Goal: Task Accomplishment & Management: Manage account settings

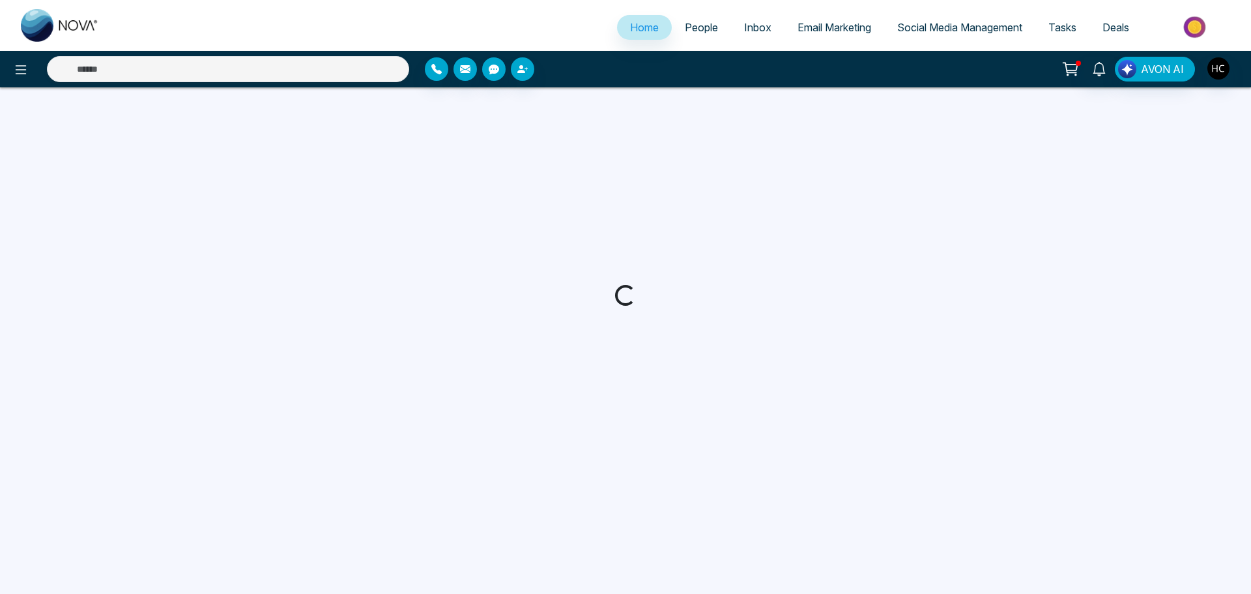
select select "*"
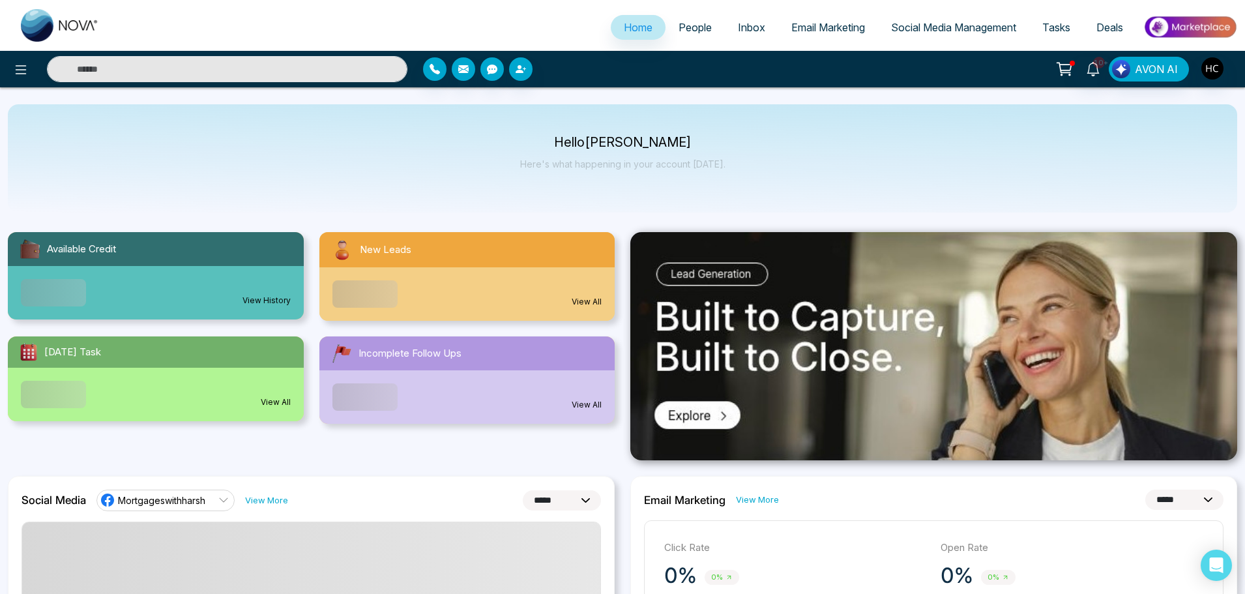
click at [678, 29] on span "People" at bounding box center [694, 27] width 33 height 13
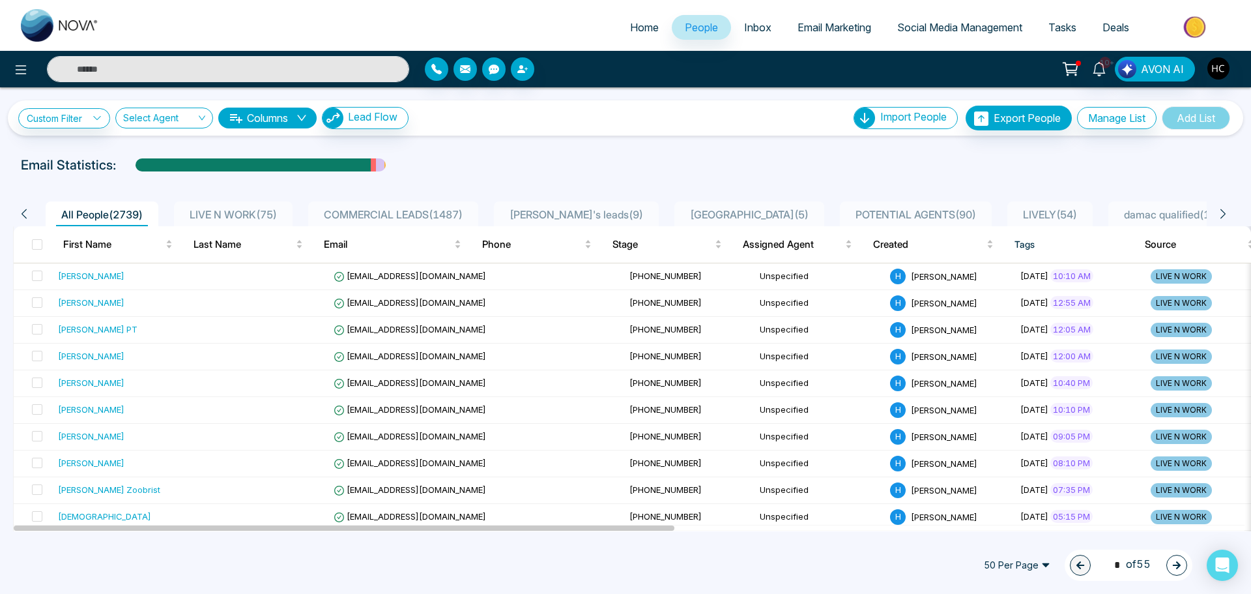
click at [267, 212] on span "LIVE N WORK ( 75 )" at bounding box center [233, 214] width 98 height 13
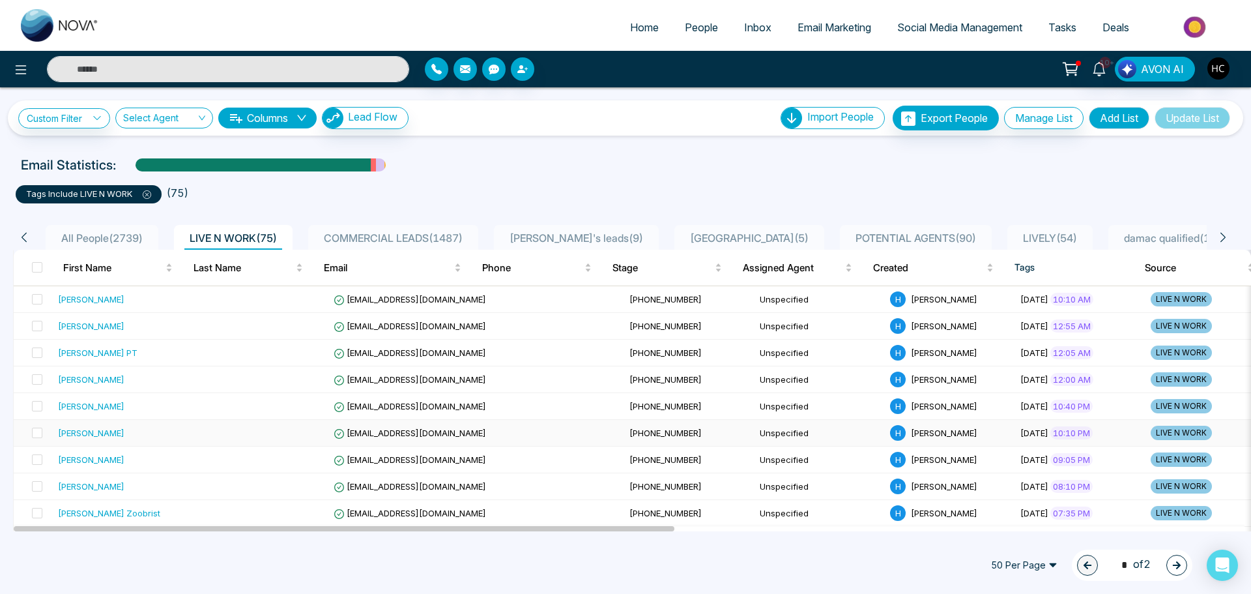
click at [117, 424] on td "[PERSON_NAME]" at bounding box center [125, 433] width 145 height 27
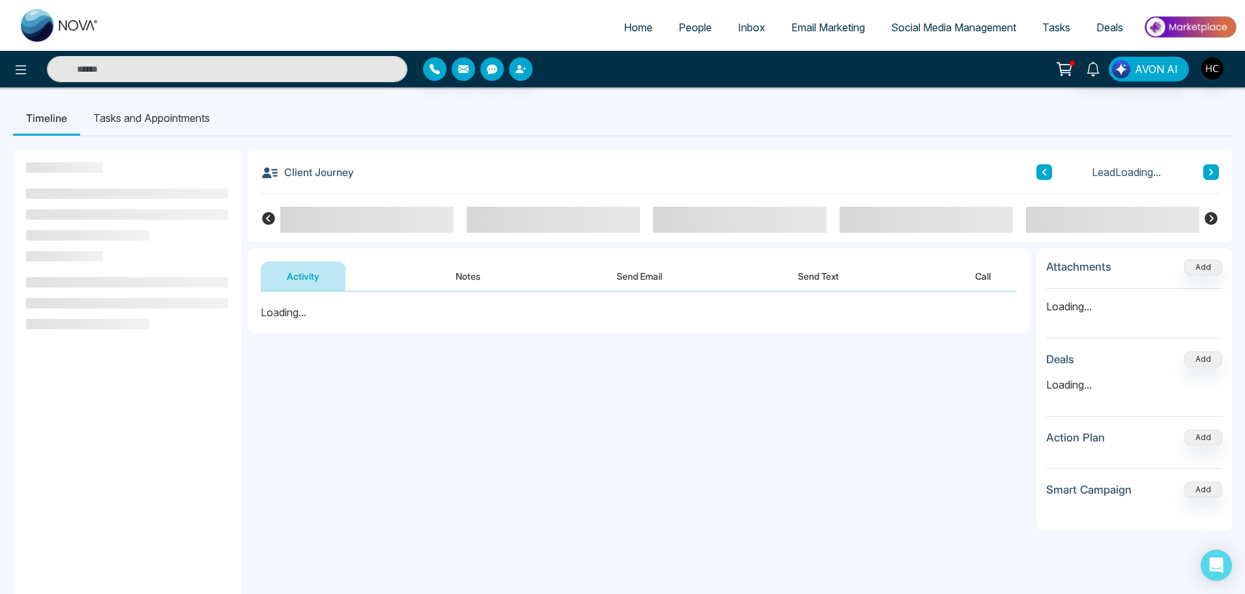
click at [468, 268] on button "Notes" at bounding box center [467, 275] width 77 height 29
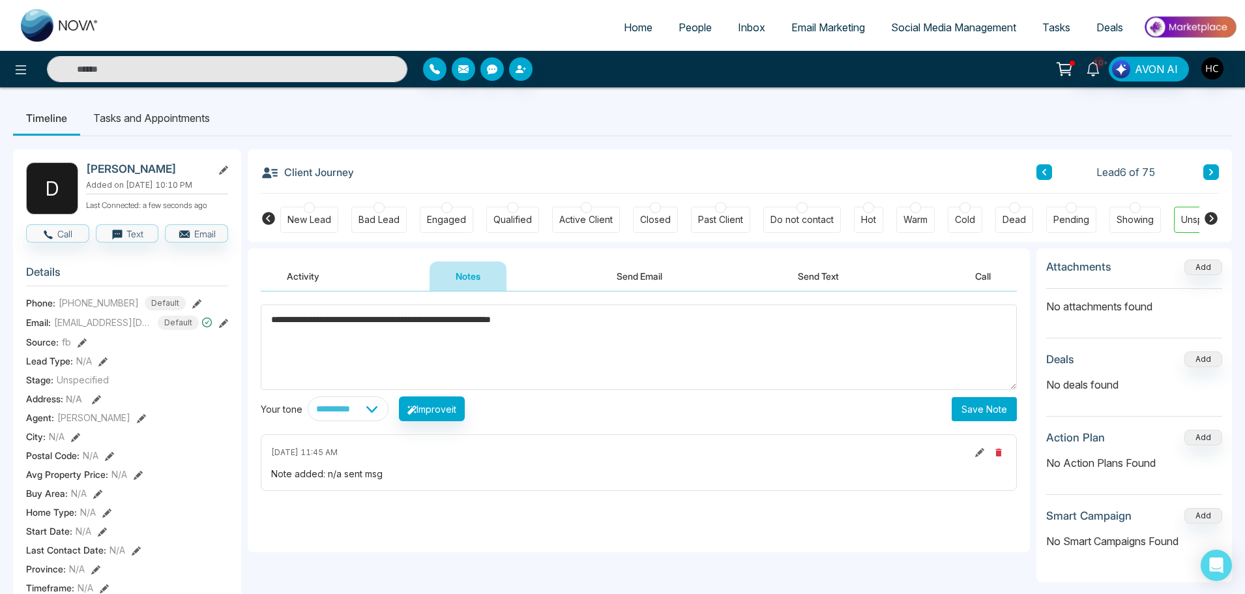
type textarea "**********"
click at [977, 411] on button "Save Note" at bounding box center [983, 409] width 65 height 24
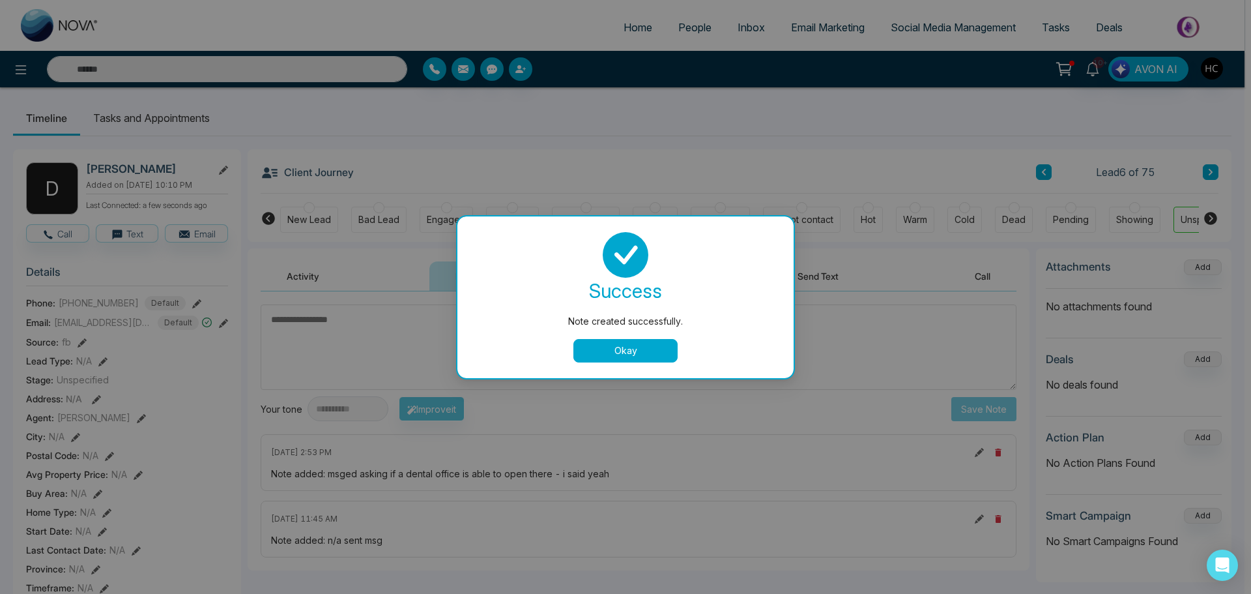
click at [613, 353] on button "Okay" at bounding box center [625, 350] width 104 height 23
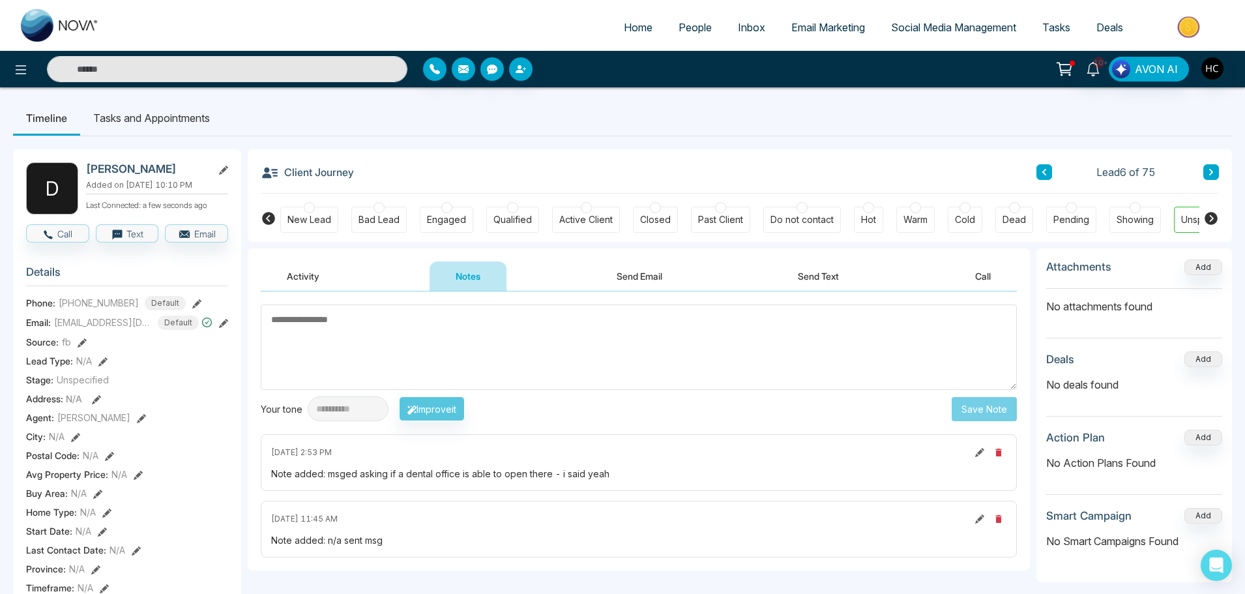
click at [353, 313] on textarea at bounding box center [639, 346] width 756 height 85
click at [192, 75] on input "text" at bounding box center [227, 69] width 360 height 26
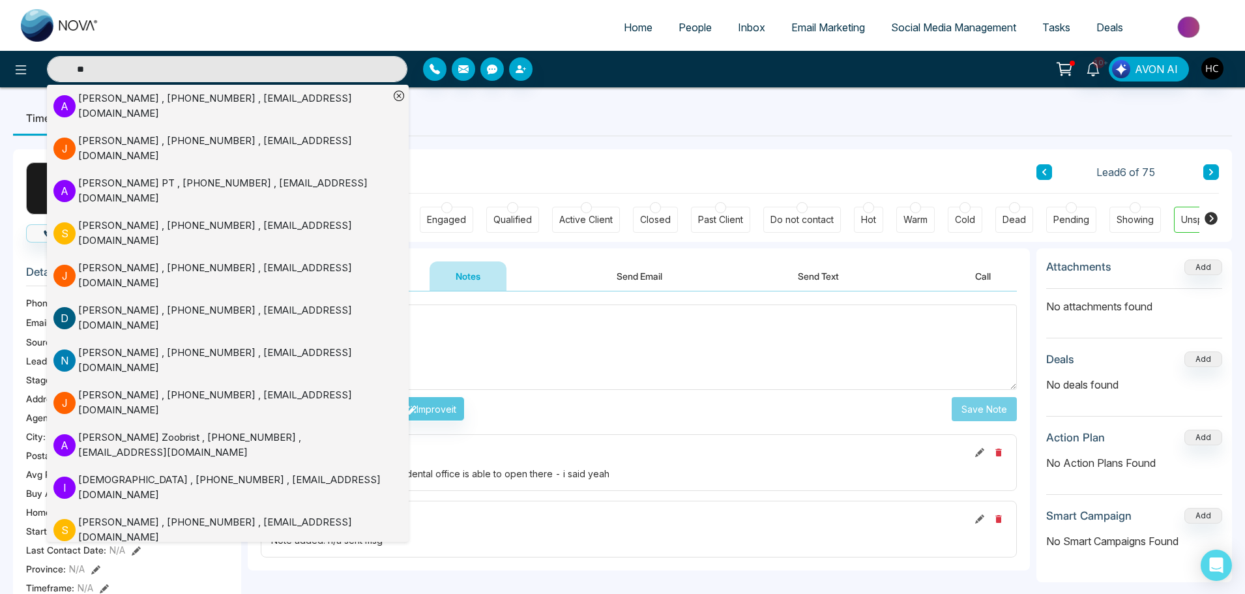
type input "*"
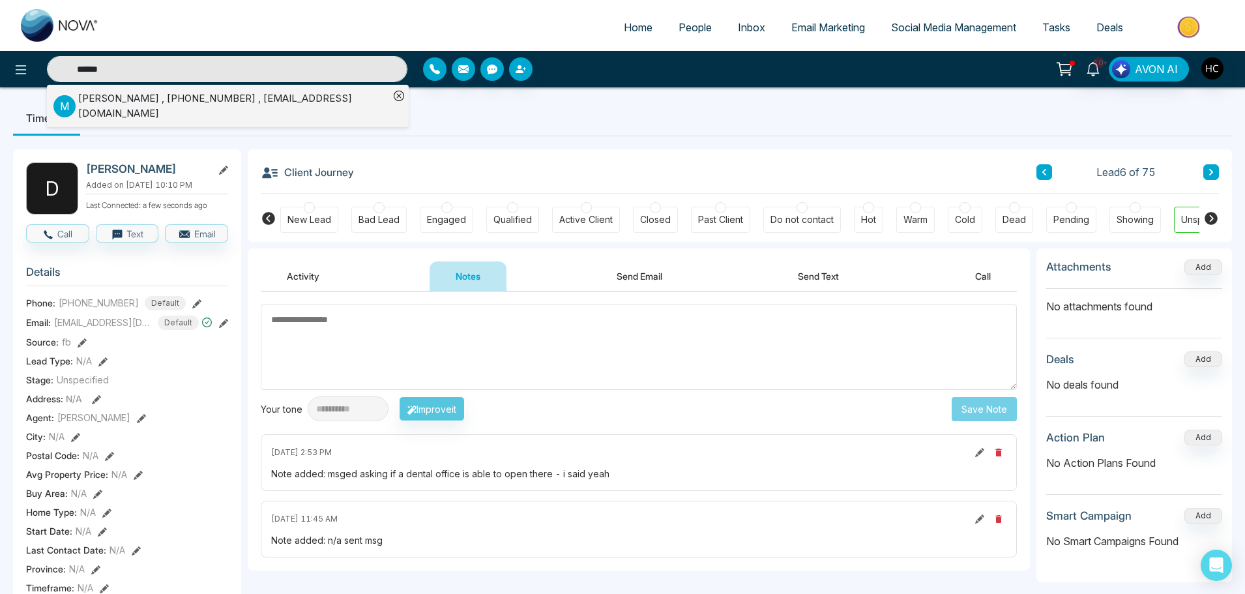
type input "******"
click at [151, 101] on div "[PERSON_NAME] , [PHONE_NUMBER] , [EMAIL_ADDRESS][DOMAIN_NAME]" at bounding box center [233, 105] width 311 height 29
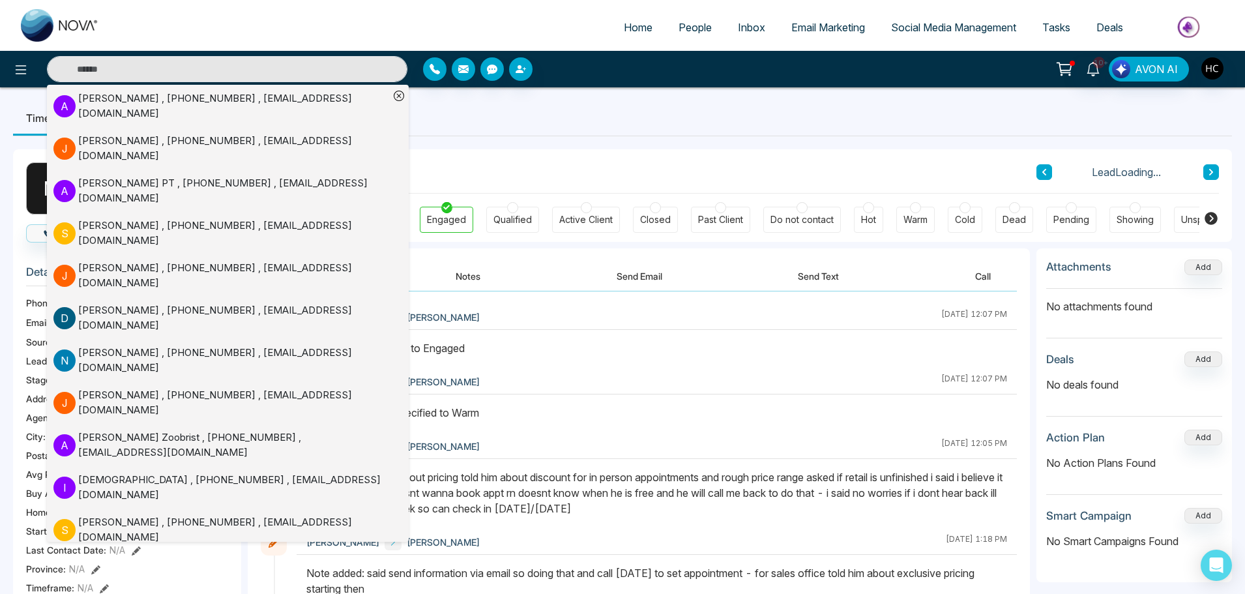
click at [473, 274] on button "Notes" at bounding box center [467, 275] width 77 height 29
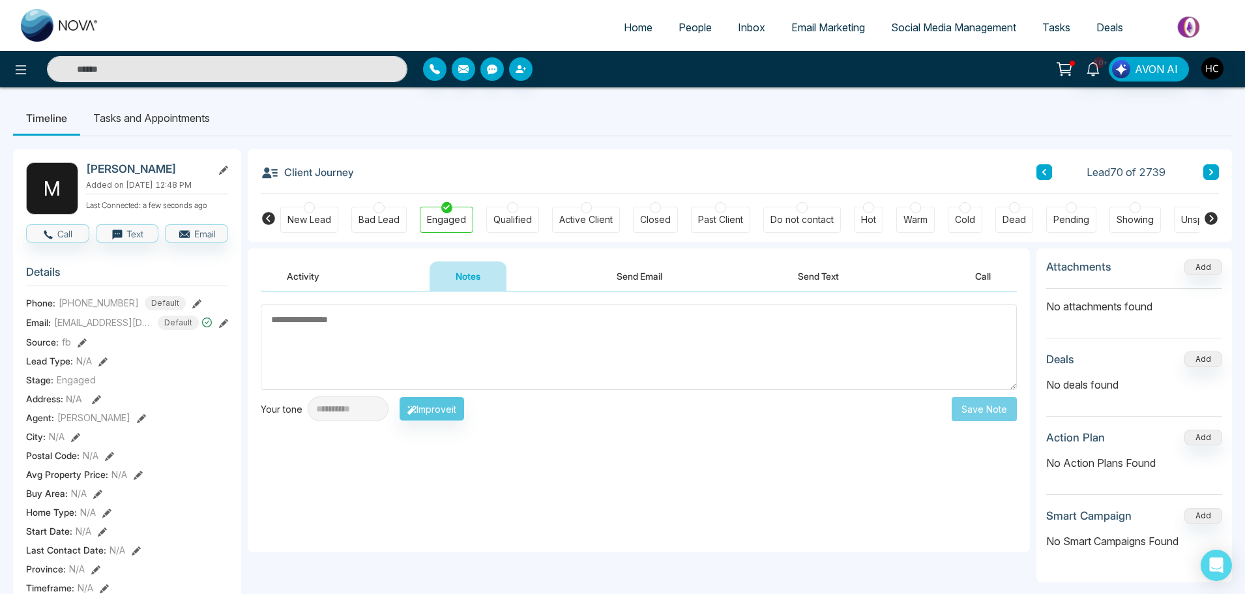
click at [490, 341] on textarea at bounding box center [639, 346] width 756 height 85
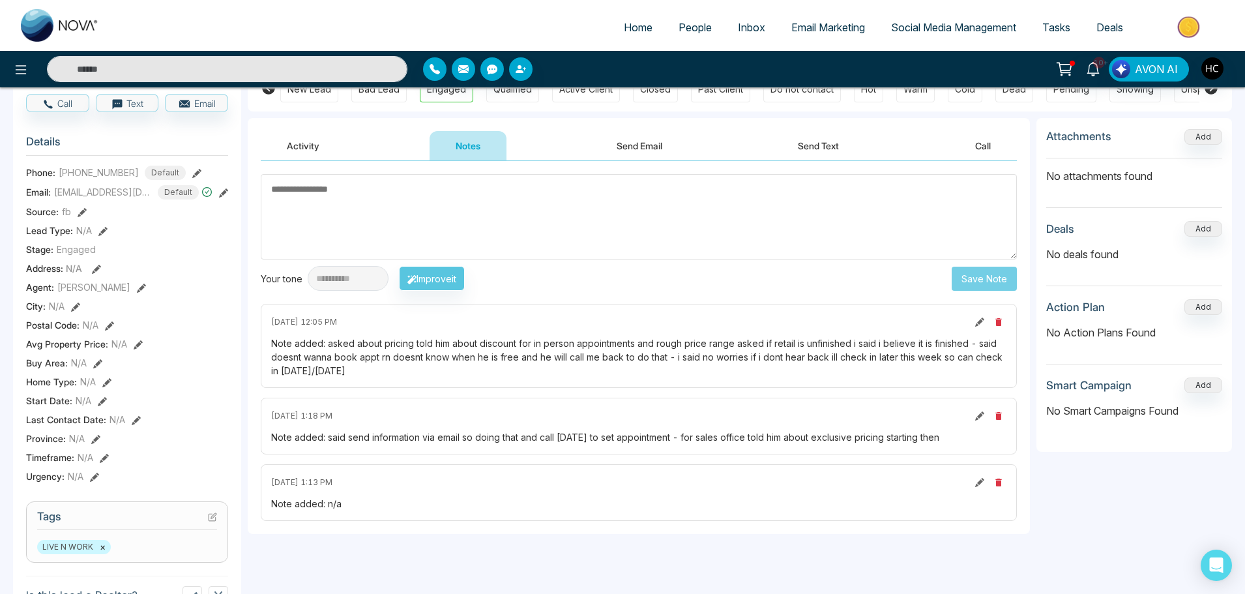
scroll to position [65, 0]
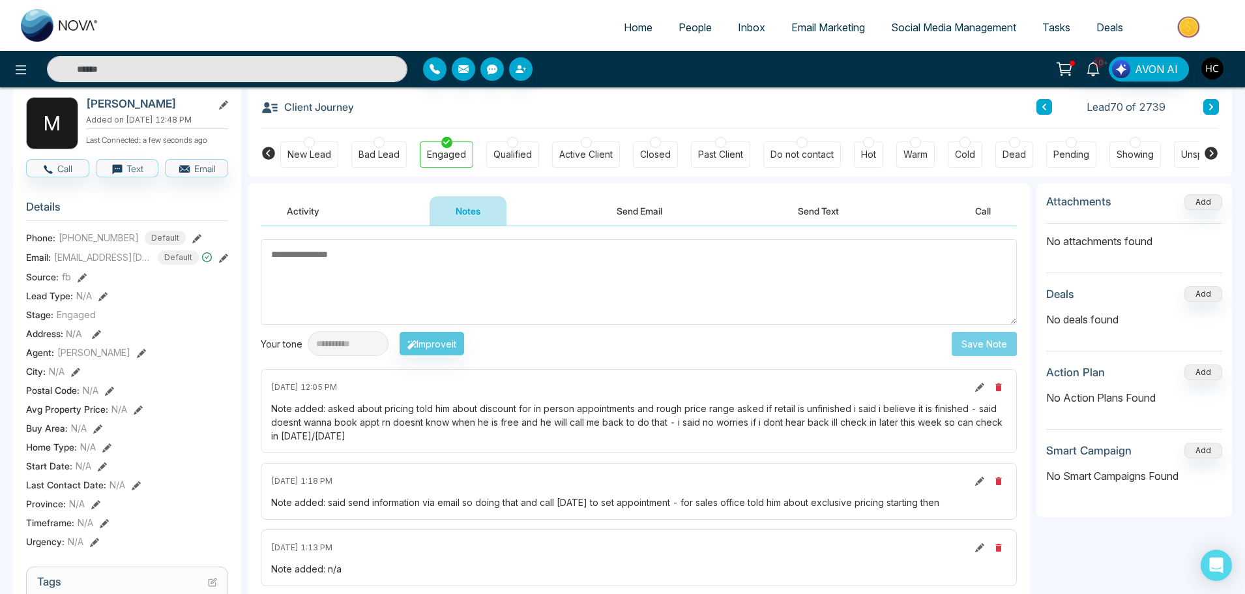
click at [447, 270] on textarea at bounding box center [639, 281] width 756 height 85
click at [447, 271] on textarea at bounding box center [639, 281] width 756 height 85
click at [330, 254] on textarea at bounding box center [639, 281] width 756 height 85
click at [431, 300] on textarea at bounding box center [639, 281] width 756 height 85
type textarea "*"
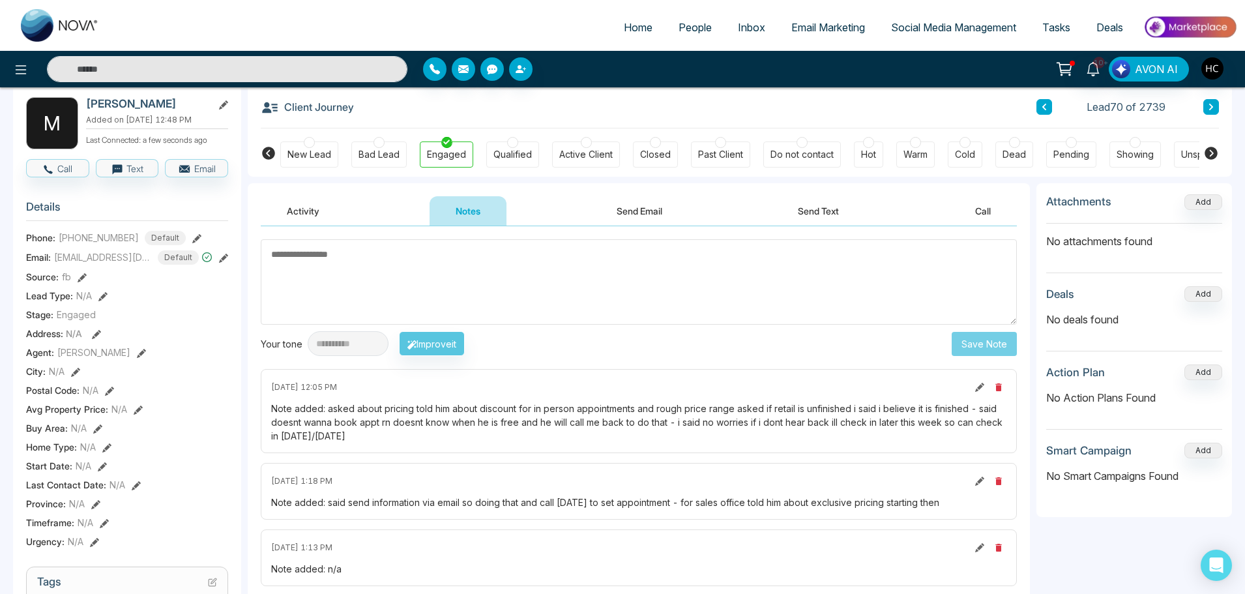
click at [351, 267] on textarea at bounding box center [639, 281] width 756 height 85
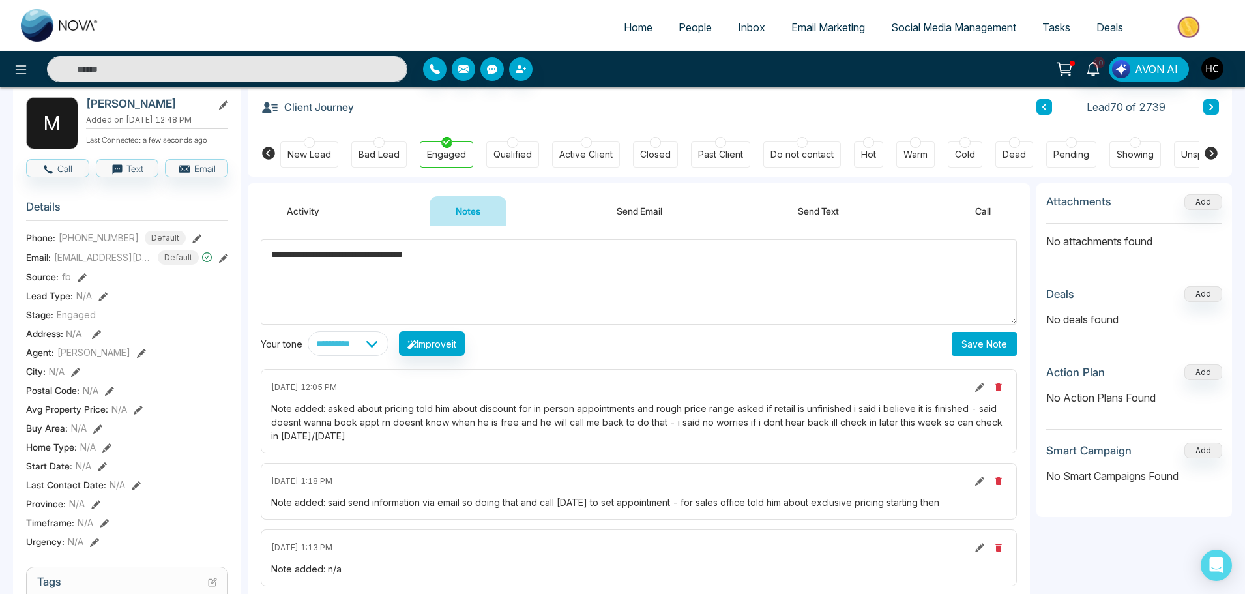
click at [485, 269] on textarea "**********" at bounding box center [639, 281] width 756 height 85
click at [739, 259] on textarea "**********" at bounding box center [639, 281] width 756 height 85
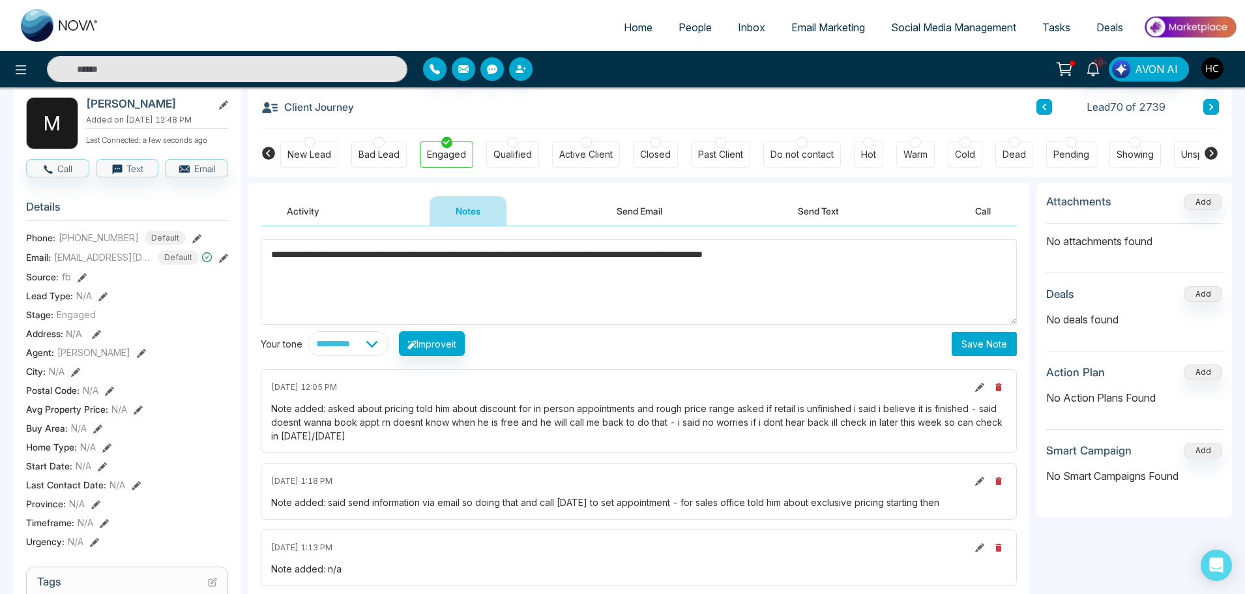
click at [832, 261] on textarea "**********" at bounding box center [639, 281] width 756 height 85
type textarea "**********"
click at [976, 349] on button "Save Note" at bounding box center [983, 344] width 65 height 24
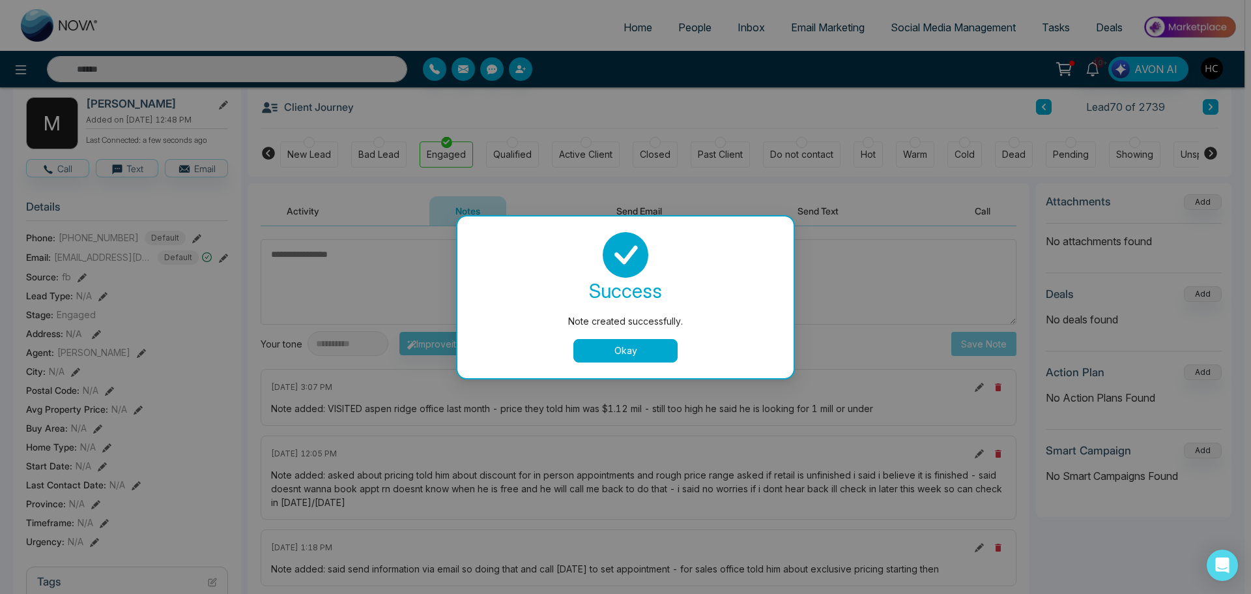
click at [607, 345] on button "Okay" at bounding box center [625, 350] width 104 height 23
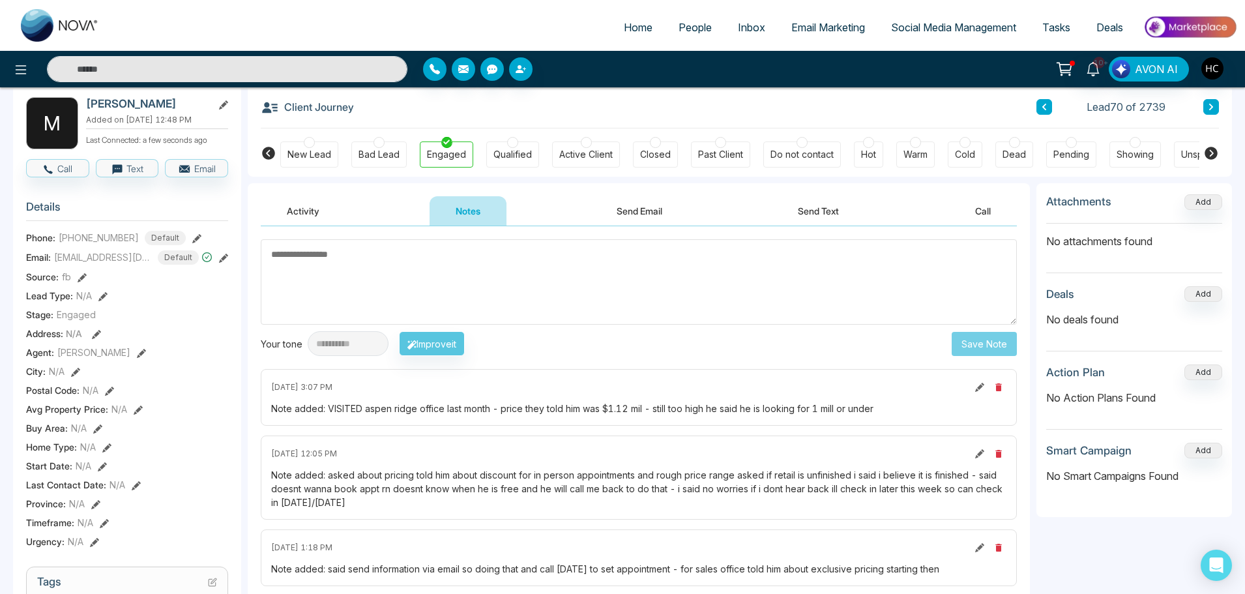
click at [528, 261] on textarea at bounding box center [639, 281] width 756 height 85
click at [650, 268] on textarea at bounding box center [639, 281] width 756 height 85
type textarea "*"
click at [964, 145] on div at bounding box center [964, 142] width 11 height 11
click at [231, 62] on input "text" at bounding box center [227, 69] width 360 height 26
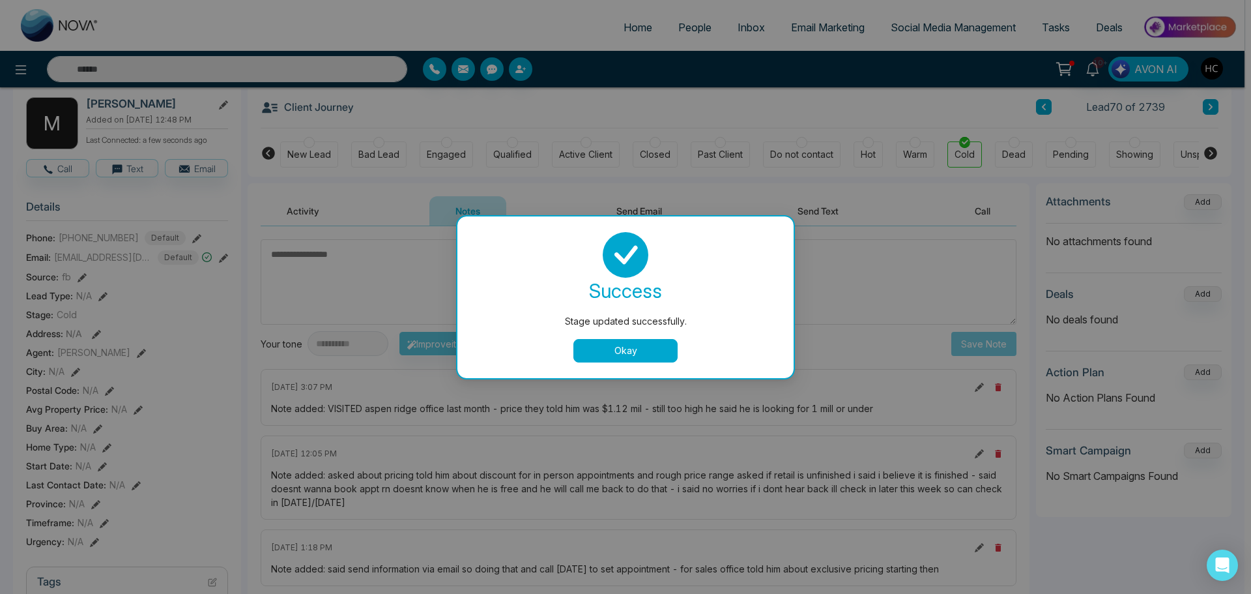
click at [651, 341] on button "Okay" at bounding box center [625, 350] width 104 height 23
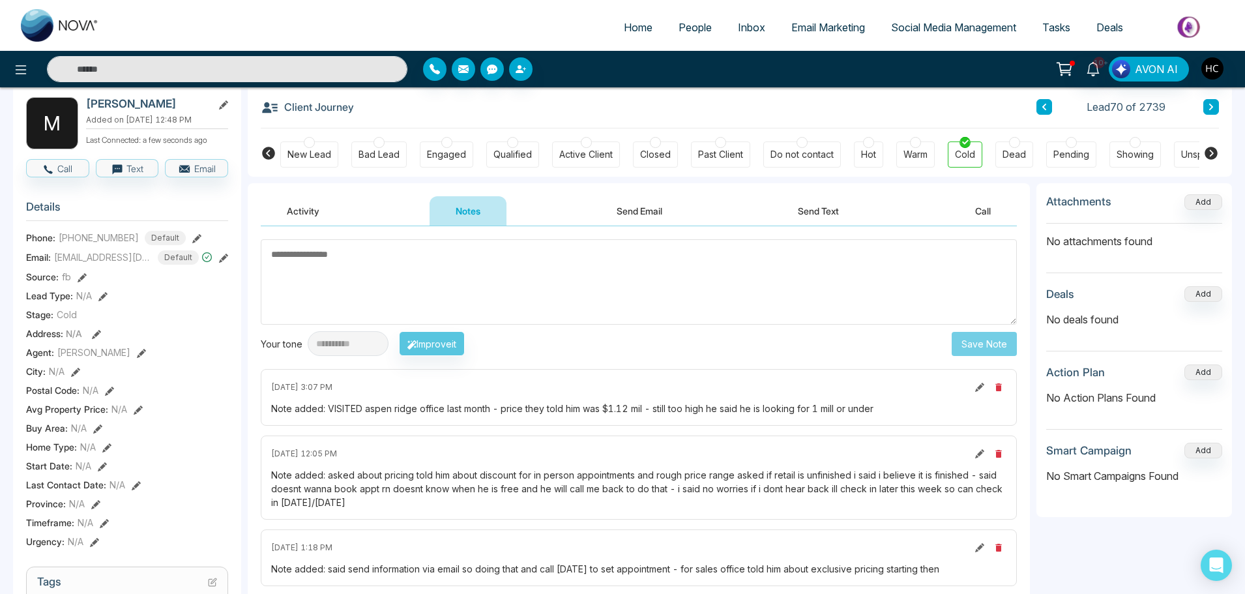
click at [134, 54] on div "10+ AVON AI" at bounding box center [622, 69] width 1245 height 36
click at [134, 66] on input "text" at bounding box center [227, 69] width 360 height 26
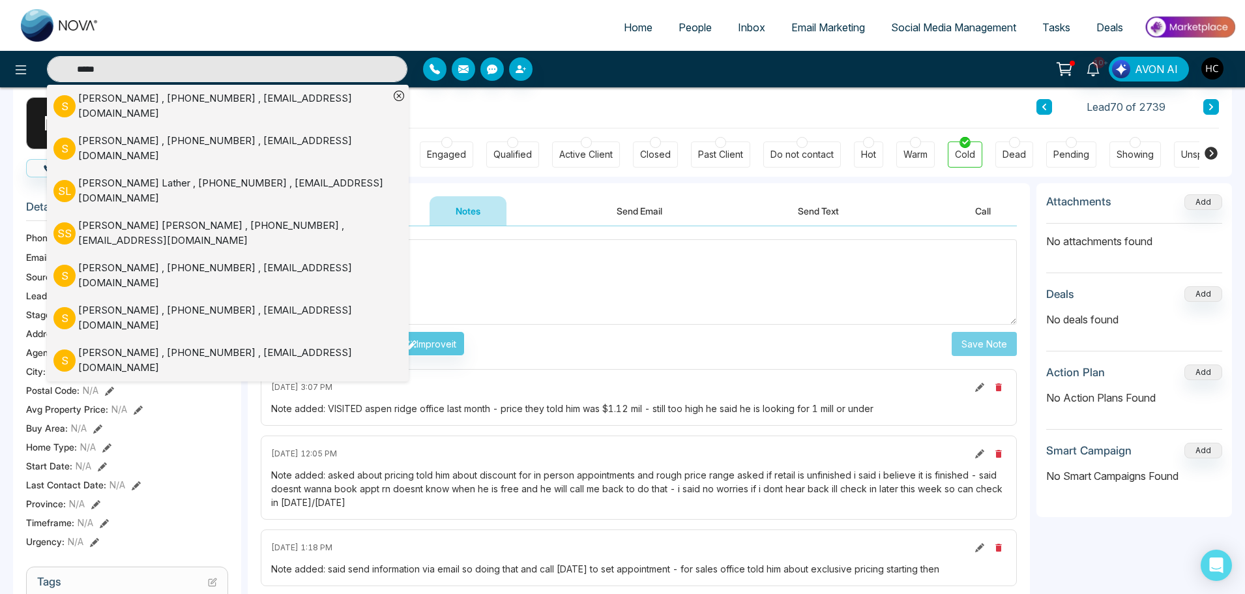
type input "*****"
click at [158, 104] on div "[PERSON_NAME] , [PHONE_NUMBER] , [EMAIL_ADDRESS][DOMAIN_NAME]" at bounding box center [233, 105] width 311 height 29
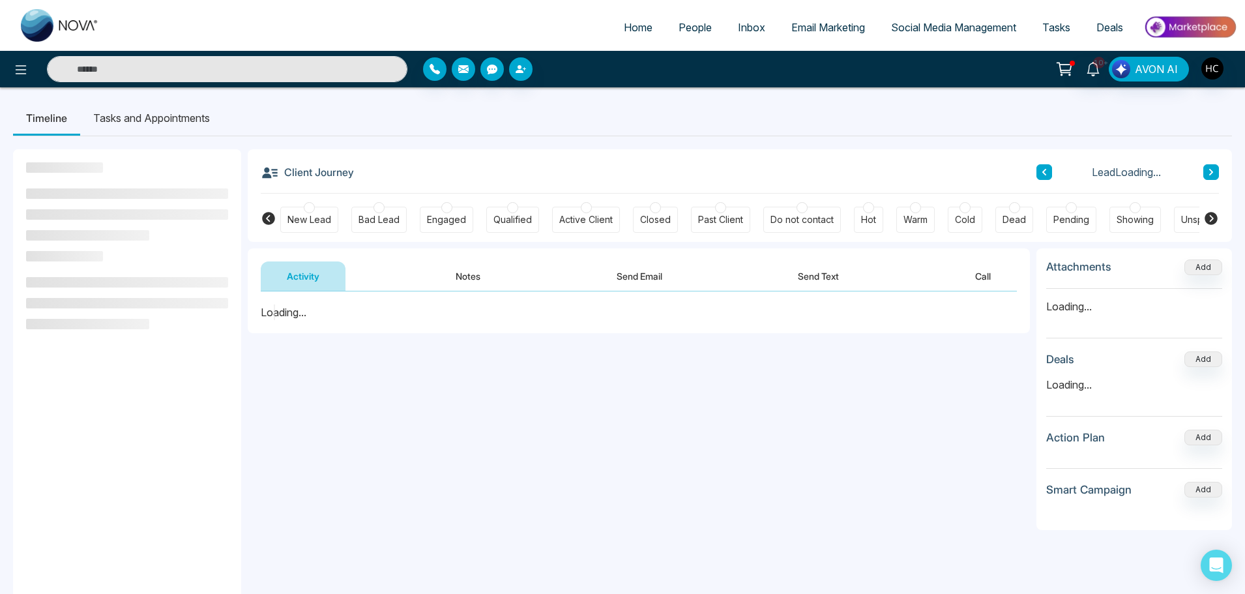
click at [481, 271] on button "Notes" at bounding box center [467, 275] width 77 height 29
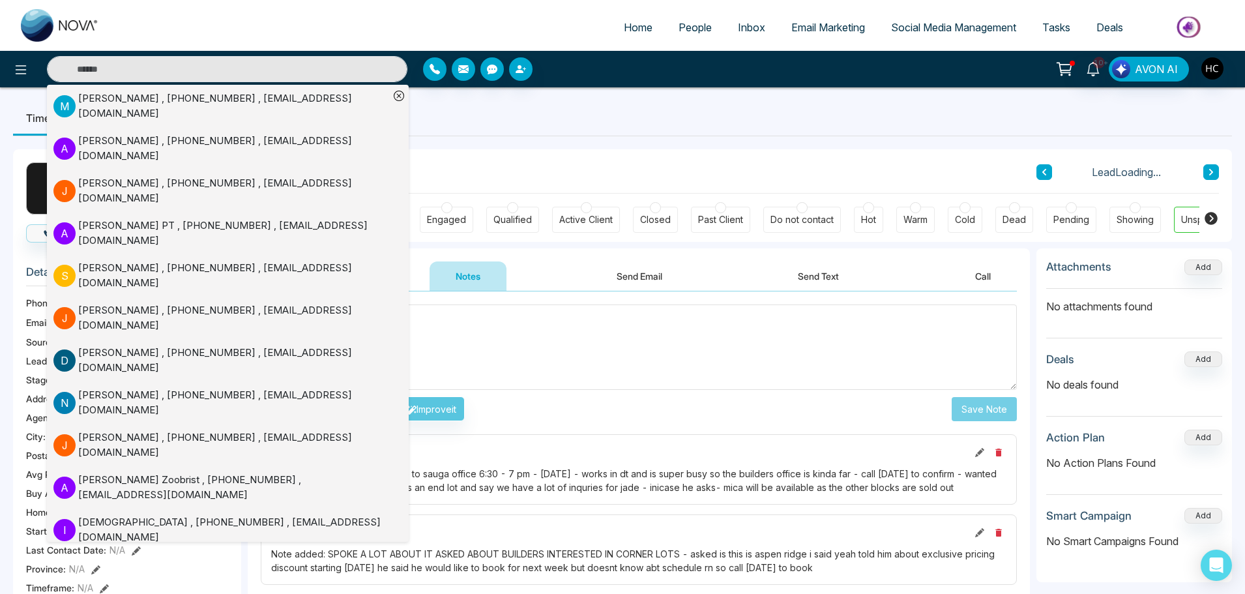
click at [505, 328] on textarea at bounding box center [639, 346] width 756 height 85
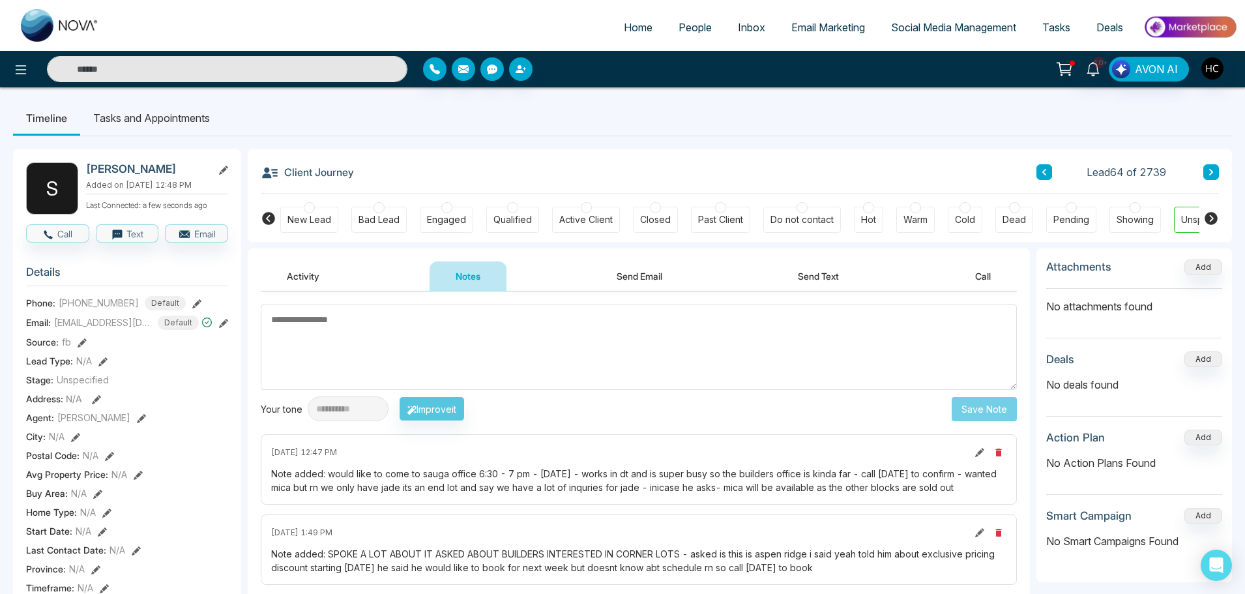
click at [407, 343] on textarea at bounding box center [639, 346] width 756 height 85
type textarea "***"
click at [991, 409] on button "Save Note" at bounding box center [983, 409] width 65 height 24
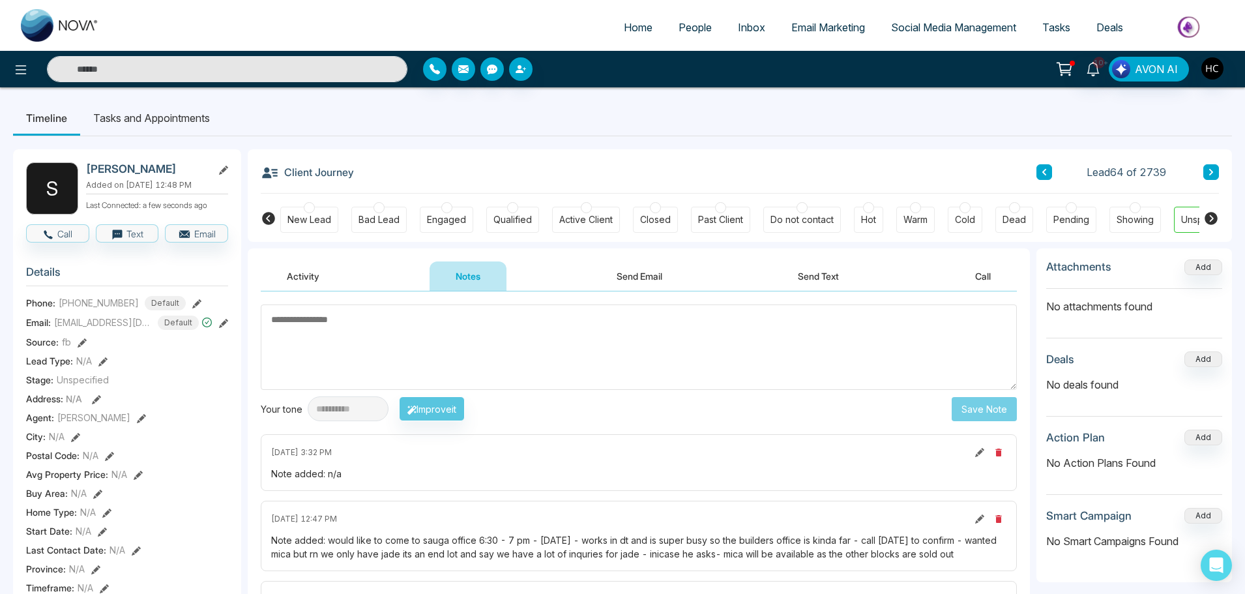
click at [690, 342] on textarea at bounding box center [639, 346] width 756 height 85
click at [216, 76] on input "text" at bounding box center [227, 69] width 360 height 26
type input "*******"
click at [146, 72] on input "*******" at bounding box center [227, 69] width 360 height 26
type input "*******"
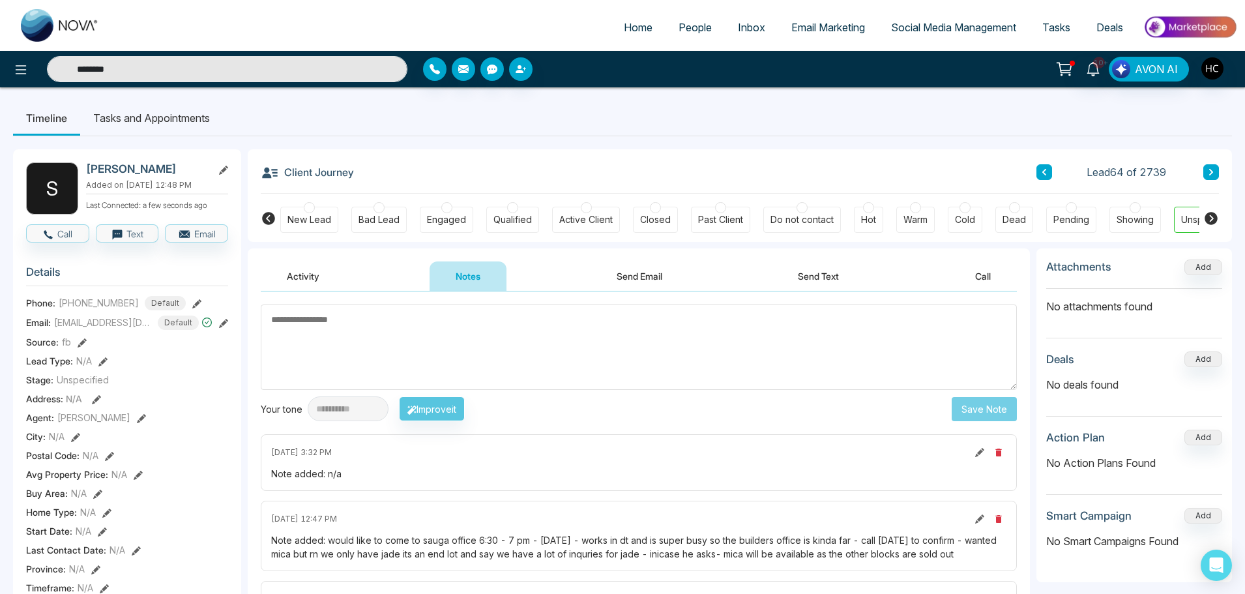
click at [135, 70] on input "*******" at bounding box center [227, 69] width 360 height 26
click at [311, 123] on ul "Timeline Tasks and Appointments" at bounding box center [622, 117] width 1219 height 35
click at [76, 70] on input "text" at bounding box center [227, 69] width 360 height 26
type input "******"
click at [682, 25] on span "People" at bounding box center [694, 27] width 33 height 13
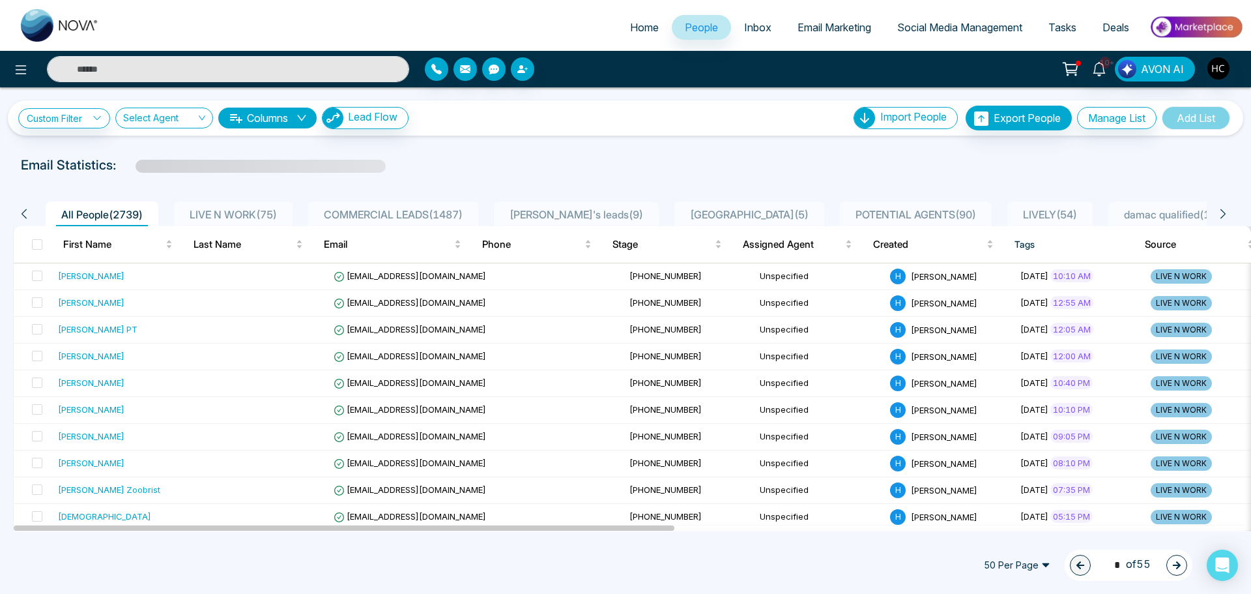
click at [282, 209] on span "LIVE N WORK ( 75 )" at bounding box center [233, 214] width 98 height 13
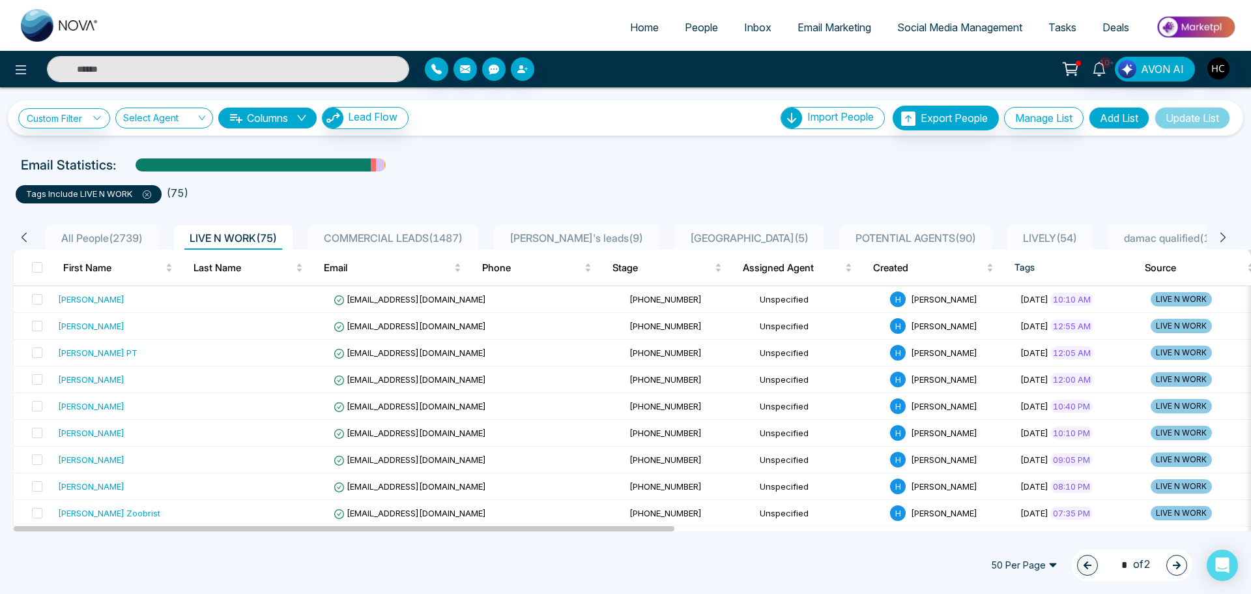
drag, startPoint x: 166, startPoint y: 63, endPoint x: 173, endPoint y: 63, distance: 7.2
click at [166, 63] on input "text" at bounding box center [228, 69] width 362 height 26
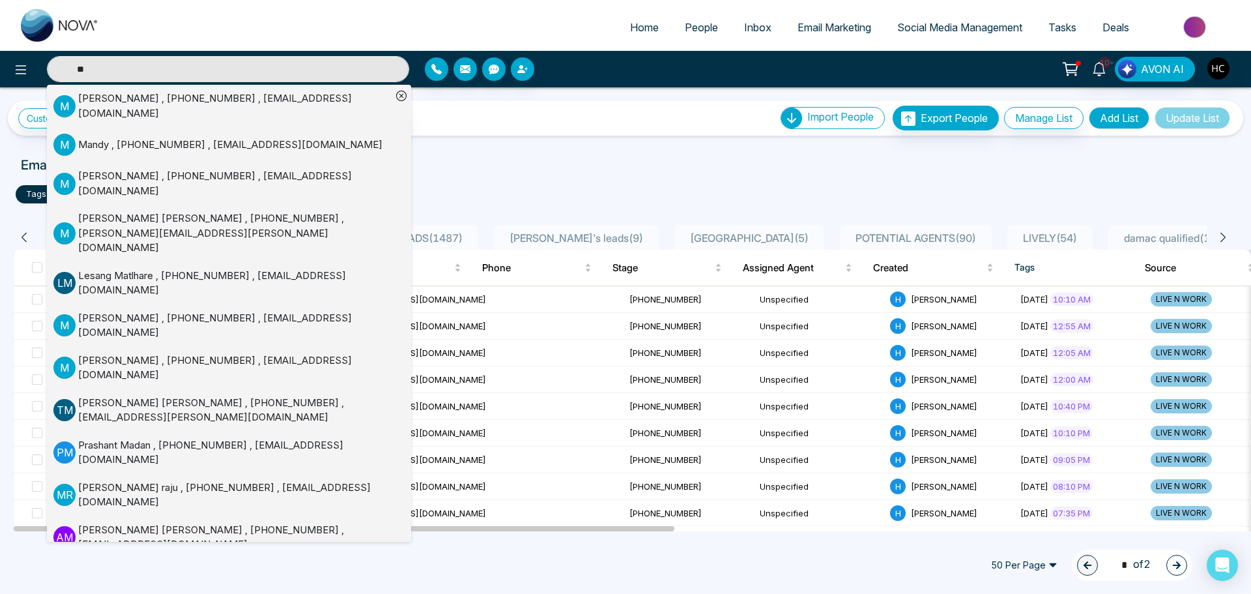
type input "**"
click at [161, 311] on div "[PERSON_NAME] , [PHONE_NUMBER] , [EMAIL_ADDRESS][DOMAIN_NAME]" at bounding box center [234, 325] width 313 height 29
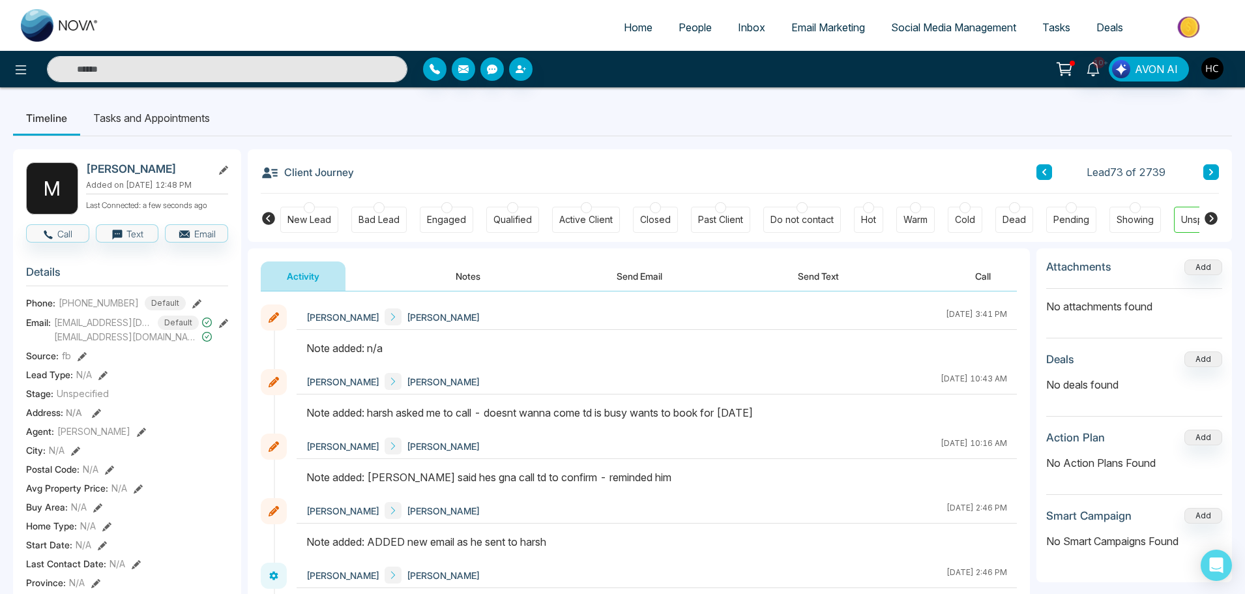
click at [475, 274] on button "Notes" at bounding box center [467, 275] width 77 height 29
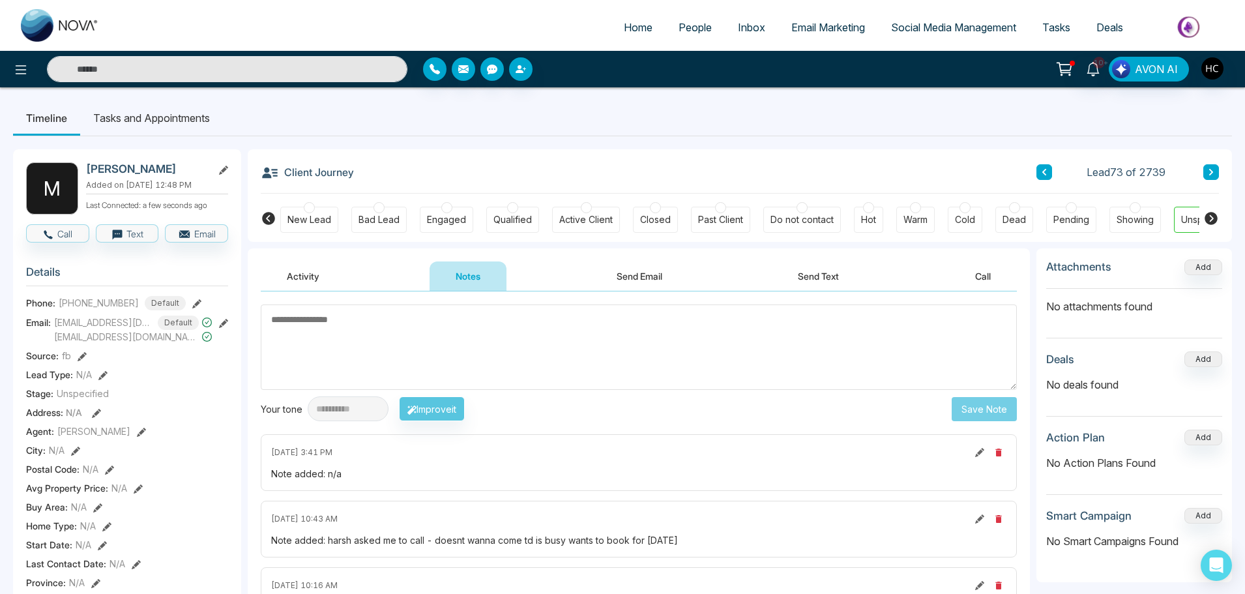
click at [387, 308] on textarea at bounding box center [639, 346] width 756 height 85
type textarea "***"
click at [944, 404] on div "**********" at bounding box center [639, 408] width 756 height 25
click at [965, 405] on button "Save Note" at bounding box center [983, 409] width 65 height 24
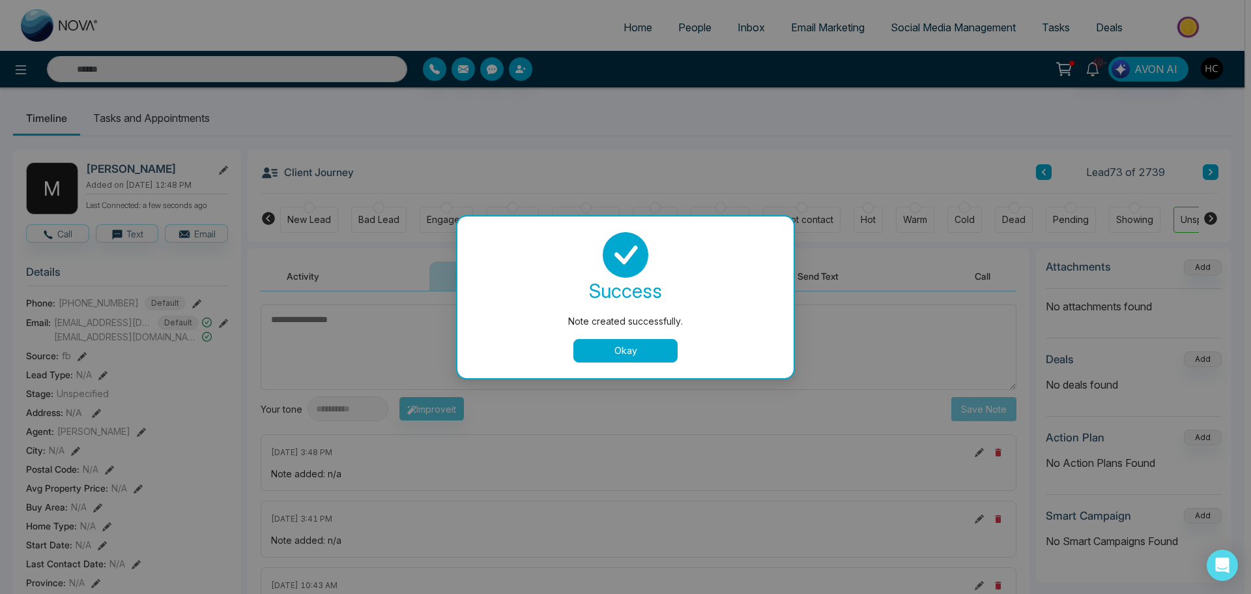
drag, startPoint x: 657, startPoint y: 360, endPoint x: 712, endPoint y: 190, distance: 178.1
click at [657, 356] on button "Okay" at bounding box center [625, 350] width 104 height 23
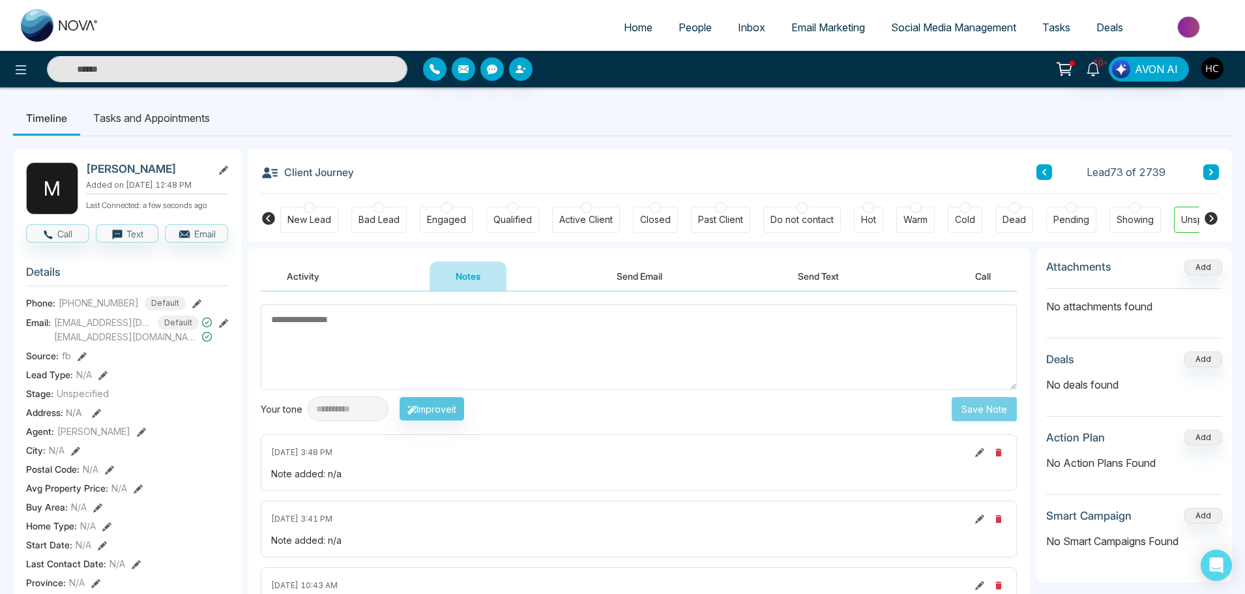
click at [685, 32] on span "People" at bounding box center [694, 27] width 33 height 13
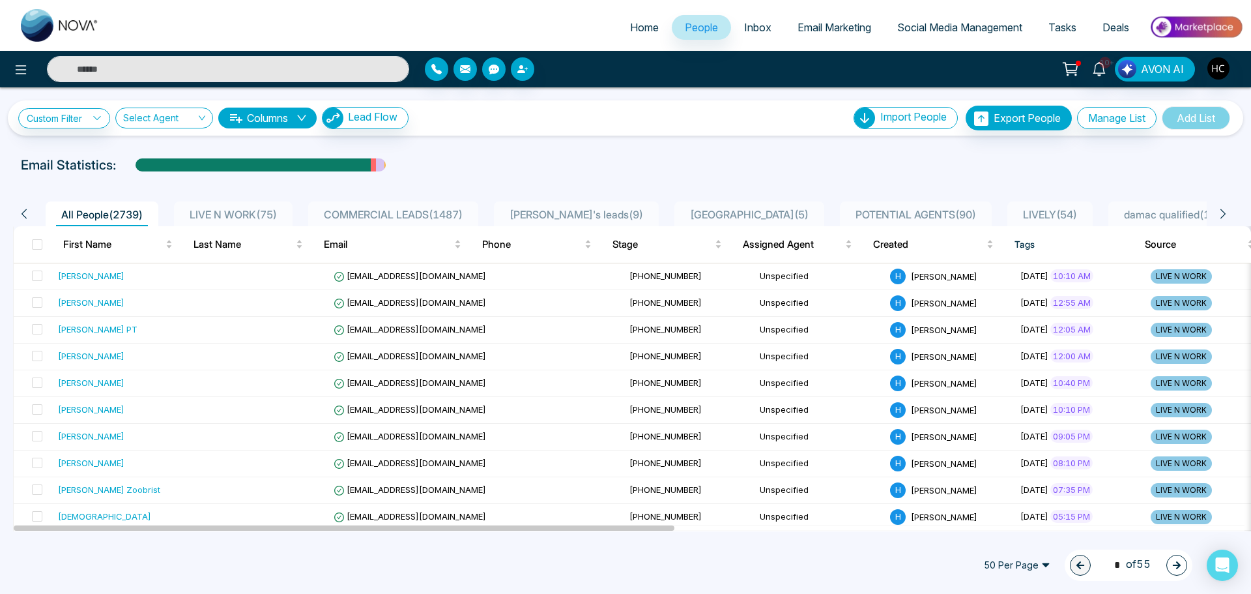
click at [244, 205] on li "LIVE N WORK ( 75 )" at bounding box center [233, 213] width 119 height 25
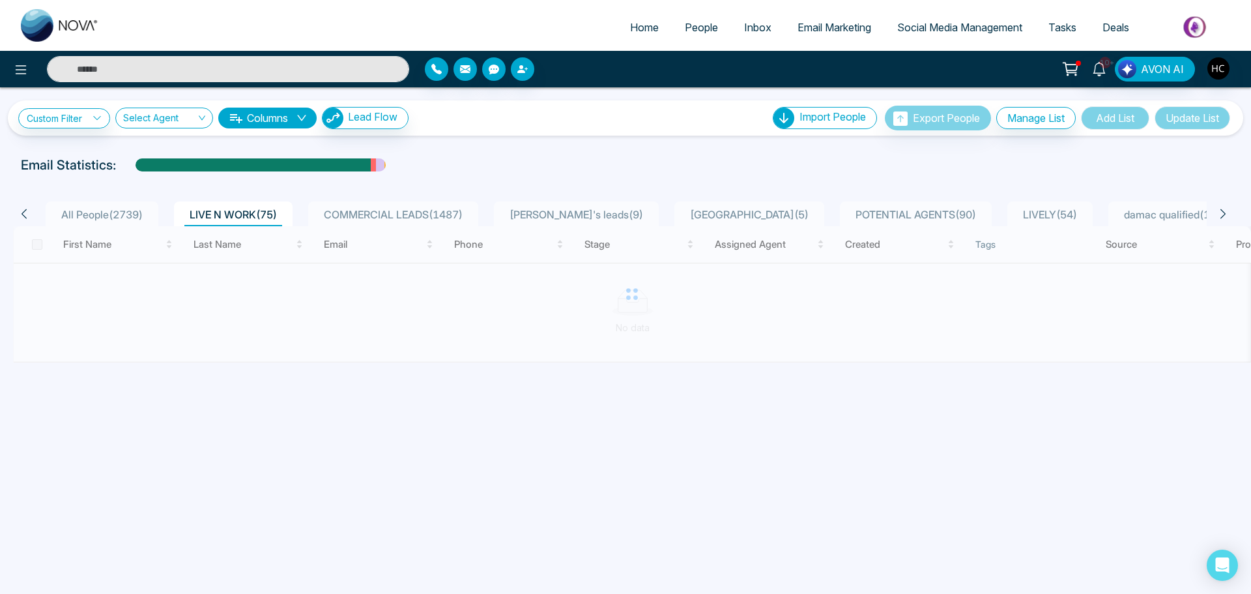
drag, startPoint x: 179, startPoint y: 67, endPoint x: 190, endPoint y: 62, distance: 12.2
click at [179, 65] on input "text" at bounding box center [228, 69] width 362 height 26
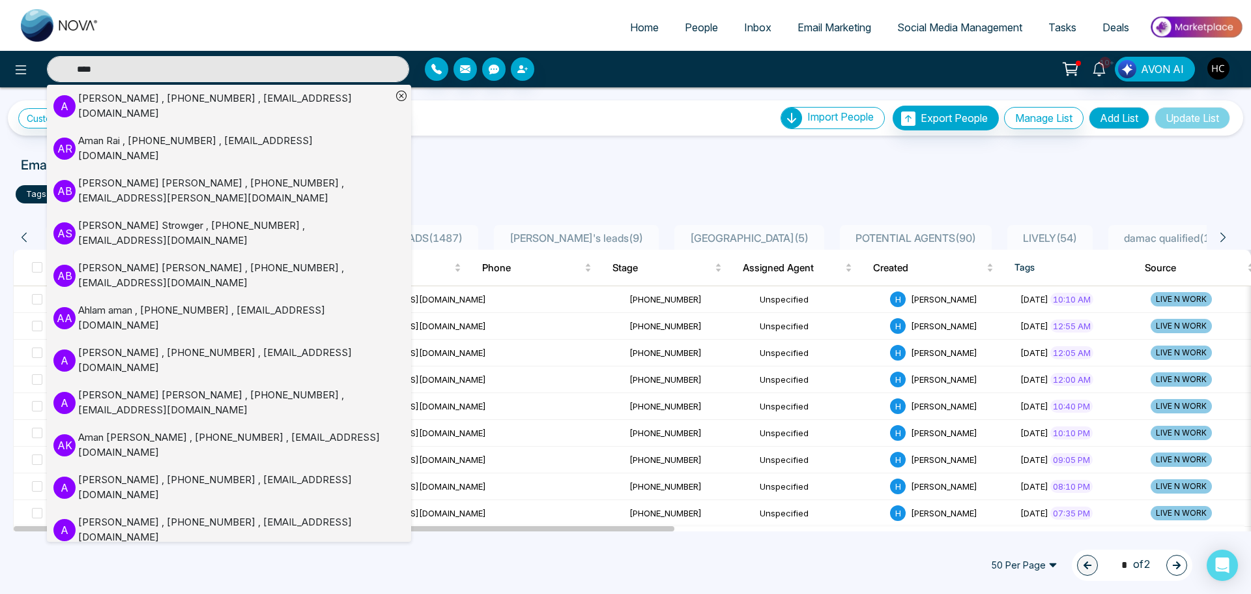
type input "****"
click at [132, 96] on div "[PERSON_NAME] , [PHONE_NUMBER] , [EMAIL_ADDRESS][DOMAIN_NAME]" at bounding box center [234, 105] width 313 height 29
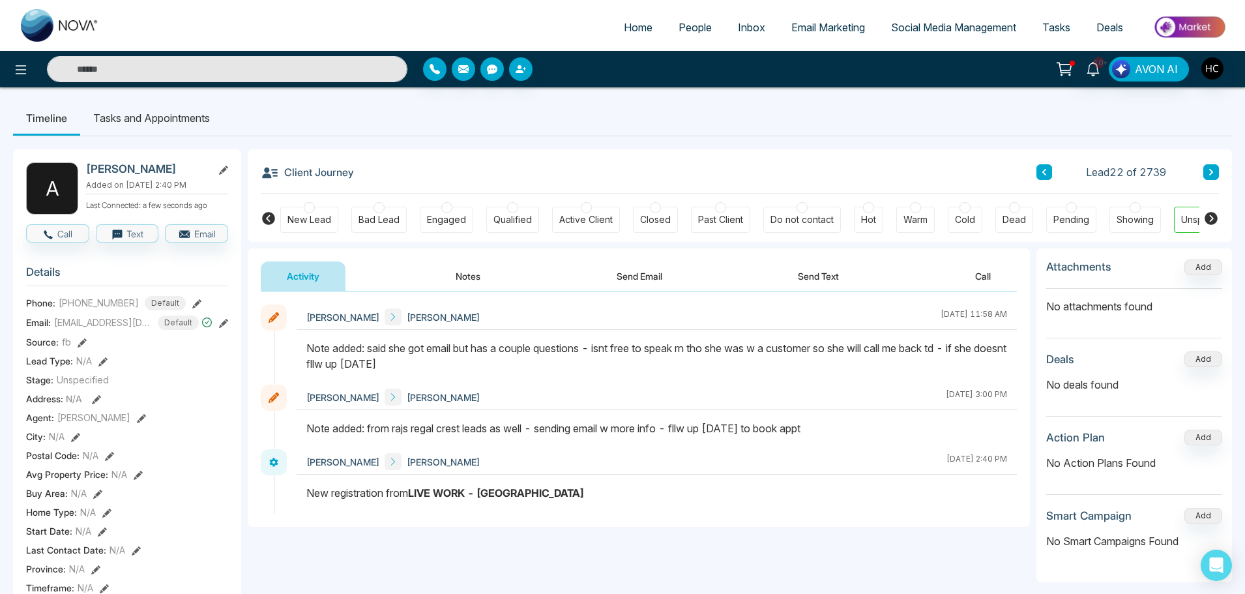
click at [467, 281] on button "Notes" at bounding box center [467, 275] width 77 height 29
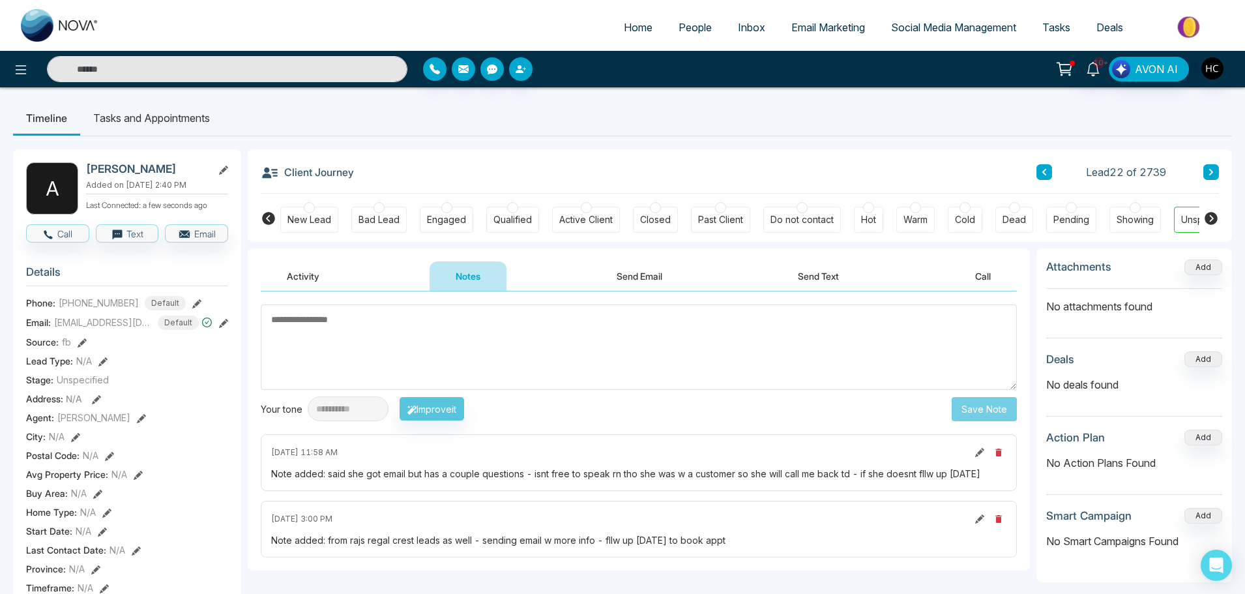
click at [483, 345] on textarea at bounding box center [639, 346] width 756 height 85
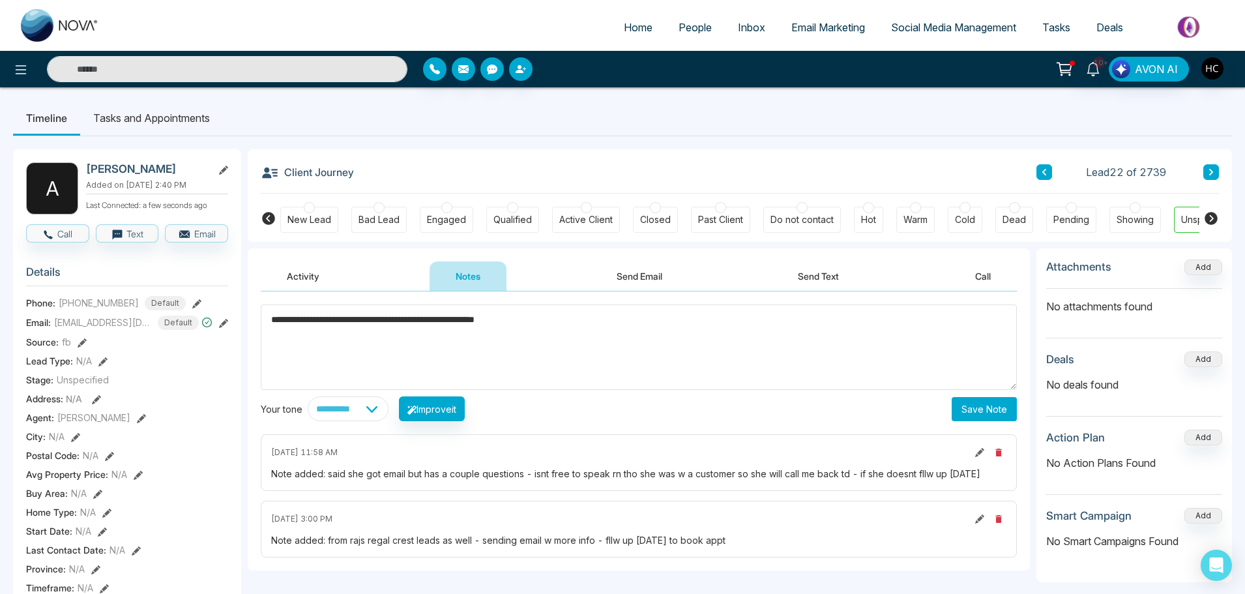
type textarea "**********"
click at [983, 405] on button "Save Note" at bounding box center [983, 409] width 65 height 24
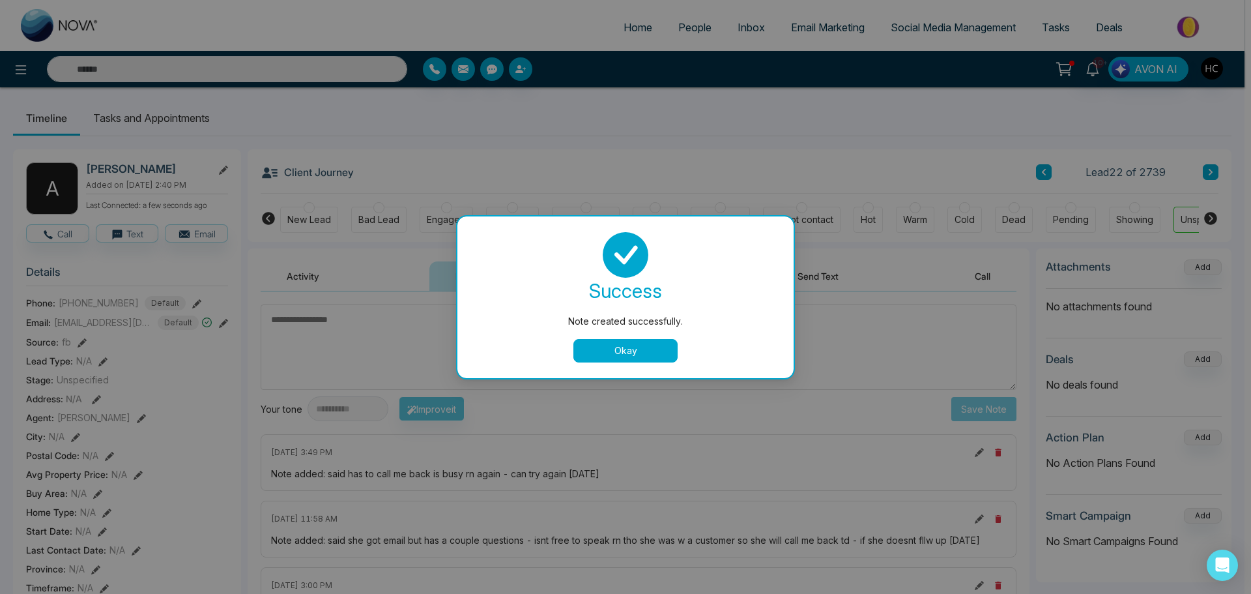
click at [625, 349] on button "Okay" at bounding box center [625, 350] width 104 height 23
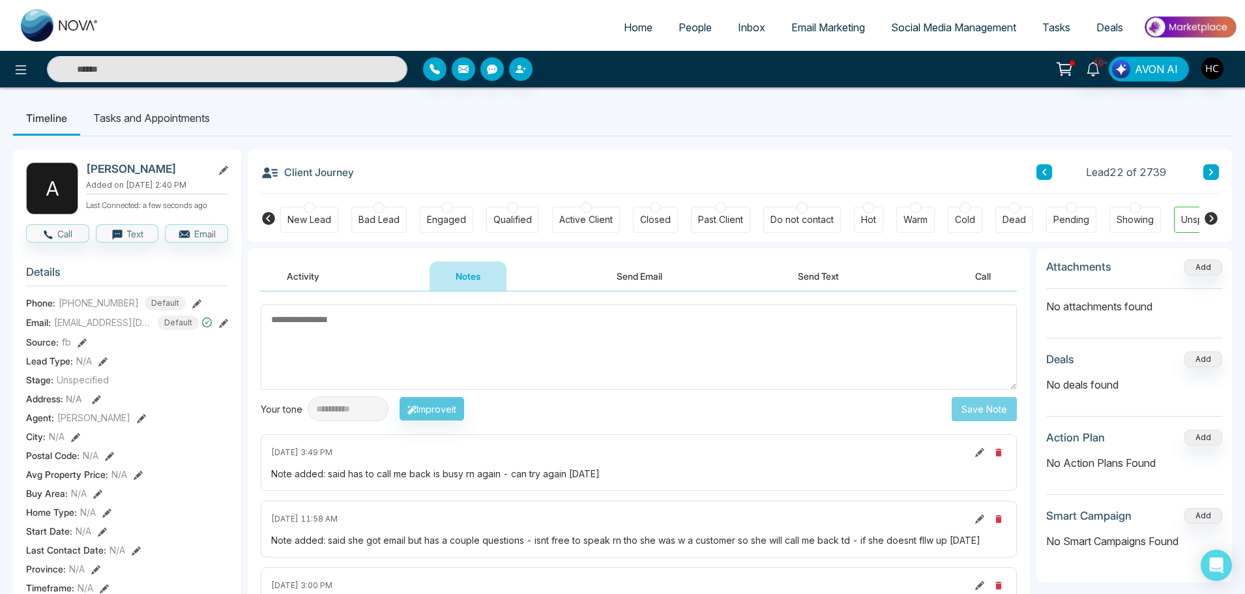
click at [678, 29] on span "People" at bounding box center [694, 27] width 33 height 13
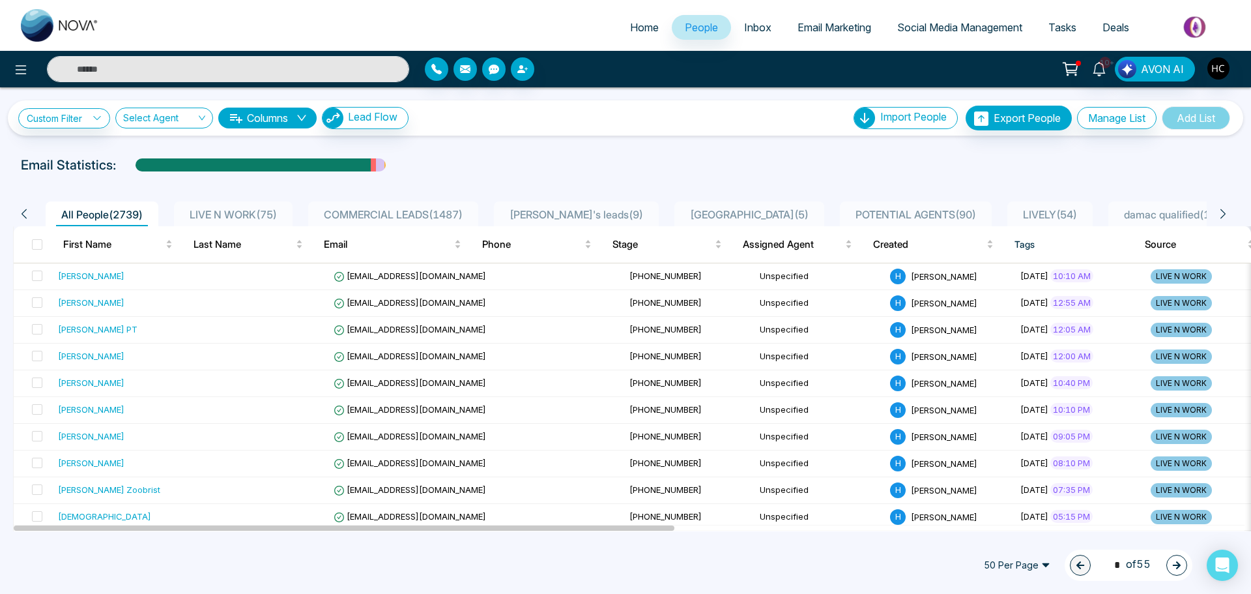
click at [265, 209] on span "LIVE N WORK ( 75 )" at bounding box center [233, 214] width 98 height 13
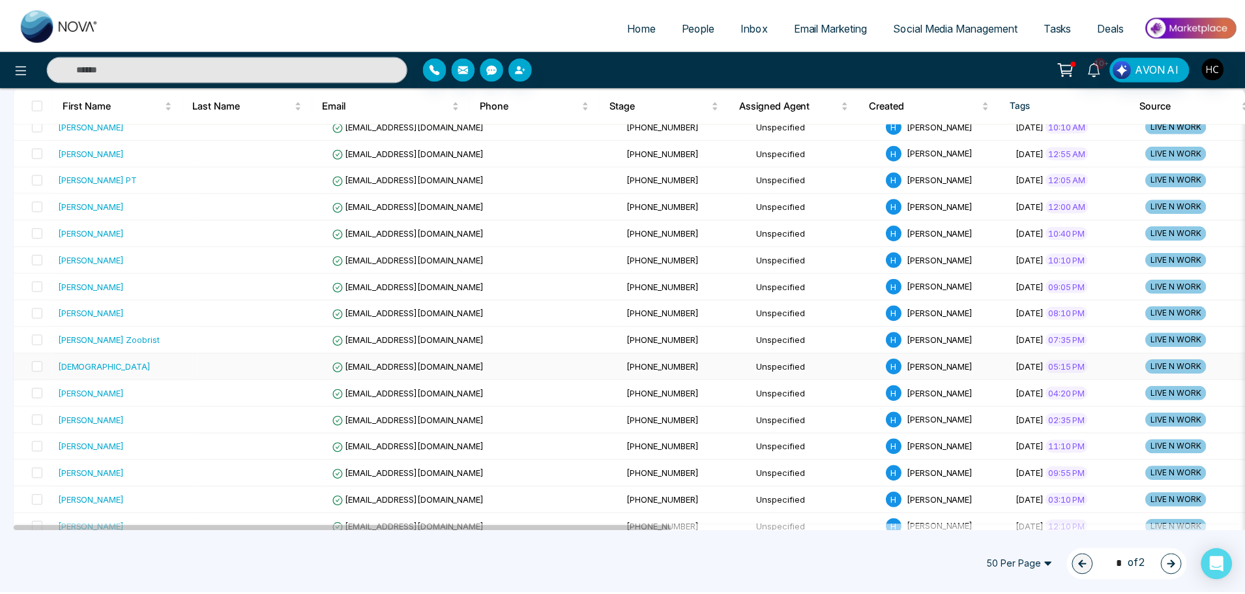
scroll to position [195, 0]
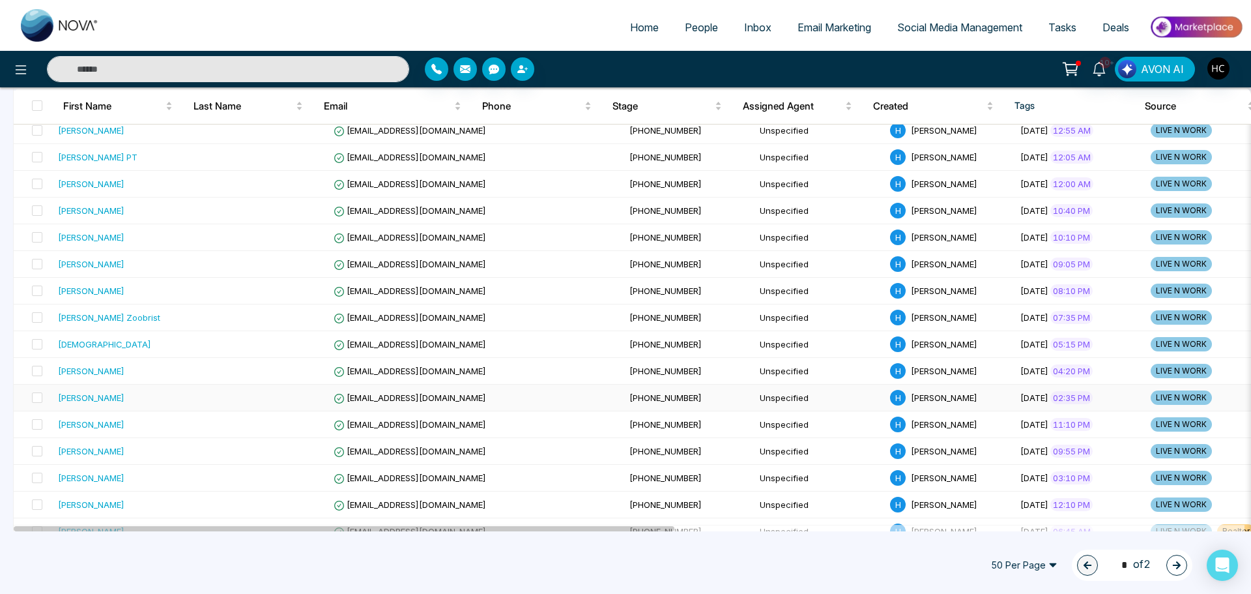
click at [139, 399] on div "[PERSON_NAME]" at bounding box center [125, 397] width 135 height 13
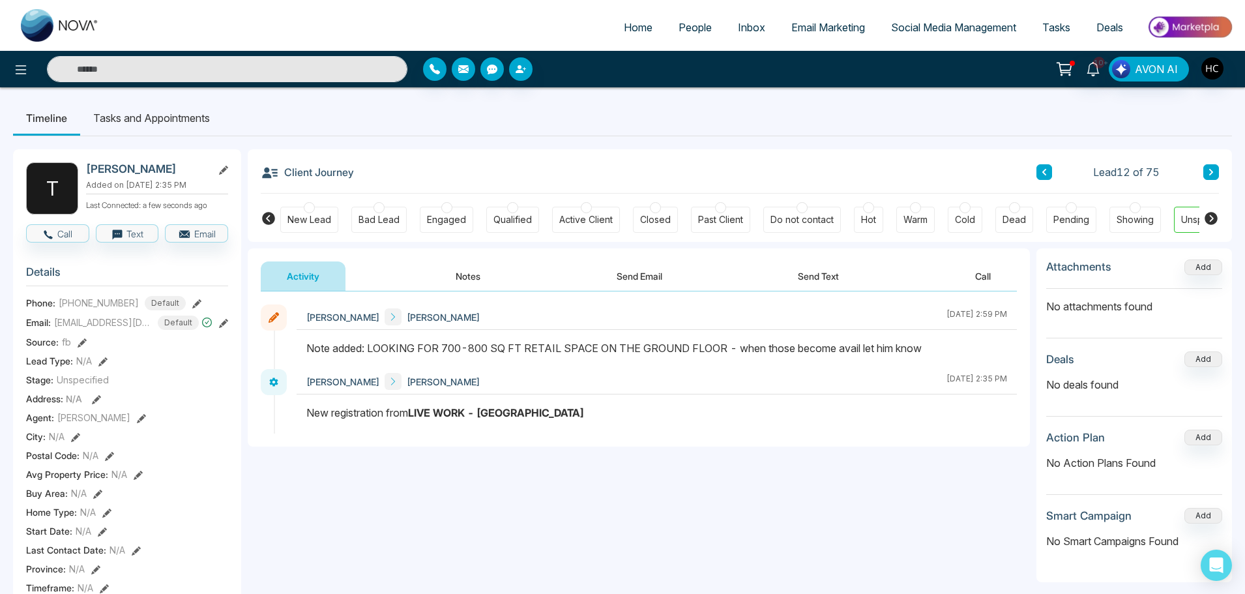
click at [1207, 167] on button at bounding box center [1211, 172] width 16 height 16
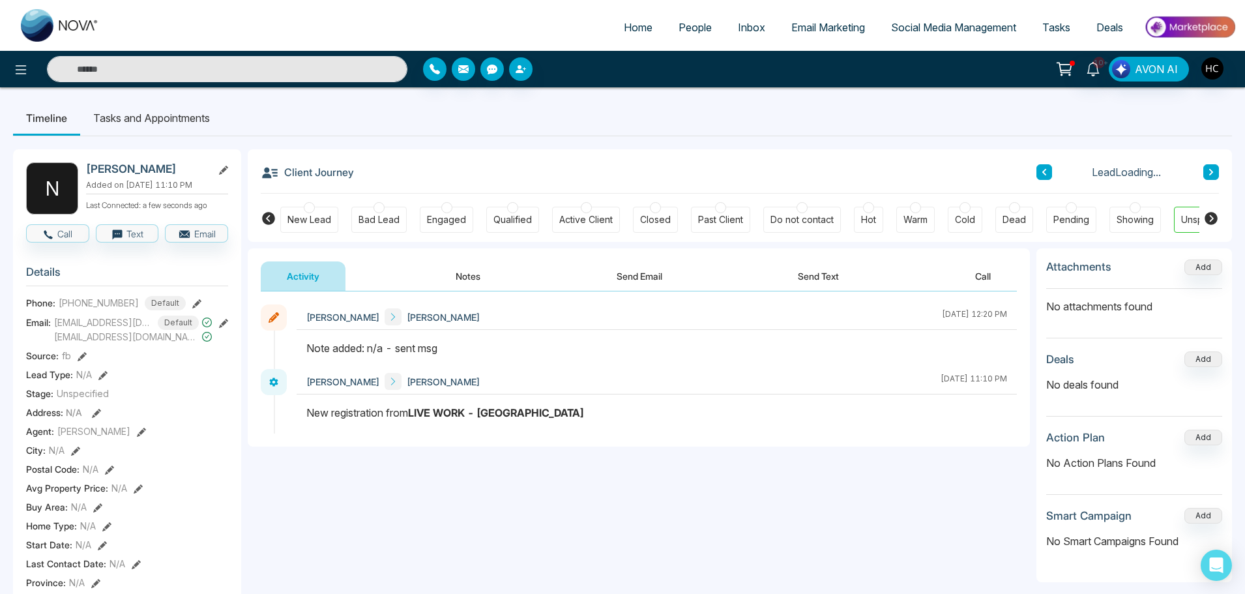
click at [480, 278] on button "Notes" at bounding box center [467, 275] width 77 height 29
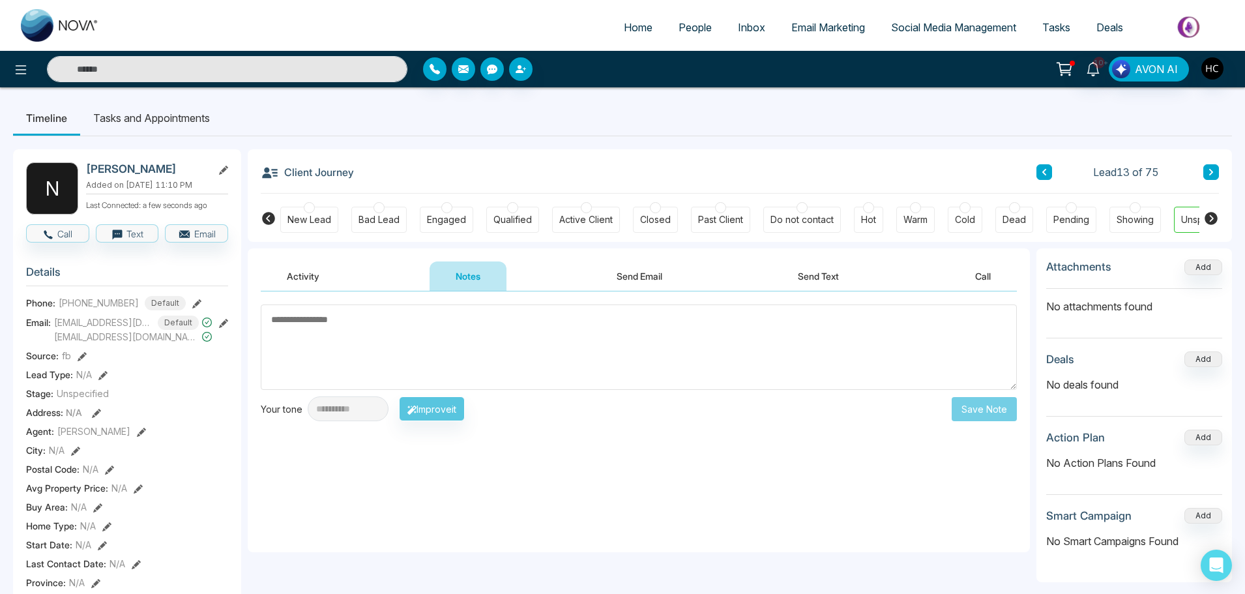
click at [547, 327] on textarea at bounding box center [639, 346] width 756 height 85
click at [433, 350] on textarea at bounding box center [639, 346] width 756 height 85
drag, startPoint x: 341, startPoint y: 474, endPoint x: 326, endPoint y: 474, distance: 15.6
click at [326, 474] on div "Note added: n/a - sent msg" at bounding box center [638, 474] width 735 height 14
copy div "n/a"
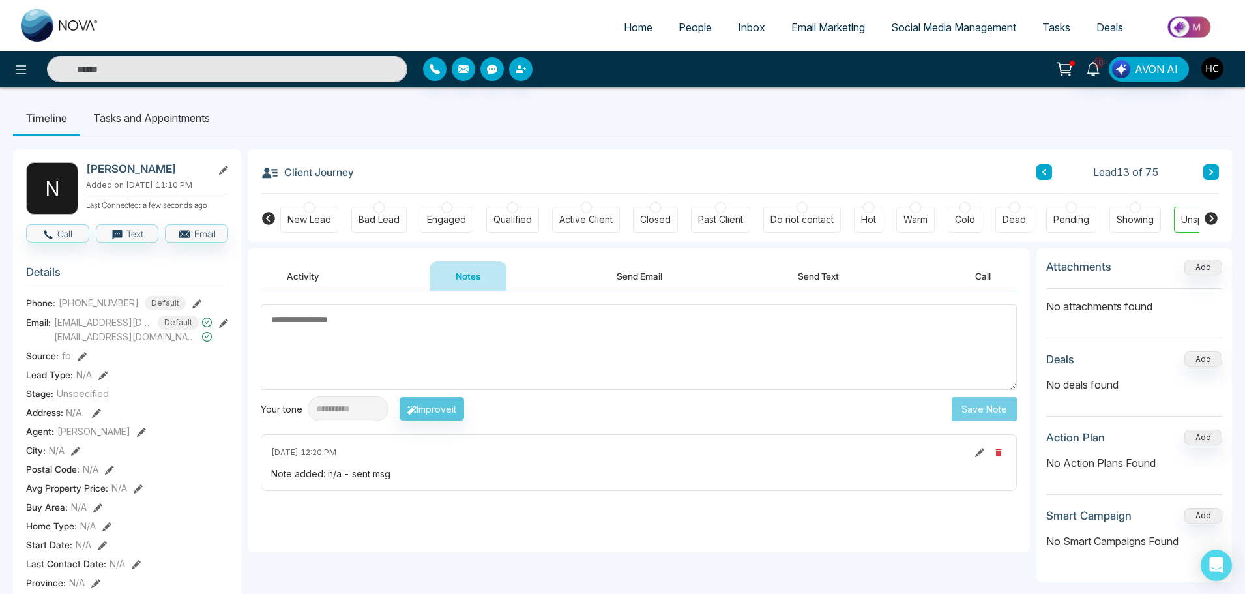
click at [341, 332] on textarea at bounding box center [639, 346] width 756 height 85
paste textarea "***"
type textarea "***"
click at [958, 408] on button "Save Note" at bounding box center [983, 409] width 65 height 24
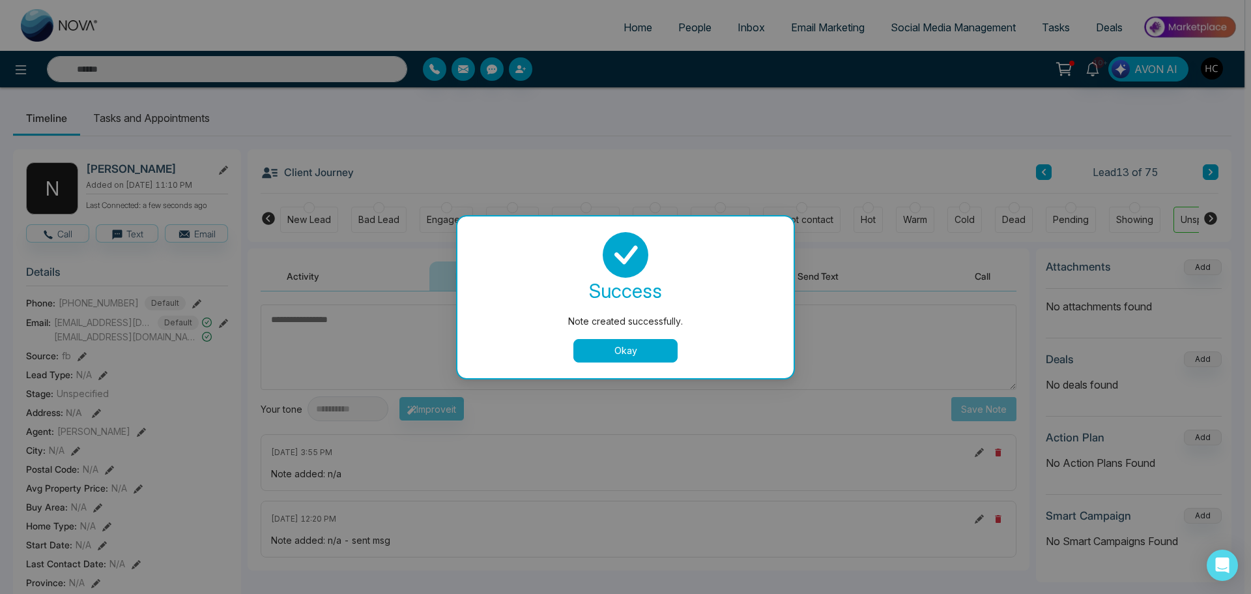
click at [633, 343] on button "Okay" at bounding box center [625, 350] width 104 height 23
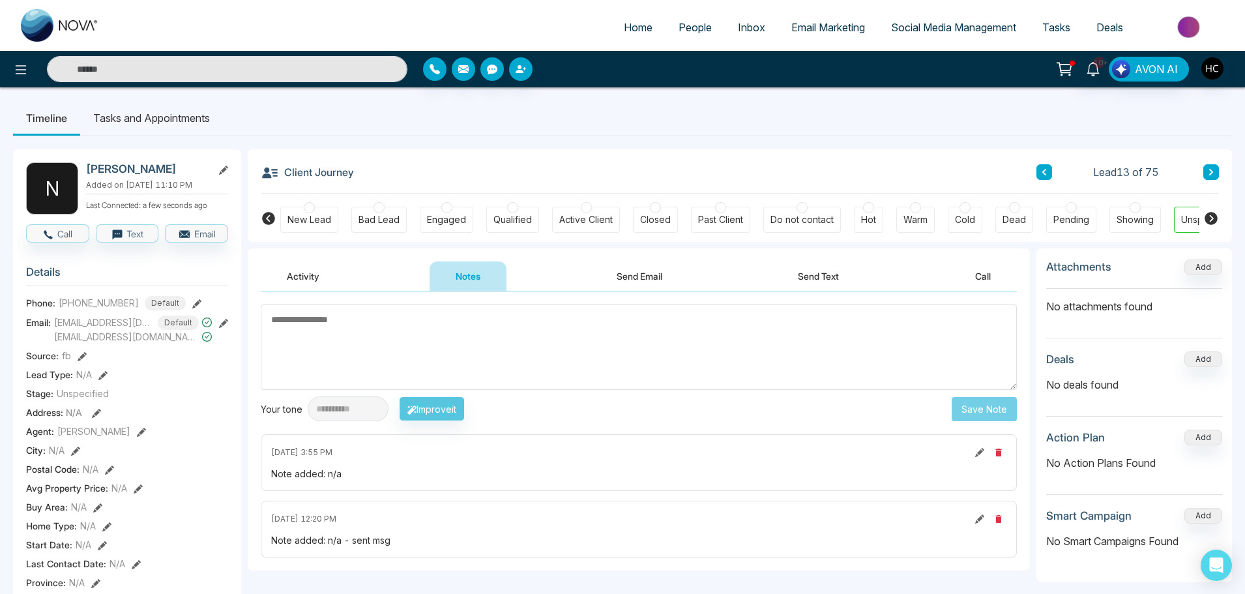
click at [1208, 166] on button at bounding box center [1211, 172] width 16 height 16
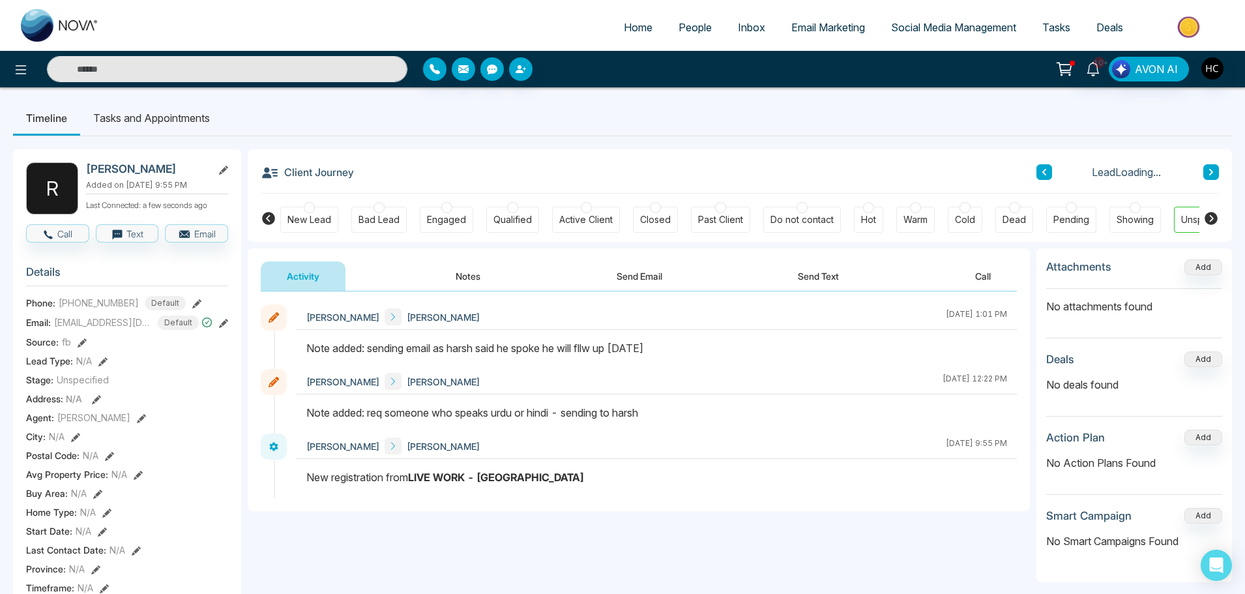
click at [474, 279] on button "Notes" at bounding box center [467, 275] width 77 height 29
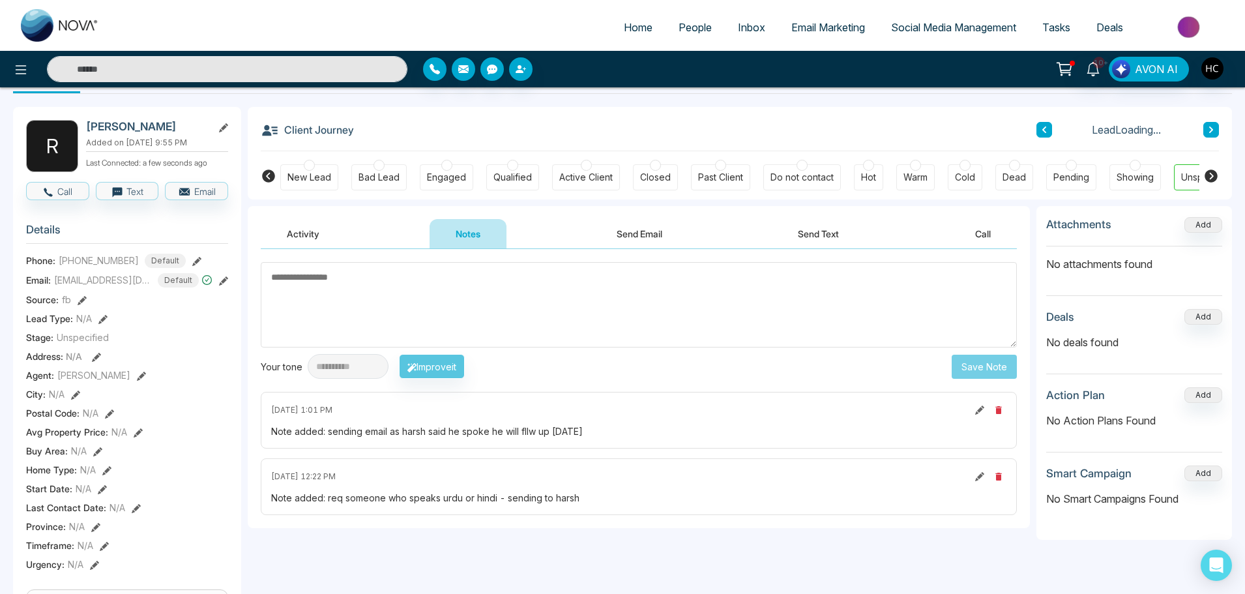
scroll to position [65, 0]
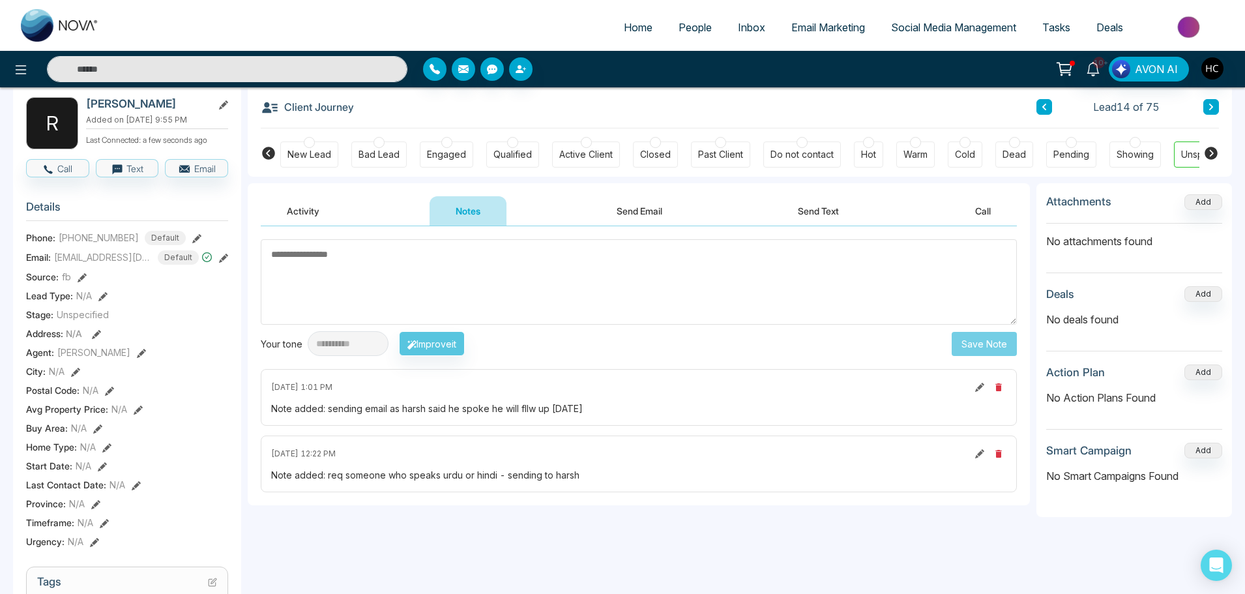
click at [499, 287] on textarea at bounding box center [639, 281] width 756 height 85
click at [480, 274] on textarea at bounding box center [639, 281] width 756 height 85
click at [571, 277] on textarea at bounding box center [639, 281] width 756 height 85
click at [1211, 100] on button at bounding box center [1211, 107] width 16 height 16
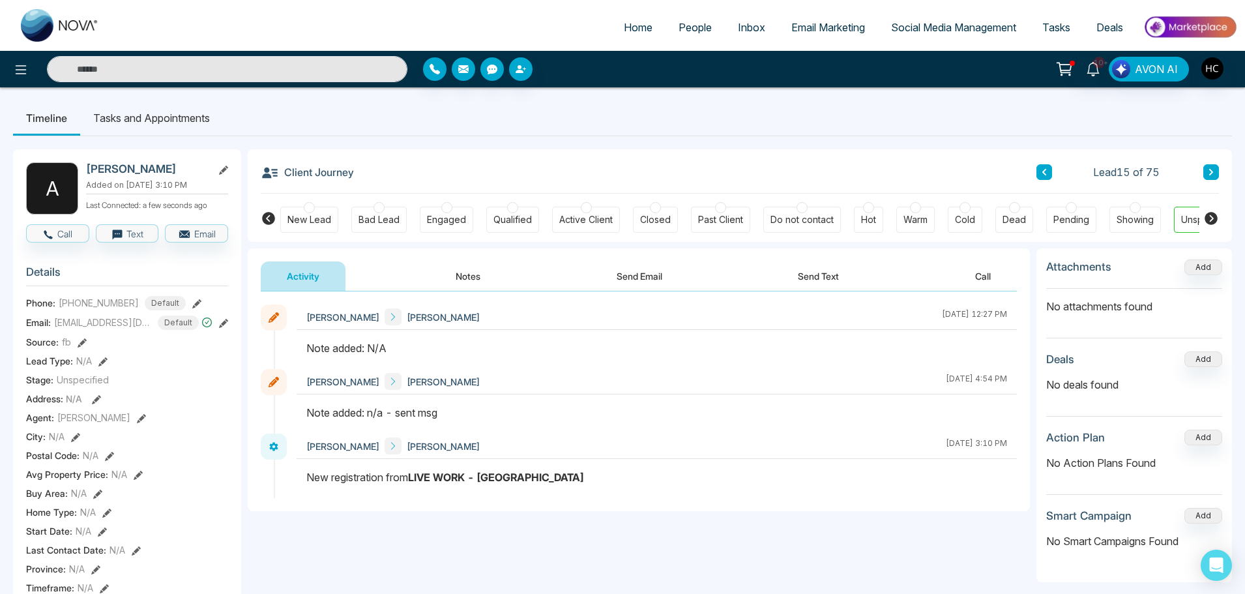
click at [466, 274] on button "Notes" at bounding box center [467, 275] width 77 height 29
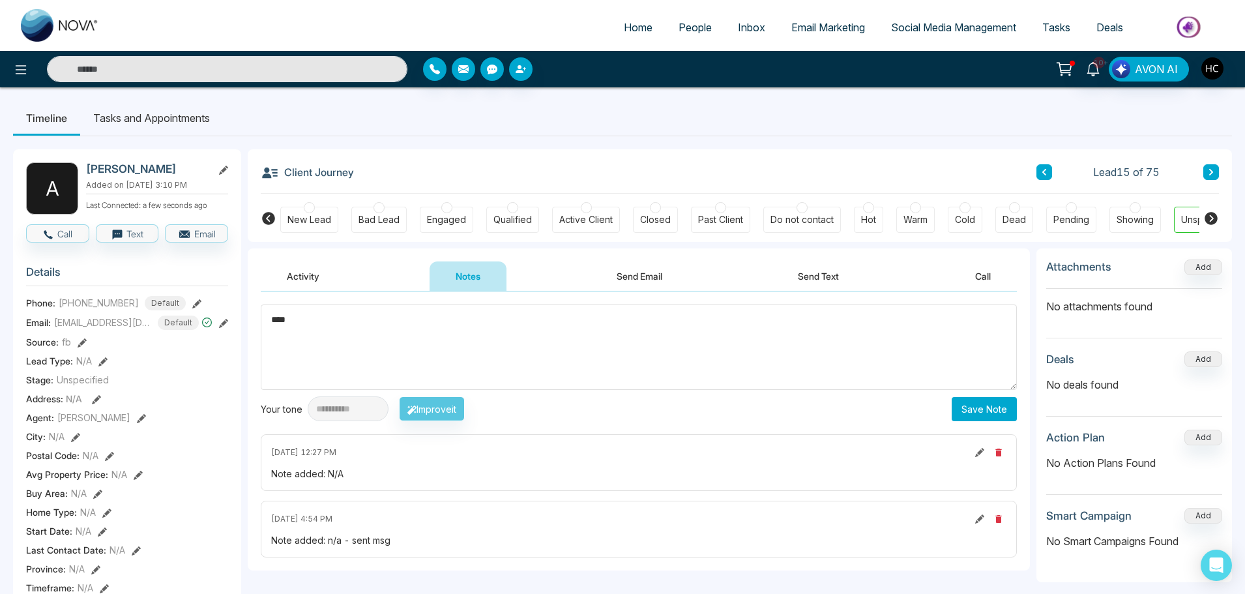
type textarea "***"
click at [999, 414] on button "Save Note" at bounding box center [983, 409] width 65 height 24
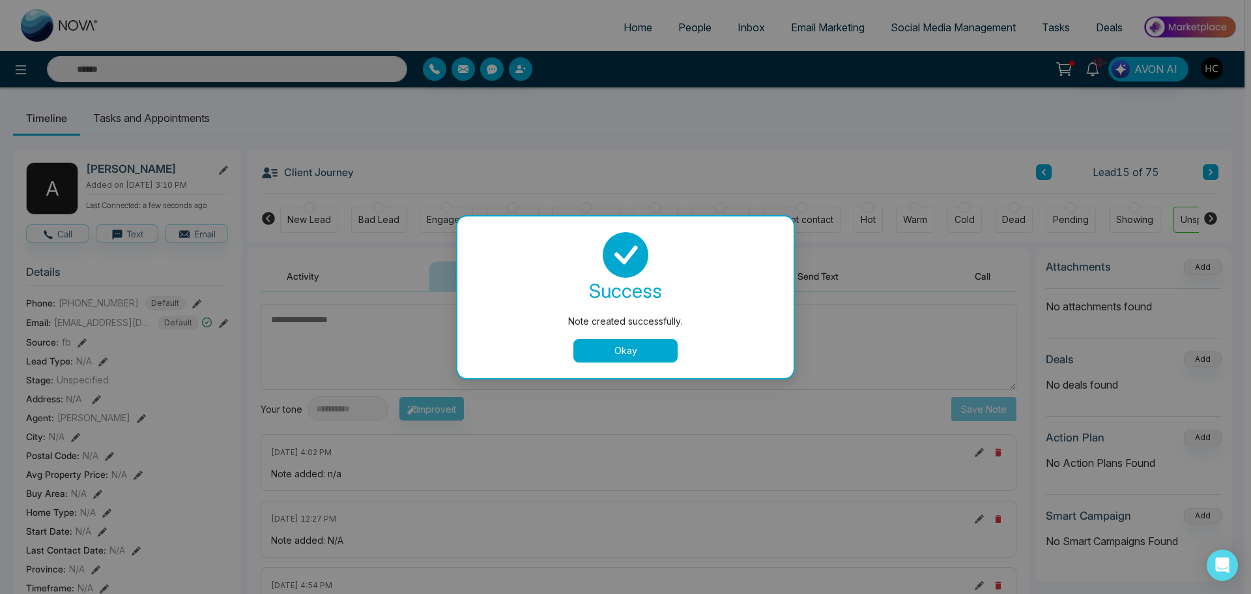
click at [634, 358] on button "Okay" at bounding box center [625, 350] width 104 height 23
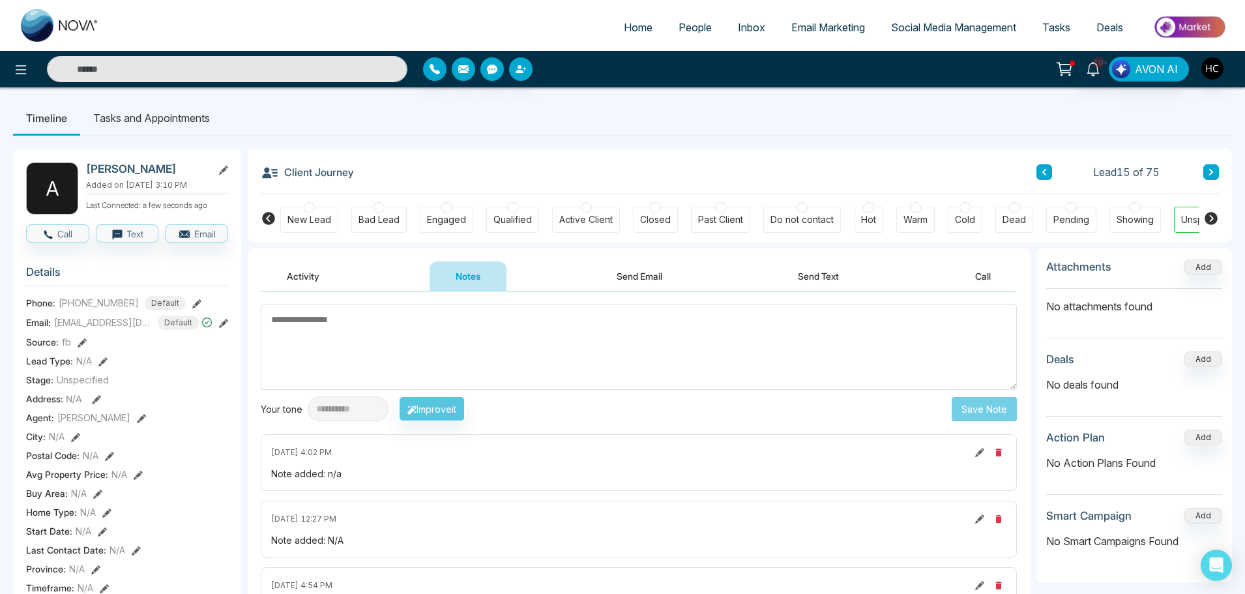
click at [1211, 169] on icon at bounding box center [1211, 172] width 7 height 8
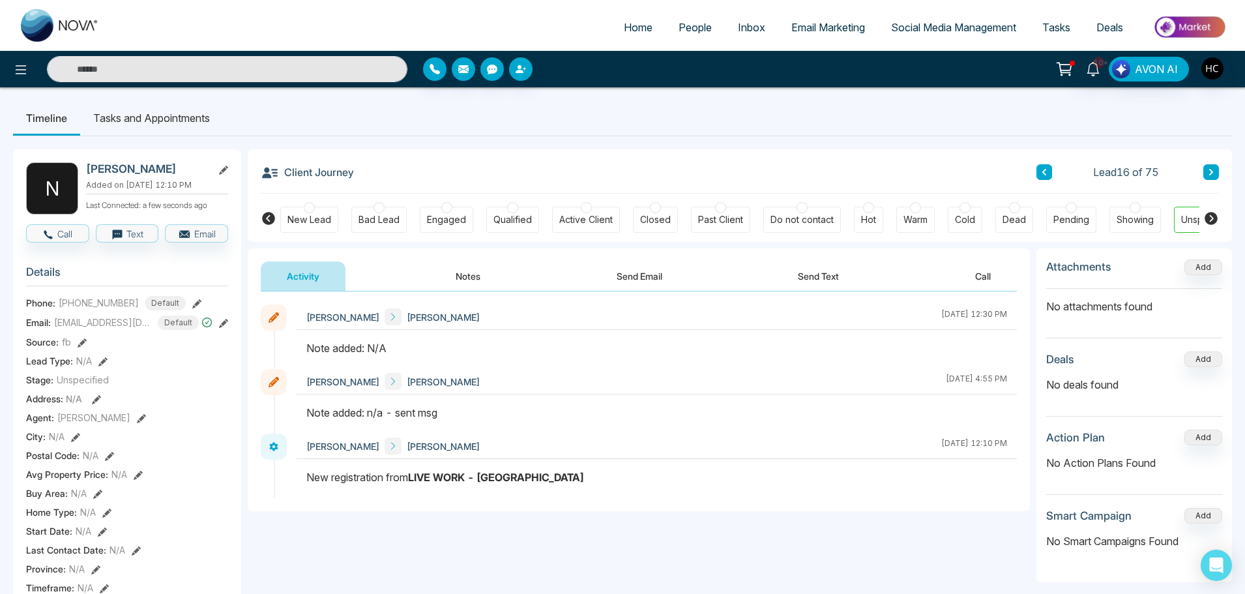
click at [1039, 174] on button at bounding box center [1044, 172] width 16 height 16
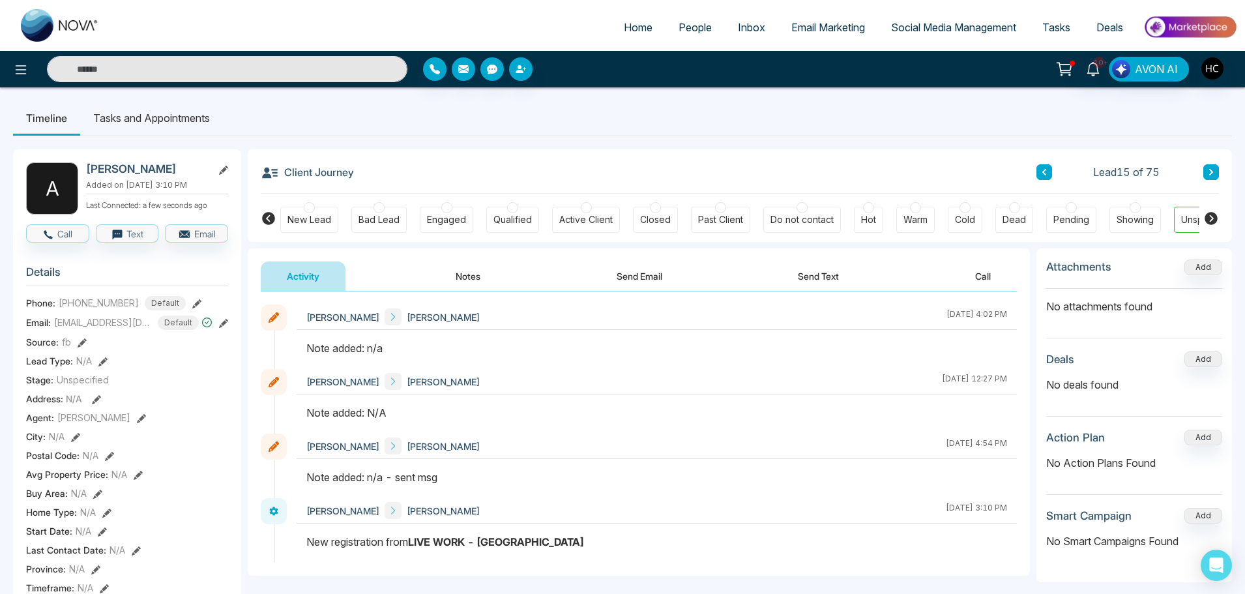
click at [1215, 166] on button at bounding box center [1211, 172] width 16 height 16
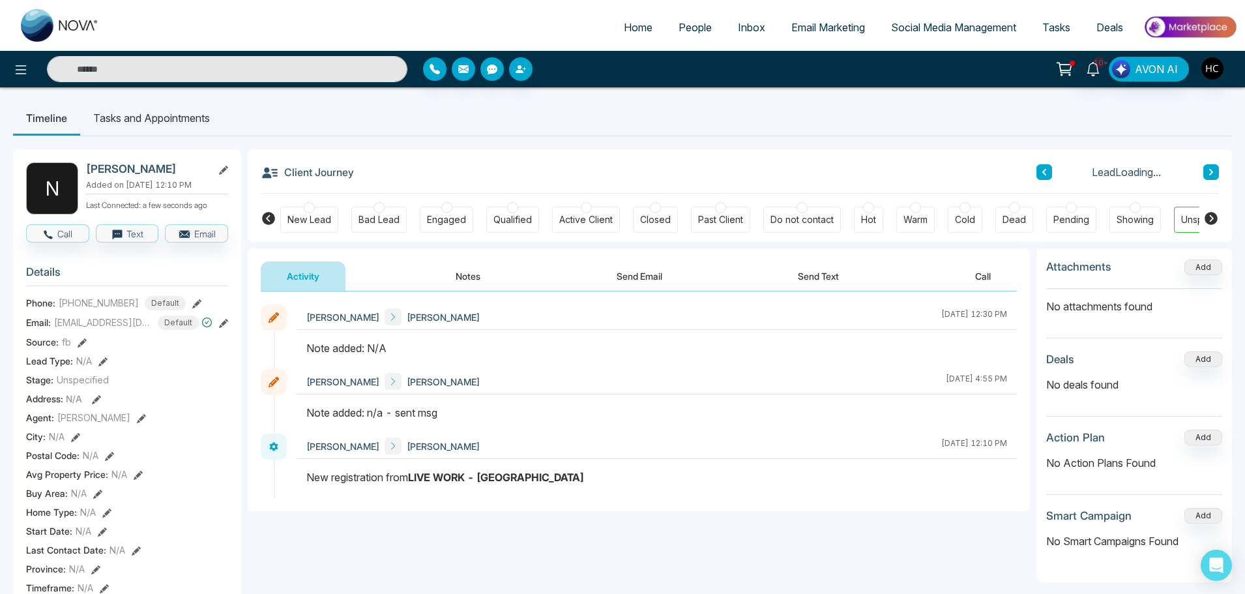
click at [481, 270] on button "Notes" at bounding box center [467, 275] width 77 height 29
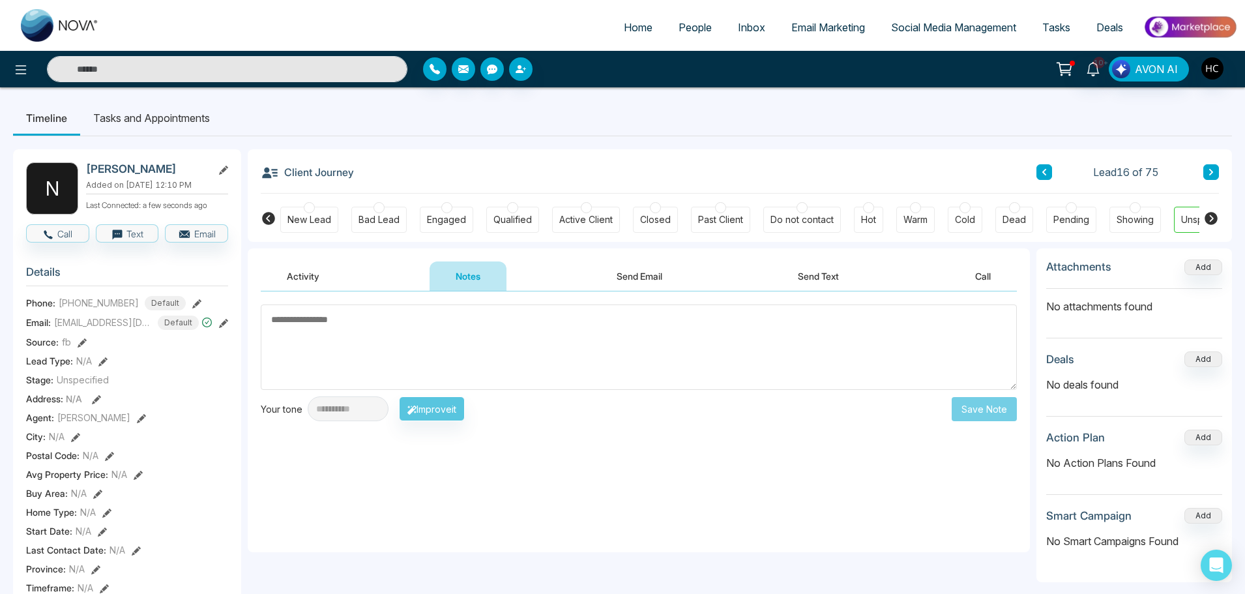
click at [440, 325] on textarea at bounding box center [639, 346] width 756 height 85
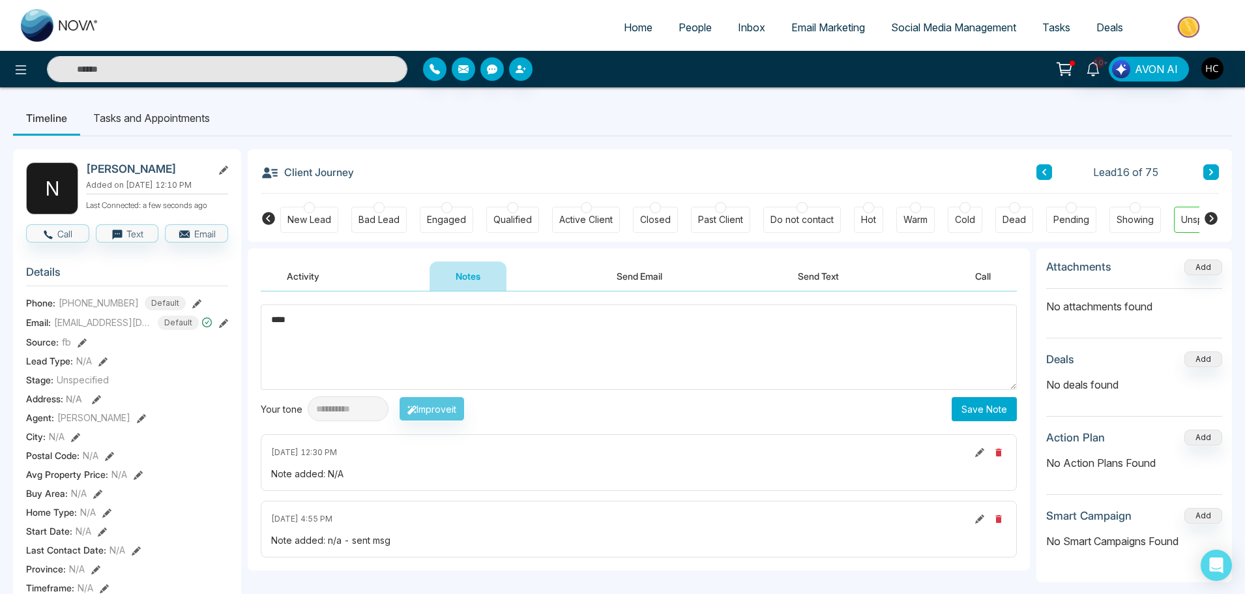
type textarea "***"
click at [979, 406] on button "Save Note" at bounding box center [983, 409] width 65 height 24
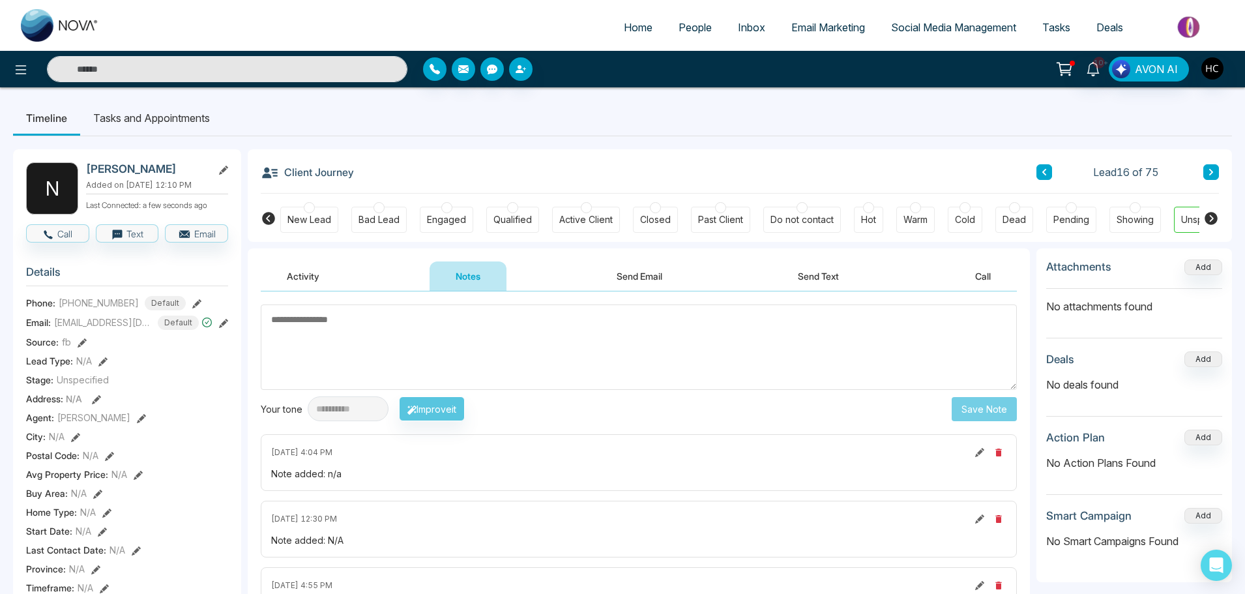
click at [1214, 168] on button at bounding box center [1211, 172] width 16 height 16
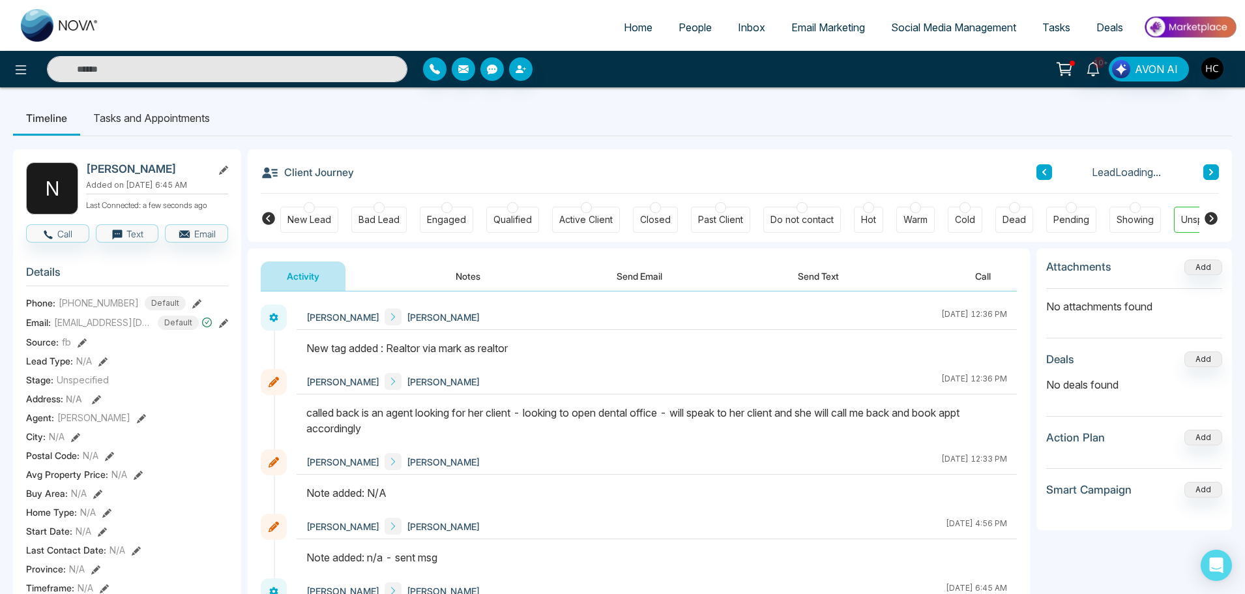
click at [480, 275] on button "Notes" at bounding box center [467, 275] width 77 height 29
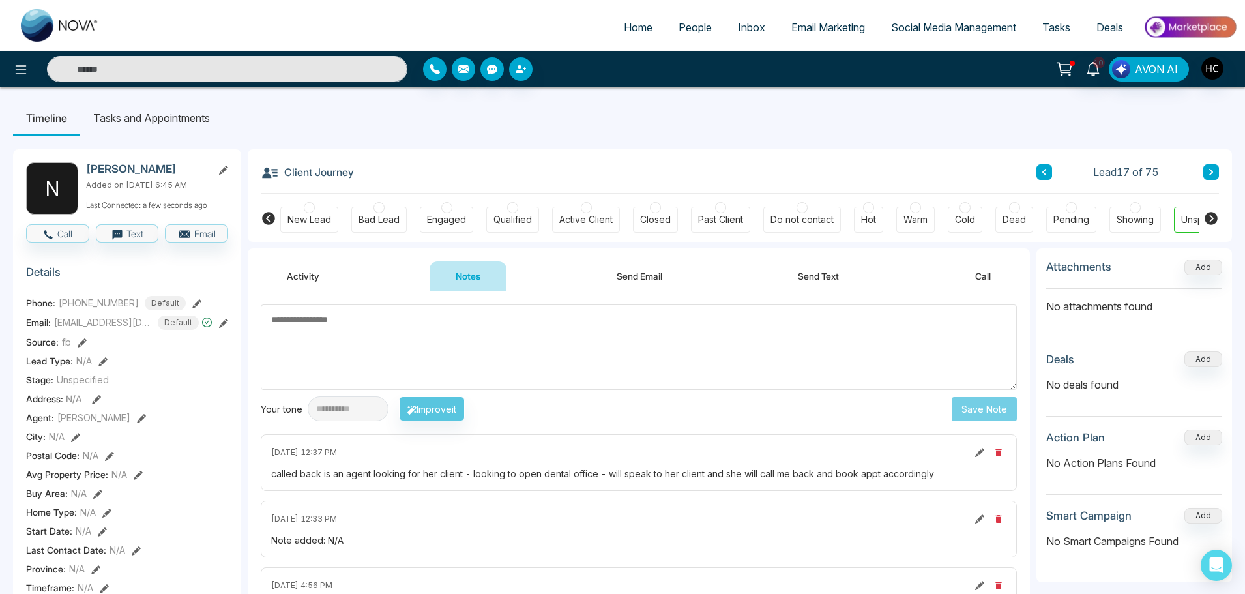
click at [1211, 166] on button at bounding box center [1211, 172] width 16 height 16
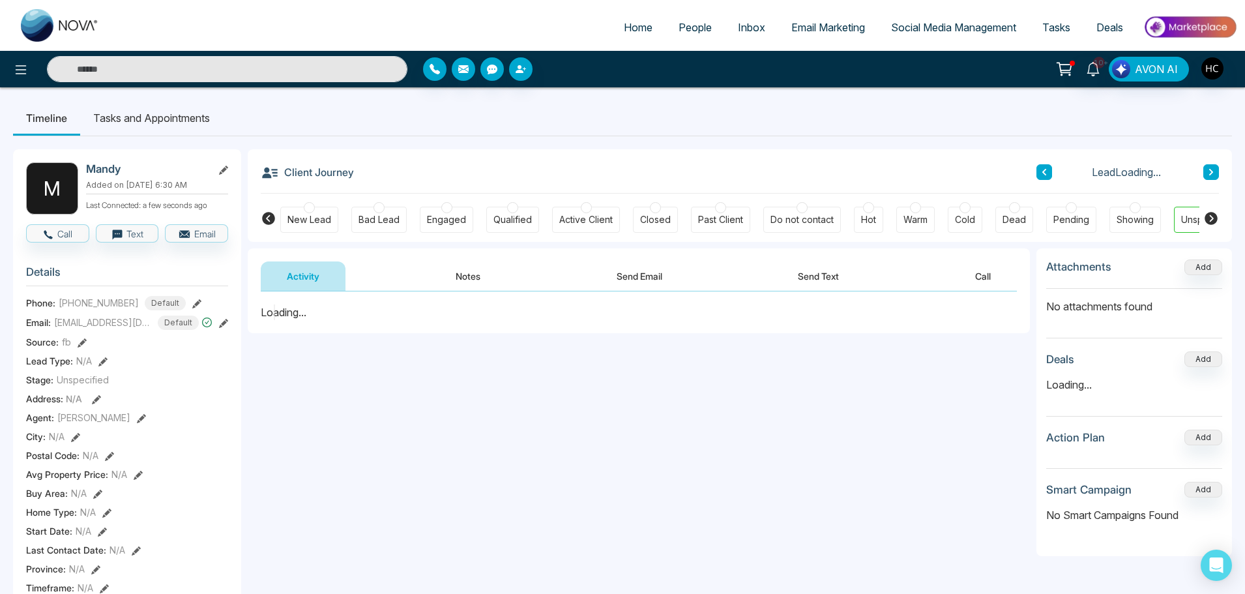
click at [463, 276] on button "Notes" at bounding box center [467, 275] width 77 height 29
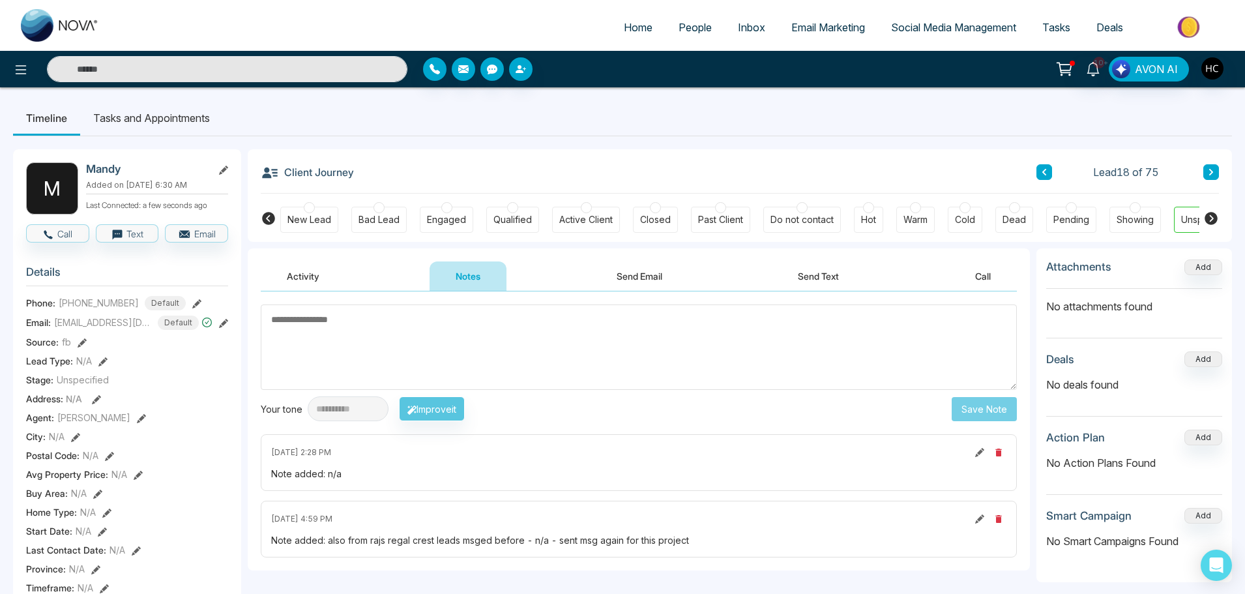
click at [507, 344] on textarea at bounding box center [639, 346] width 756 height 85
click at [435, 340] on textarea at bounding box center [639, 346] width 756 height 85
type textarea "***"
click at [974, 407] on button "Save Note" at bounding box center [983, 409] width 65 height 24
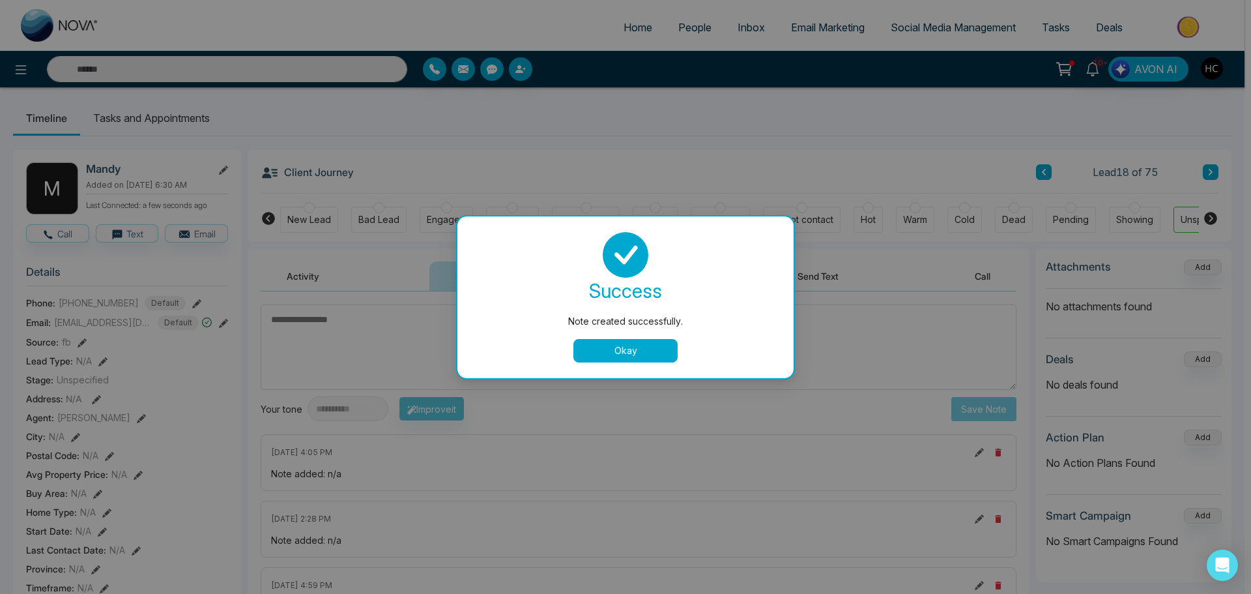
click at [620, 354] on button "Okay" at bounding box center [625, 350] width 104 height 23
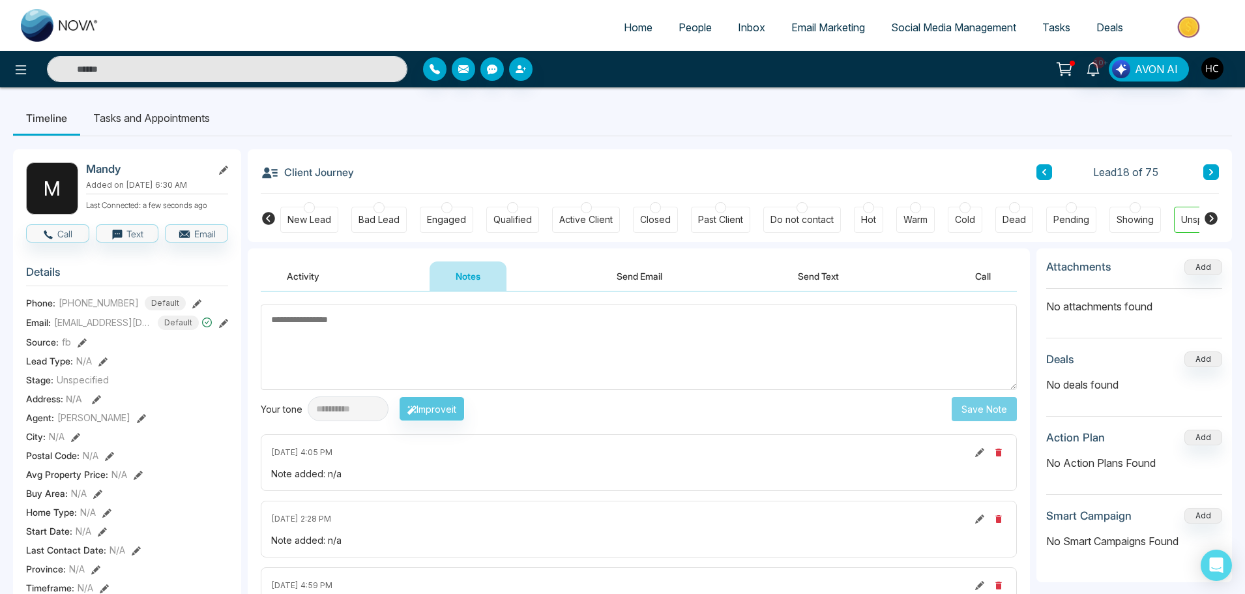
click at [1213, 173] on icon at bounding box center [1211, 172] width 7 height 8
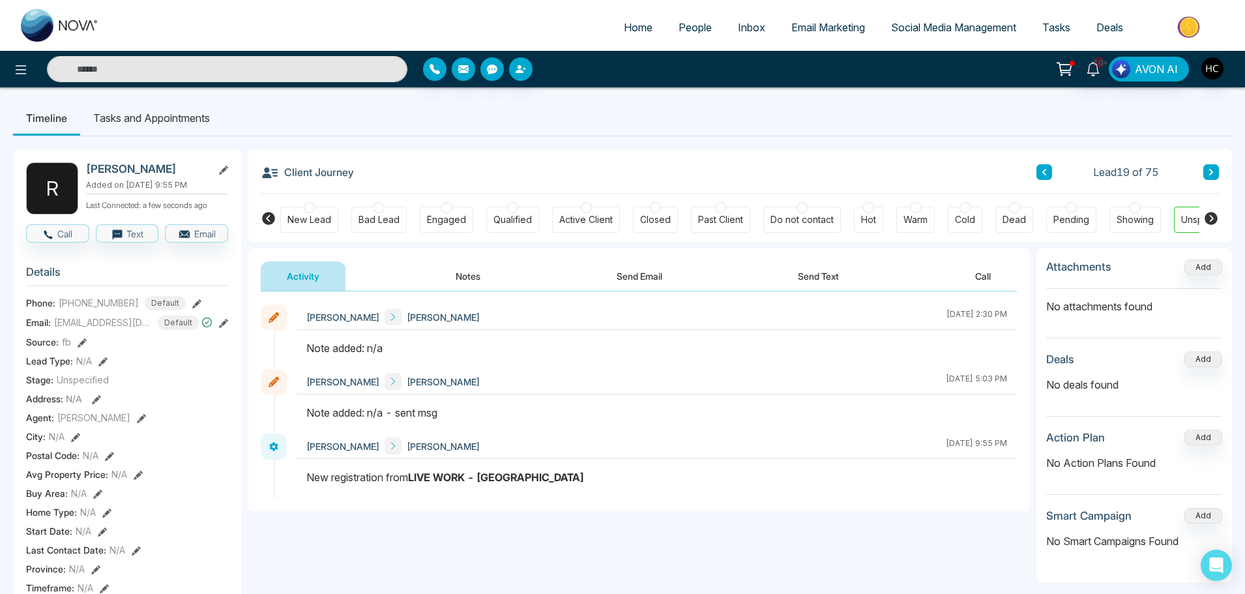
click at [463, 281] on button "Notes" at bounding box center [467, 275] width 77 height 29
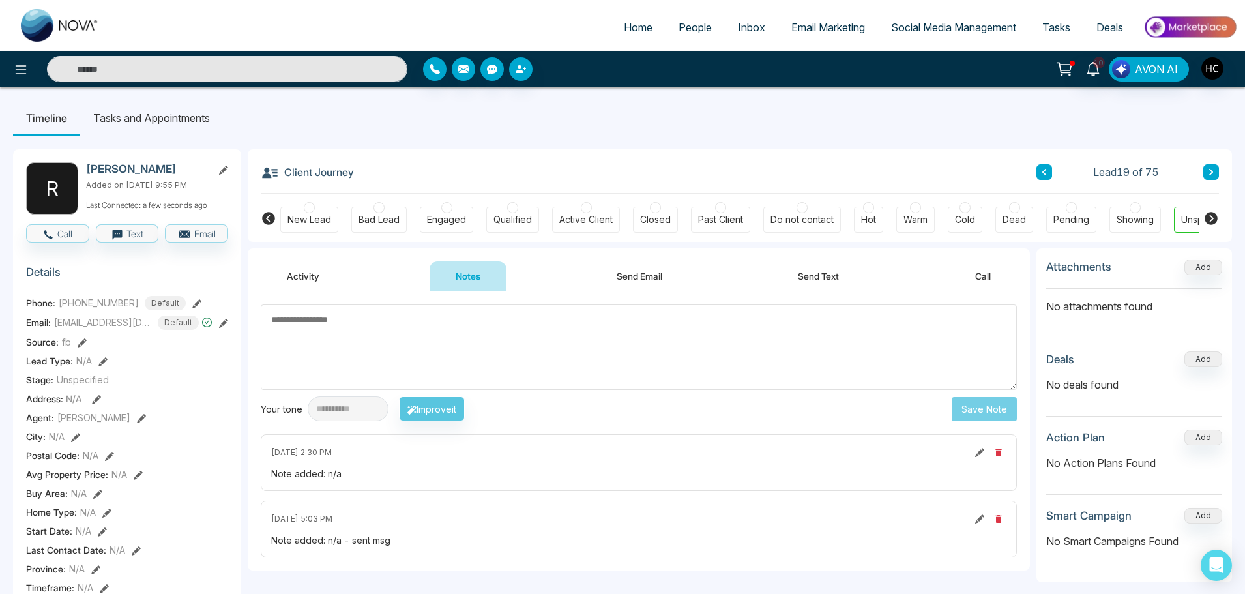
click at [424, 330] on textarea at bounding box center [639, 346] width 756 height 85
click at [417, 335] on textarea at bounding box center [639, 346] width 756 height 85
click at [347, 341] on textarea at bounding box center [639, 346] width 756 height 85
click at [353, 340] on textarea at bounding box center [639, 346] width 756 height 85
click at [375, 314] on textarea "*********" at bounding box center [639, 346] width 756 height 85
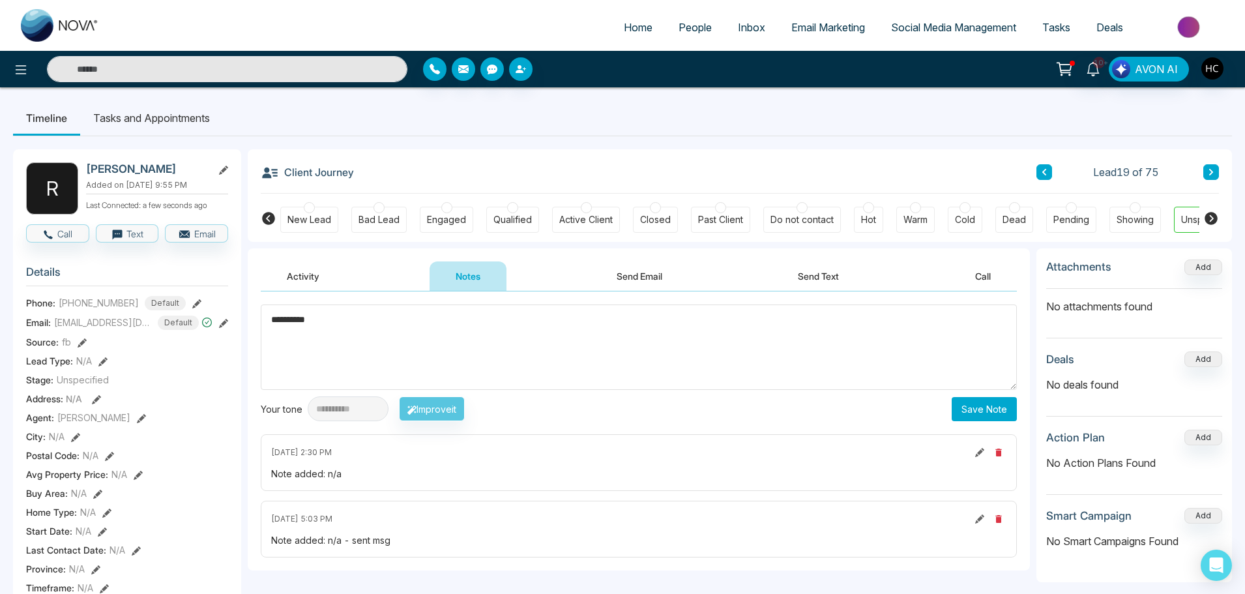
click at [345, 317] on textarea "*********" at bounding box center [639, 346] width 756 height 85
click at [383, 328] on textarea "*********" at bounding box center [639, 346] width 756 height 85
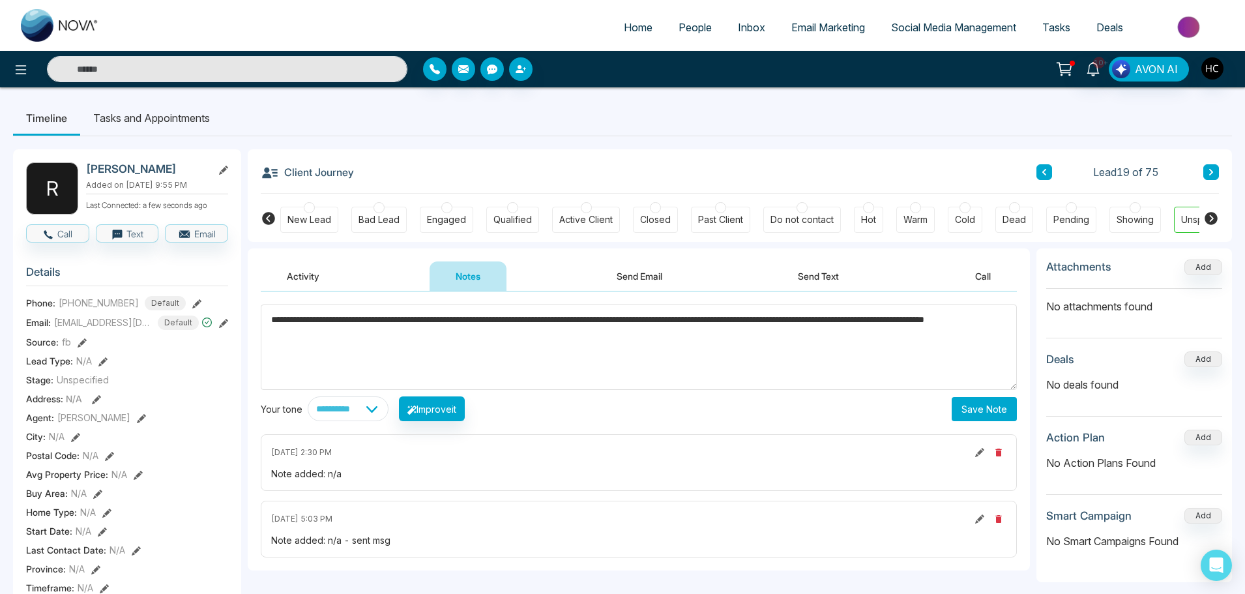
type textarea "**********"
click at [986, 401] on button "Save Note" at bounding box center [983, 409] width 65 height 24
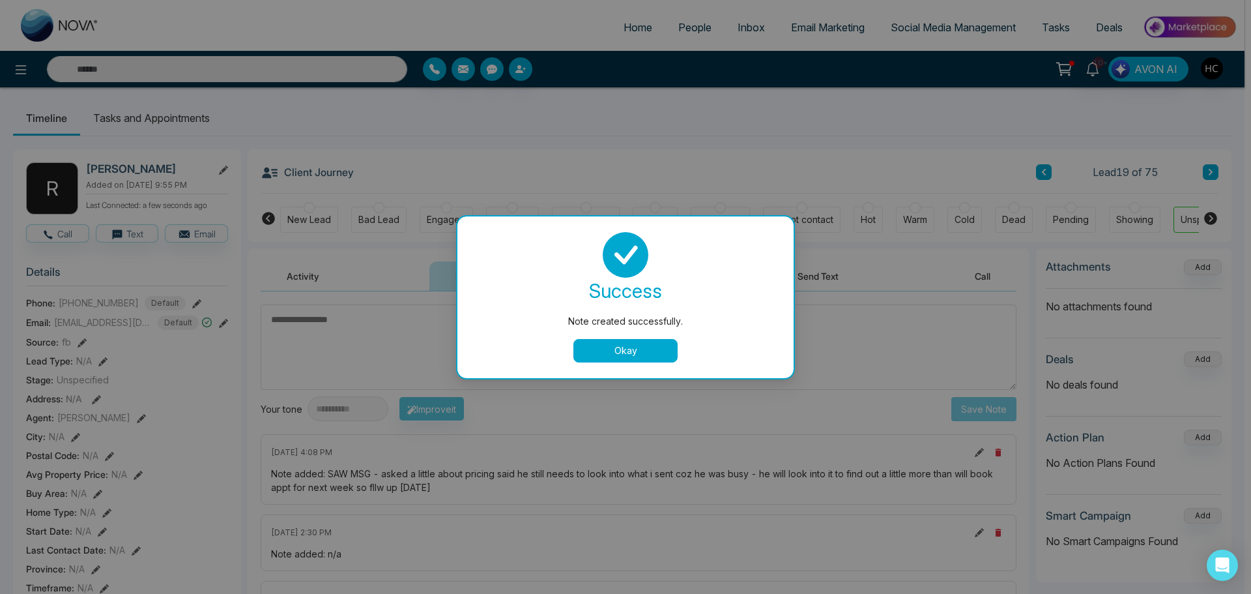
click at [648, 350] on button "Okay" at bounding box center [625, 350] width 104 height 23
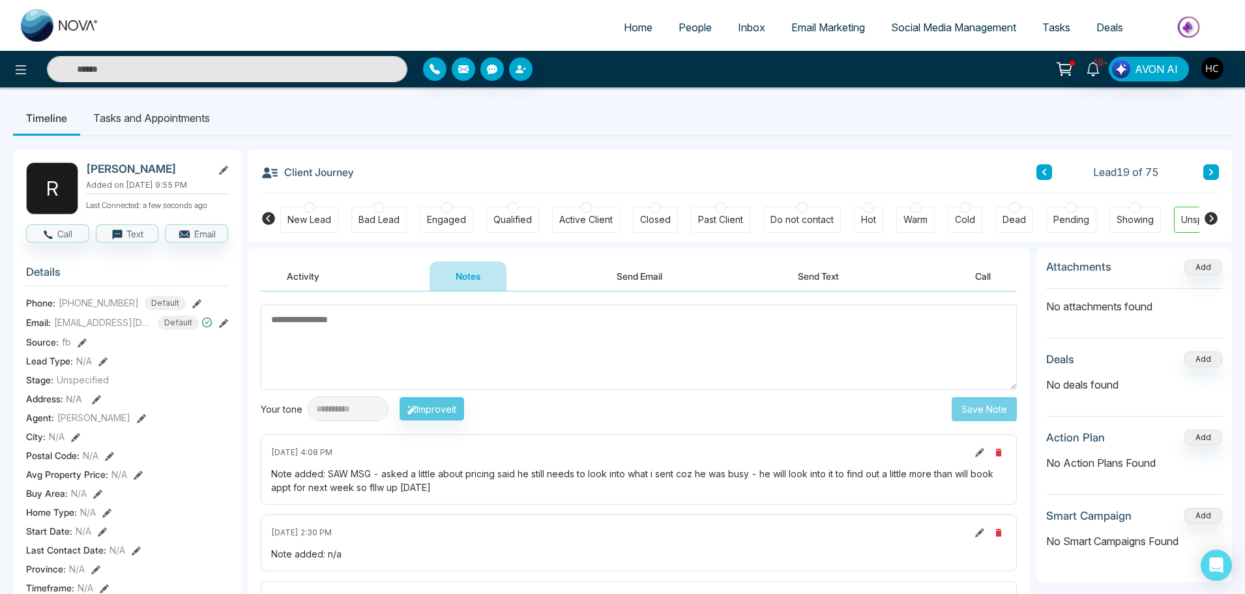
click at [1204, 172] on button at bounding box center [1211, 172] width 16 height 16
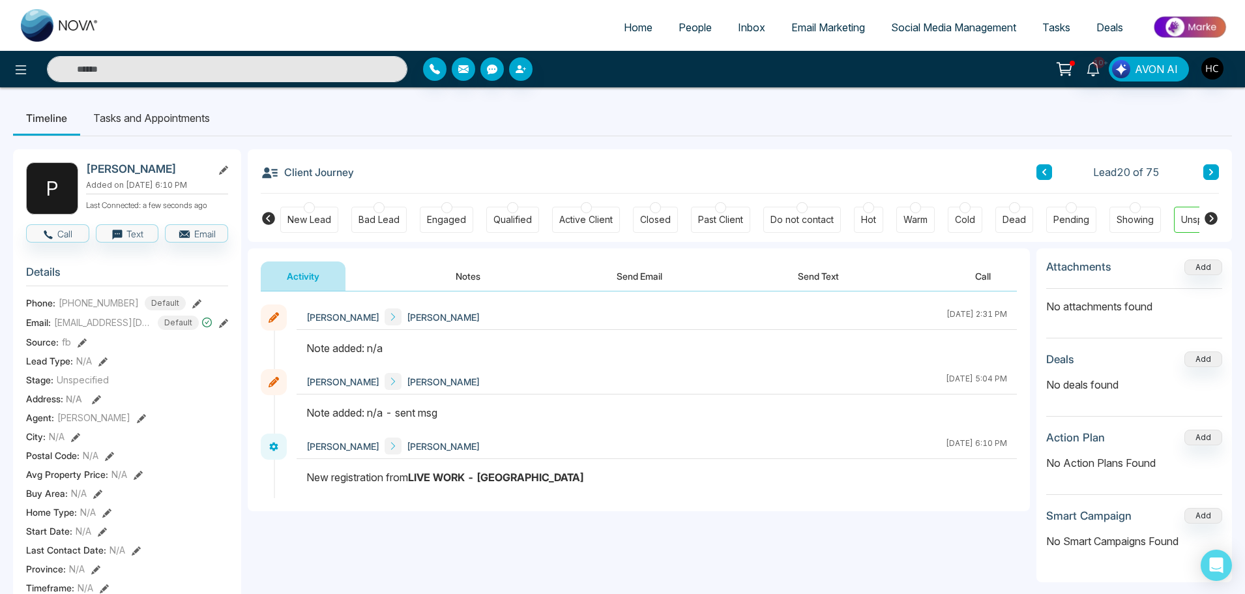
click at [476, 274] on button "Notes" at bounding box center [467, 275] width 77 height 29
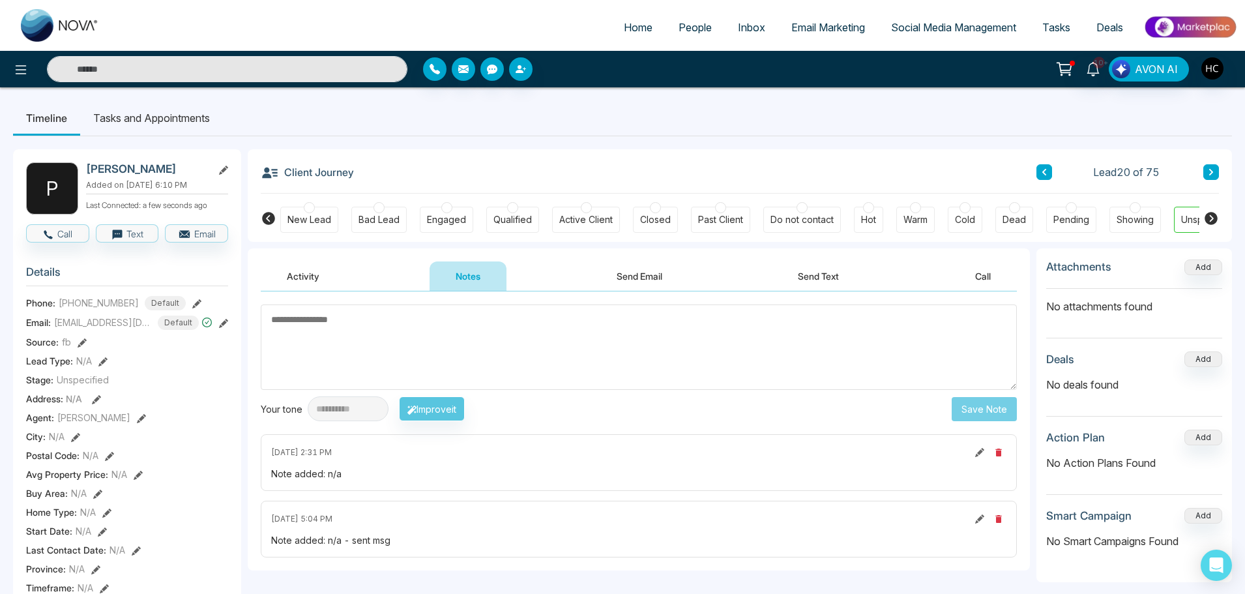
click at [678, 30] on span "People" at bounding box center [694, 27] width 33 height 13
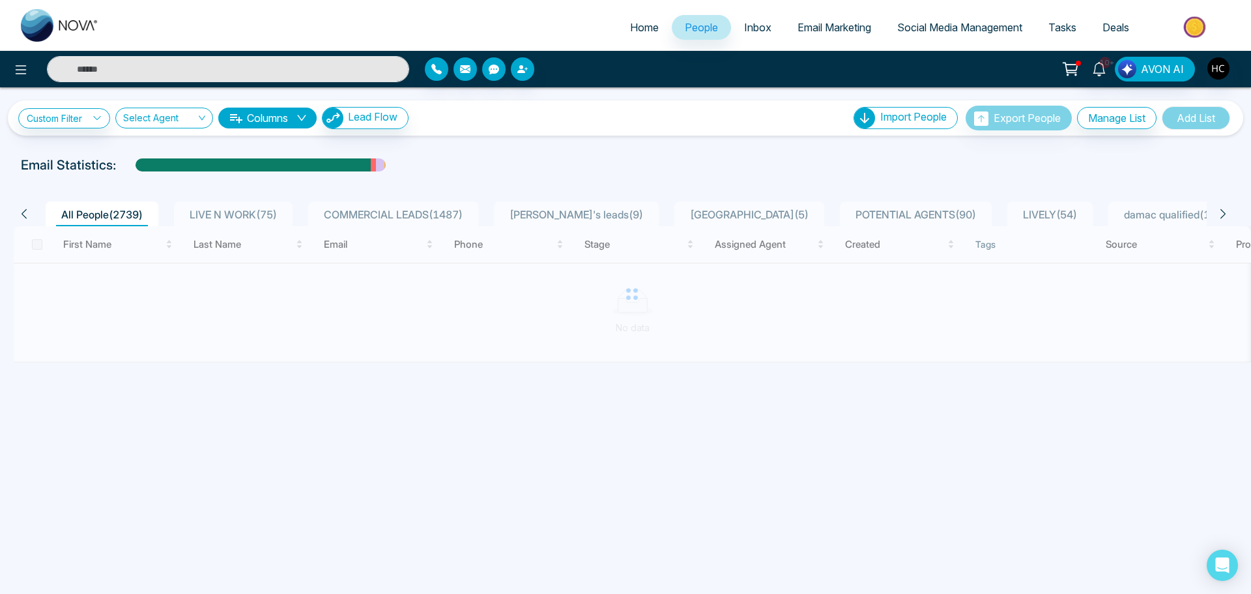
click at [243, 212] on span "LIVE N WORK ( 75 )" at bounding box center [233, 214] width 98 height 13
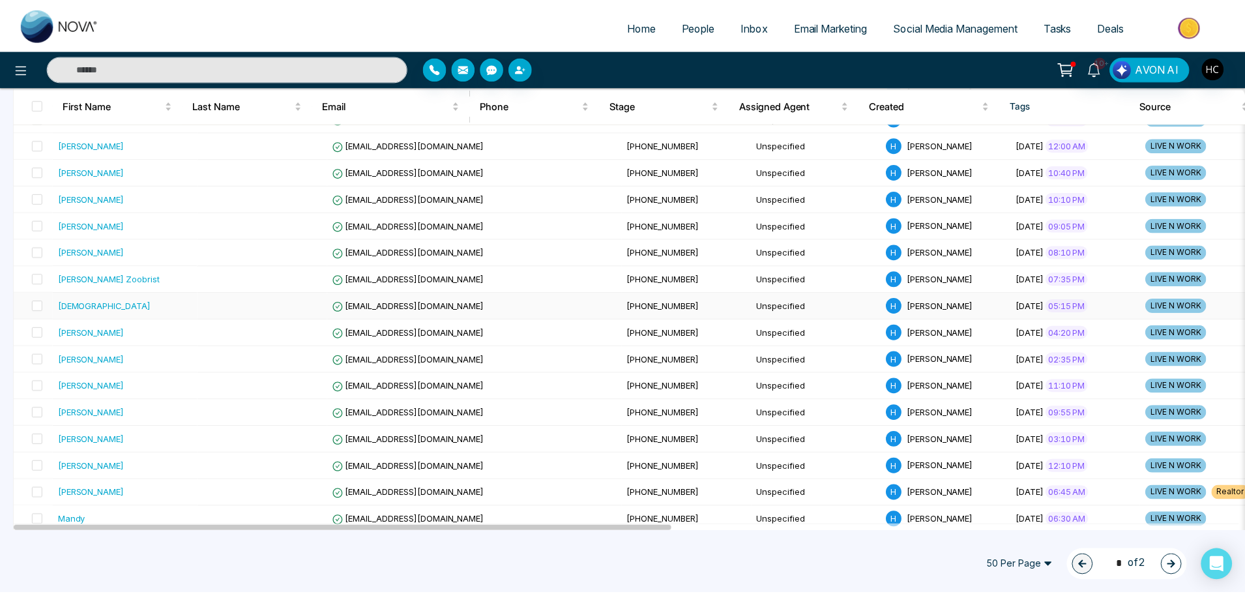
scroll to position [261, 0]
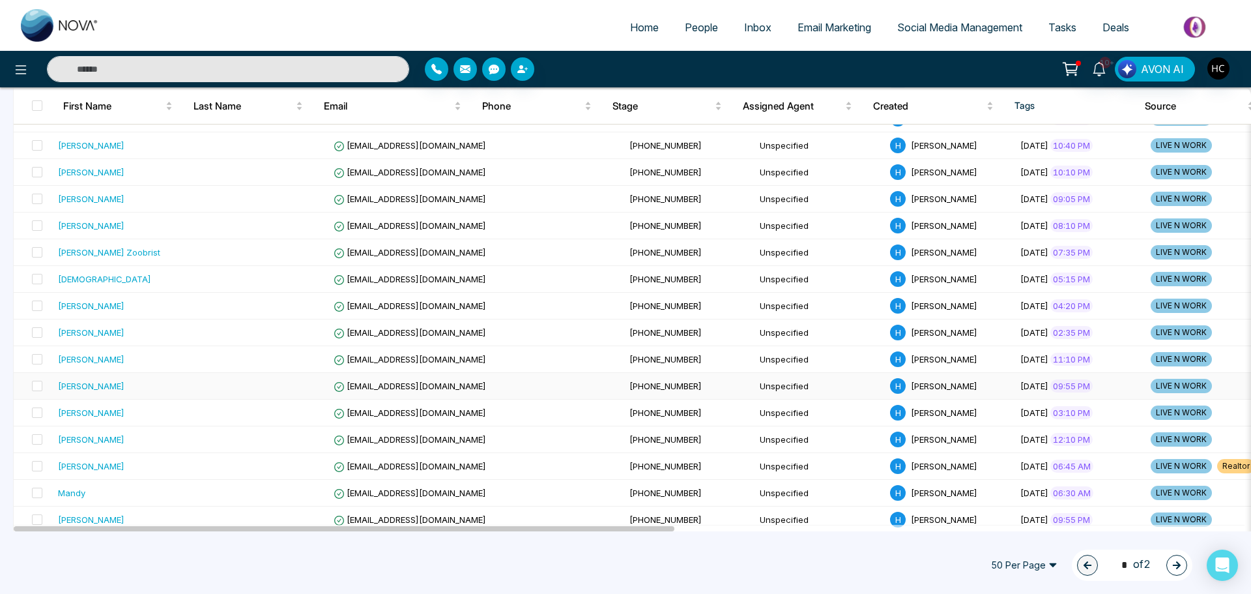
click at [198, 388] on td at bounding box center [263, 386] width 130 height 27
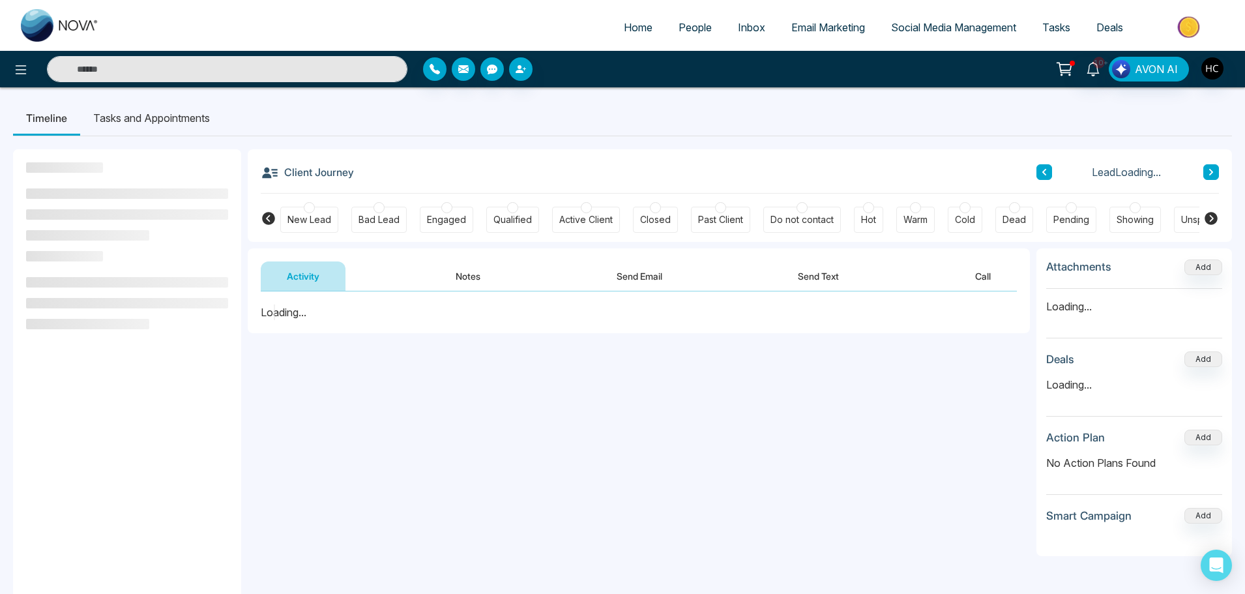
click at [467, 281] on button "Notes" at bounding box center [467, 275] width 77 height 29
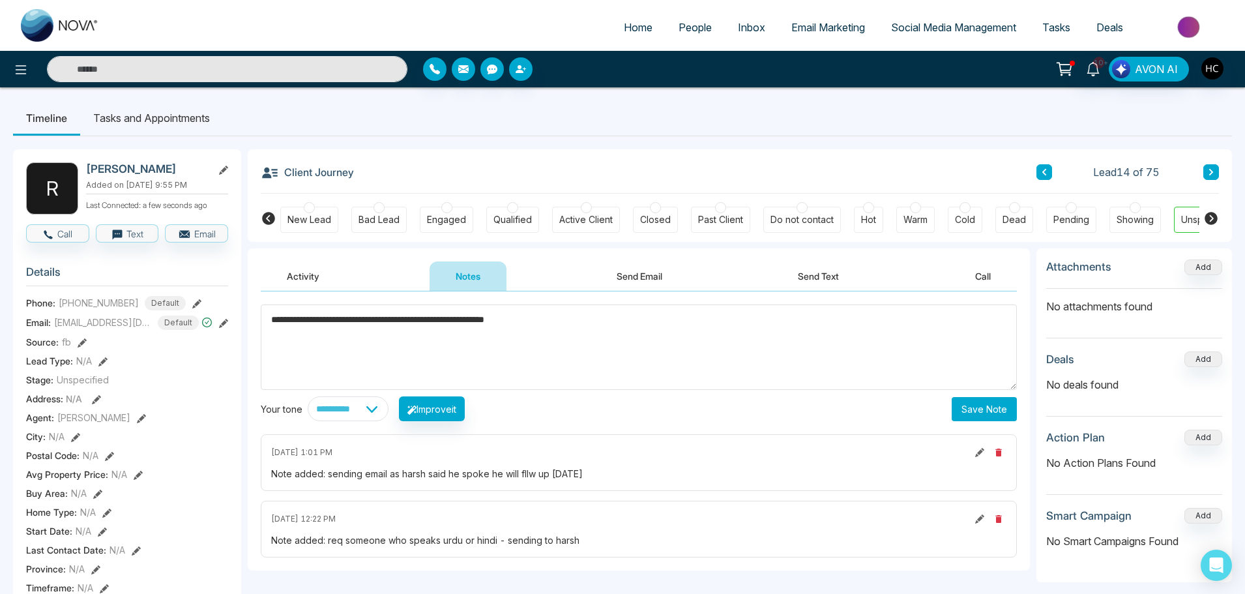
type textarea "**********"
click at [953, 412] on button "Save Note" at bounding box center [983, 409] width 65 height 24
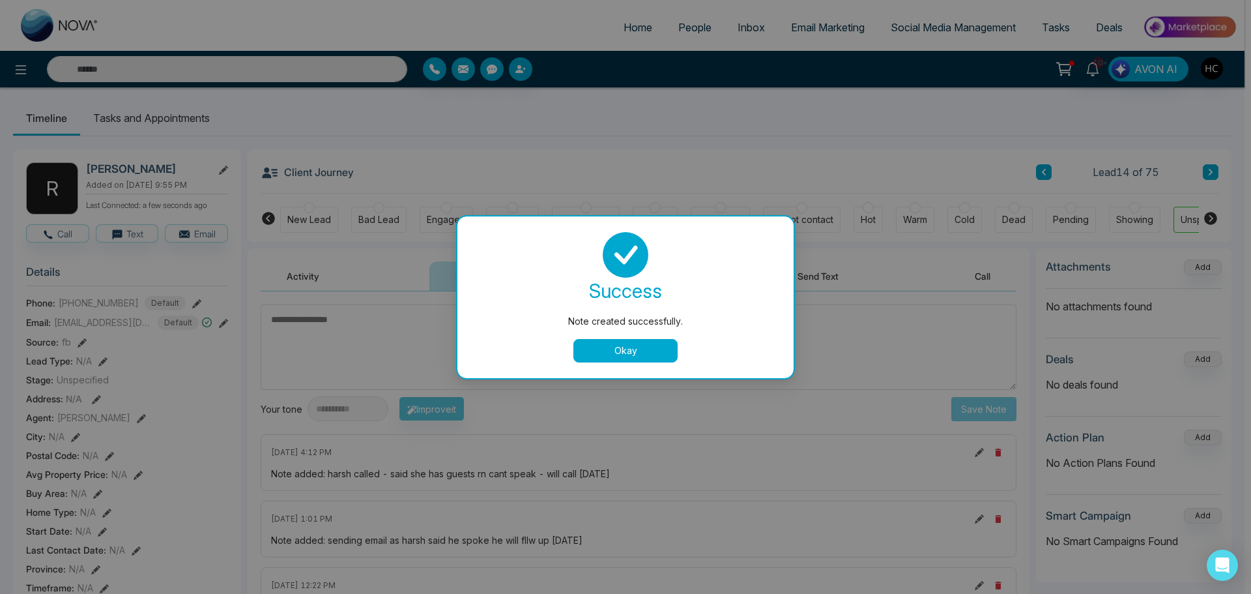
click at [966, 159] on div "Note created successfully. success Note created successfully. Okay" at bounding box center [625, 297] width 1251 height 594
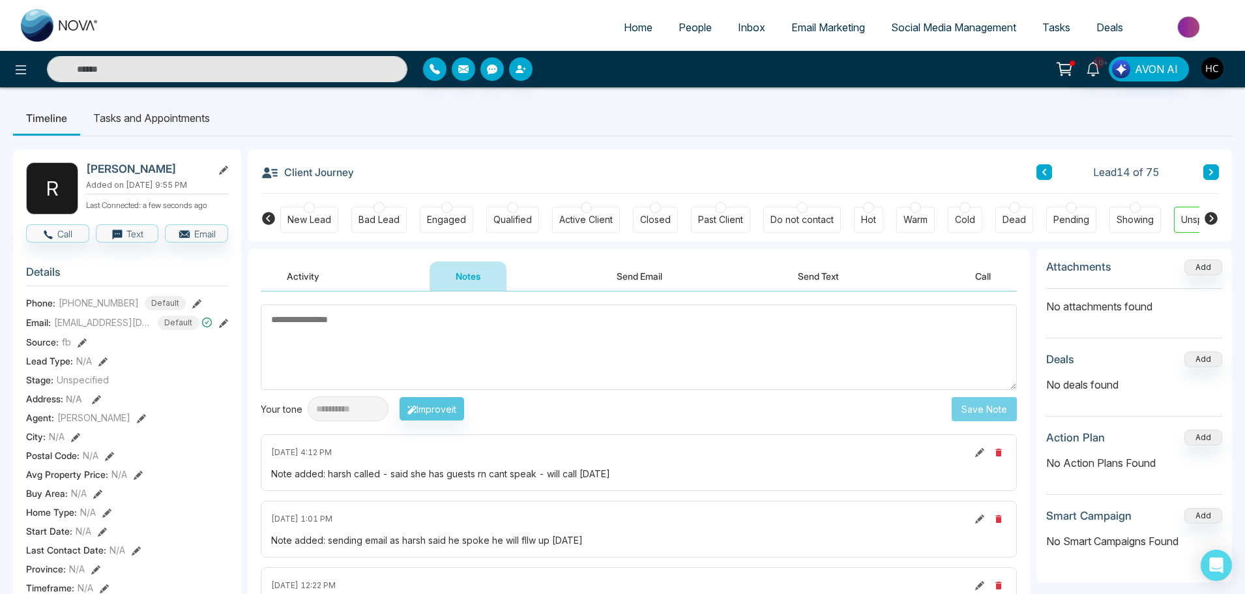
click at [1209, 169] on icon at bounding box center [1211, 172] width 7 height 8
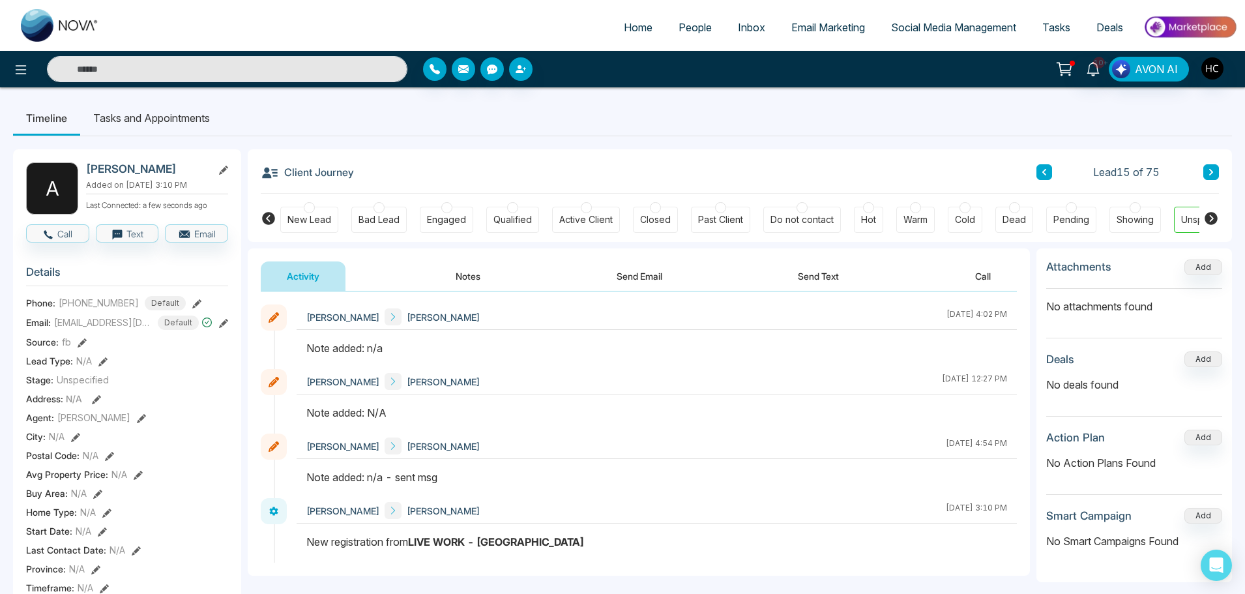
click at [1209, 169] on icon at bounding box center [1211, 172] width 7 height 8
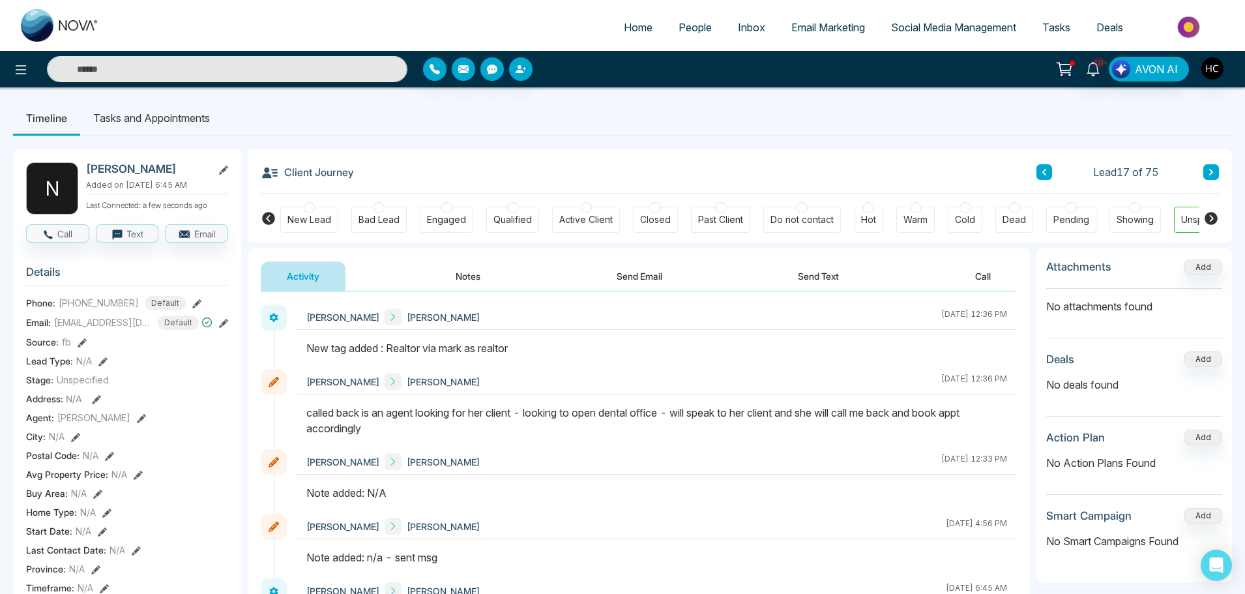
click at [1209, 169] on icon at bounding box center [1211, 172] width 7 height 8
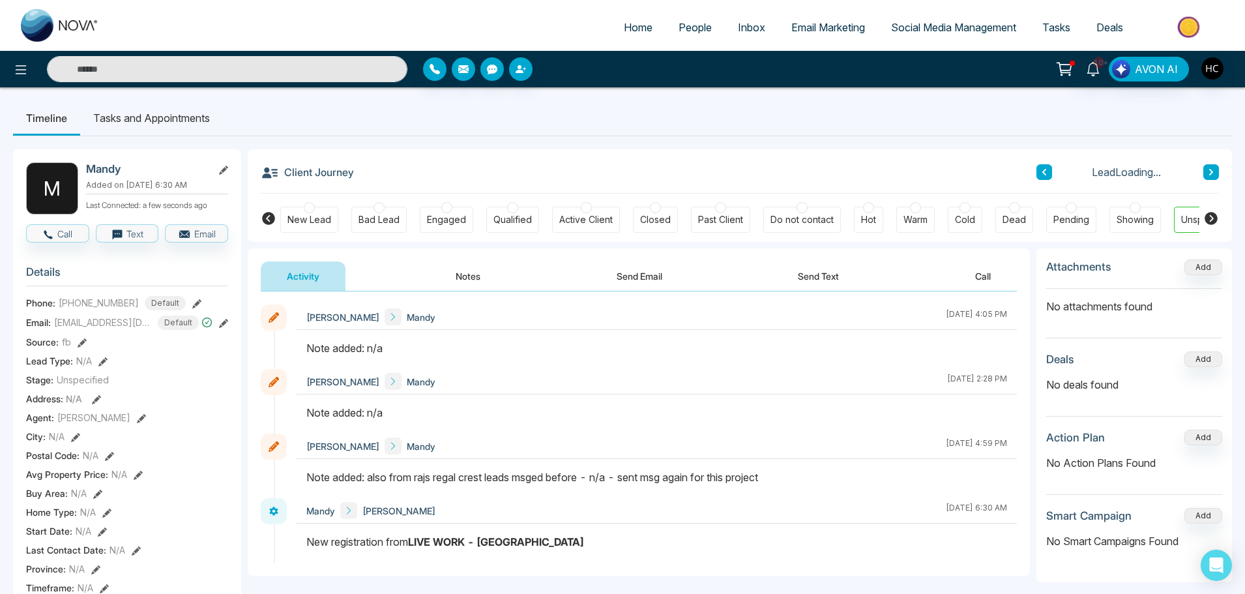
click at [1209, 169] on icon at bounding box center [1211, 172] width 7 height 8
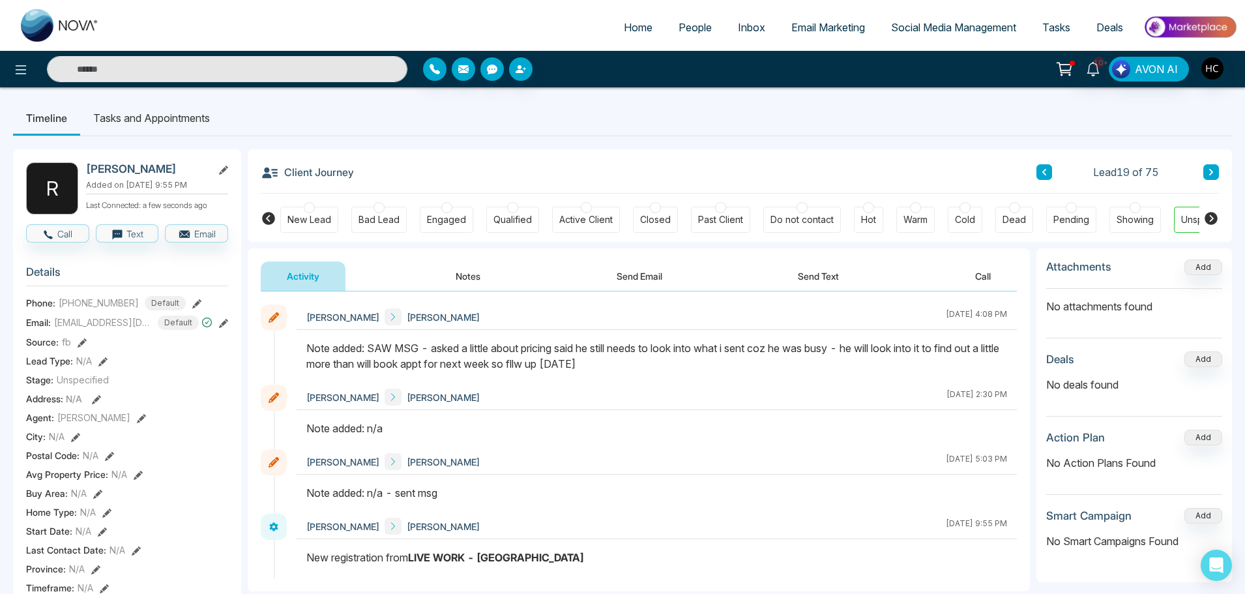
click at [1209, 169] on icon at bounding box center [1211, 172] width 7 height 8
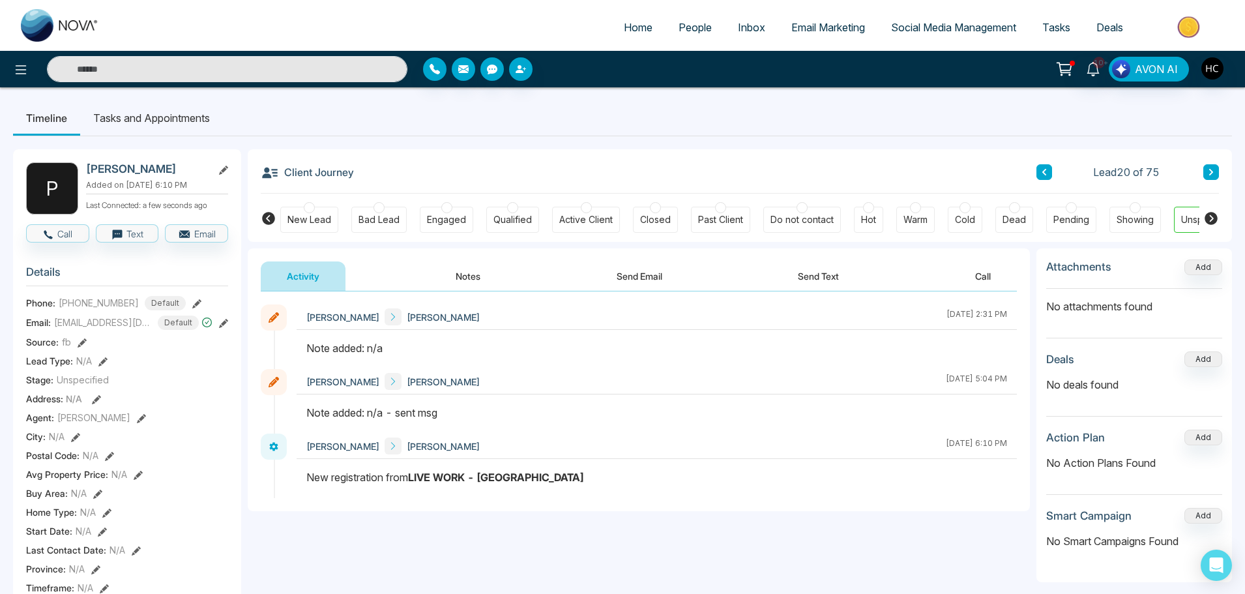
click at [474, 272] on button "Notes" at bounding box center [467, 275] width 77 height 29
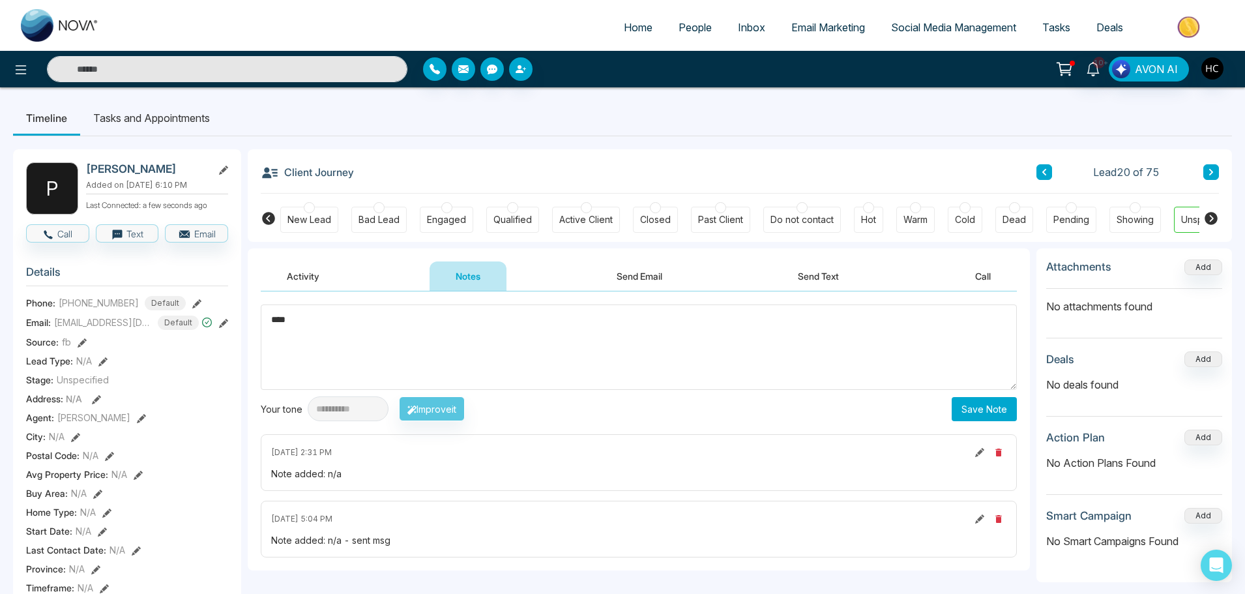
type textarea "***"
click at [965, 397] on button "Save Note" at bounding box center [983, 409] width 65 height 24
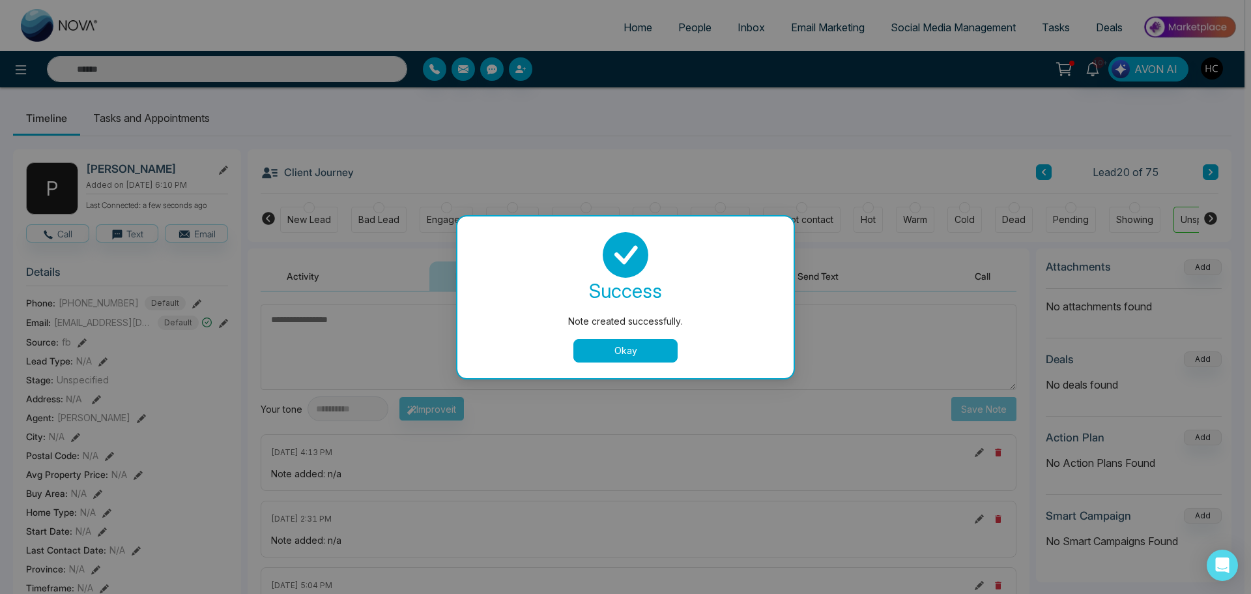
click at [600, 344] on button "Okay" at bounding box center [625, 350] width 104 height 23
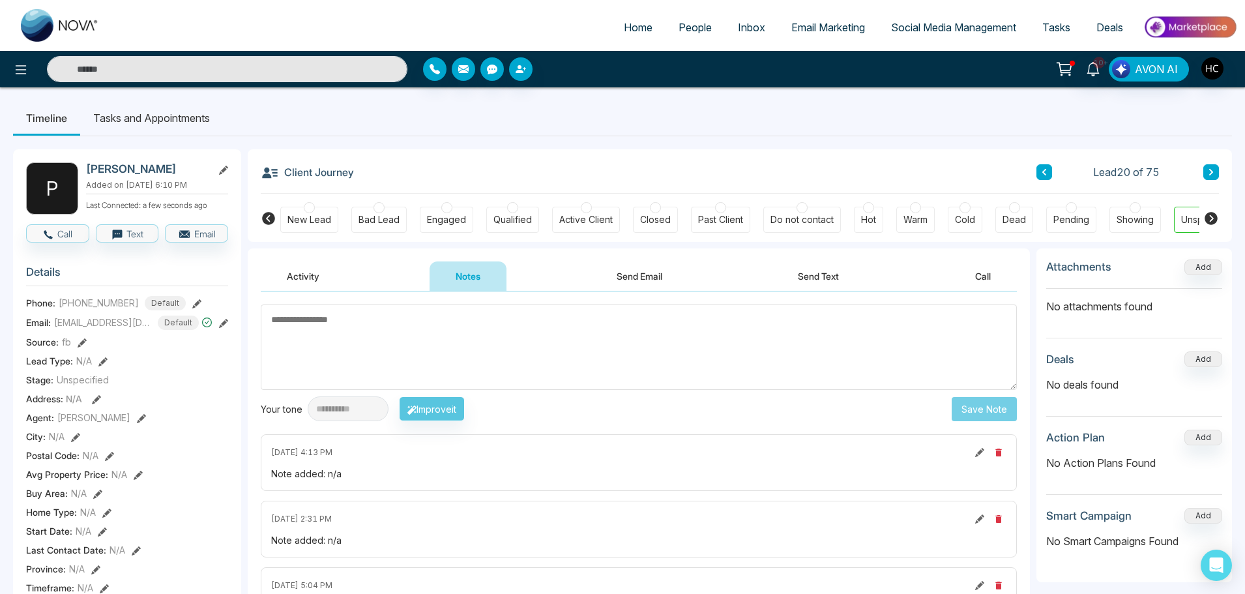
click at [1210, 168] on icon at bounding box center [1211, 172] width 7 height 8
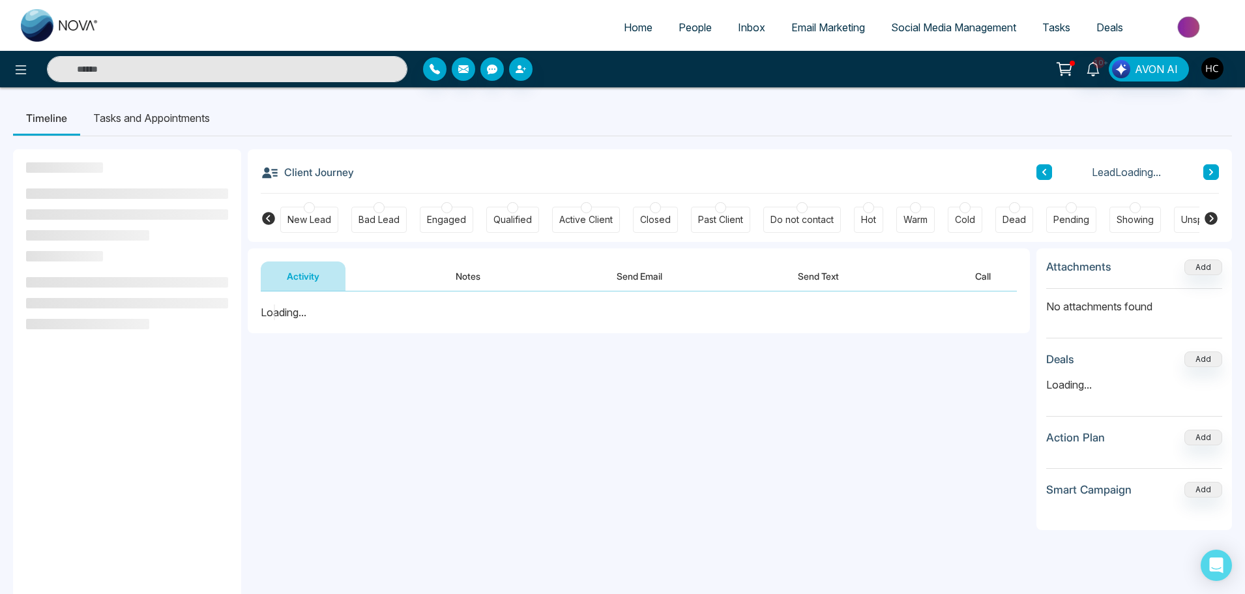
click at [479, 277] on button "Notes" at bounding box center [467, 275] width 77 height 29
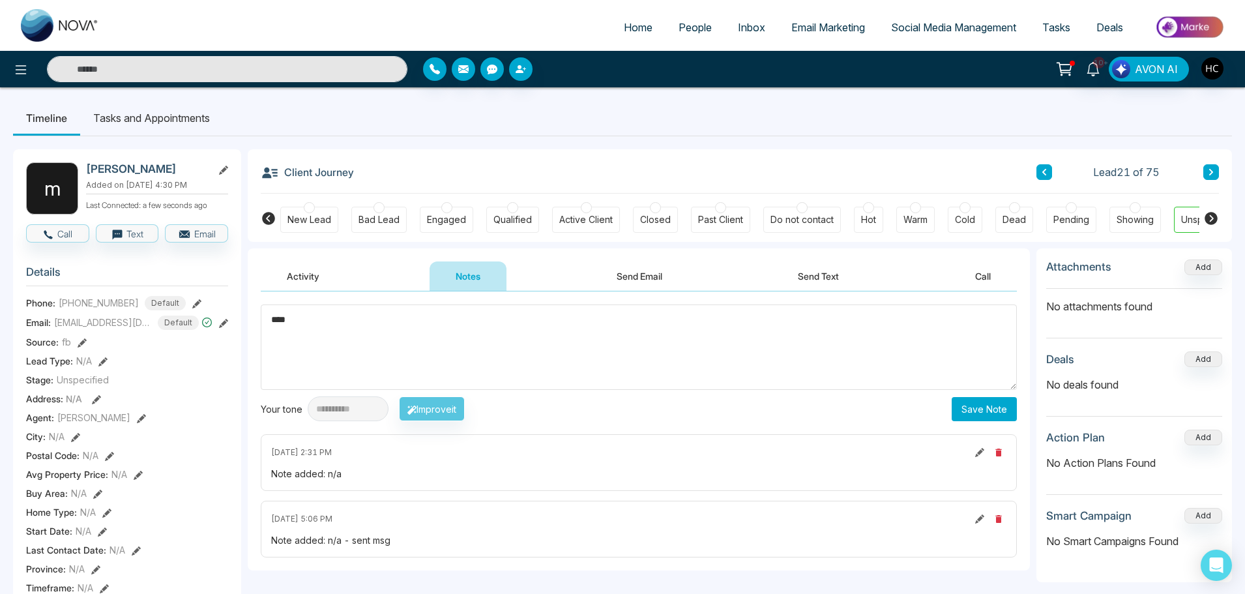
type textarea "***"
click at [974, 409] on button "Save Note" at bounding box center [983, 409] width 65 height 24
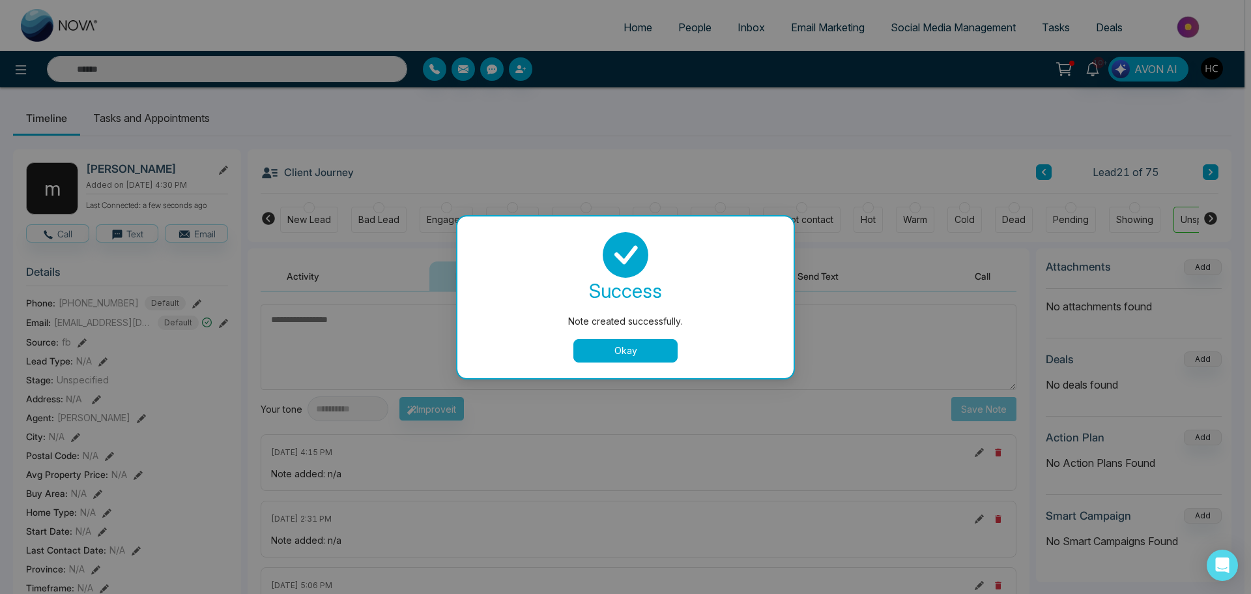
click at [665, 351] on button "Okay" at bounding box center [625, 350] width 104 height 23
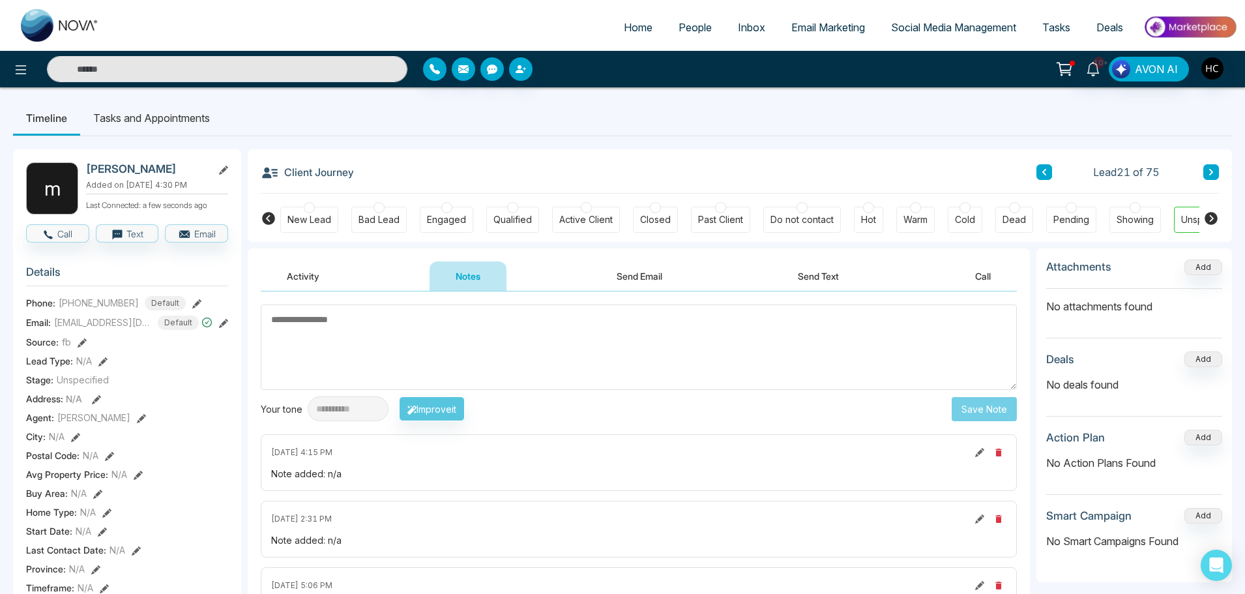
click at [1208, 175] on icon at bounding box center [1211, 172] width 7 height 8
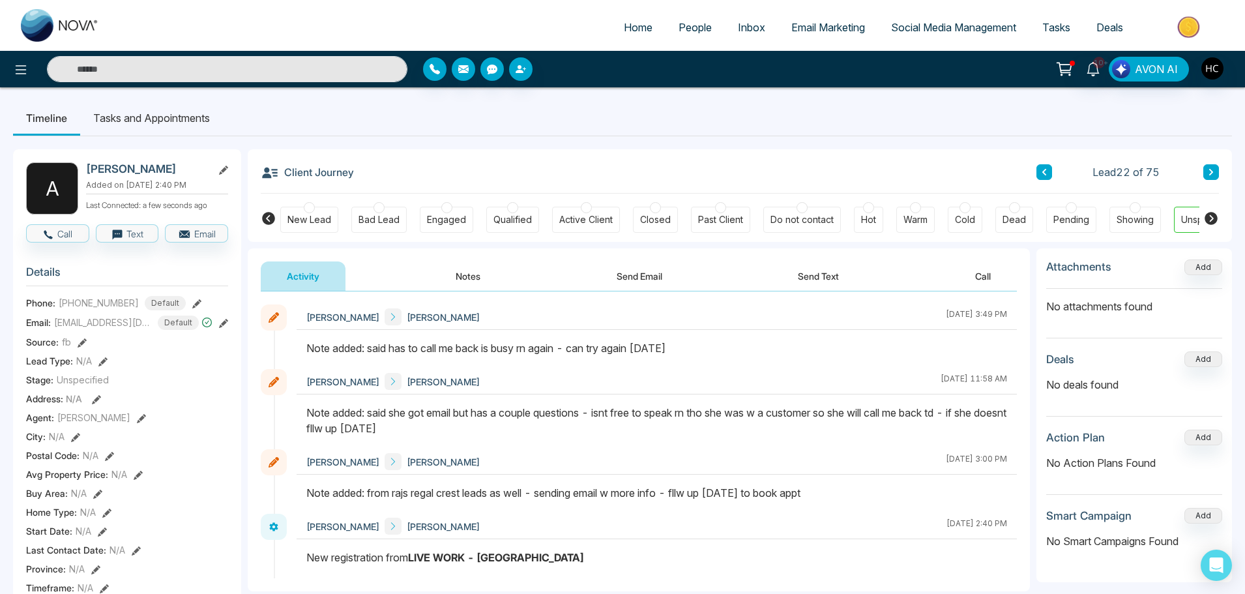
click at [470, 278] on button "Notes" at bounding box center [467, 275] width 77 height 29
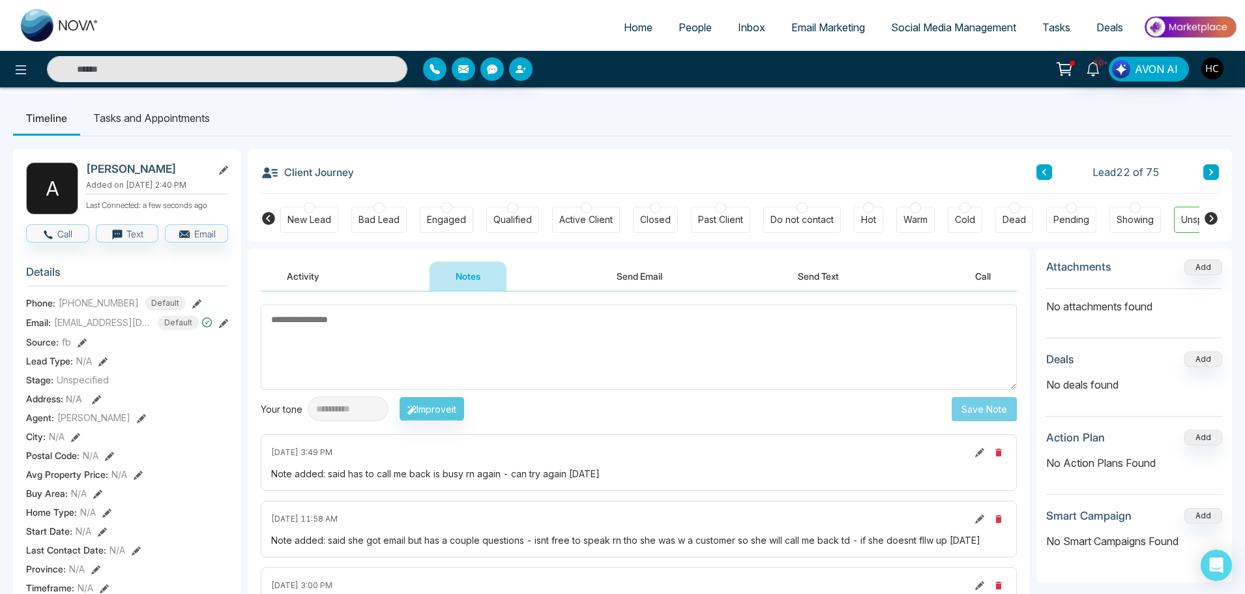
click at [1213, 167] on button at bounding box center [1211, 172] width 16 height 16
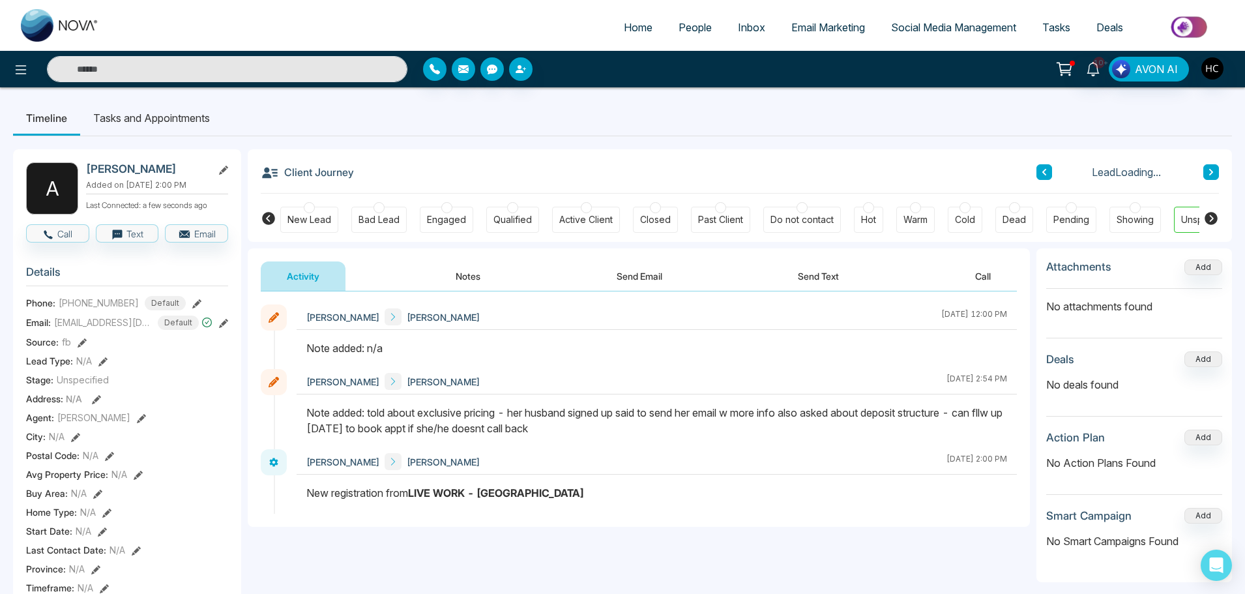
click at [465, 283] on button "Notes" at bounding box center [467, 275] width 77 height 29
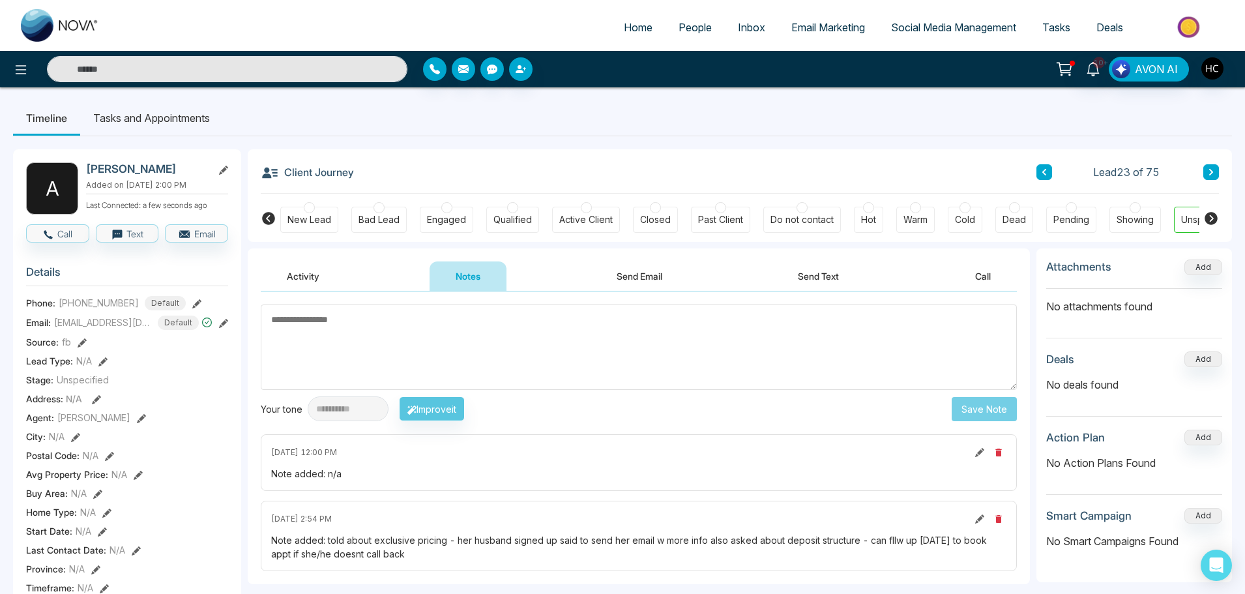
click at [388, 347] on textarea at bounding box center [639, 346] width 756 height 85
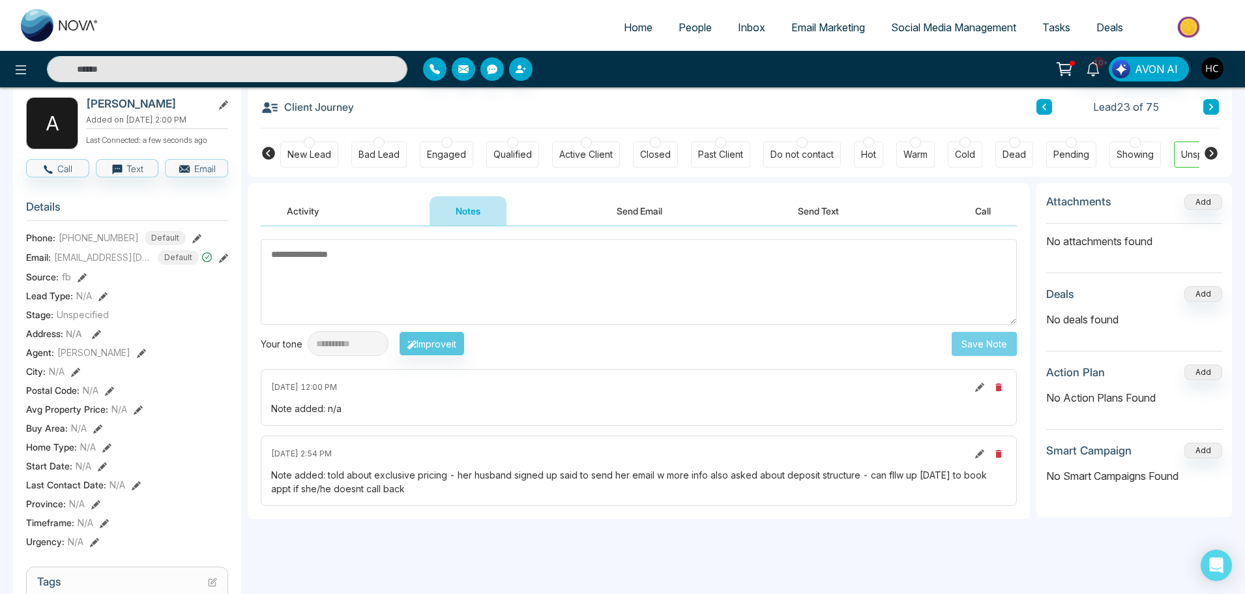
click at [340, 272] on textarea at bounding box center [639, 281] width 756 height 85
click at [299, 259] on textarea at bounding box center [639, 281] width 756 height 85
click at [345, 255] on textarea at bounding box center [639, 281] width 756 height 85
click at [315, 268] on textarea at bounding box center [639, 281] width 756 height 85
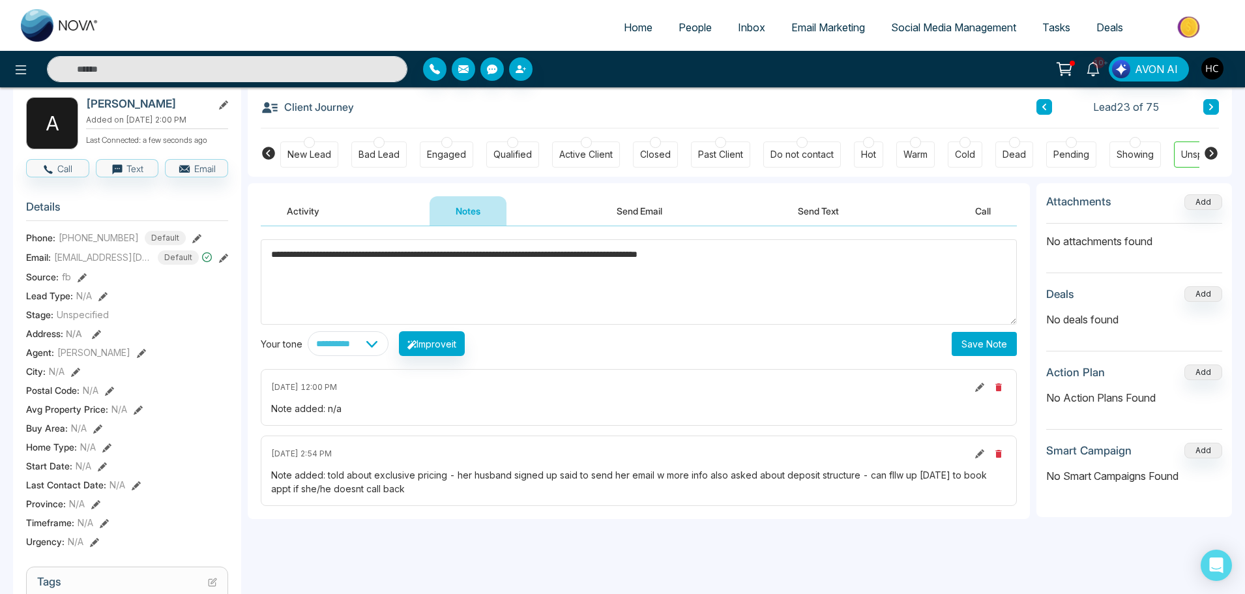
click at [466, 252] on textarea "**********" at bounding box center [639, 281] width 756 height 85
type textarea "**********"
click at [970, 345] on button "Save Note" at bounding box center [983, 344] width 65 height 24
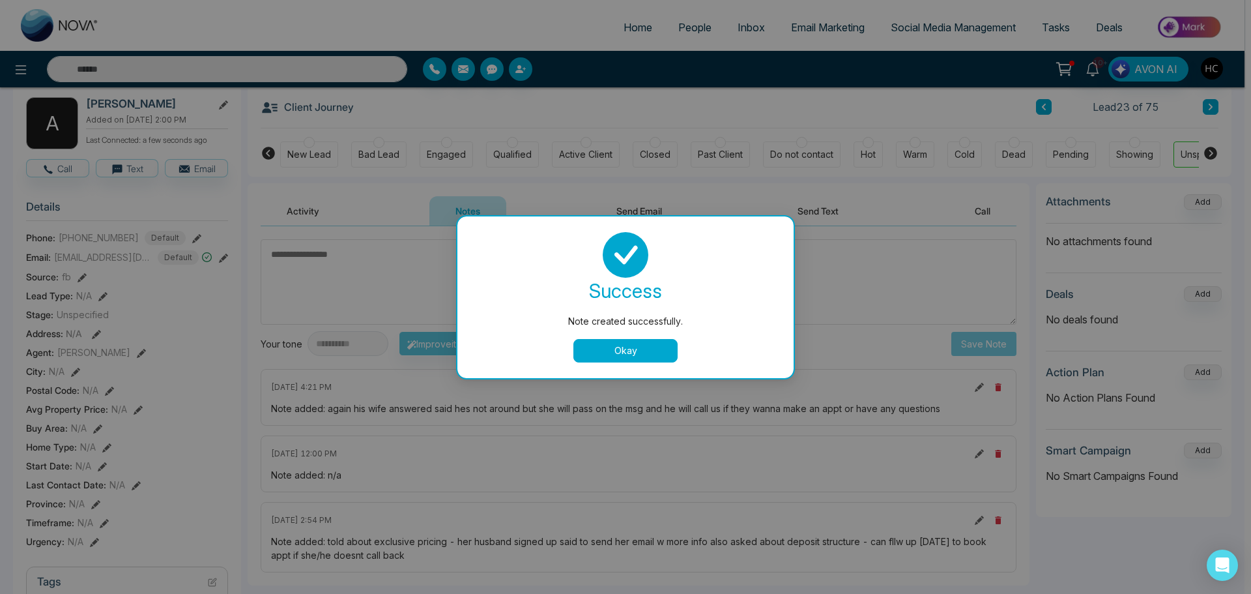
click at [628, 345] on button "Okay" at bounding box center [625, 350] width 104 height 23
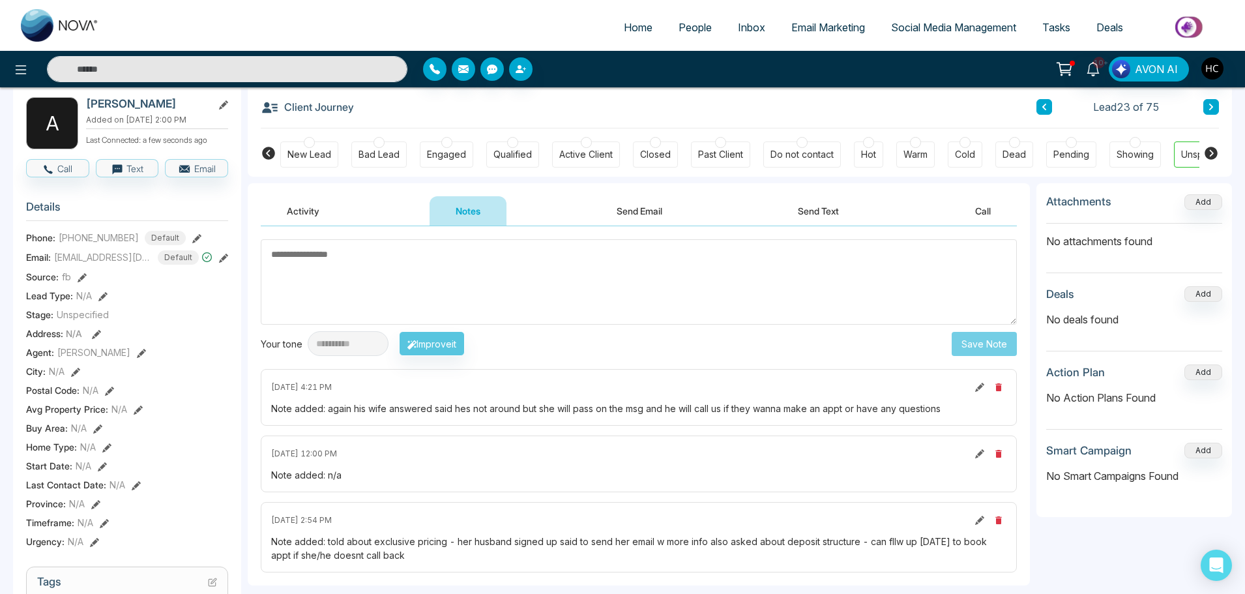
click at [652, 290] on textarea at bounding box center [639, 281] width 756 height 85
click at [1206, 103] on button at bounding box center [1211, 107] width 16 height 16
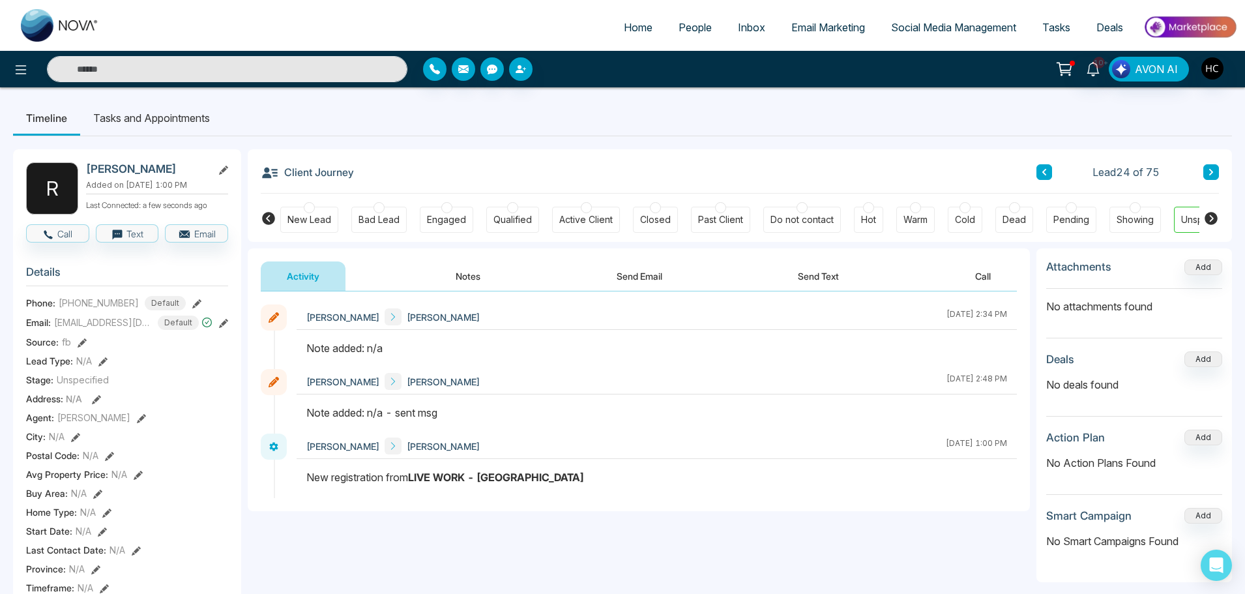
click at [478, 272] on button "Notes" at bounding box center [467, 275] width 77 height 29
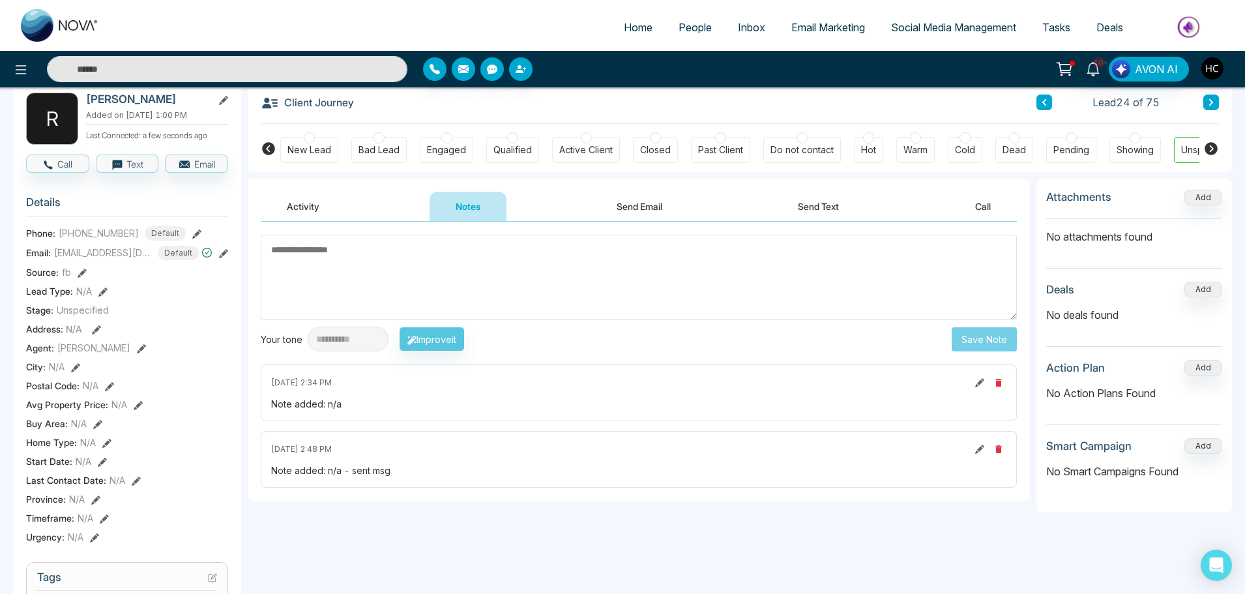
scroll to position [65, 0]
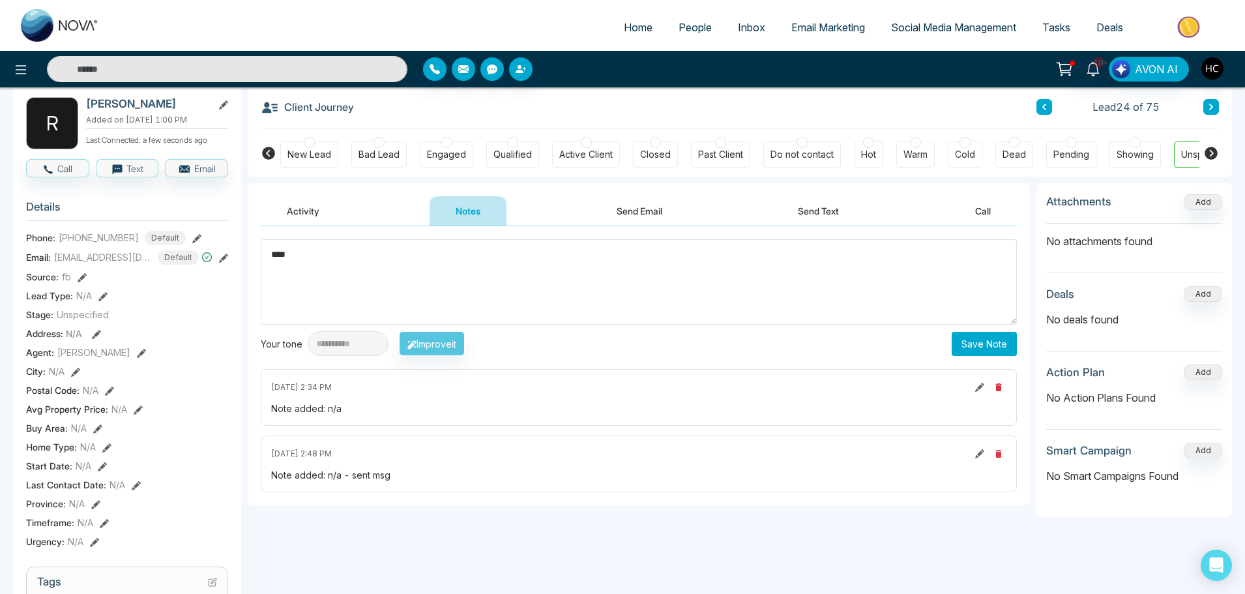
type textarea "***"
click at [977, 344] on button "Save Note" at bounding box center [983, 344] width 65 height 24
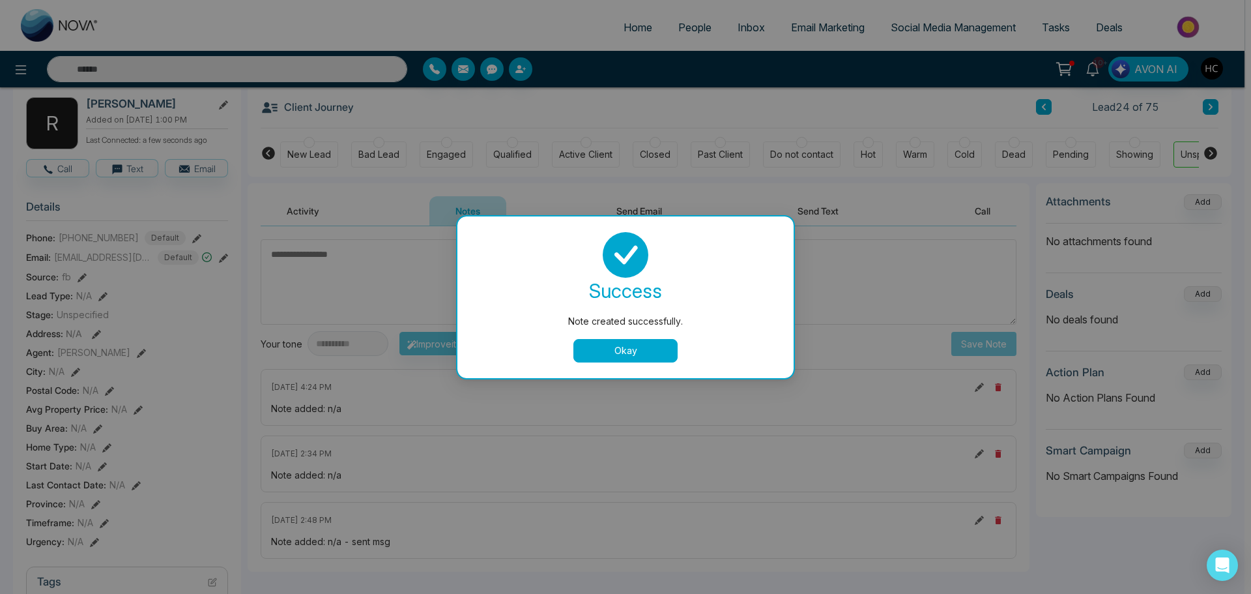
click at [659, 346] on button "Okay" at bounding box center [625, 350] width 104 height 23
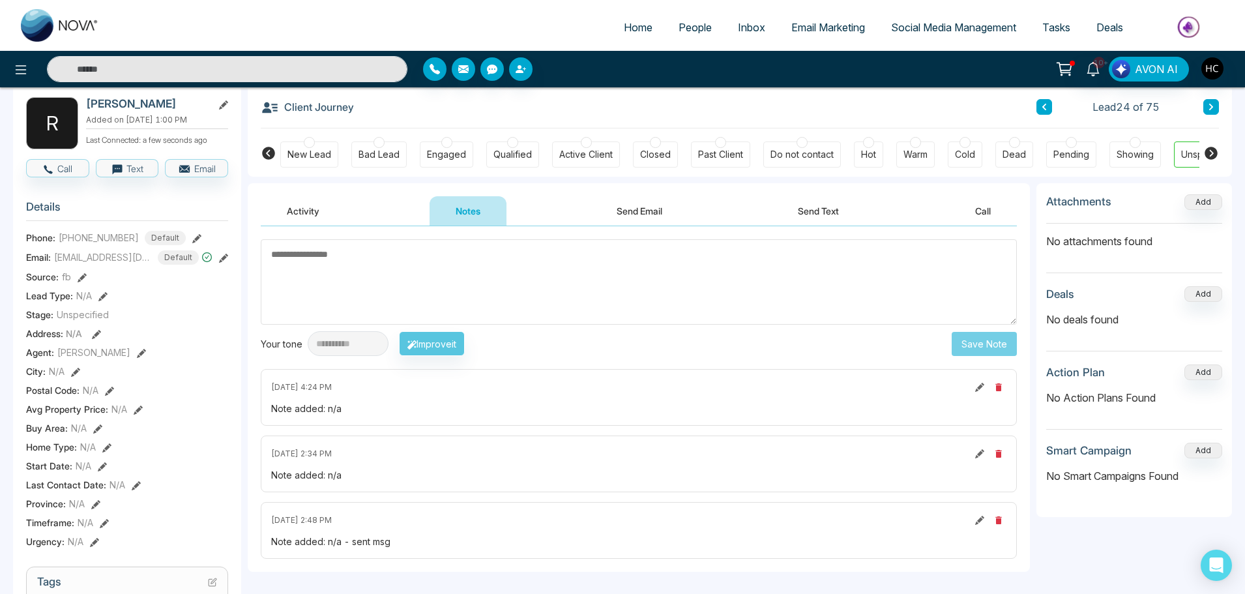
click at [1208, 100] on button at bounding box center [1211, 107] width 16 height 16
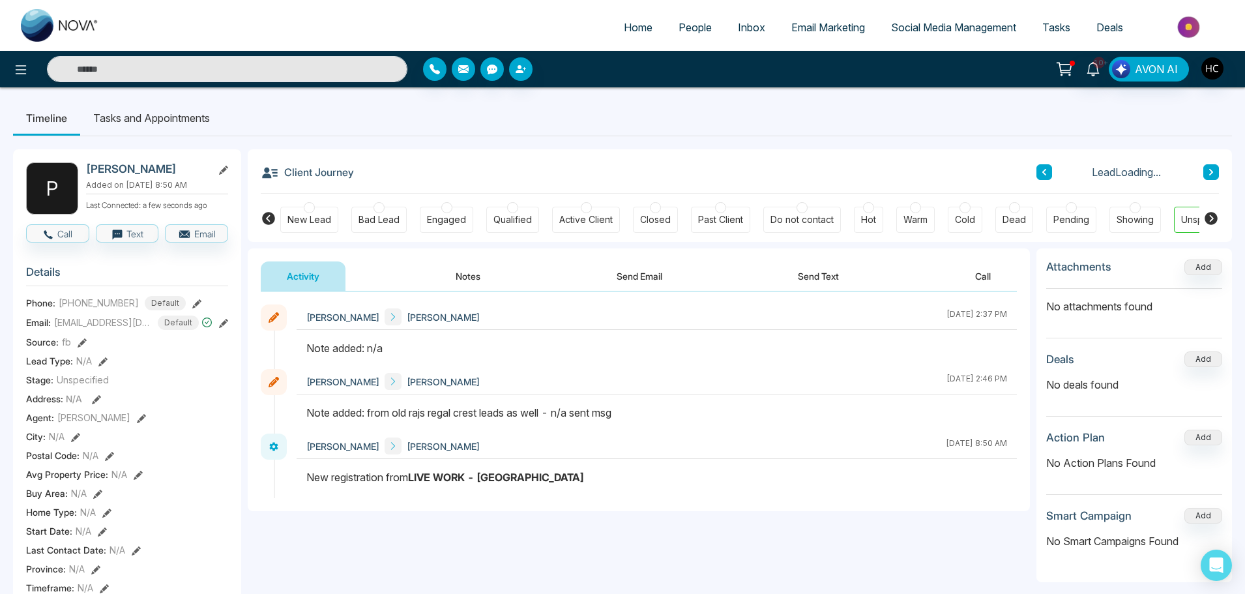
click at [478, 277] on button "Notes" at bounding box center [467, 275] width 77 height 29
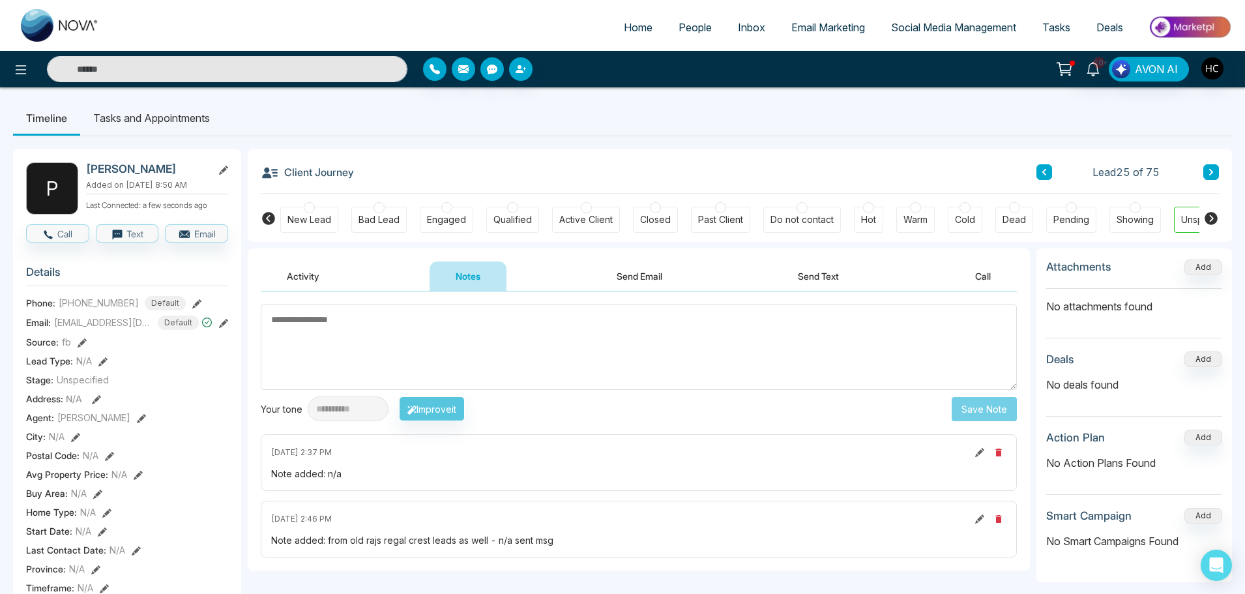
click at [313, 324] on textarea at bounding box center [639, 346] width 756 height 85
drag, startPoint x: 170, startPoint y: 301, endPoint x: 37, endPoint y: 307, distance: 133.1
click at [37, 307] on div "[EMAIL_ADDRESS][DOMAIN_NAME]" at bounding box center [113, 301] width 161 height 22
copy div "[EMAIL_ADDRESS][DOMAIN_NAME]"
click at [341, 332] on textarea at bounding box center [639, 346] width 756 height 85
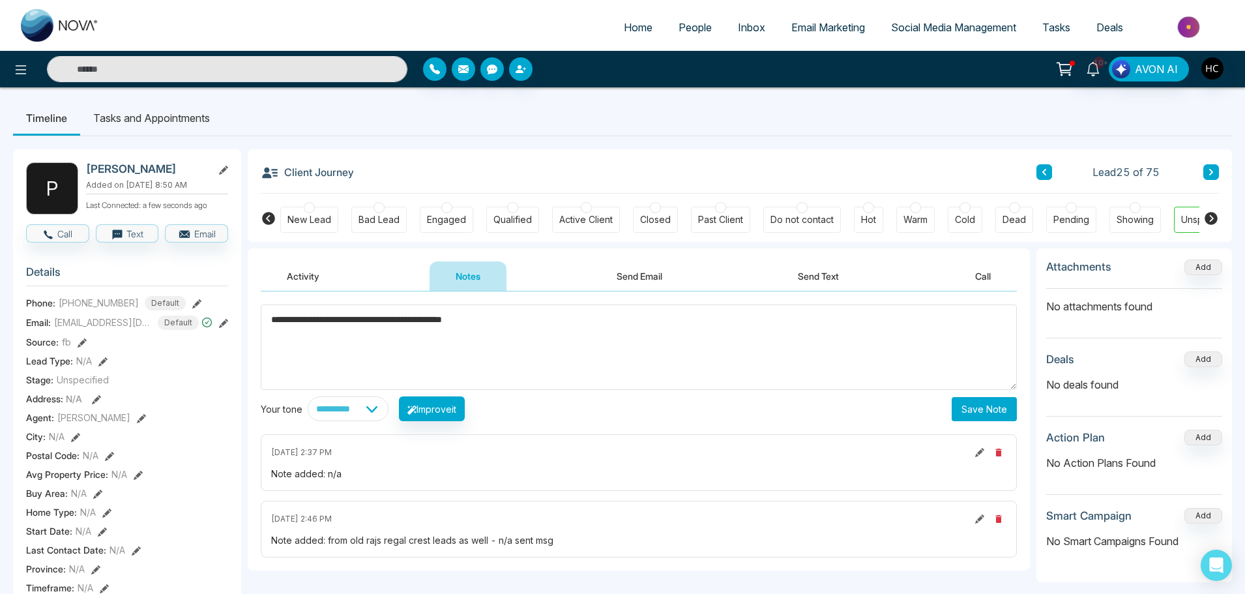
click at [322, 316] on textarea "**********" at bounding box center [639, 346] width 756 height 85
click at [316, 318] on textarea "**********" at bounding box center [639, 346] width 756 height 85
type textarea "**********"
click at [973, 400] on button "Save Note" at bounding box center [983, 409] width 65 height 24
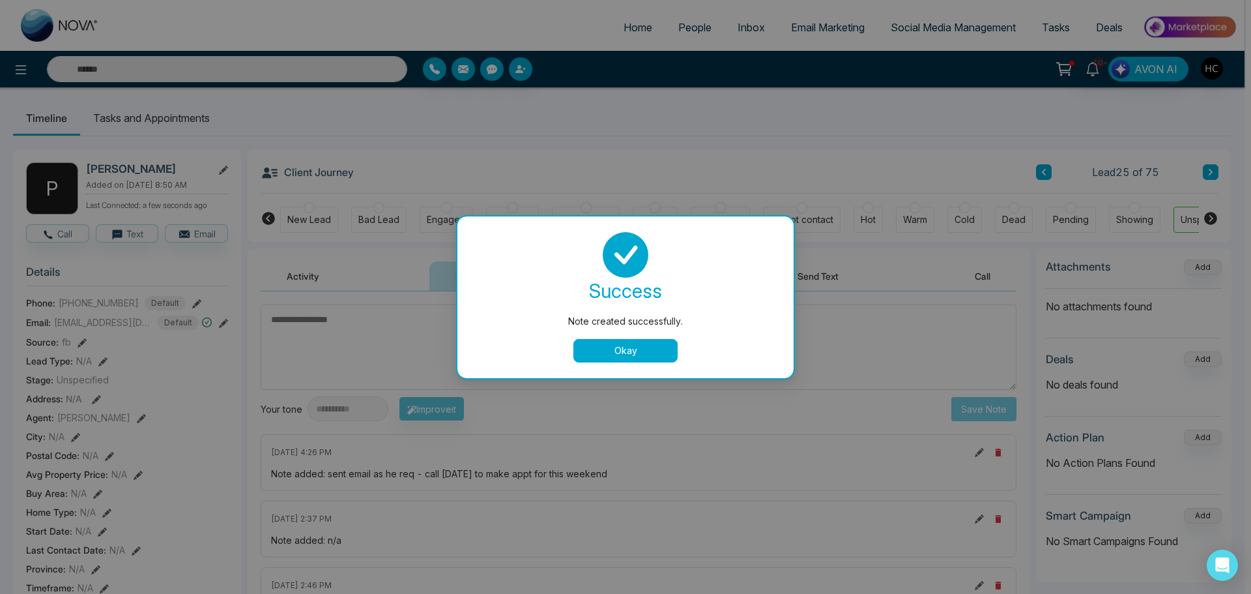
click at [620, 348] on button "Okay" at bounding box center [625, 350] width 104 height 23
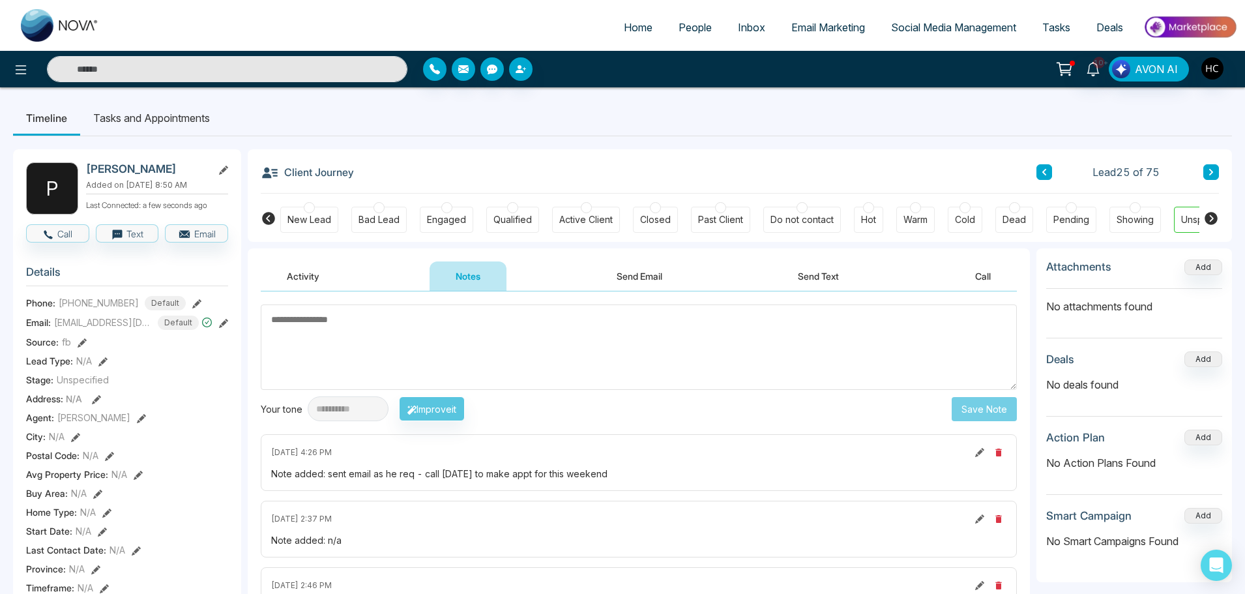
click at [1206, 171] on button at bounding box center [1211, 172] width 16 height 16
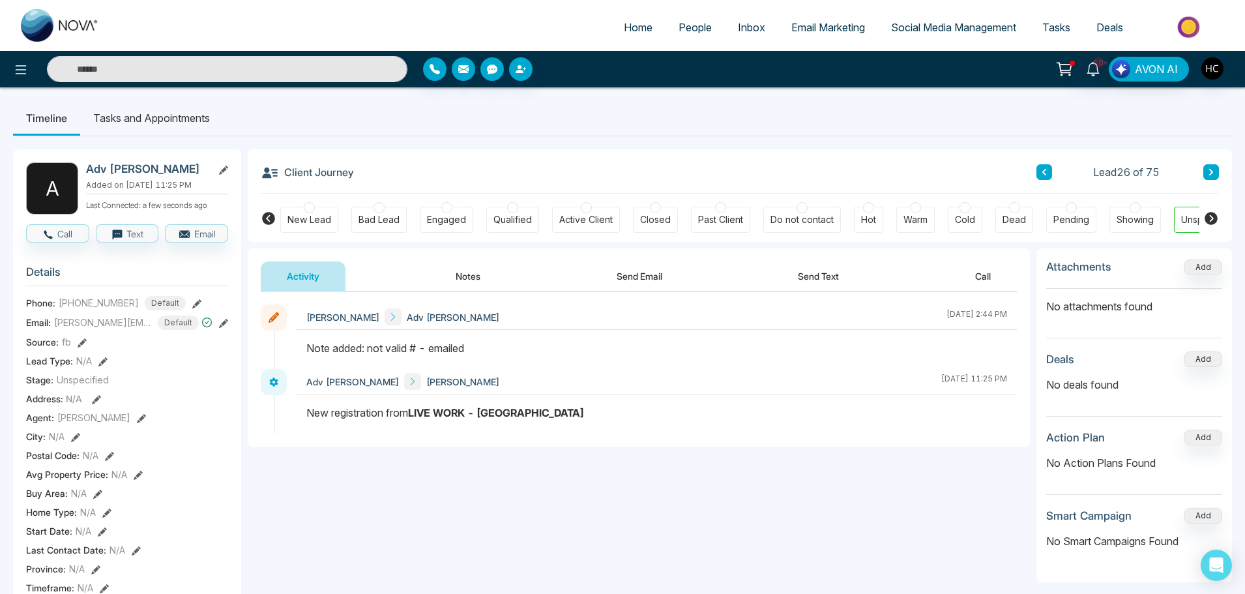
click at [1209, 171] on icon at bounding box center [1211, 172] width 7 height 8
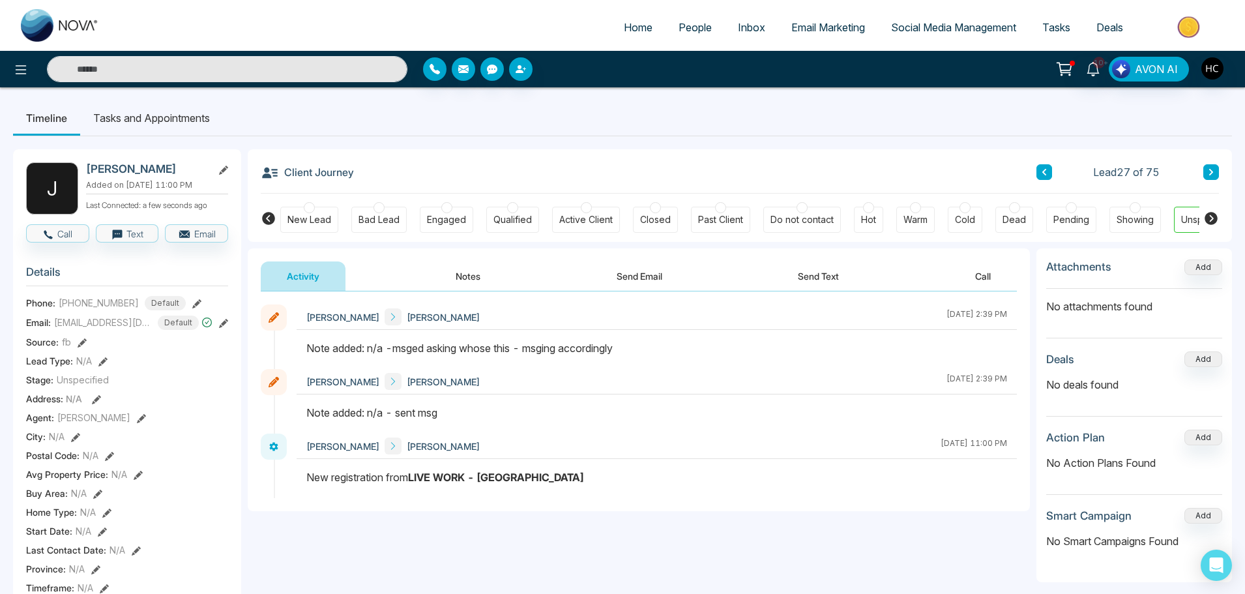
click at [461, 276] on button "Notes" at bounding box center [467, 275] width 77 height 29
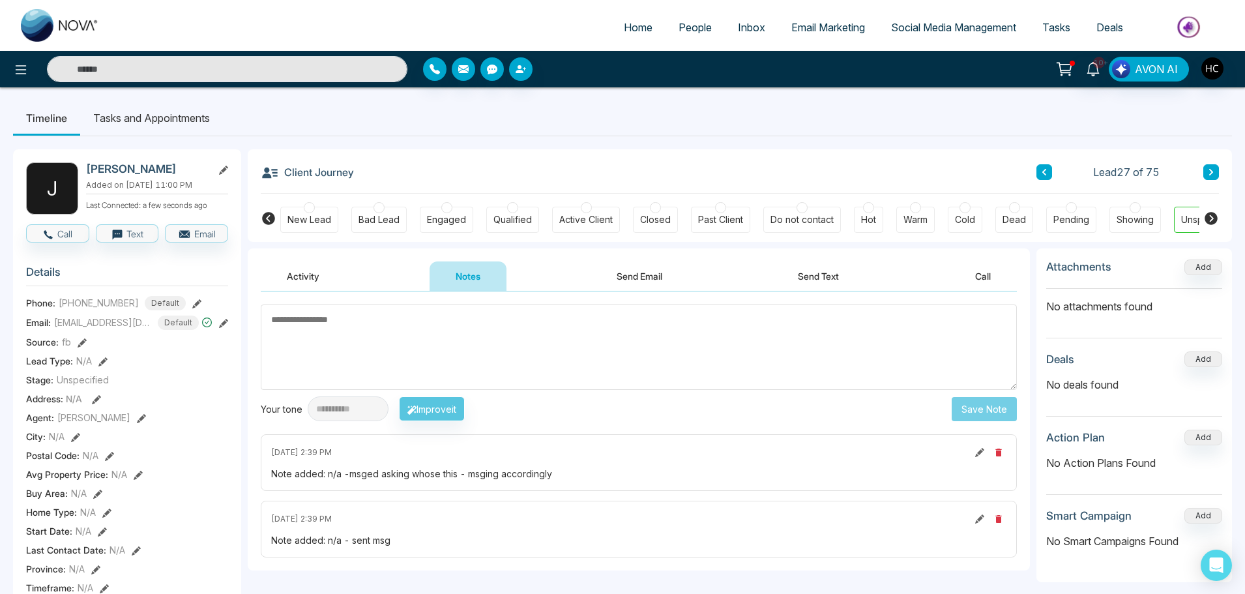
click at [310, 320] on textarea at bounding box center [639, 346] width 756 height 85
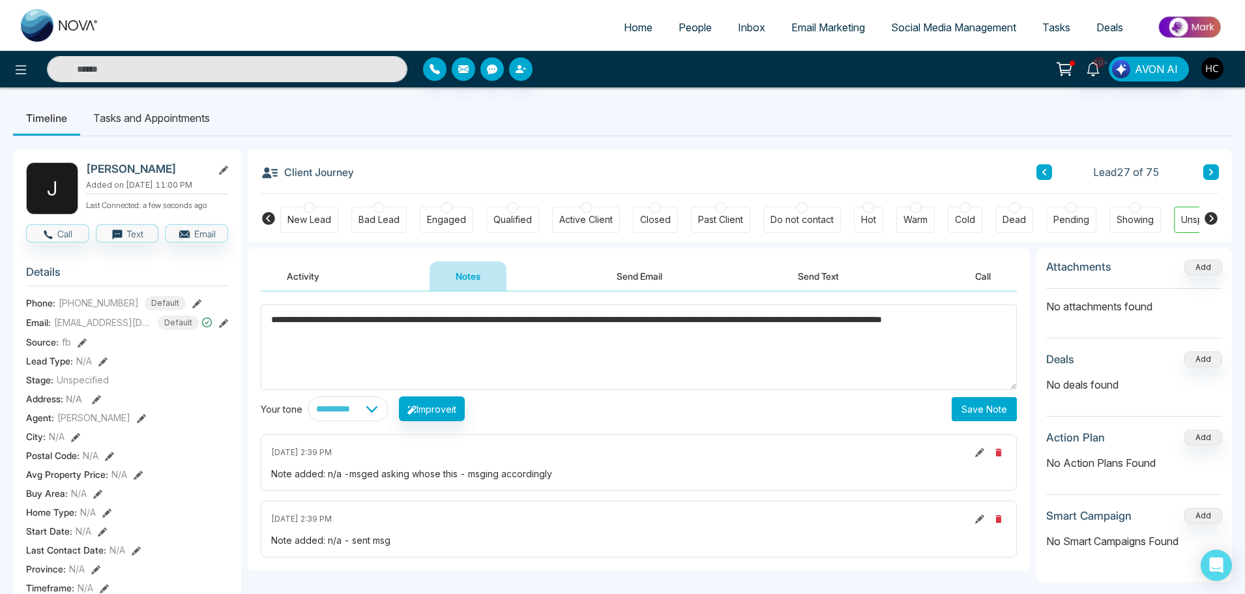
type textarea "**********"
click at [978, 410] on button "Save Note" at bounding box center [983, 409] width 65 height 24
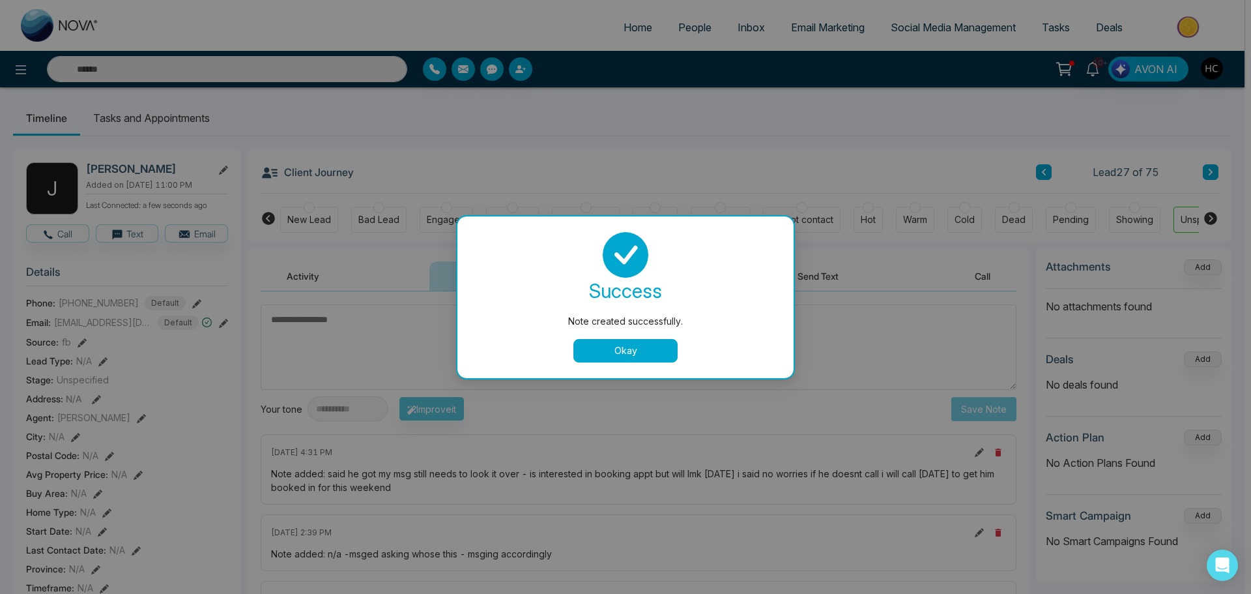
drag, startPoint x: 686, startPoint y: 345, endPoint x: 675, endPoint y: 343, distance: 11.2
click at [680, 343] on div "Okay" at bounding box center [625, 350] width 305 height 23
click at [635, 345] on button "Okay" at bounding box center [625, 350] width 104 height 23
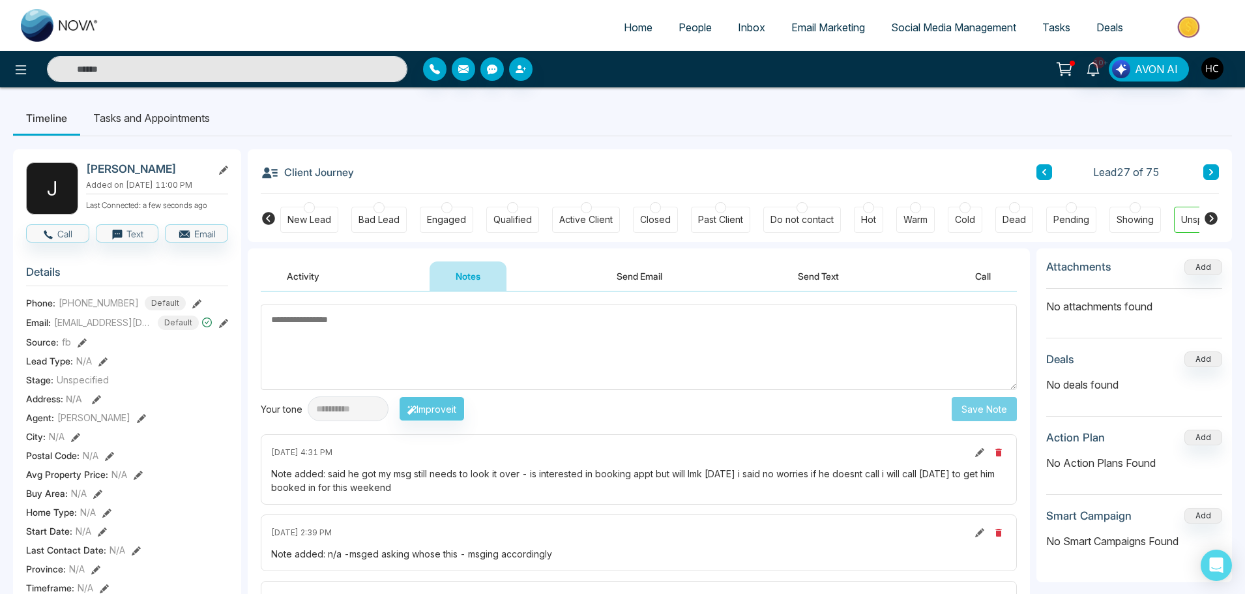
click at [1212, 167] on button at bounding box center [1211, 172] width 16 height 16
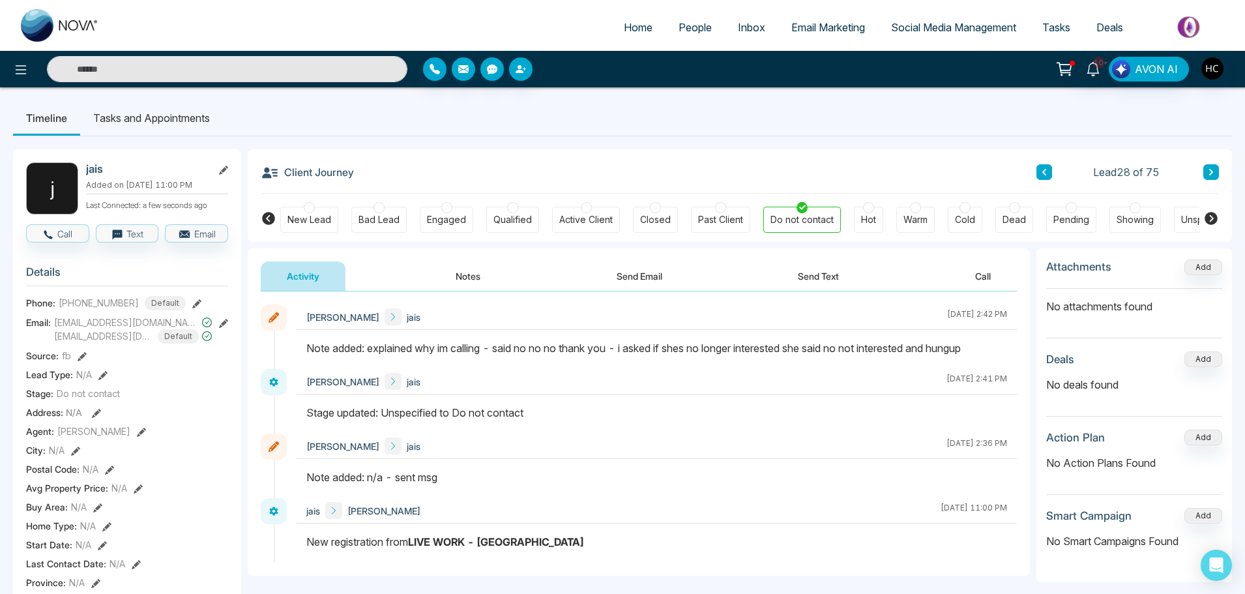
click at [1210, 172] on icon at bounding box center [1211, 172] width 7 height 8
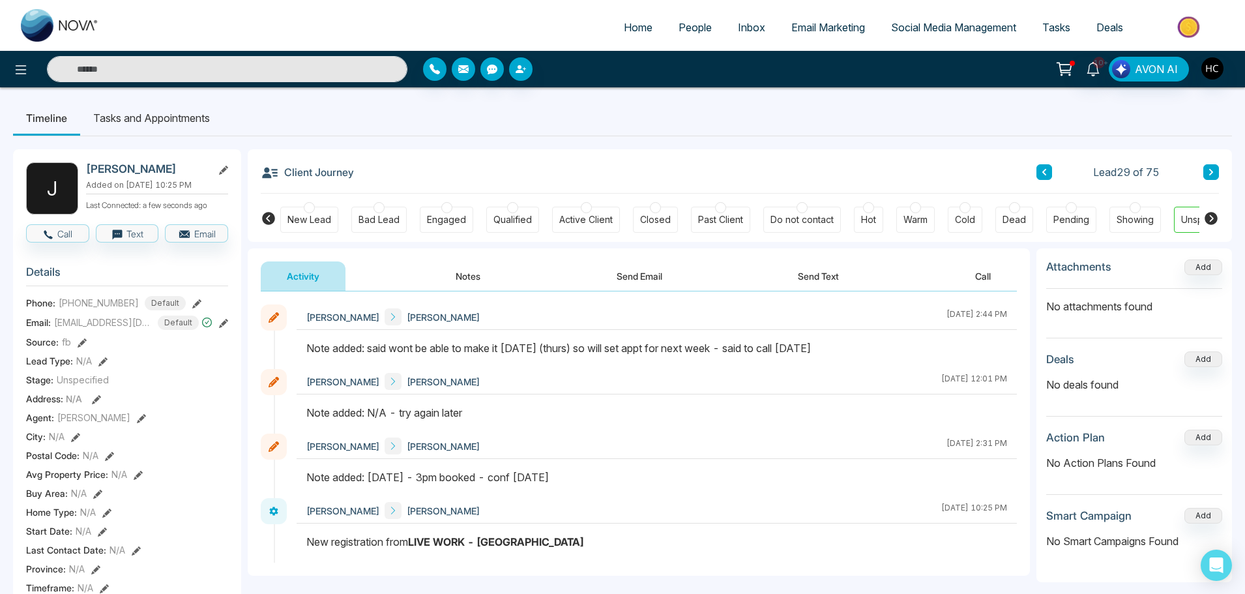
click at [1208, 168] on icon at bounding box center [1211, 172] width 7 height 8
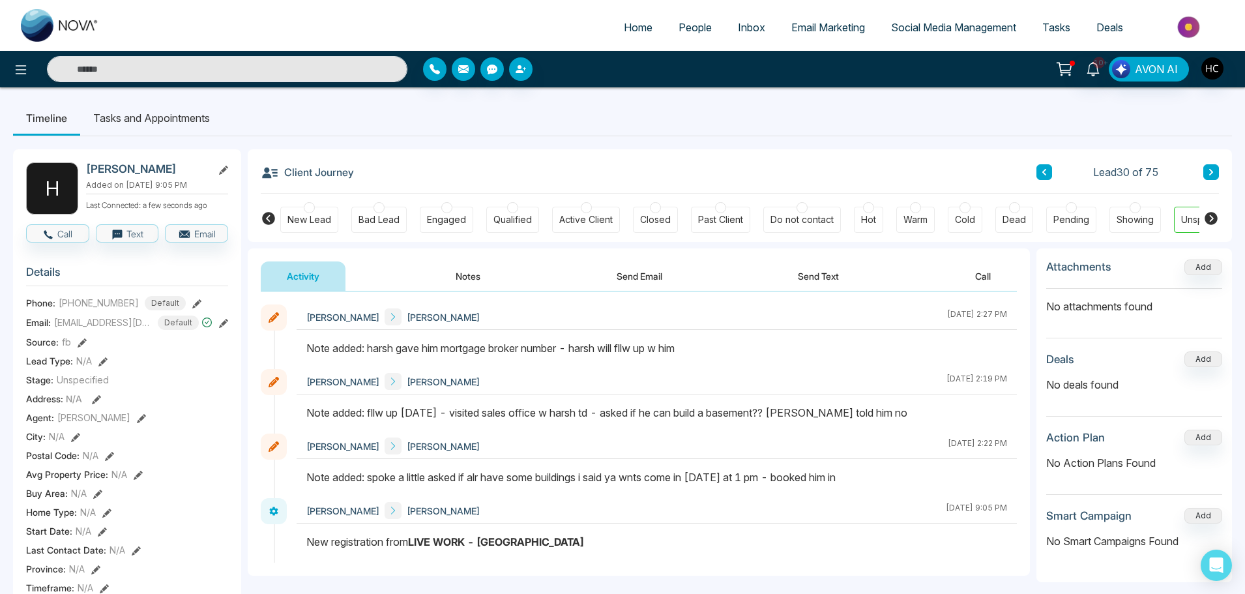
click at [1209, 173] on icon at bounding box center [1211, 172] width 7 height 8
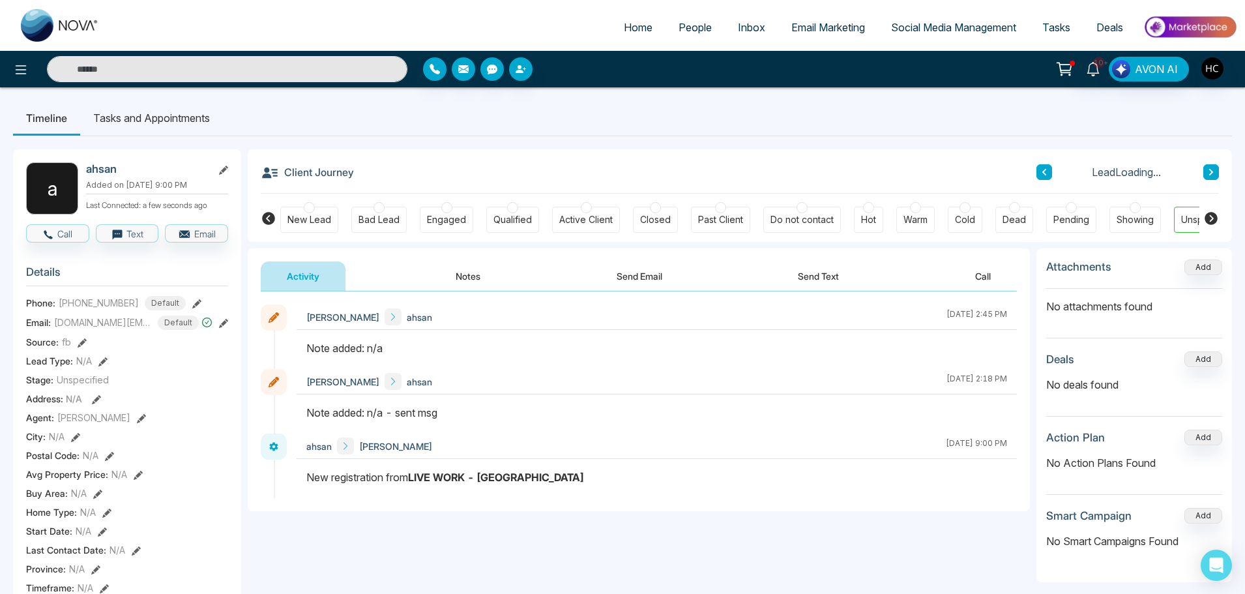
click at [474, 280] on button "Notes" at bounding box center [467, 275] width 77 height 29
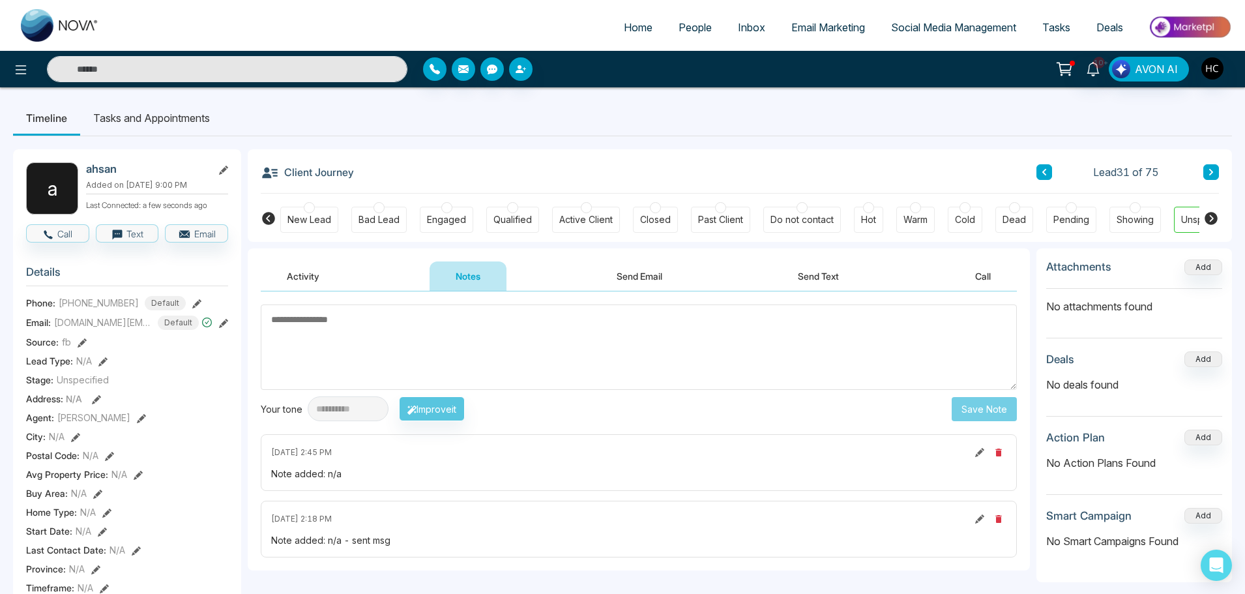
click at [447, 333] on textarea at bounding box center [639, 346] width 756 height 85
paste textarea "**********"
type textarea "*"
type textarea "***"
click at [984, 403] on button "Save Note" at bounding box center [983, 409] width 65 height 24
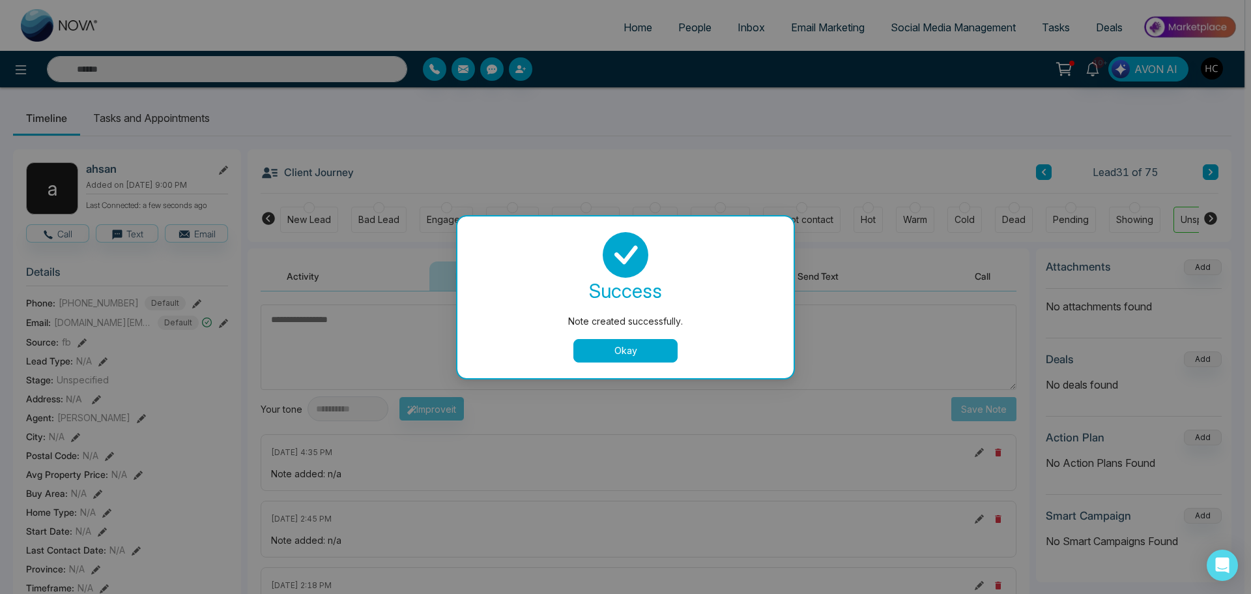
click at [585, 351] on button "Okay" at bounding box center [625, 350] width 104 height 23
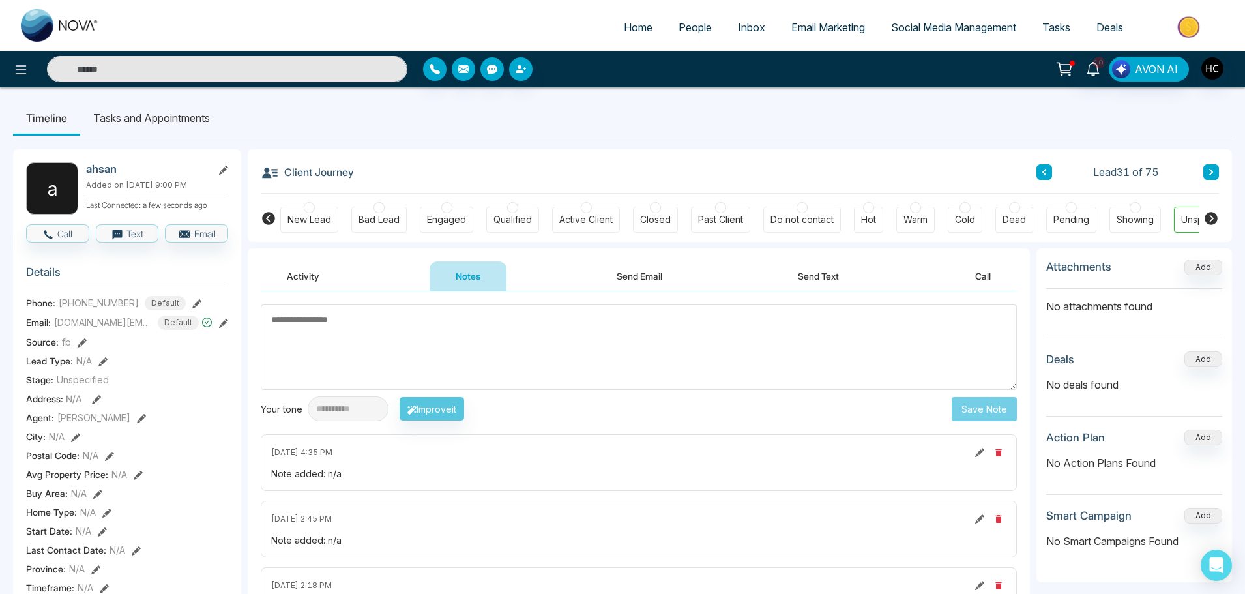
click at [1212, 173] on icon at bounding box center [1211, 172] width 4 height 7
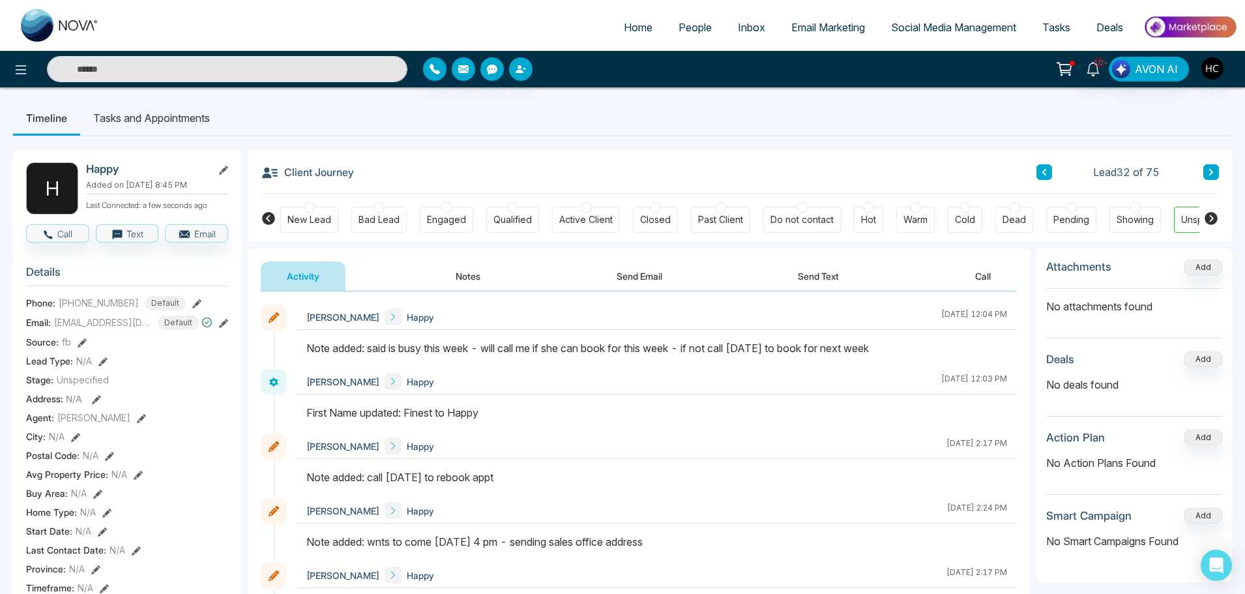
click at [469, 282] on button "Notes" at bounding box center [467, 275] width 77 height 29
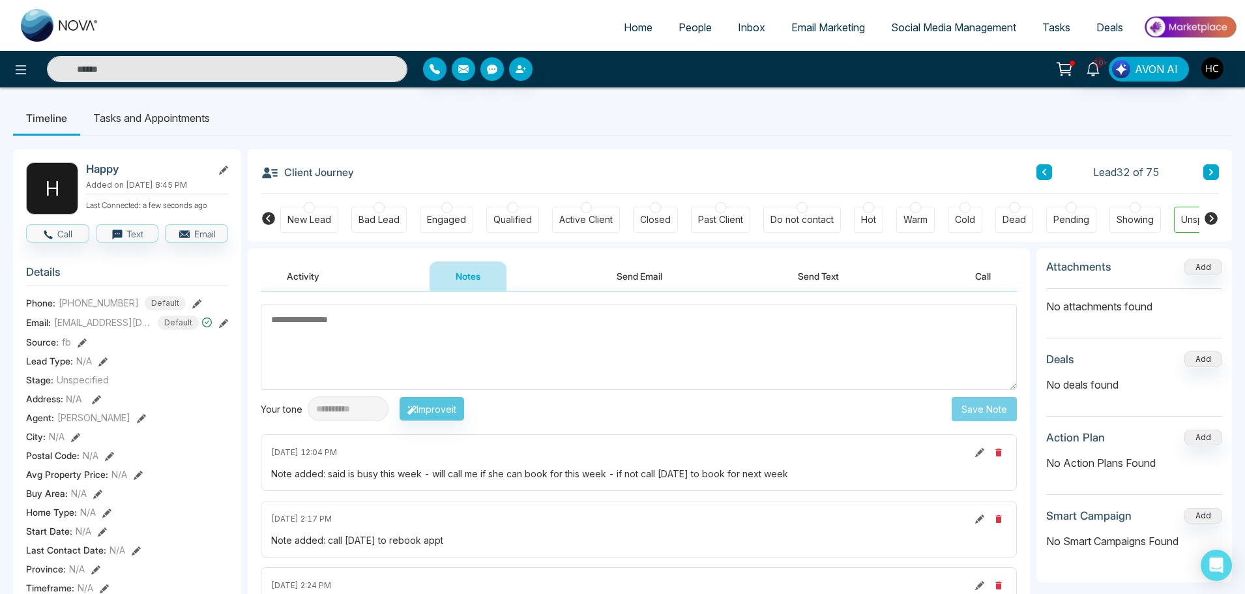
click at [1212, 173] on icon at bounding box center [1211, 172] width 4 height 7
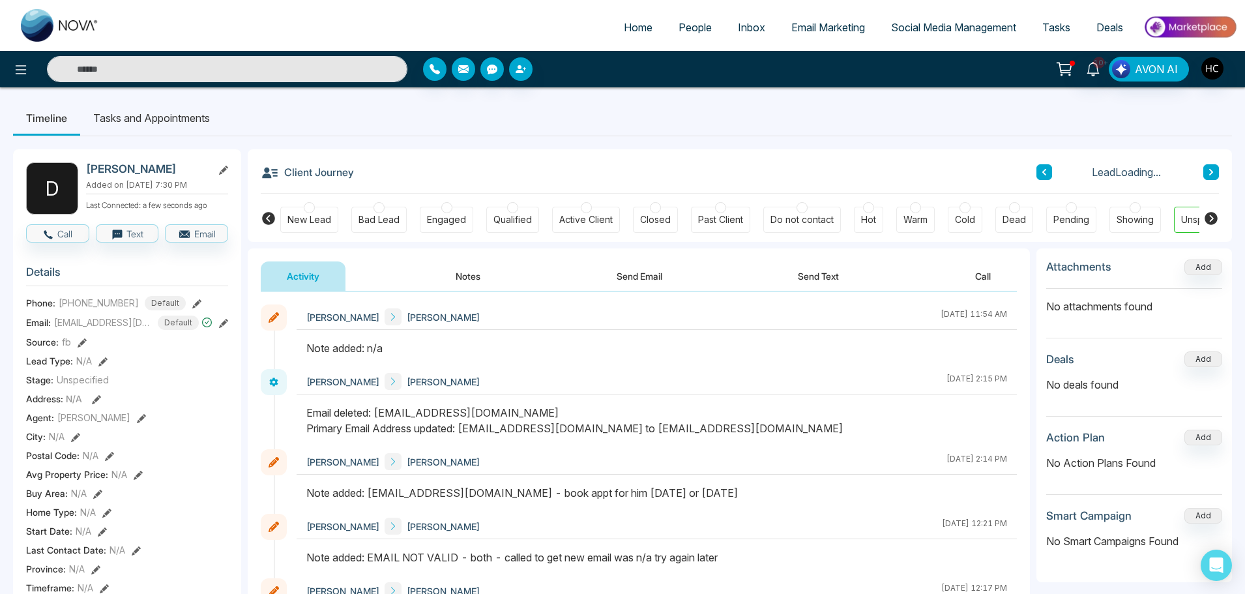
click at [457, 272] on button "Notes" at bounding box center [467, 275] width 77 height 29
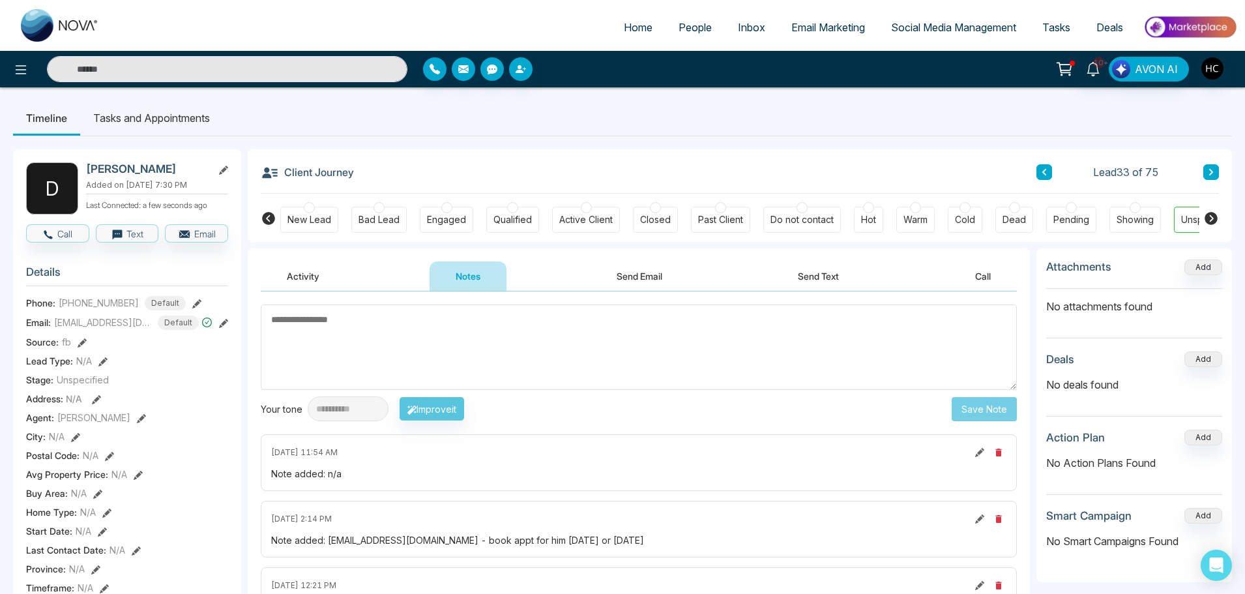
click at [463, 334] on textarea at bounding box center [639, 346] width 756 height 85
type textarea "**********"
drag, startPoint x: 358, startPoint y: 313, endPoint x: 253, endPoint y: 311, distance: 104.9
click at [253, 311] on div "**********" at bounding box center [639, 497] width 782 height 412
drag, startPoint x: 346, startPoint y: 477, endPoint x: 326, endPoint y: 479, distance: 20.3
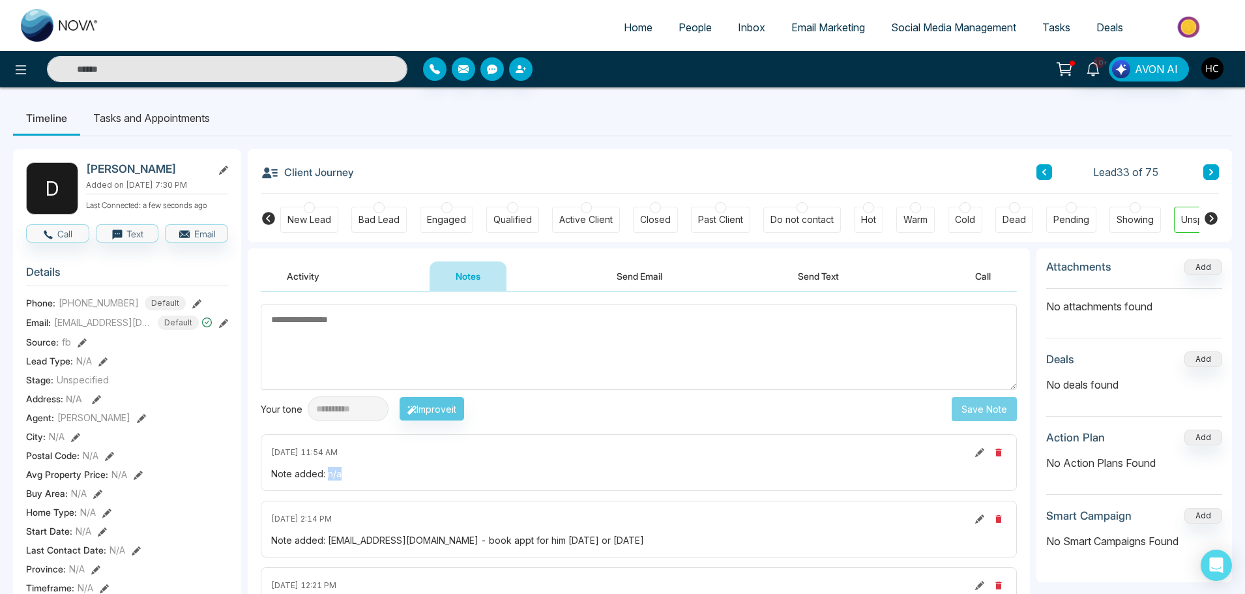
click at [326, 479] on div "Note added: n/a" at bounding box center [638, 474] width 735 height 14
copy div "n/a"
click at [345, 319] on textarea at bounding box center [639, 346] width 756 height 85
paste textarea "***"
type textarea "***"
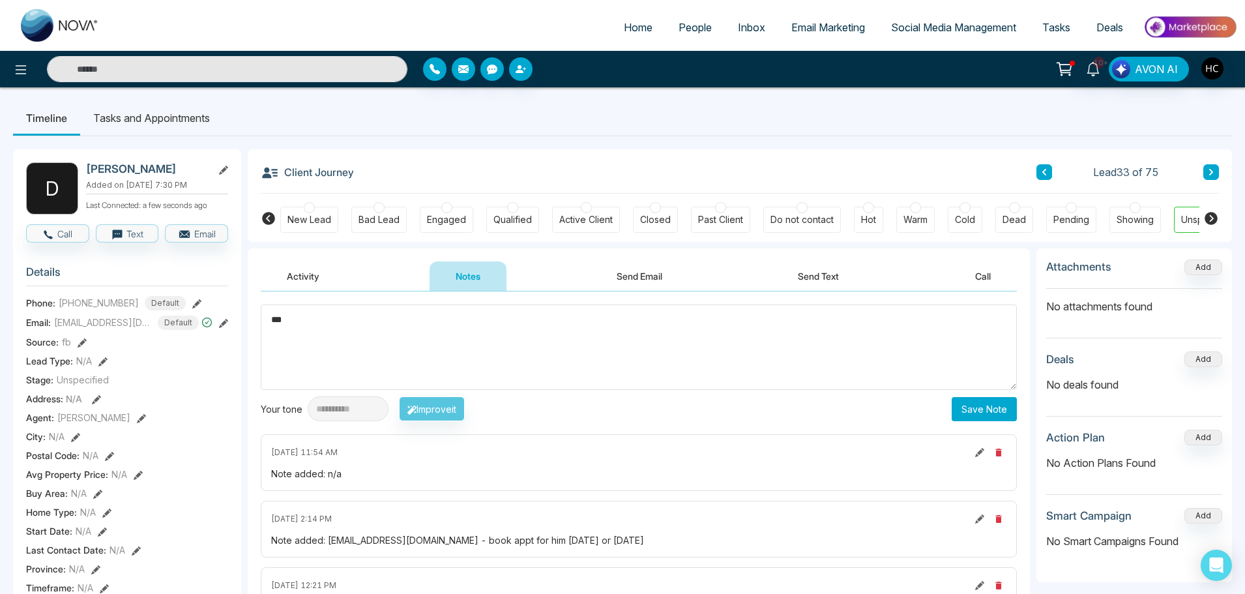
click at [964, 409] on button "Save Note" at bounding box center [983, 409] width 65 height 24
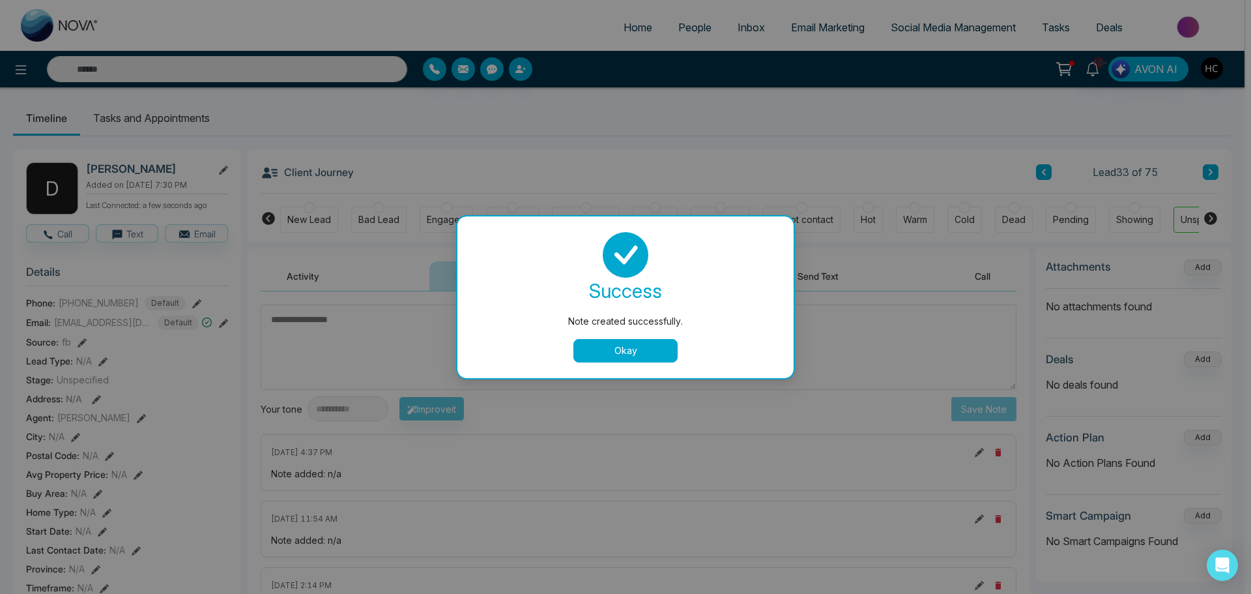
click at [615, 349] on button "Okay" at bounding box center [625, 350] width 104 height 23
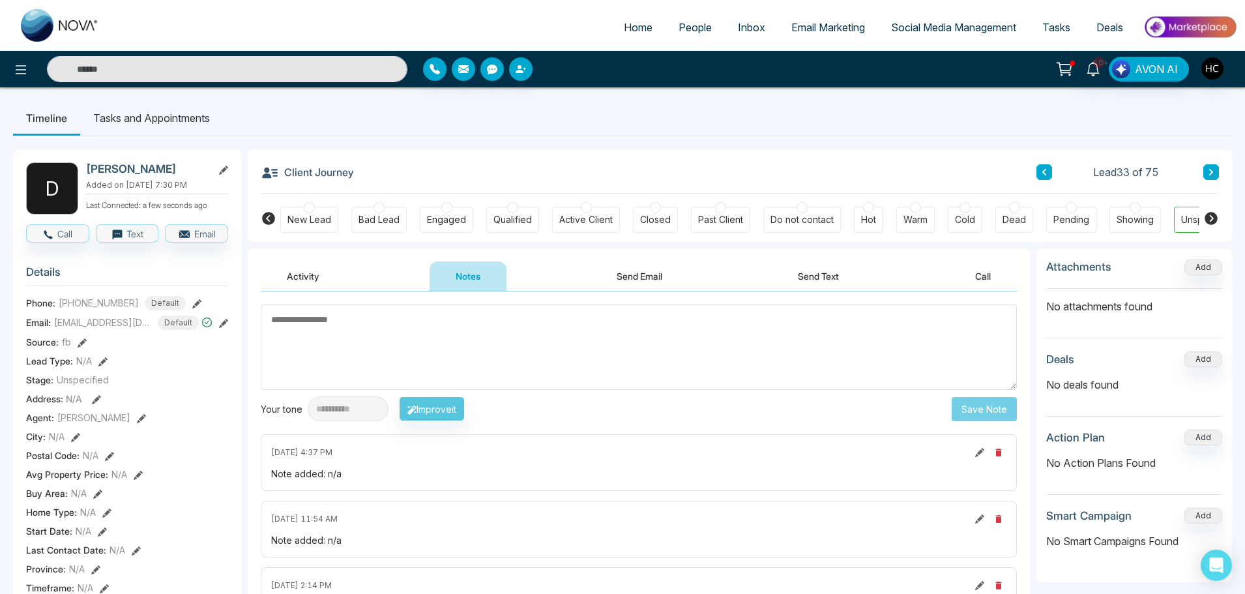
click at [432, 355] on textarea at bounding box center [639, 346] width 756 height 85
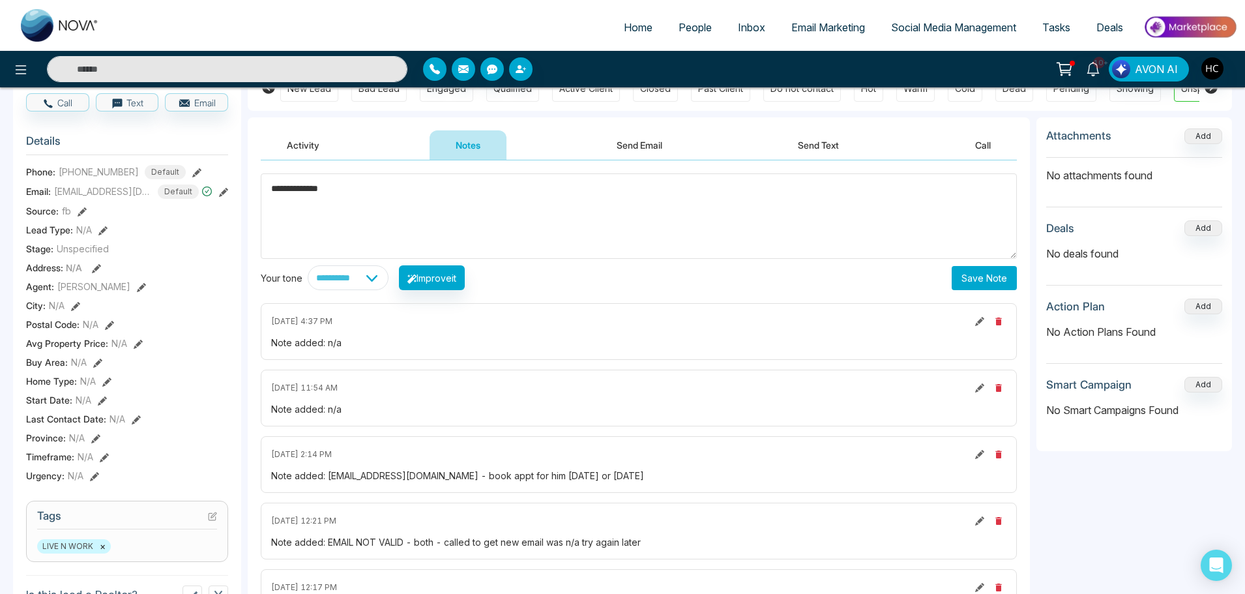
scroll to position [130, 0]
click at [557, 194] on textarea "**********" at bounding box center [639, 216] width 756 height 85
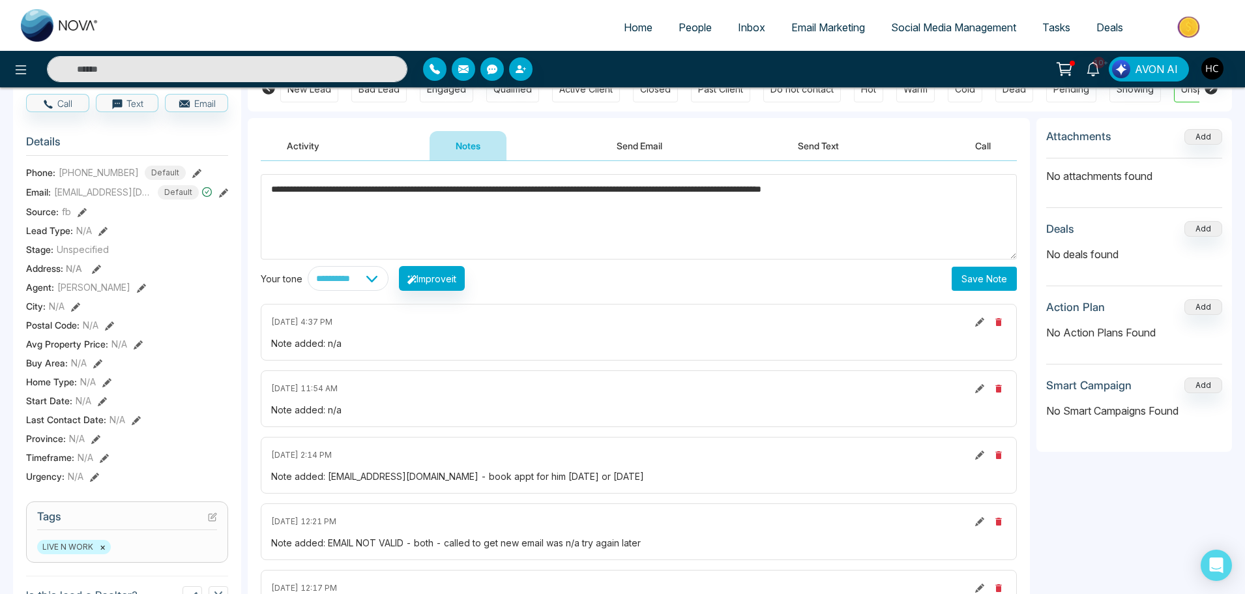
type textarea "**********"
click at [982, 279] on button "Save Note" at bounding box center [983, 279] width 65 height 24
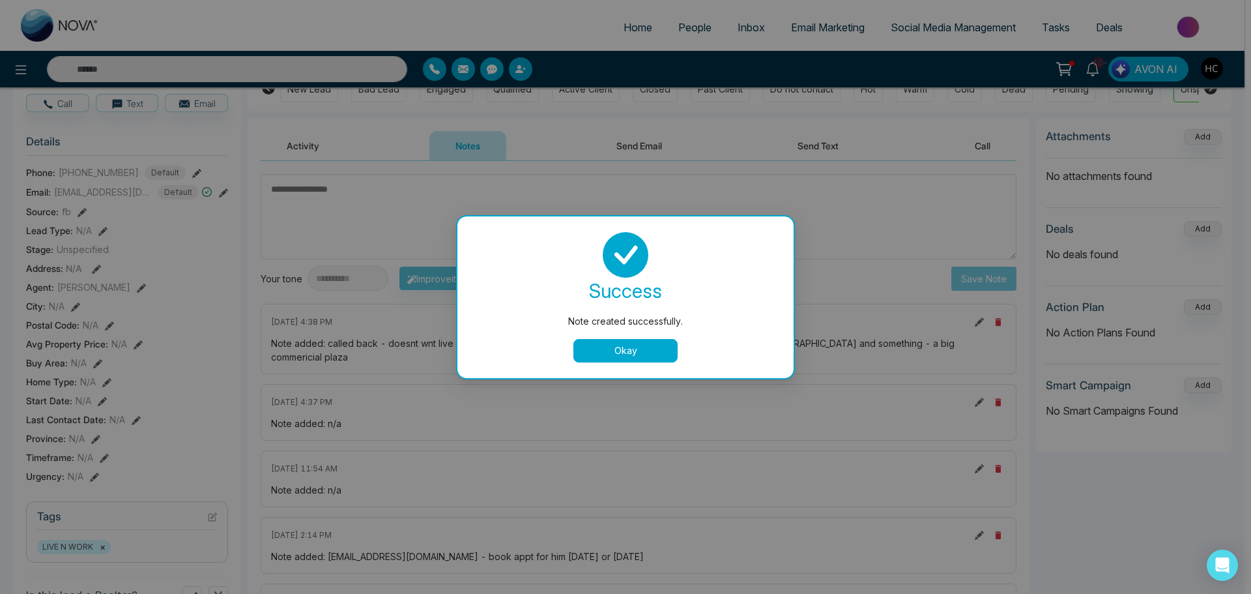
drag, startPoint x: 641, startPoint y: 337, endPoint x: 640, endPoint y: 343, distance: 6.5
click at [640, 341] on div "success Note created successfully. Okay" at bounding box center [625, 297] width 305 height 130
click at [640, 347] on button "Okay" at bounding box center [625, 350] width 104 height 23
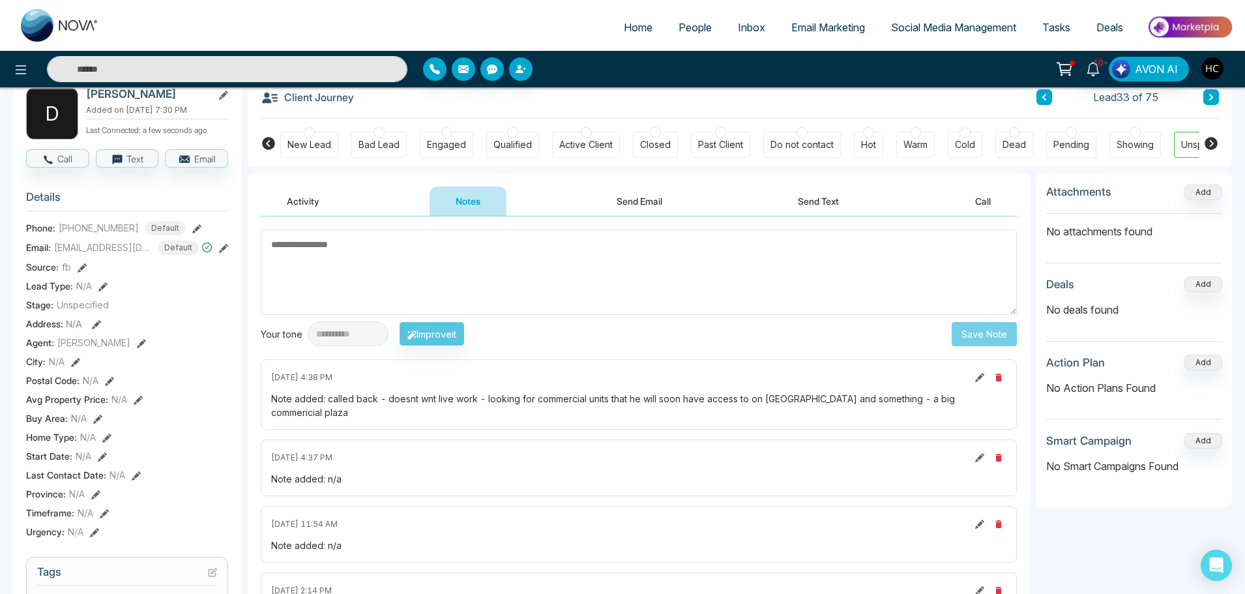
scroll to position [0, 0]
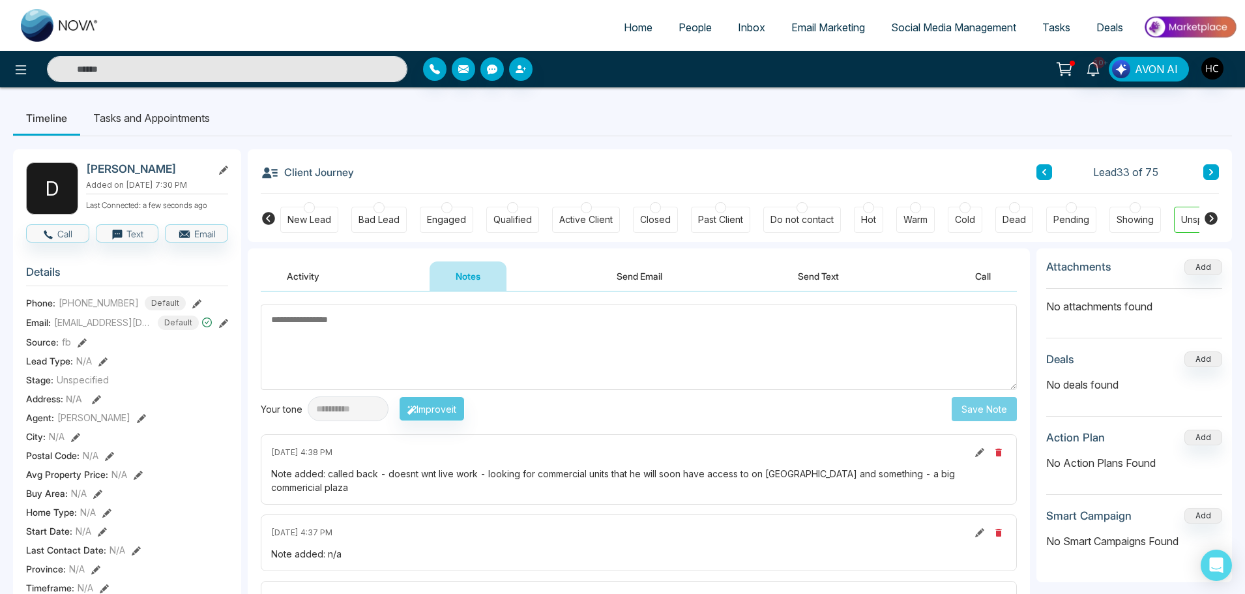
click at [1205, 169] on button at bounding box center [1211, 172] width 16 height 16
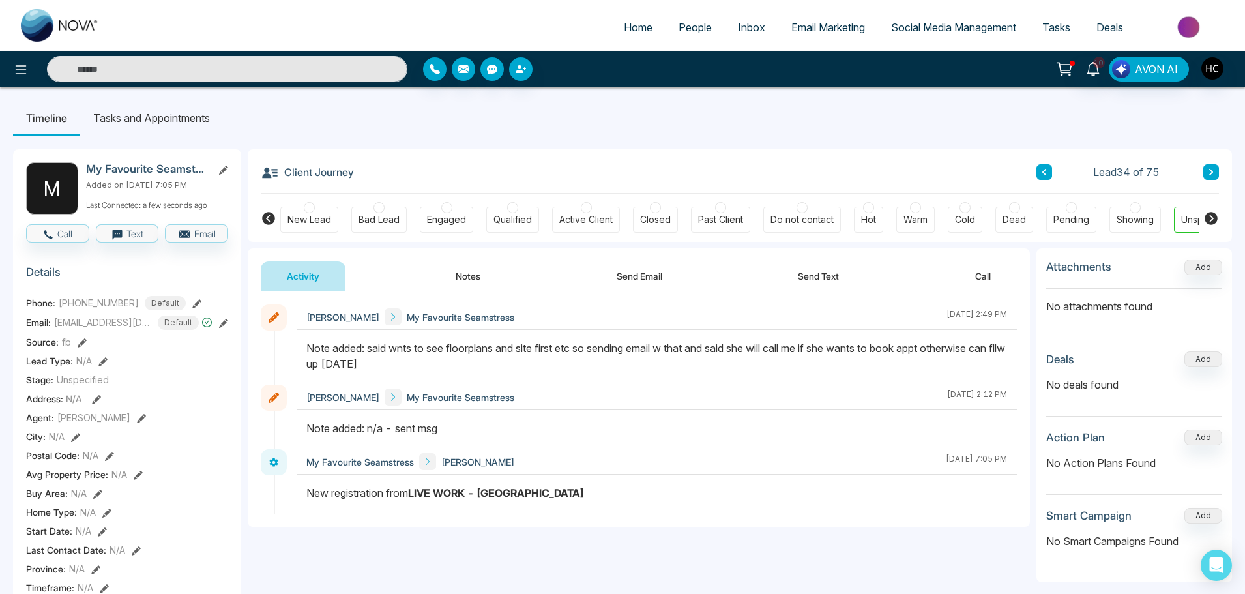
click at [464, 276] on button "Notes" at bounding box center [467, 275] width 77 height 29
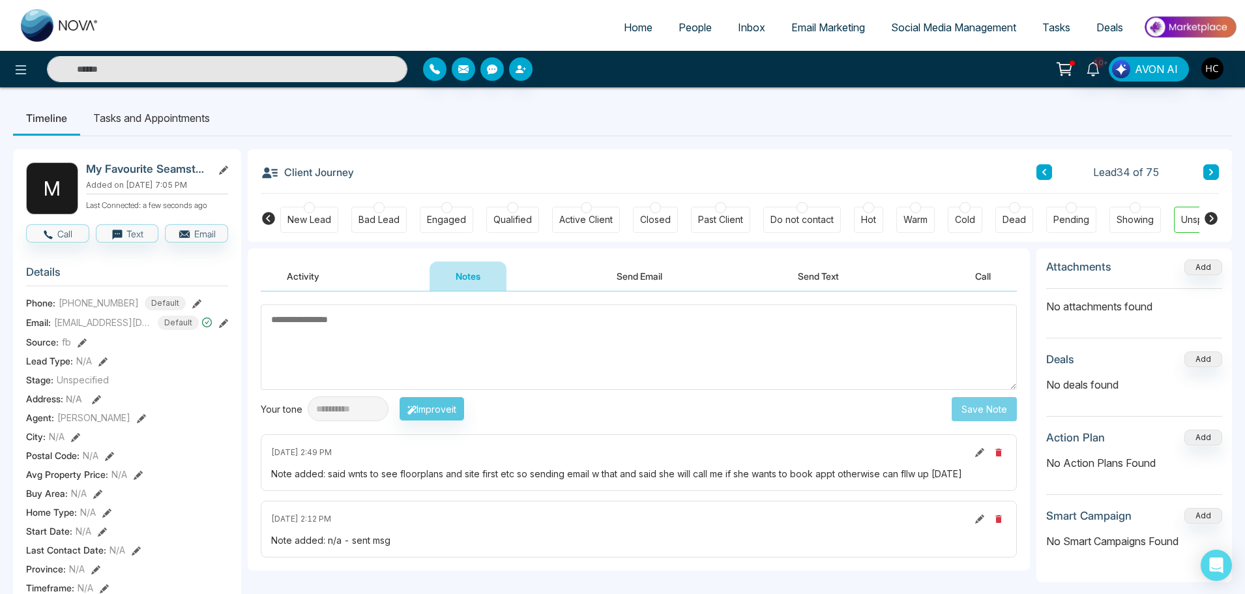
click at [1211, 165] on button at bounding box center [1211, 172] width 16 height 16
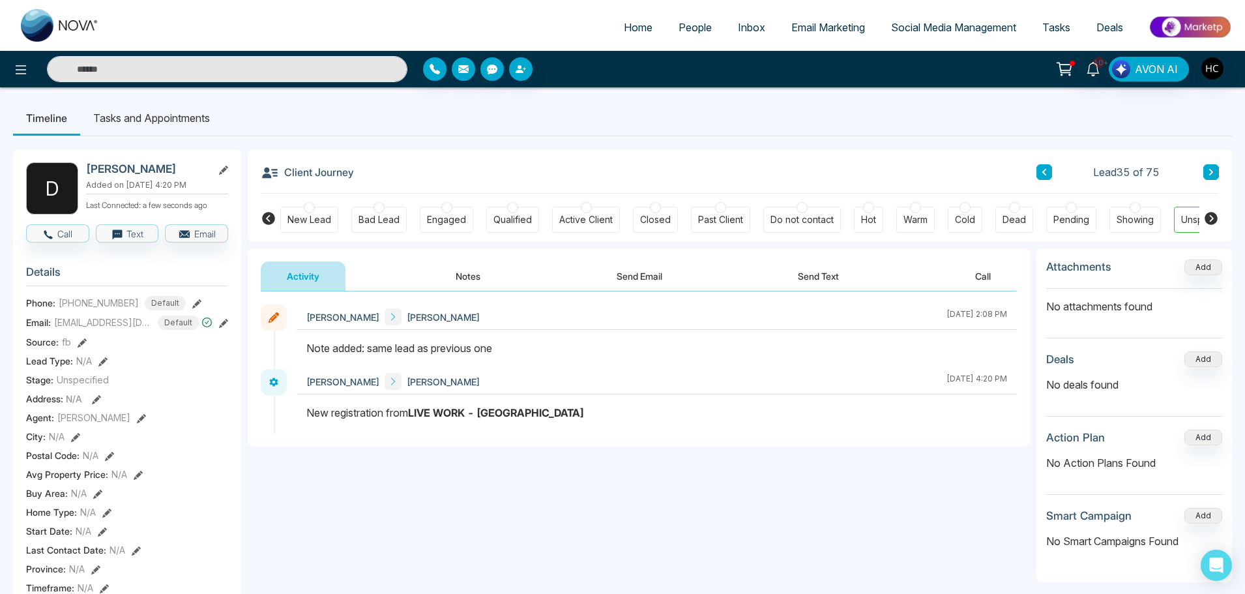
click at [1204, 163] on div "Client Journey Lead 35 of 75" at bounding box center [740, 171] width 958 height 44
click at [1205, 168] on button at bounding box center [1211, 172] width 16 height 16
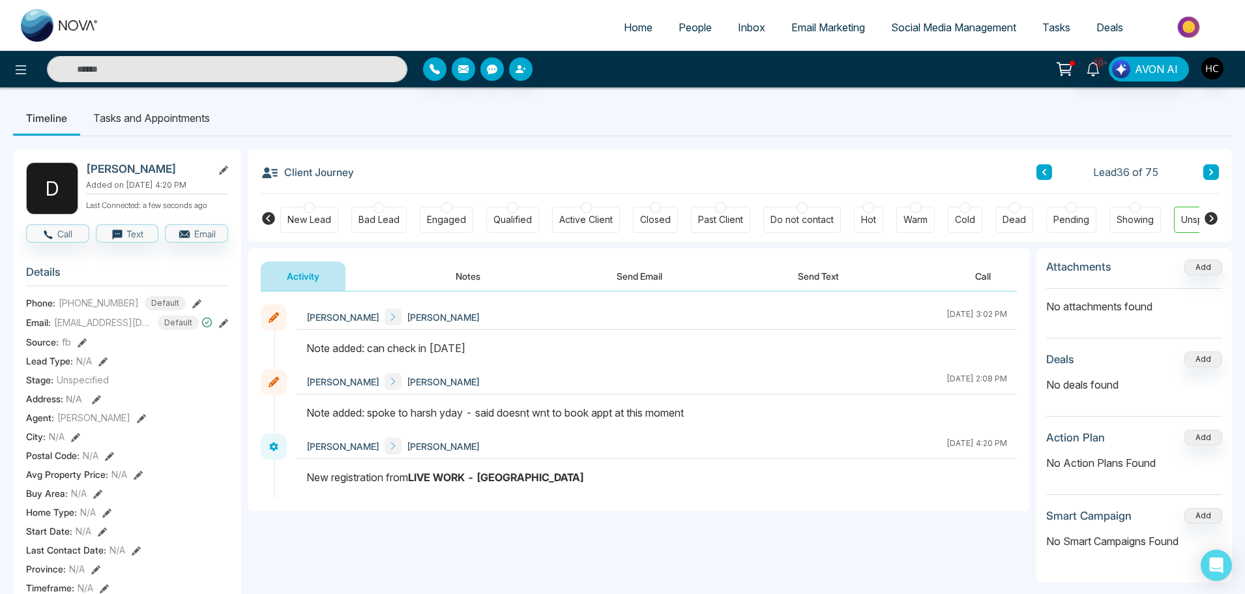
click at [1211, 170] on icon at bounding box center [1211, 172] width 4 height 7
click at [1214, 168] on button at bounding box center [1211, 172] width 16 height 16
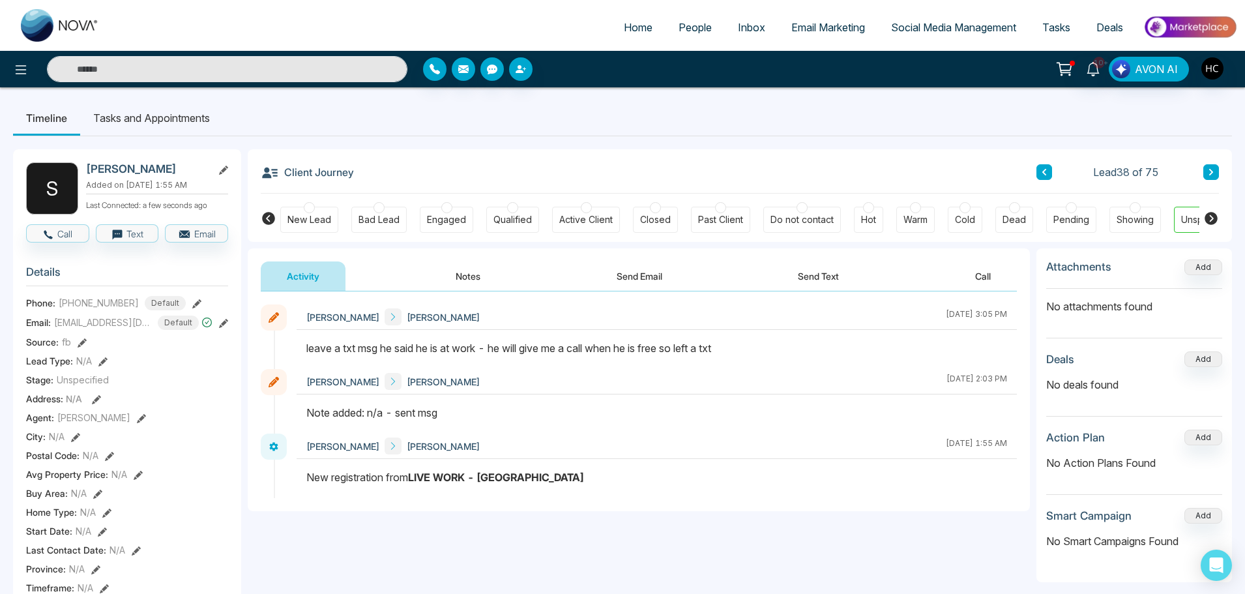
click at [473, 274] on button "Notes" at bounding box center [467, 275] width 77 height 29
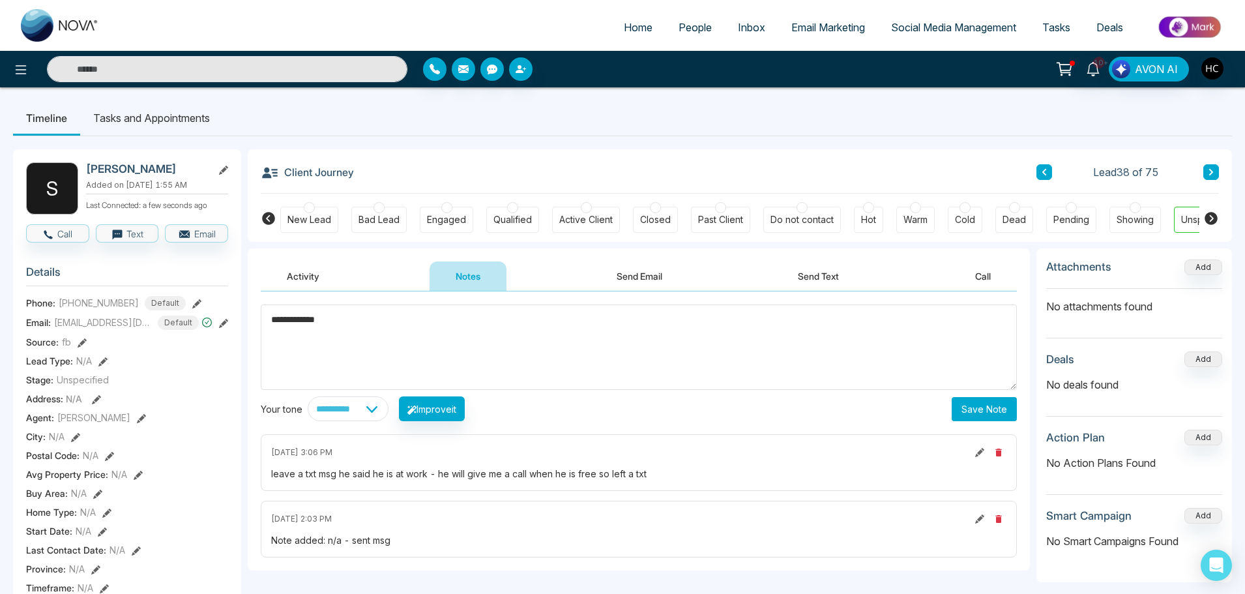
type textarea "**********"
click at [979, 415] on button "Save Note" at bounding box center [983, 409] width 65 height 24
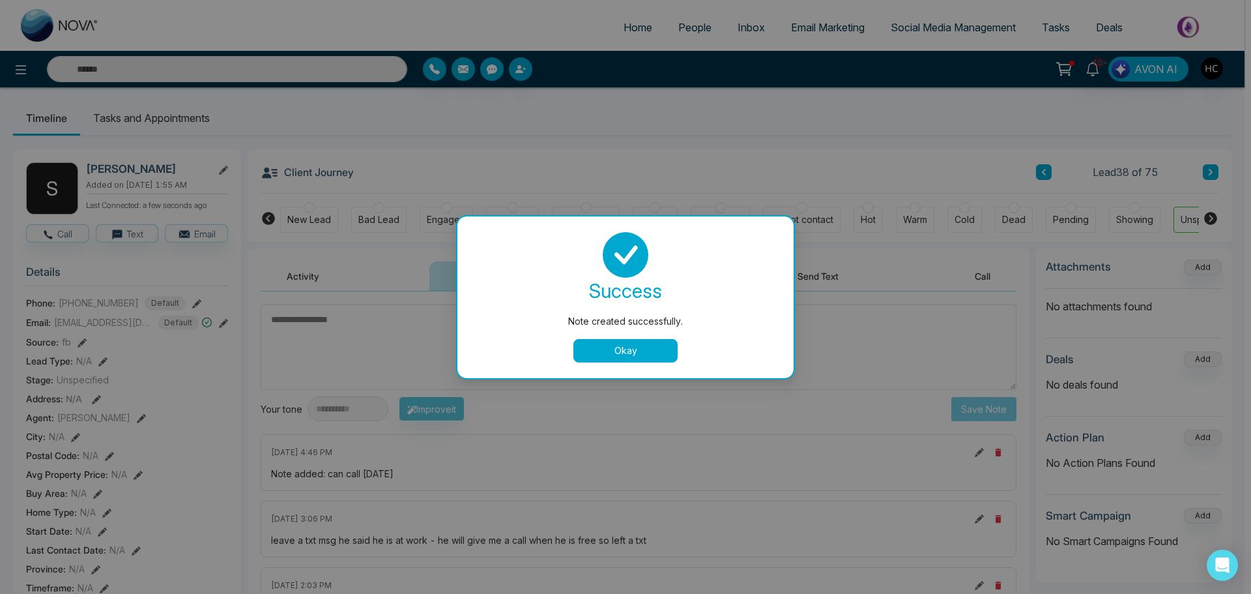
click at [646, 351] on button "Okay" at bounding box center [625, 350] width 104 height 23
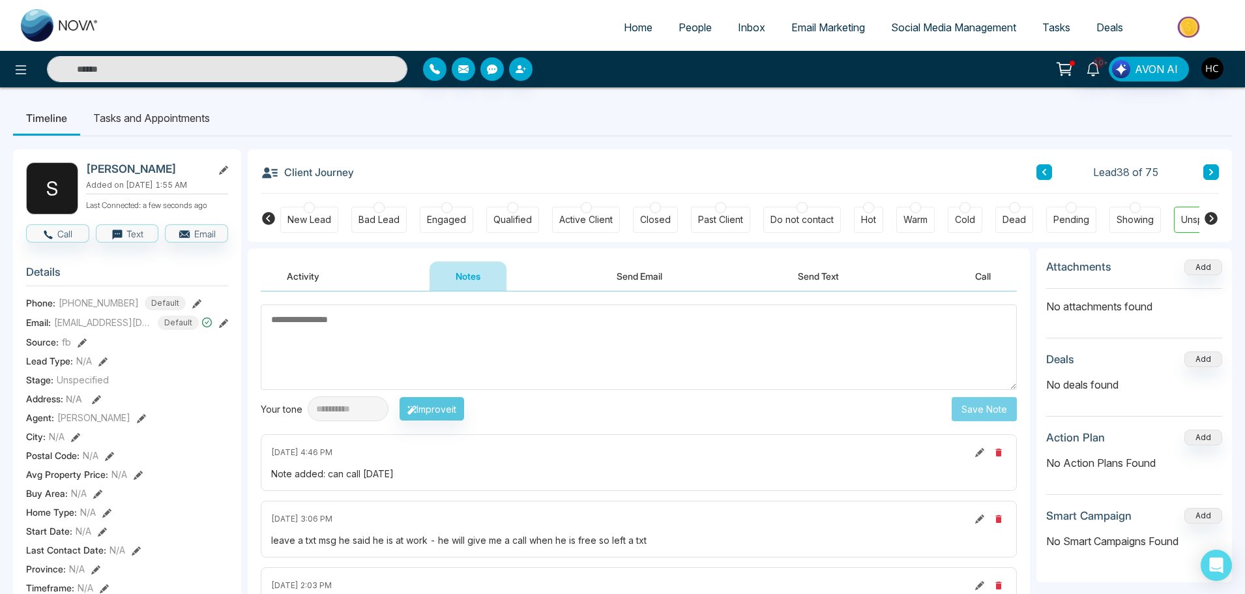
click at [1215, 173] on button at bounding box center [1211, 172] width 16 height 16
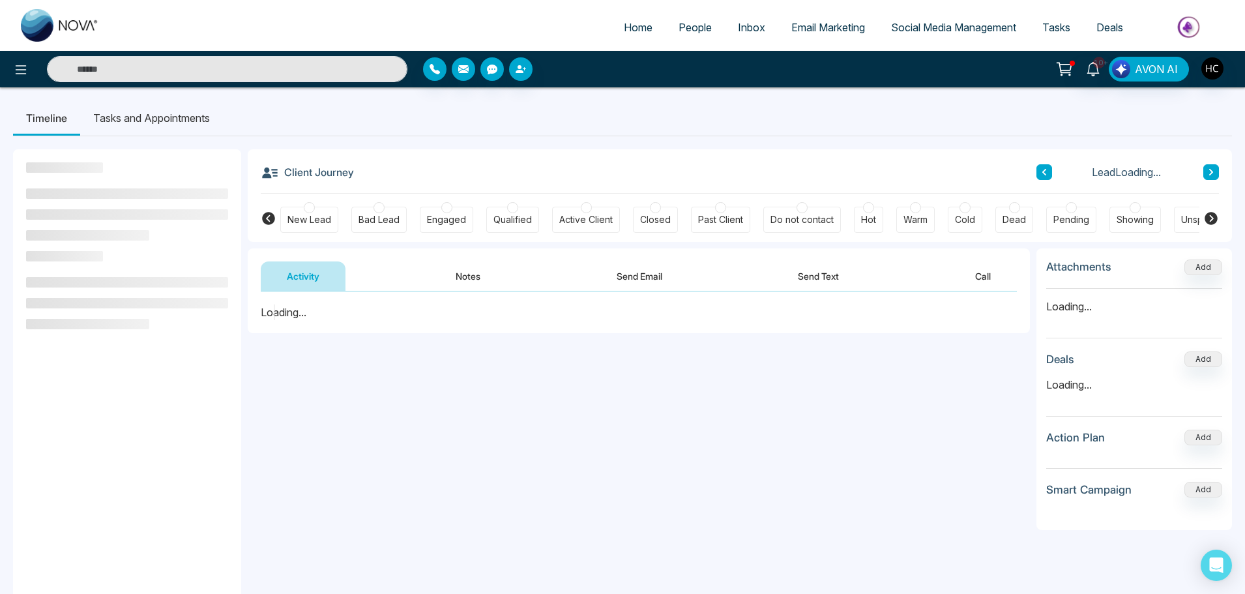
click at [467, 273] on button "Notes" at bounding box center [467, 275] width 77 height 29
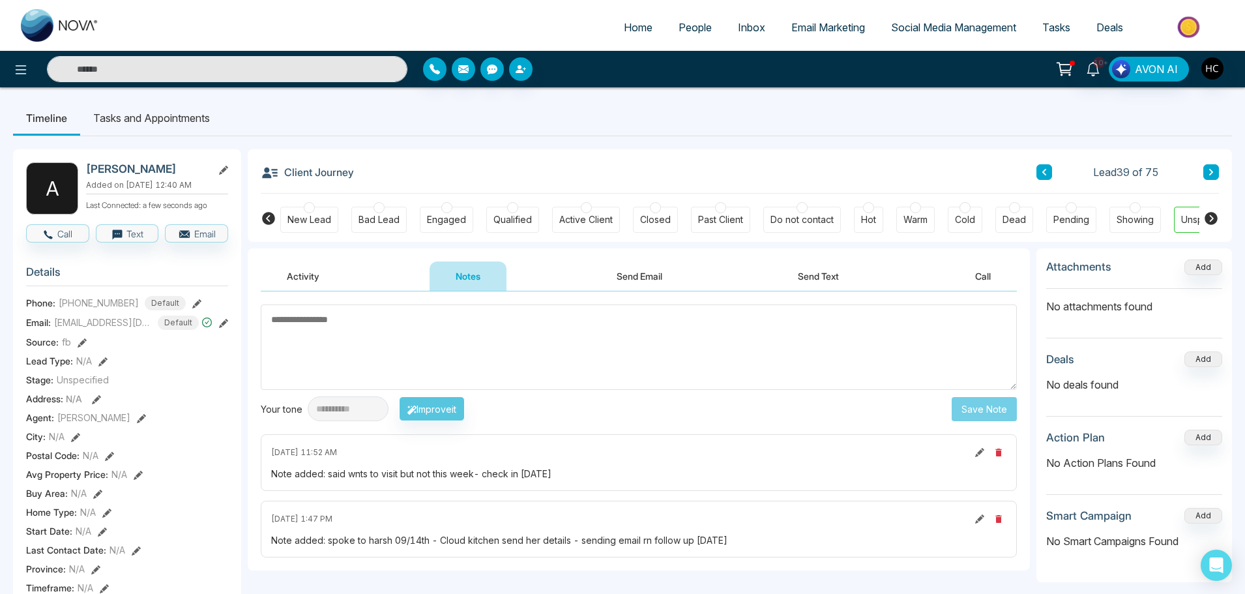
click at [1050, 168] on button at bounding box center [1044, 172] width 16 height 16
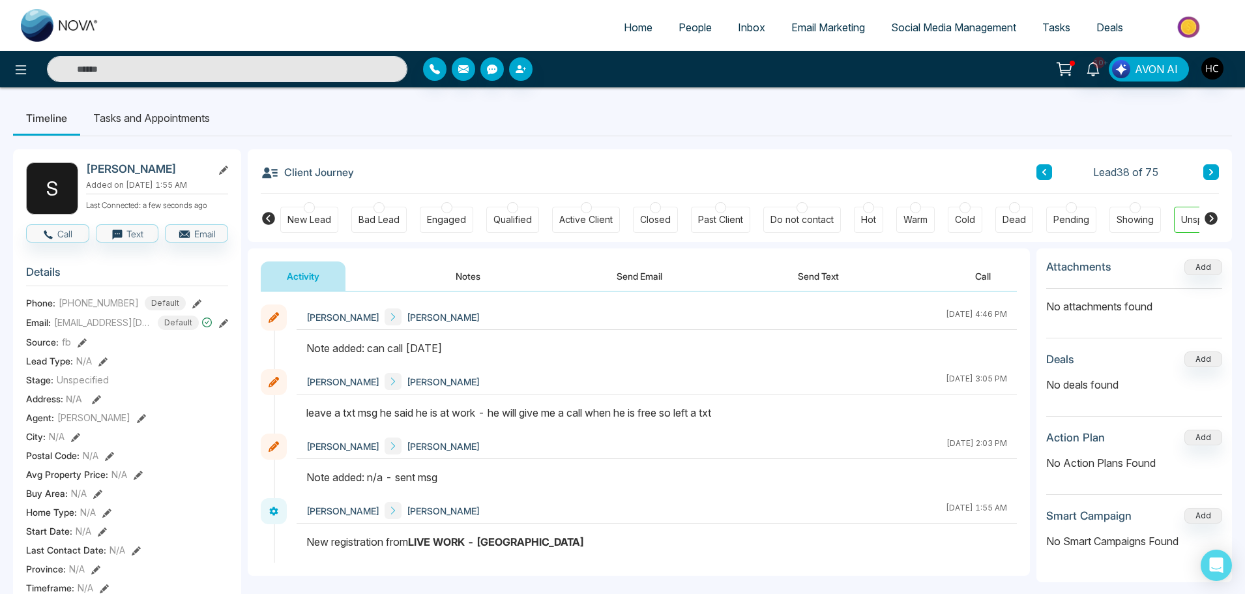
click at [1209, 169] on icon at bounding box center [1211, 172] width 4 height 7
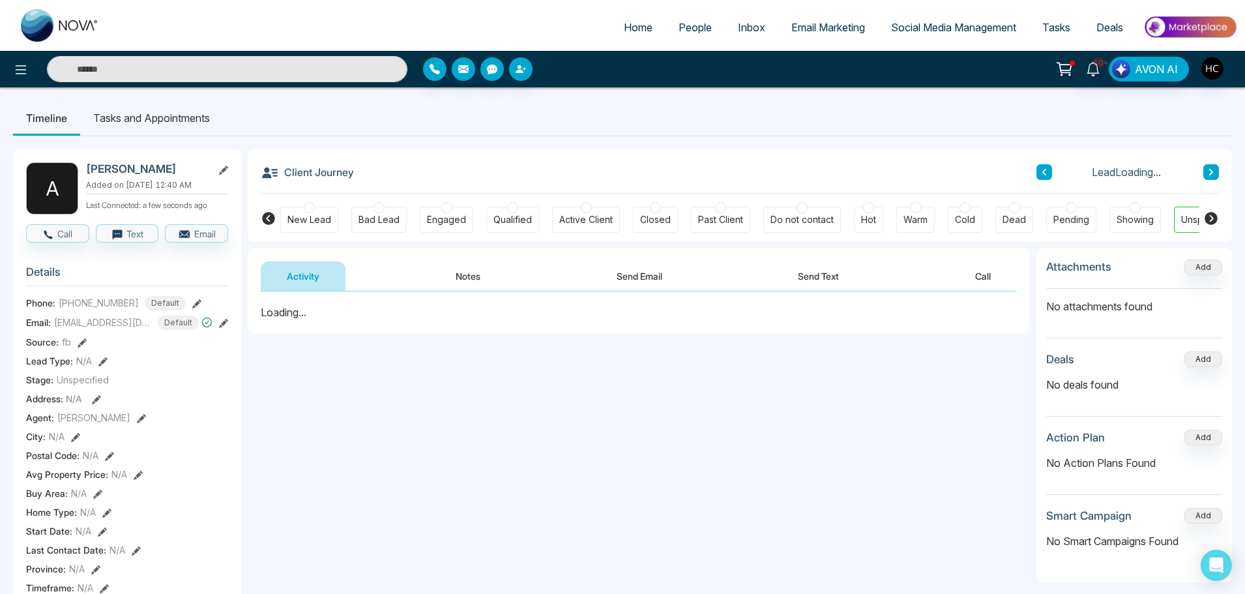
click at [1209, 169] on icon at bounding box center [1211, 172] width 7 height 8
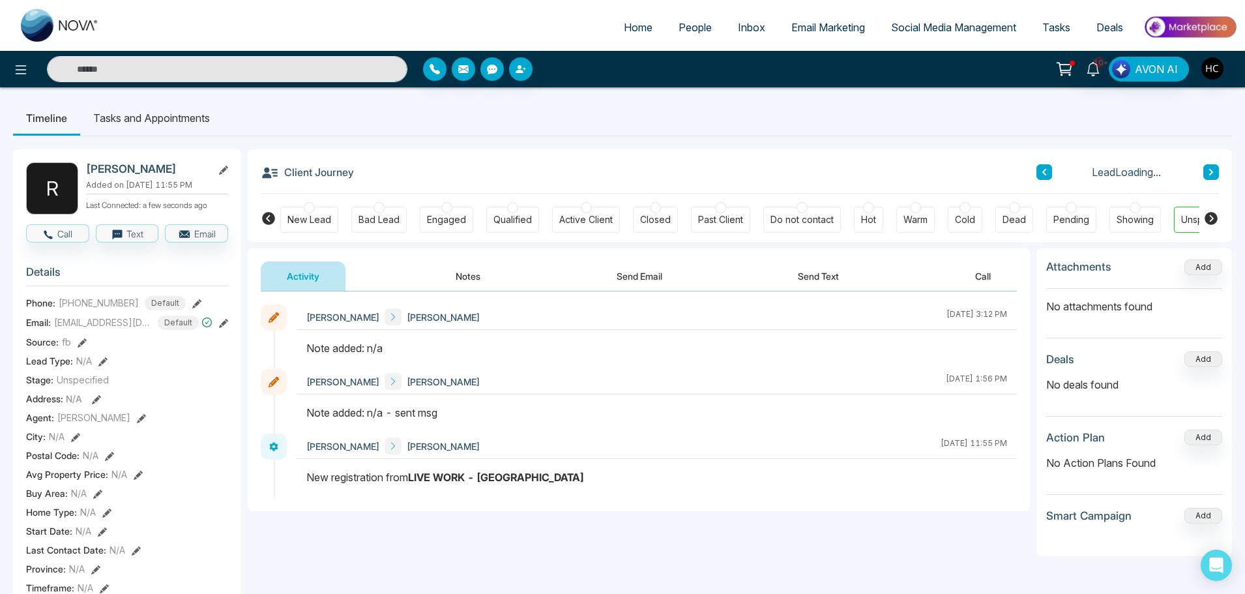
click at [472, 273] on button "Notes" at bounding box center [467, 275] width 77 height 29
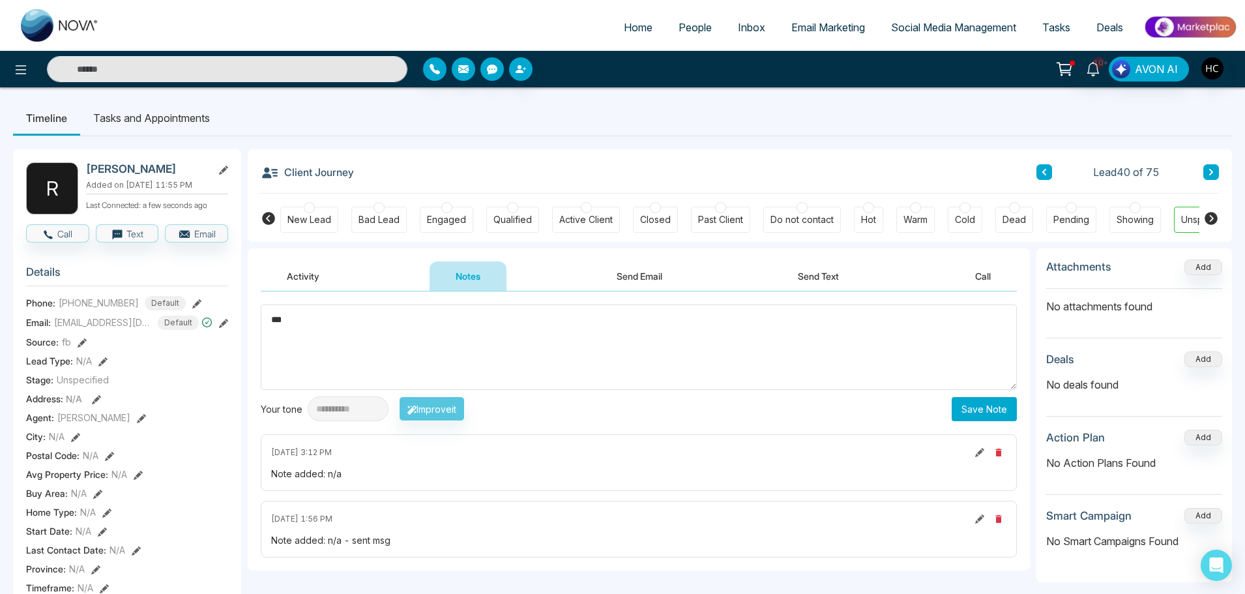
type textarea "***"
click at [984, 401] on button "Save Note" at bounding box center [983, 409] width 65 height 24
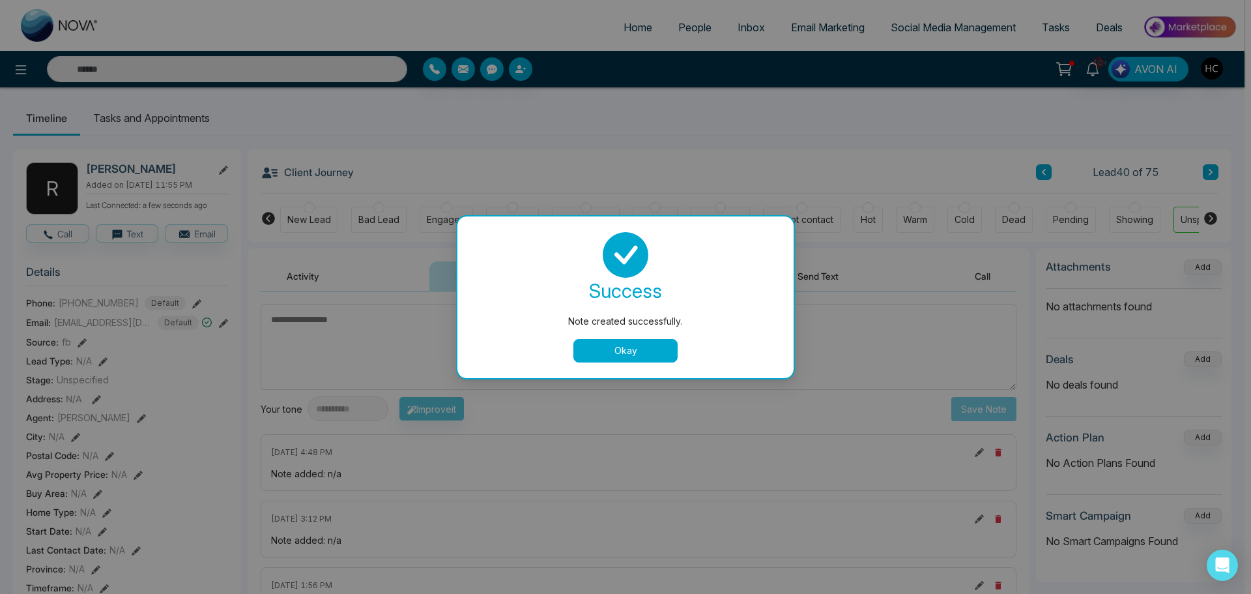
click at [654, 353] on button "Okay" at bounding box center [625, 350] width 104 height 23
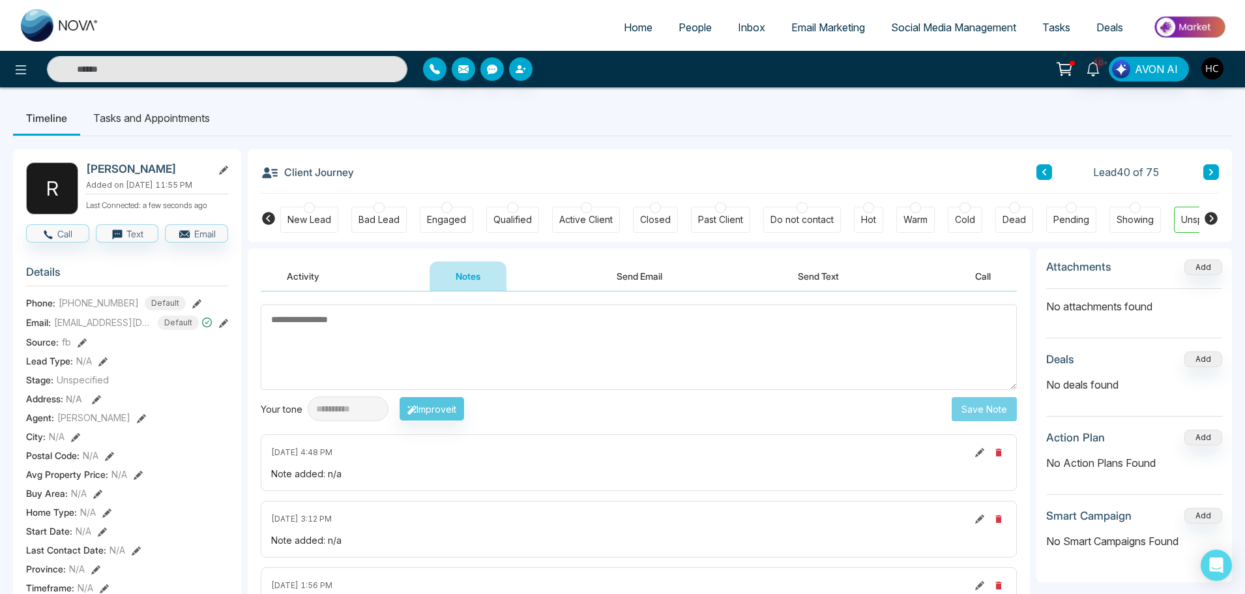
click at [1211, 175] on icon at bounding box center [1211, 172] width 7 height 8
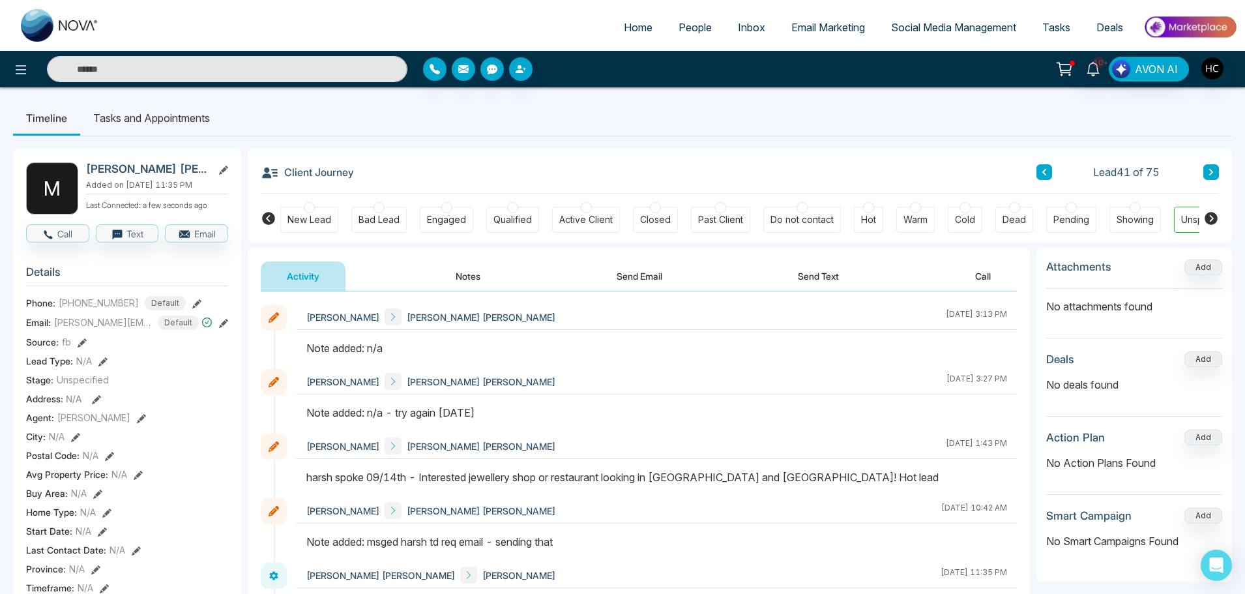
click at [473, 277] on button "Notes" at bounding box center [467, 275] width 77 height 29
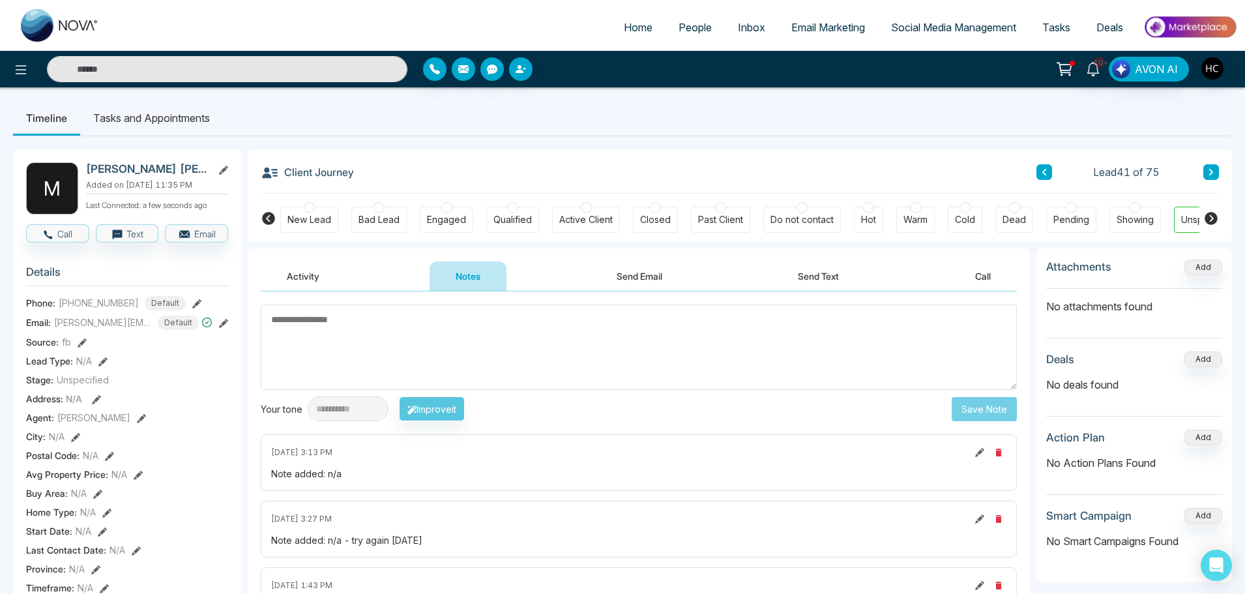
click at [353, 338] on textarea at bounding box center [639, 346] width 756 height 85
click at [377, 358] on textarea at bounding box center [639, 346] width 756 height 85
click at [401, 345] on textarea at bounding box center [639, 346] width 756 height 85
click at [339, 324] on textarea at bounding box center [639, 346] width 756 height 85
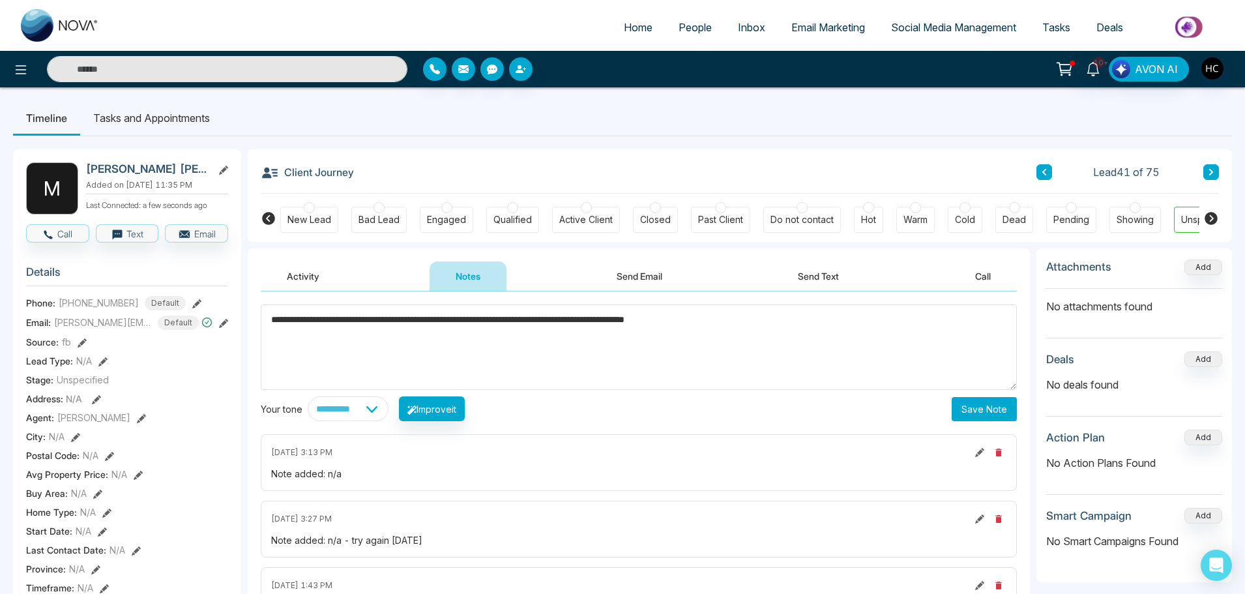
type textarea "**********"
click at [970, 403] on button "Save Note" at bounding box center [983, 409] width 65 height 24
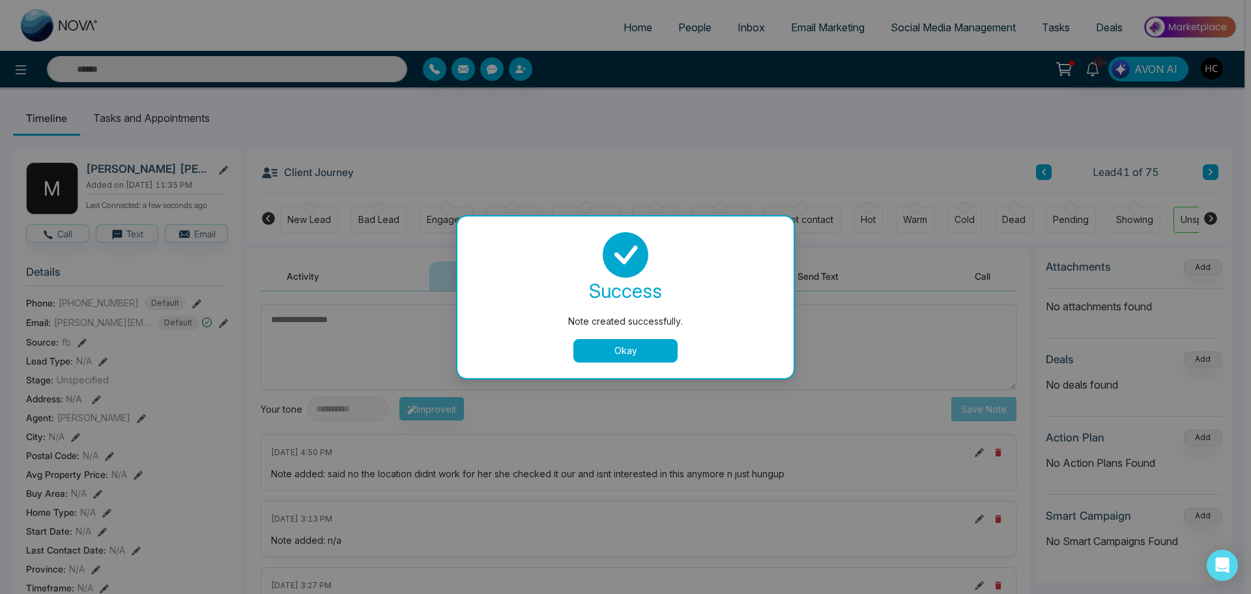
click at [661, 347] on button "Okay" at bounding box center [625, 350] width 104 height 23
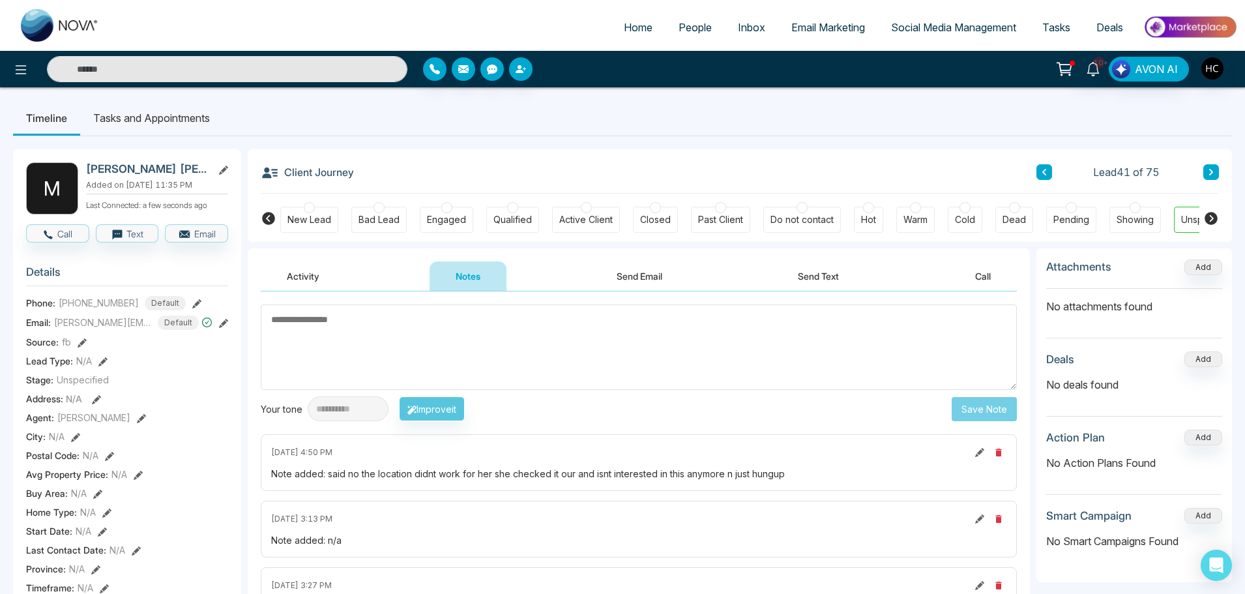
click at [1206, 167] on button at bounding box center [1211, 172] width 16 height 16
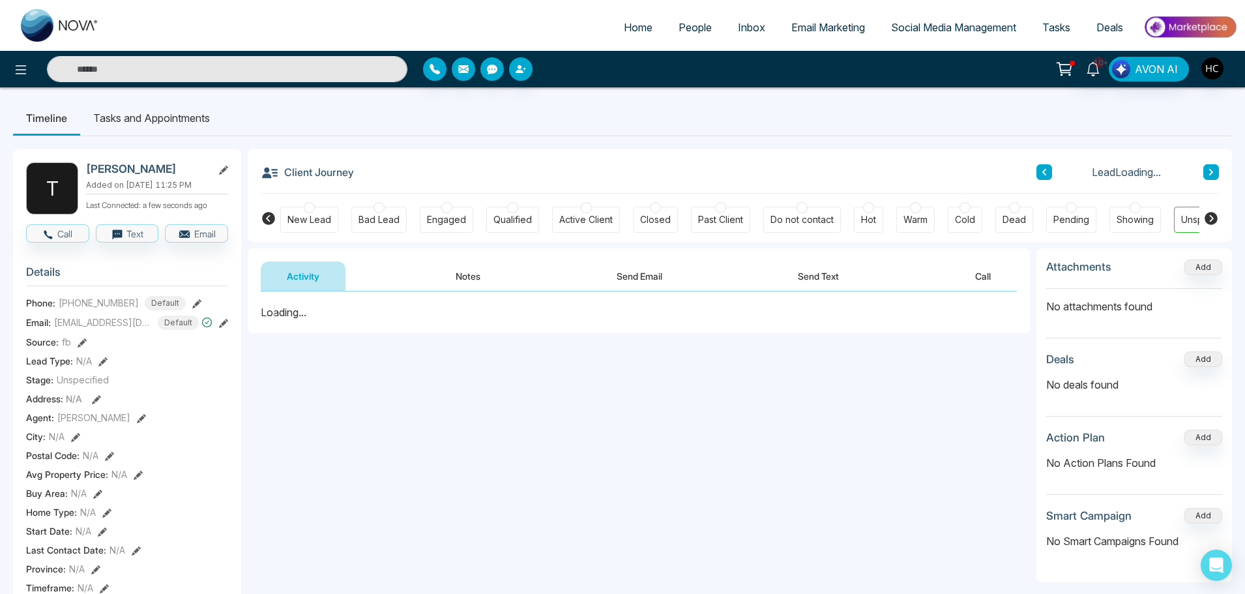
click at [467, 272] on button "Notes" at bounding box center [467, 275] width 77 height 29
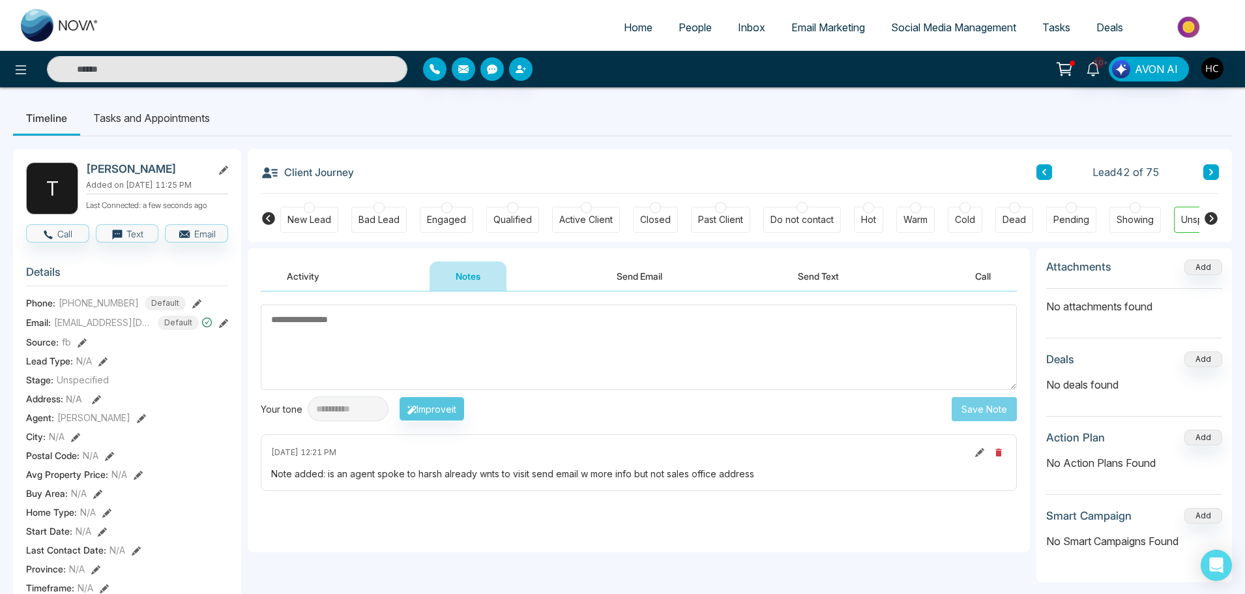
click at [1213, 166] on button at bounding box center [1211, 172] width 16 height 16
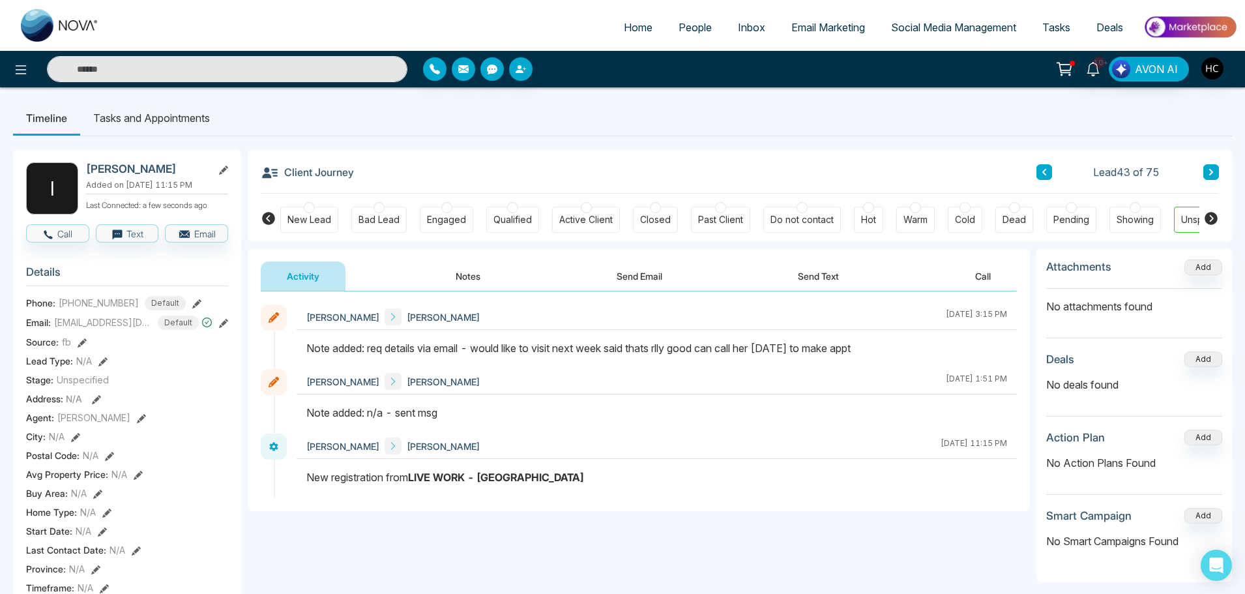
click at [1208, 171] on icon at bounding box center [1211, 172] width 7 height 8
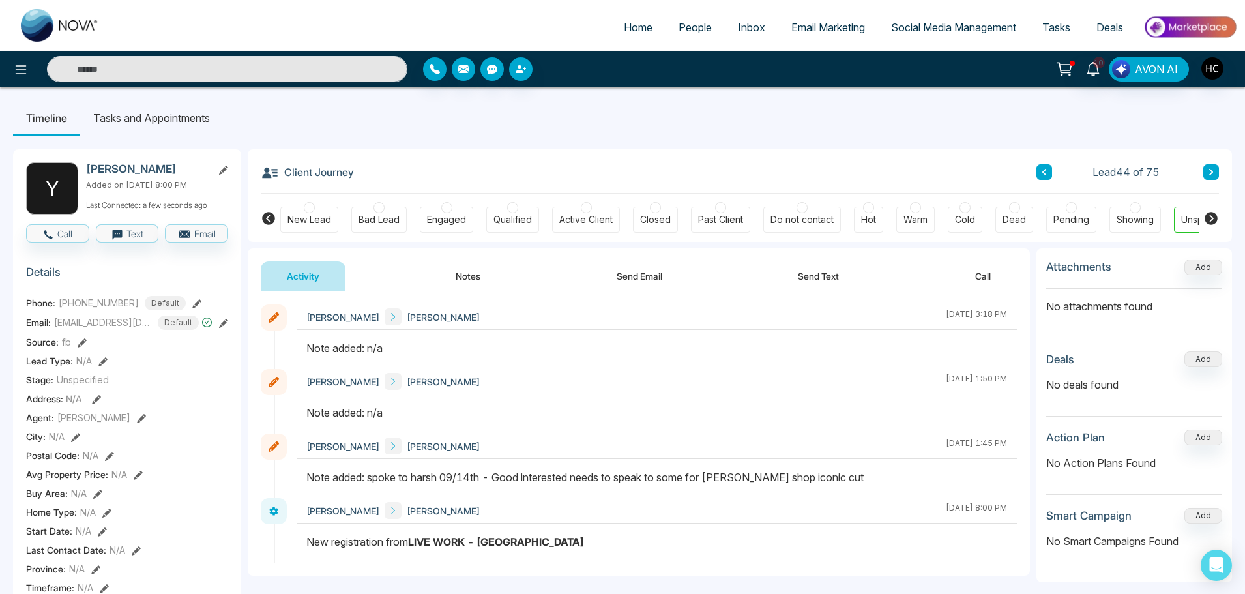
click at [467, 268] on button "Notes" at bounding box center [467, 275] width 77 height 29
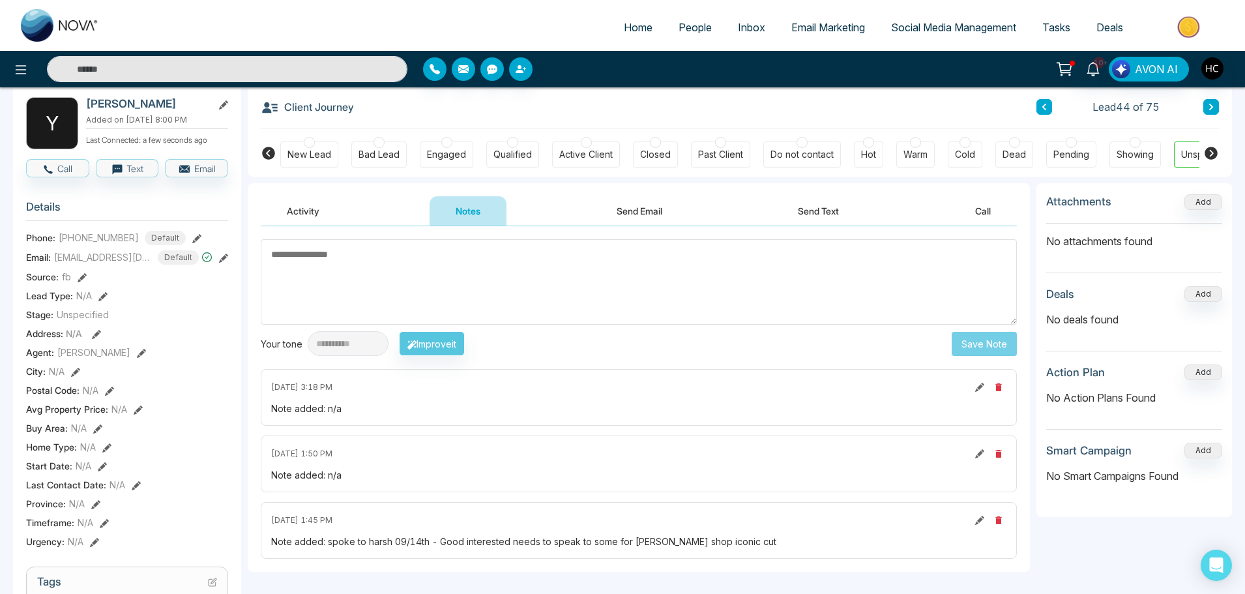
scroll to position [130, 0]
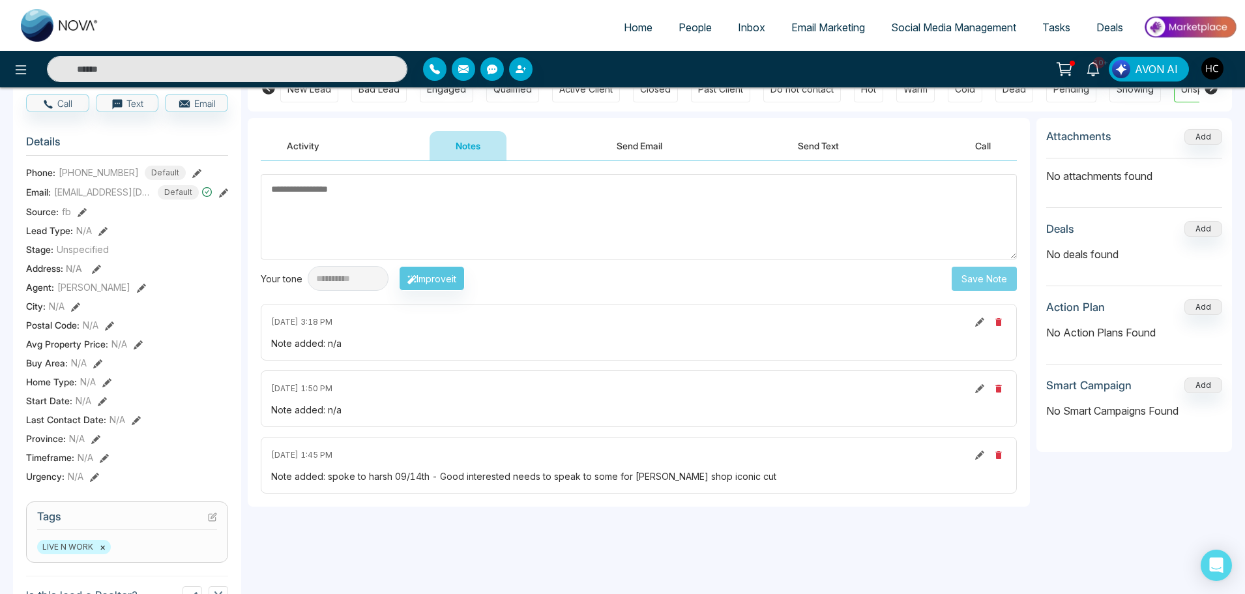
click at [383, 206] on textarea at bounding box center [639, 216] width 756 height 85
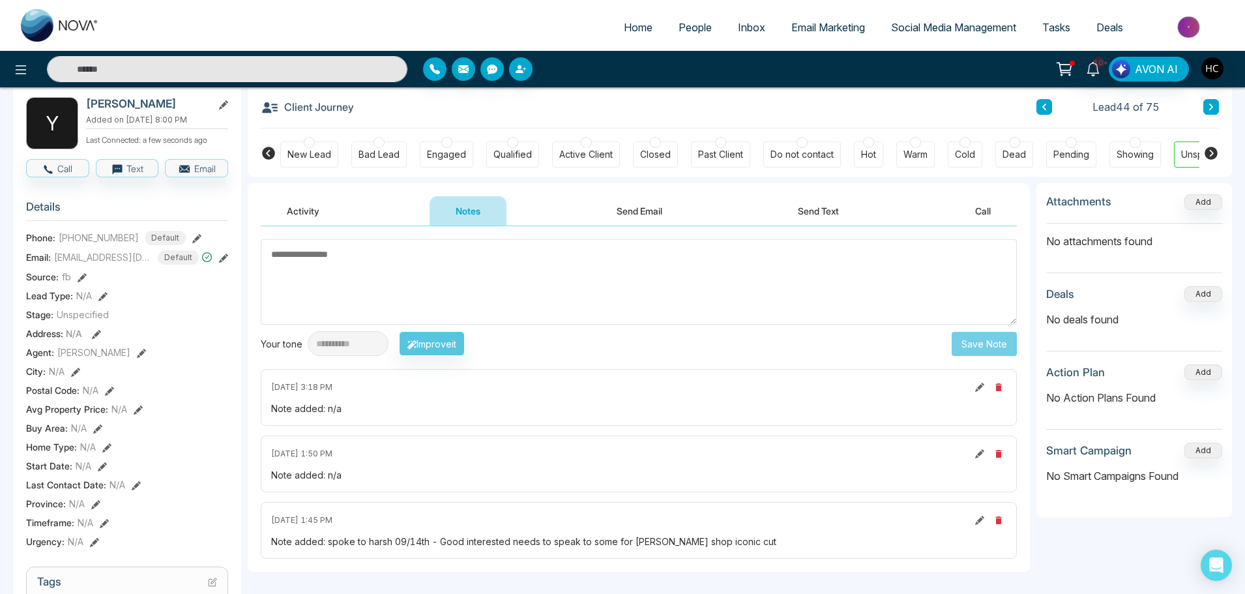
click at [388, 275] on textarea at bounding box center [639, 281] width 756 height 85
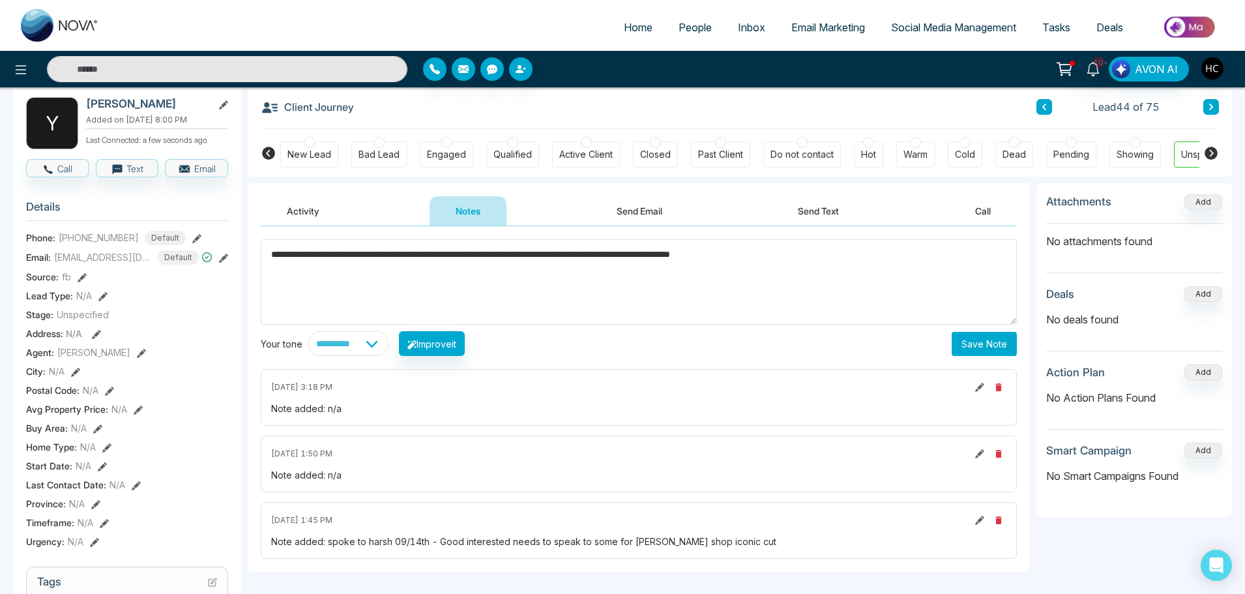
type textarea "**********"
click at [1001, 343] on button "Save Note" at bounding box center [983, 344] width 65 height 24
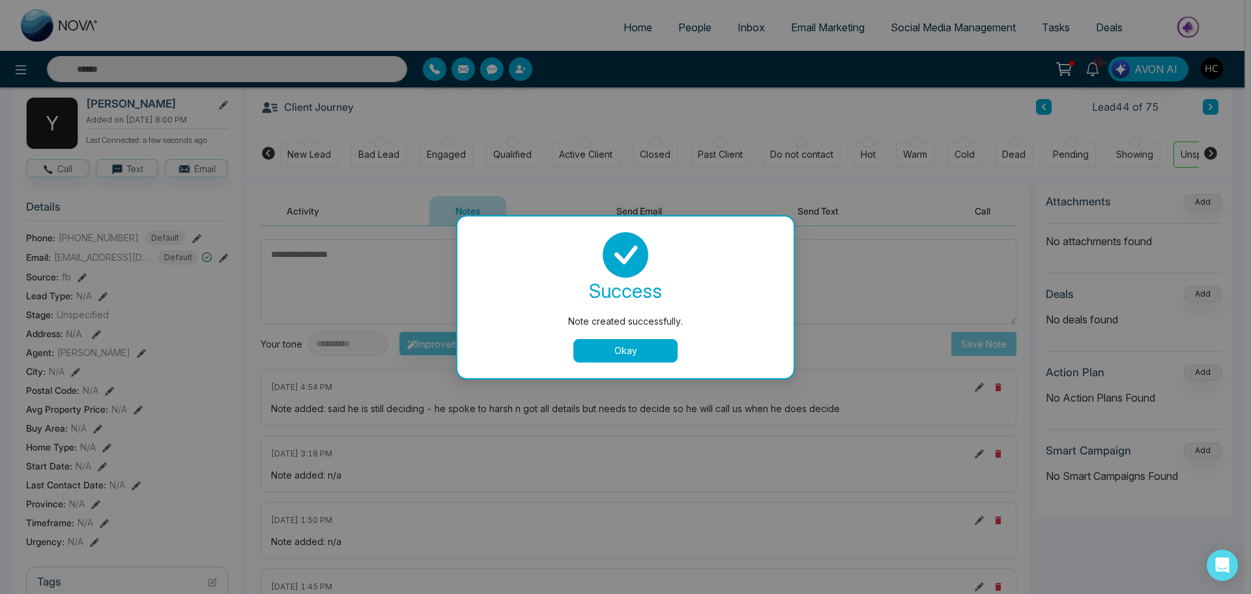
click at [581, 343] on button "Okay" at bounding box center [625, 350] width 104 height 23
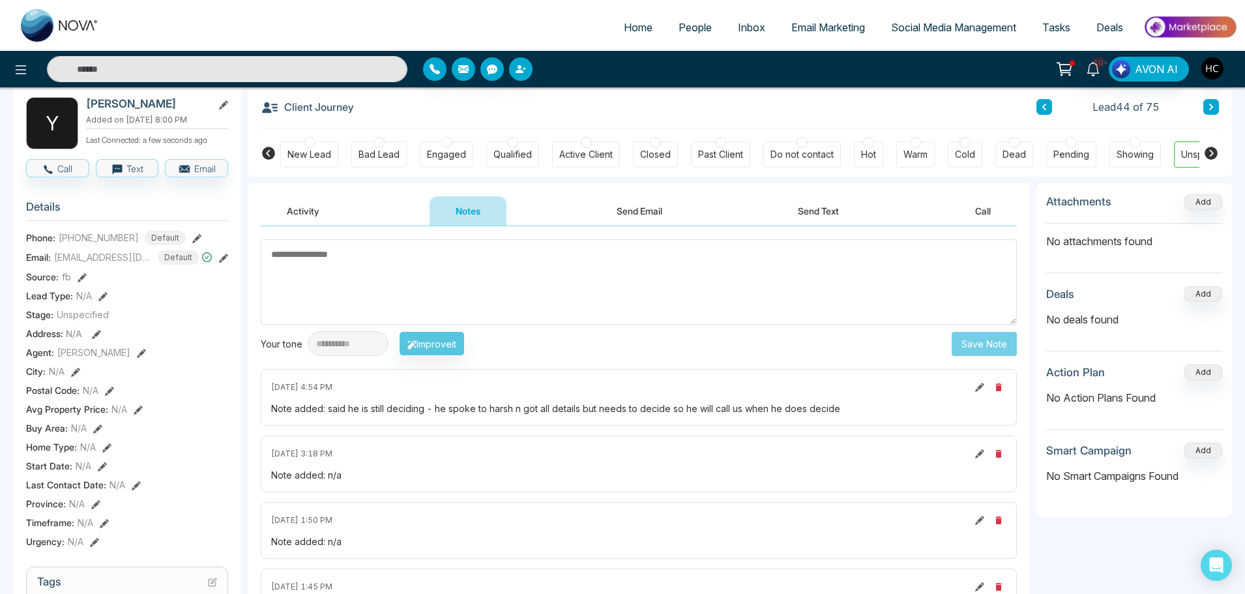
click at [1212, 106] on icon at bounding box center [1211, 107] width 4 height 7
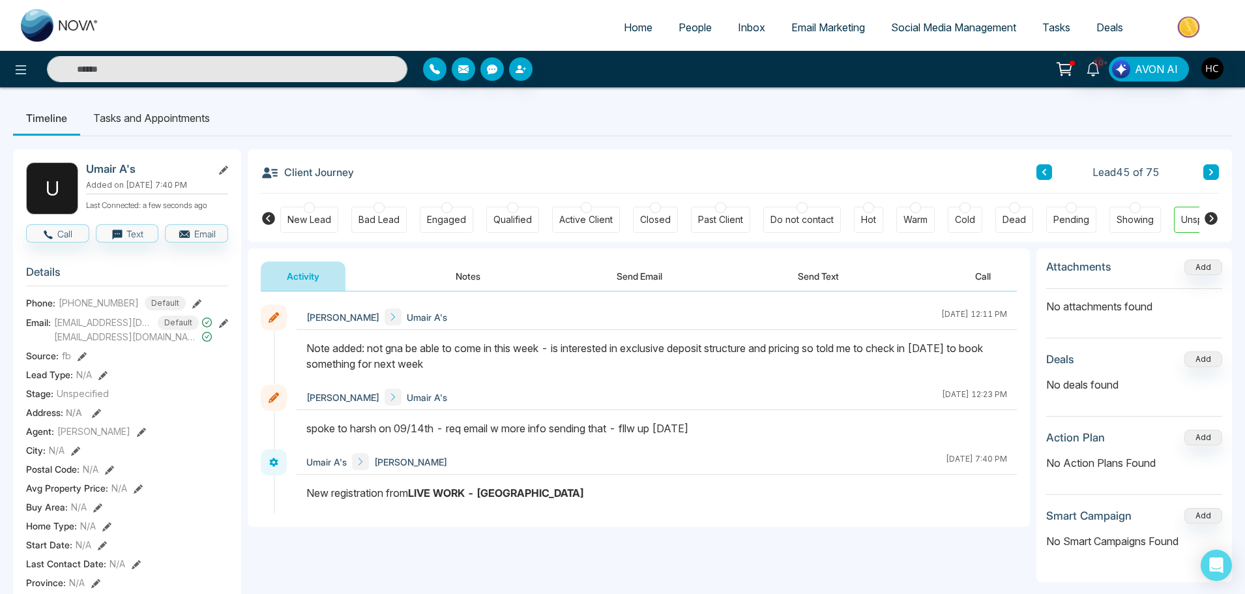
click at [1212, 170] on icon at bounding box center [1211, 172] width 7 height 8
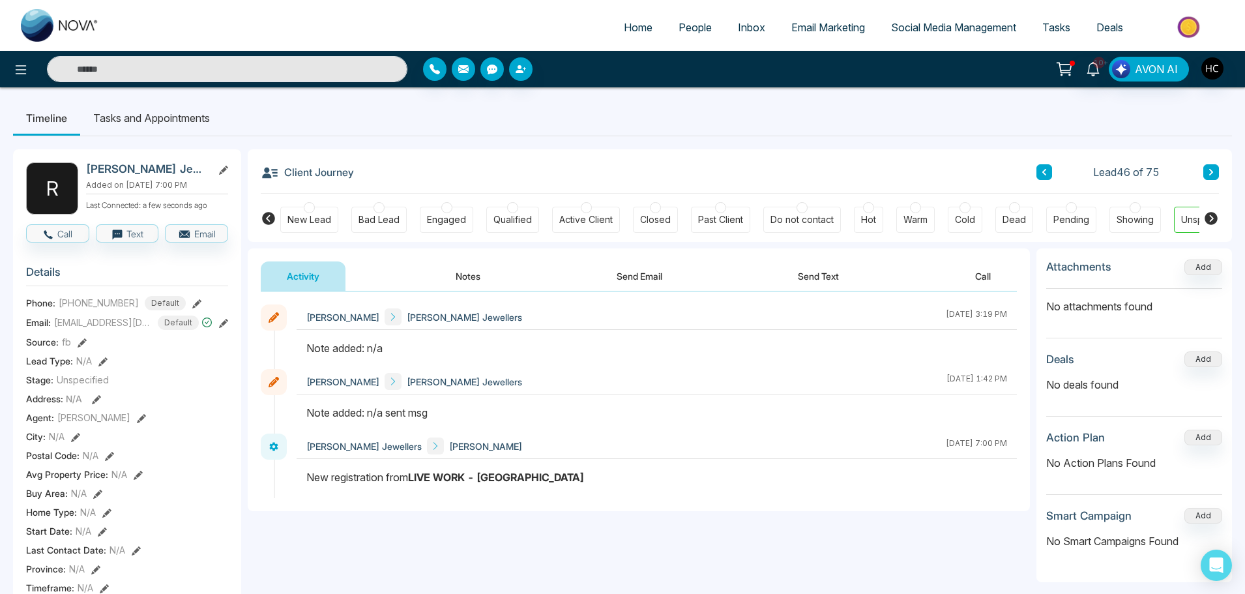
click at [473, 266] on button "Notes" at bounding box center [467, 275] width 77 height 29
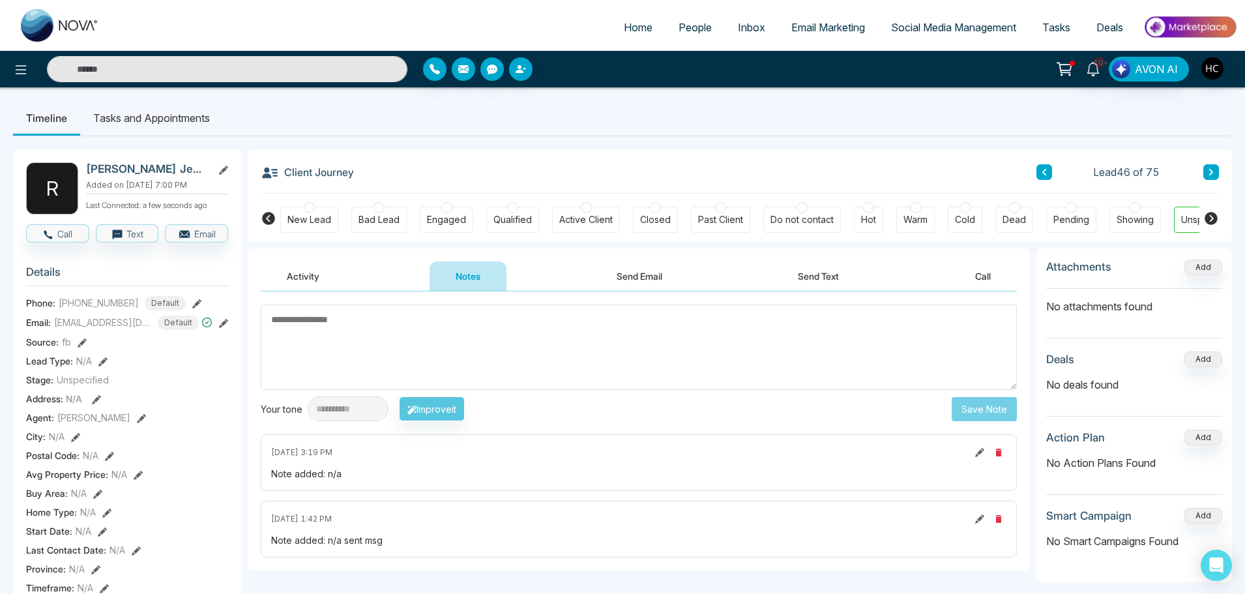
click at [540, 340] on textarea at bounding box center [639, 346] width 756 height 85
paste textarea "***"
type textarea "***"
click at [957, 402] on button "Save Note" at bounding box center [983, 409] width 65 height 24
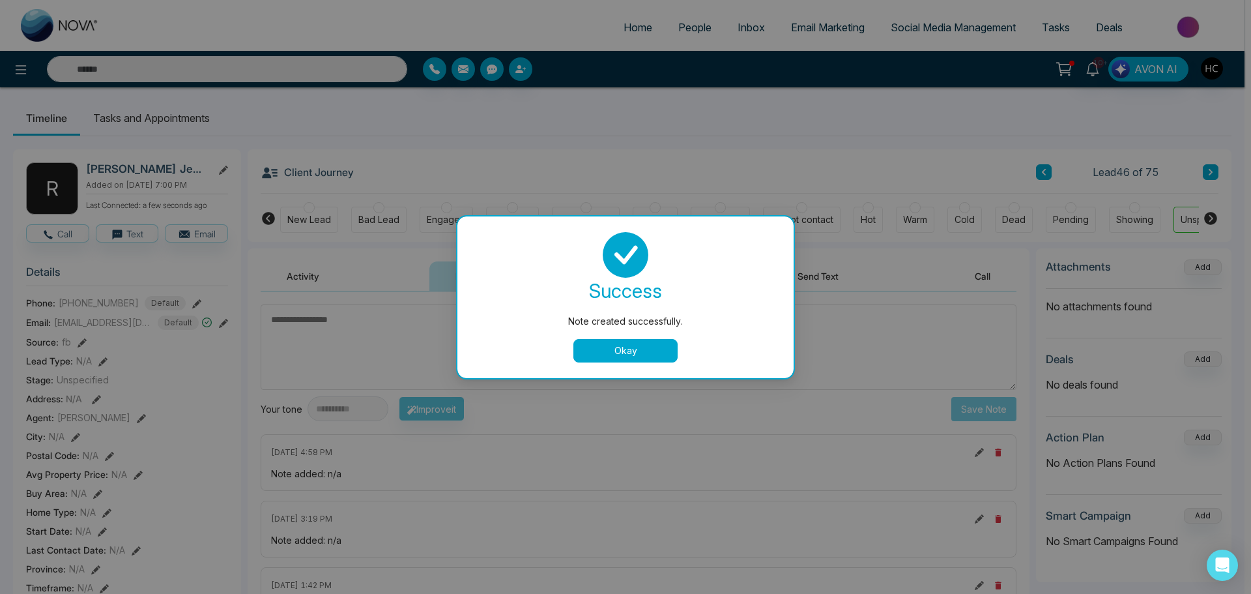
click at [1213, 166] on div "Note created successfully. success Note created successfully. Okay" at bounding box center [625, 297] width 1251 height 594
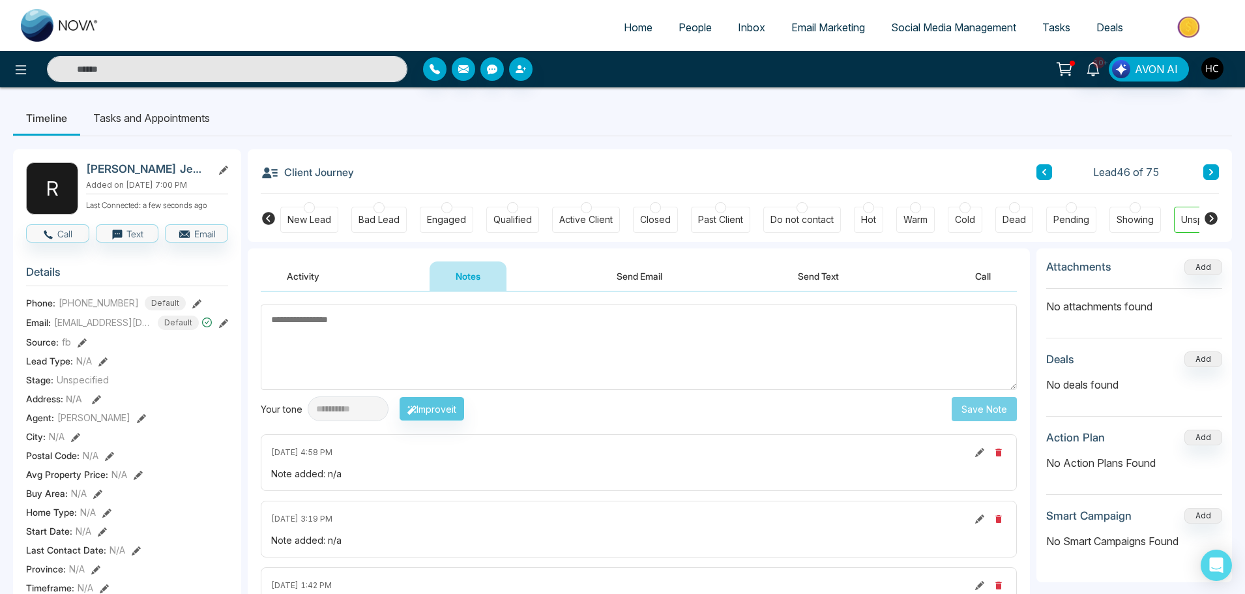
click at [1209, 169] on icon at bounding box center [1211, 172] width 7 height 8
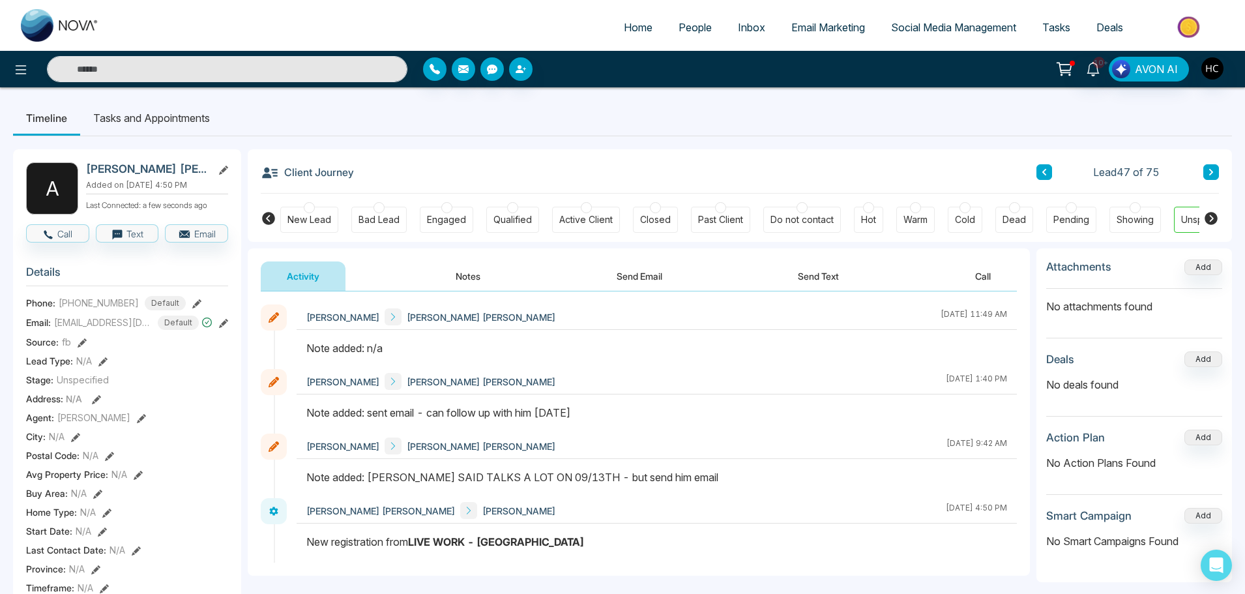
click at [460, 278] on button "Notes" at bounding box center [467, 275] width 77 height 29
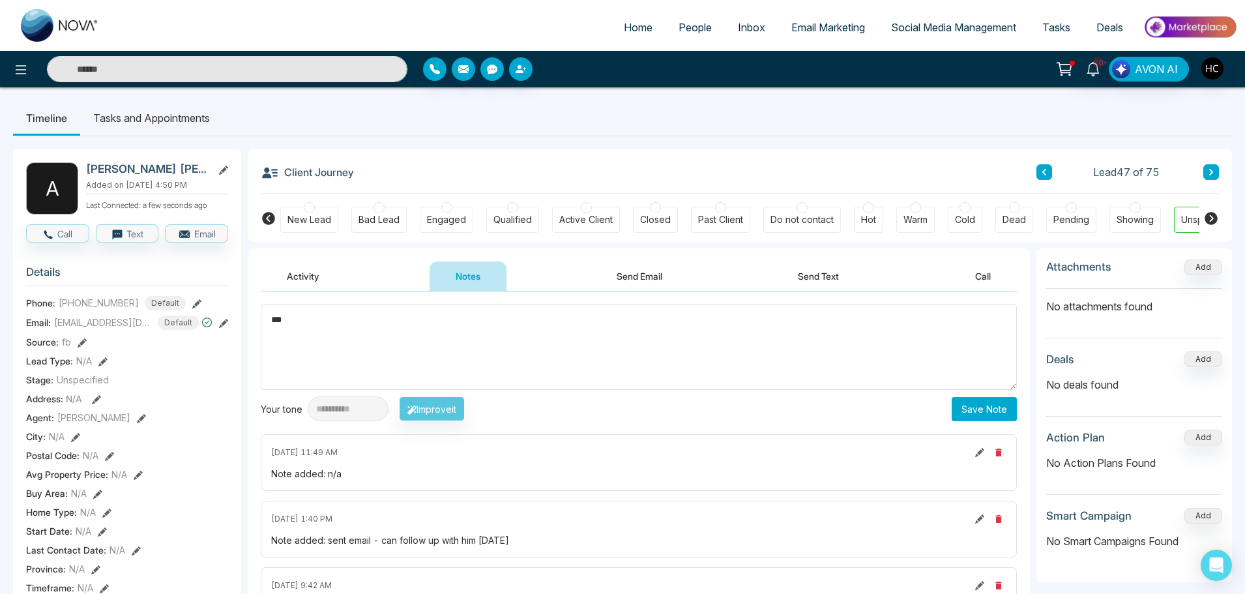
type textarea "***"
click at [983, 412] on button "Save Note" at bounding box center [983, 409] width 65 height 24
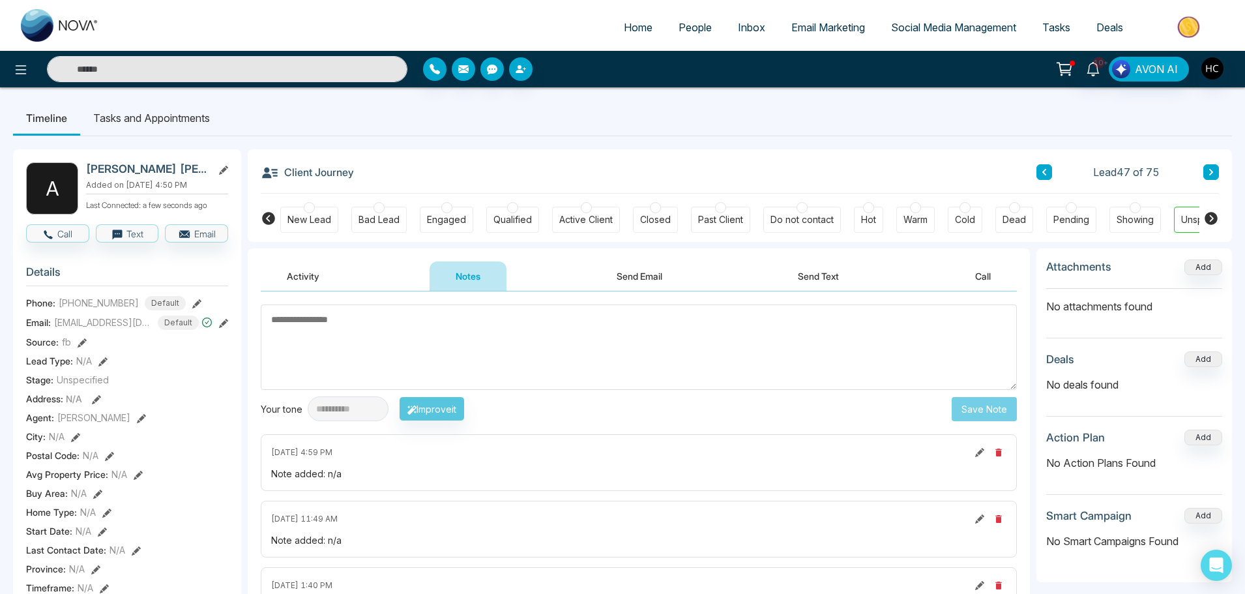
click at [1213, 169] on icon at bounding box center [1211, 172] width 7 height 8
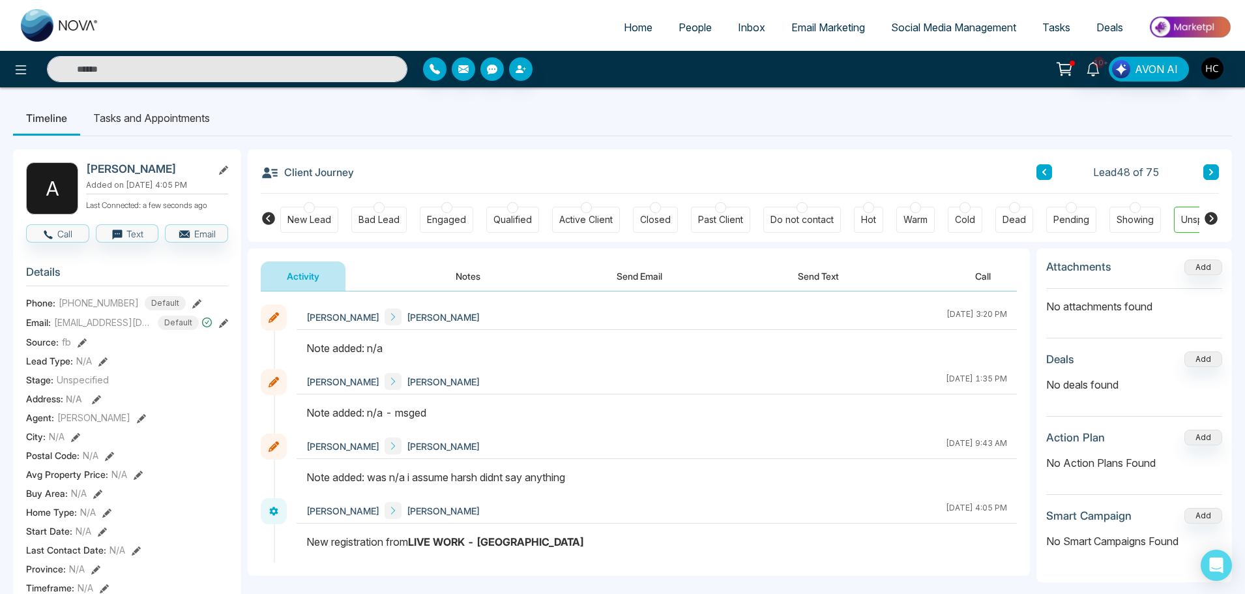
click at [462, 269] on button "Notes" at bounding box center [467, 275] width 77 height 29
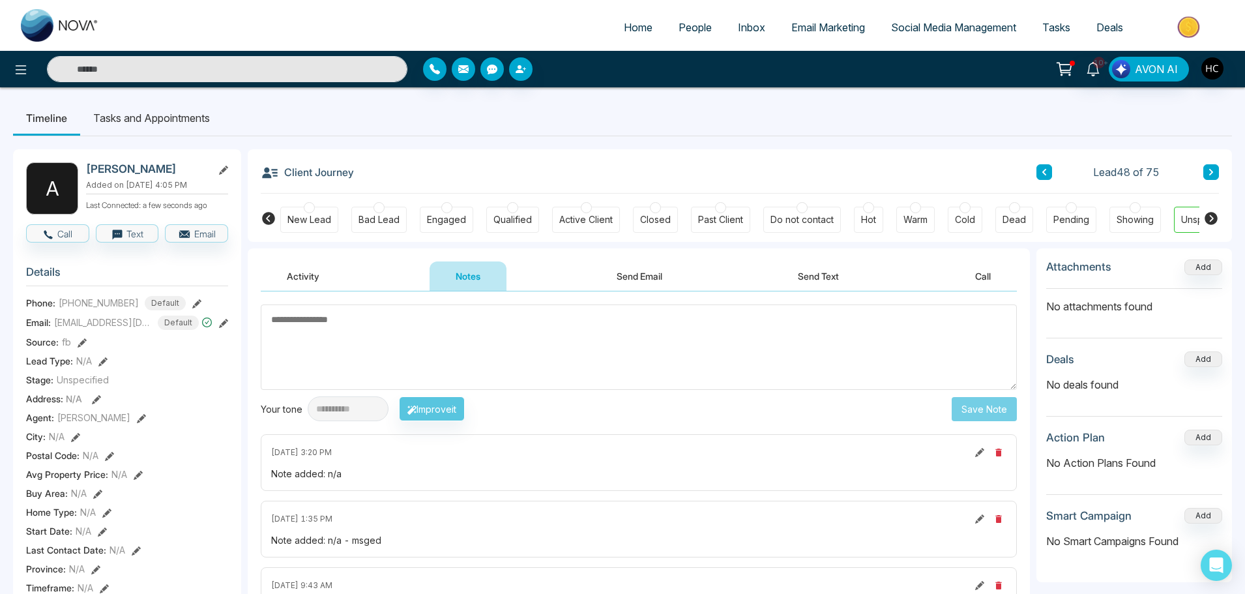
click at [531, 360] on textarea at bounding box center [639, 346] width 756 height 85
click at [388, 337] on textarea at bounding box center [639, 346] width 756 height 85
type textarea "***"
click at [1000, 406] on button "Save Note" at bounding box center [983, 409] width 65 height 24
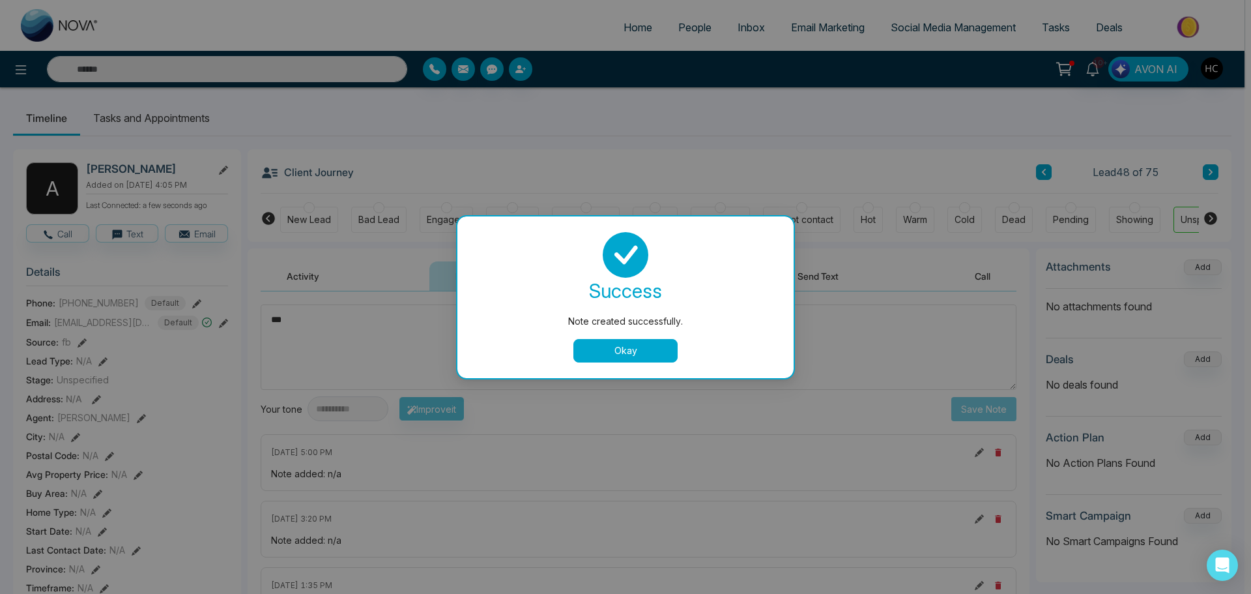
click at [624, 354] on button "Okay" at bounding box center [625, 350] width 104 height 23
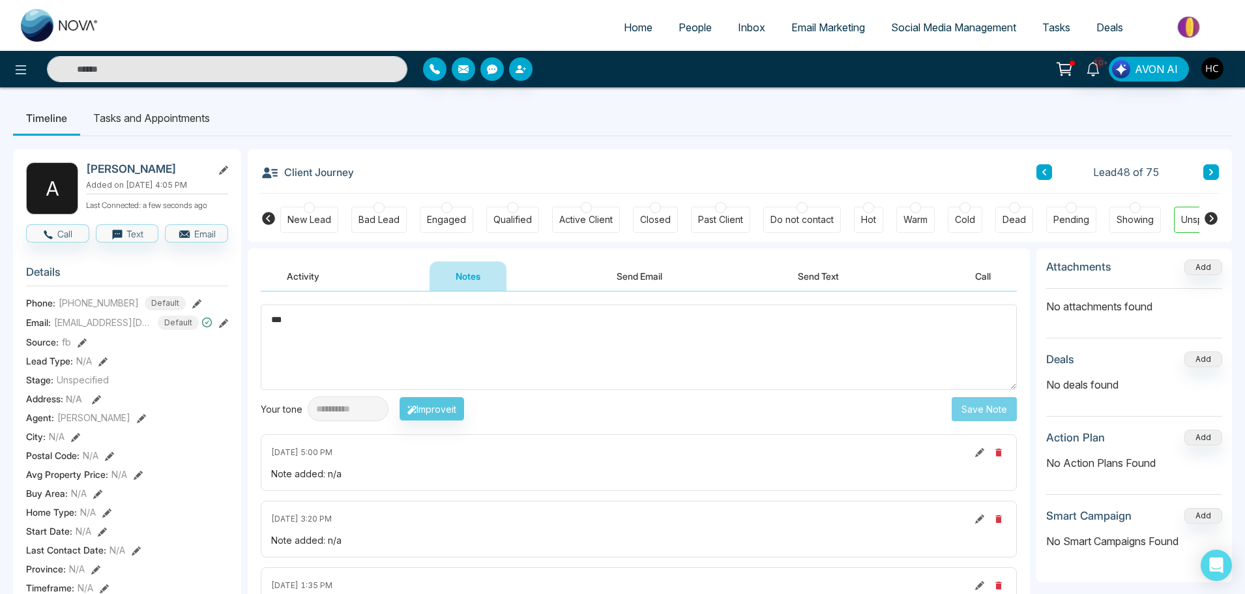
click at [1215, 167] on button at bounding box center [1211, 172] width 16 height 16
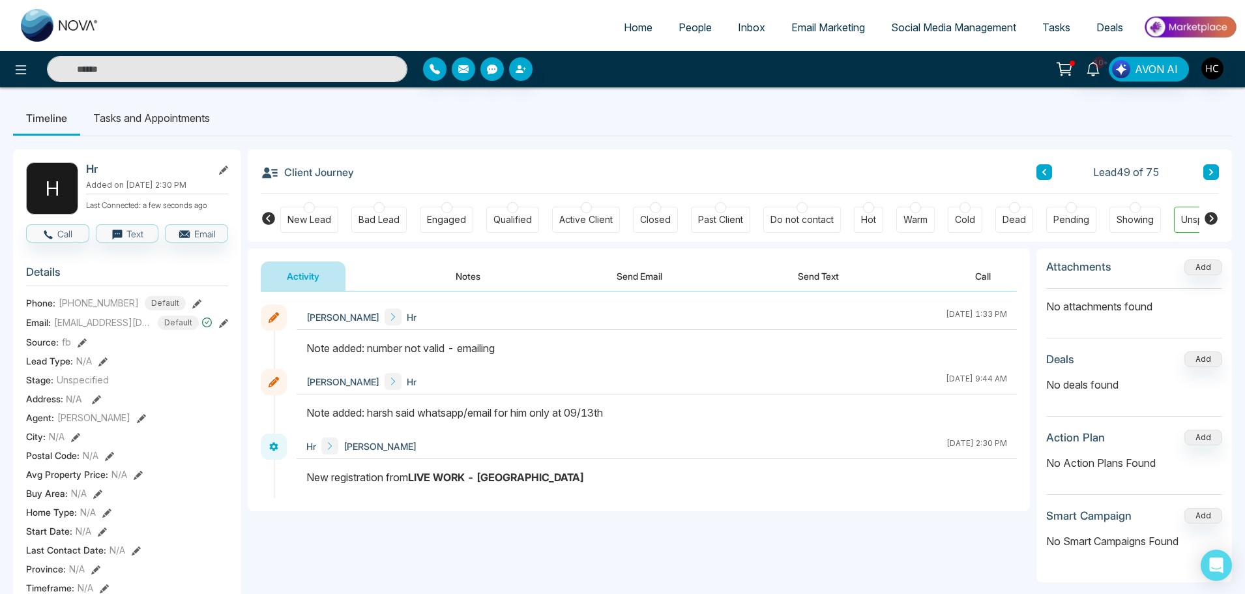
click at [1211, 167] on button at bounding box center [1211, 172] width 16 height 16
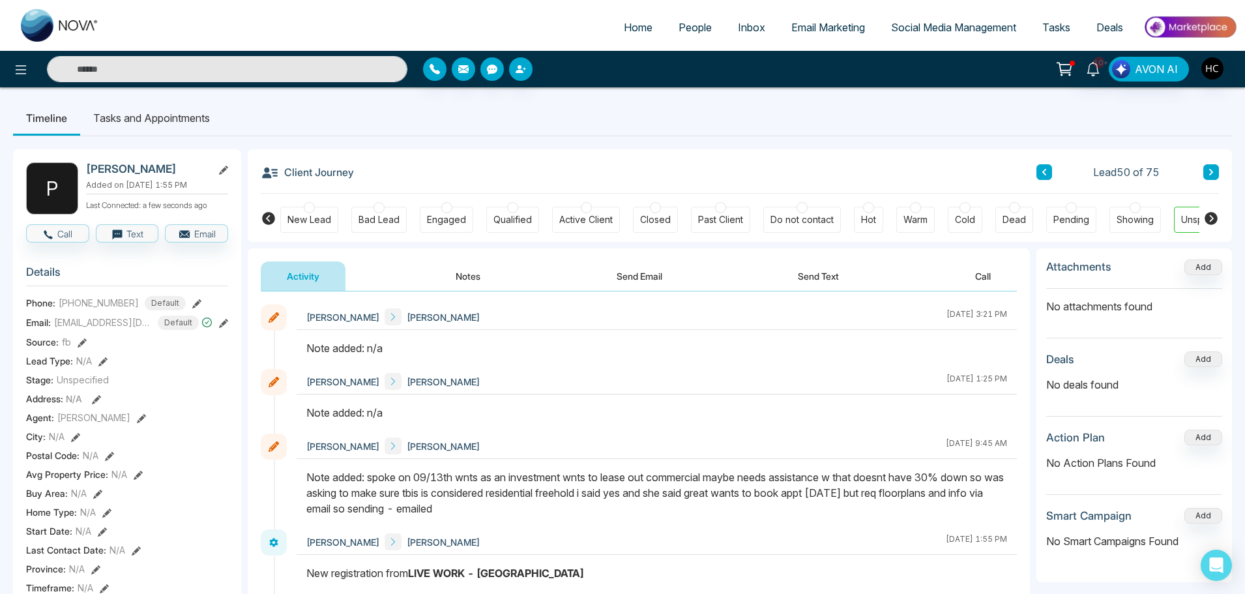
click at [467, 276] on button "Notes" at bounding box center [467, 275] width 77 height 29
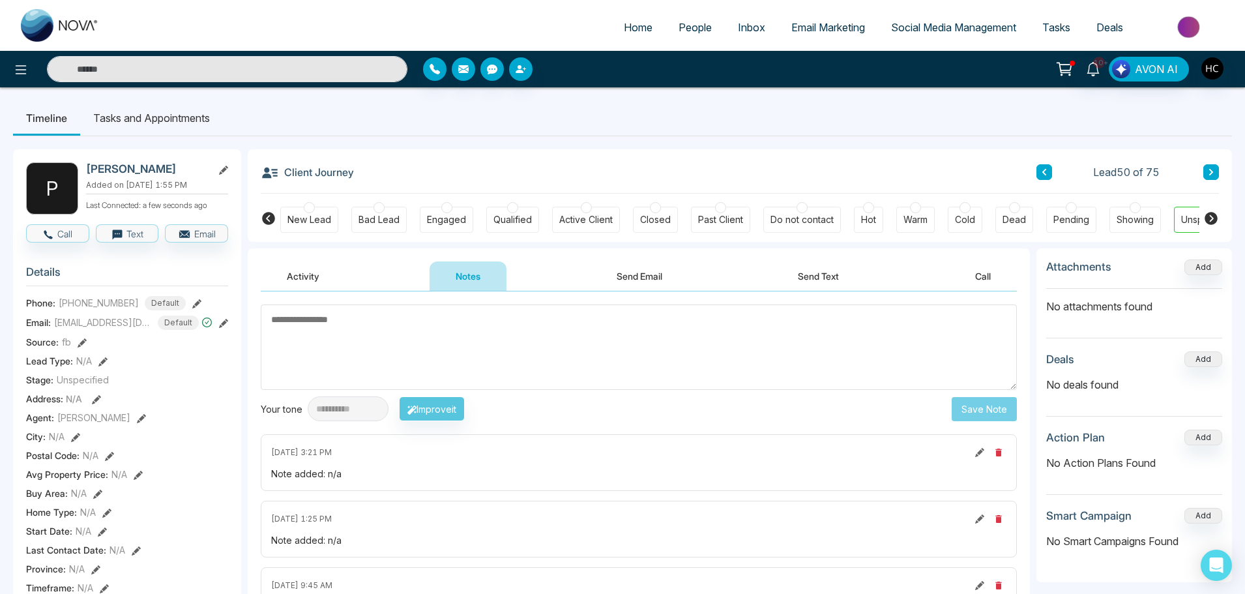
click at [550, 345] on textarea at bounding box center [639, 346] width 756 height 85
type textarea "***"
click at [969, 403] on button "Save Note" at bounding box center [983, 409] width 65 height 24
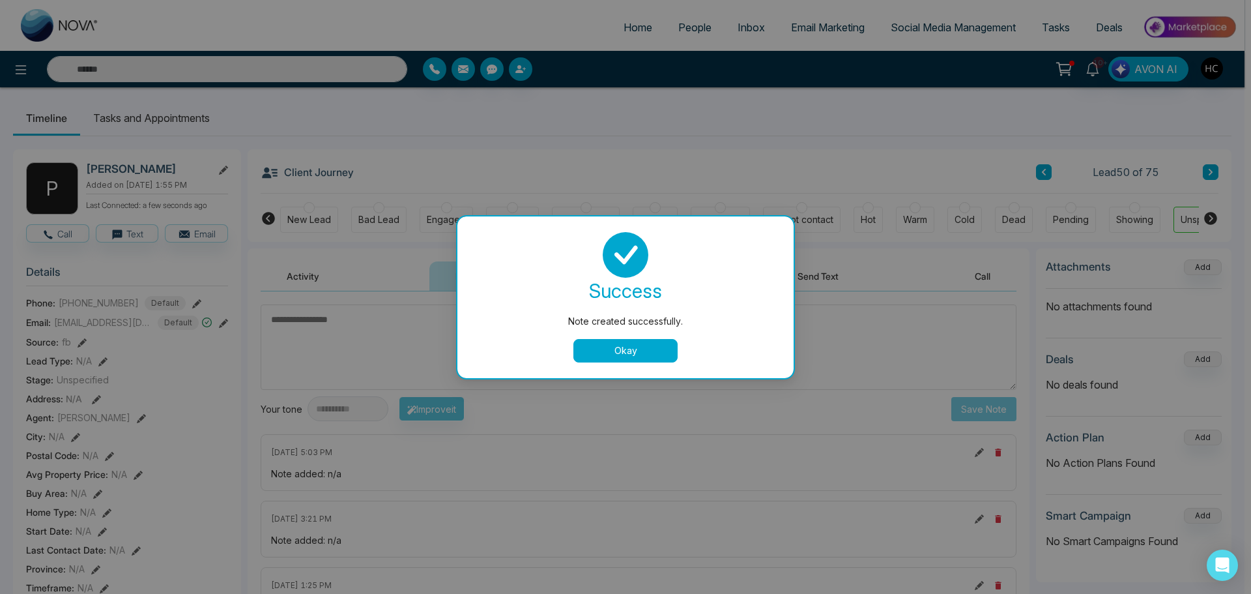
click at [653, 345] on button "Okay" at bounding box center [625, 350] width 104 height 23
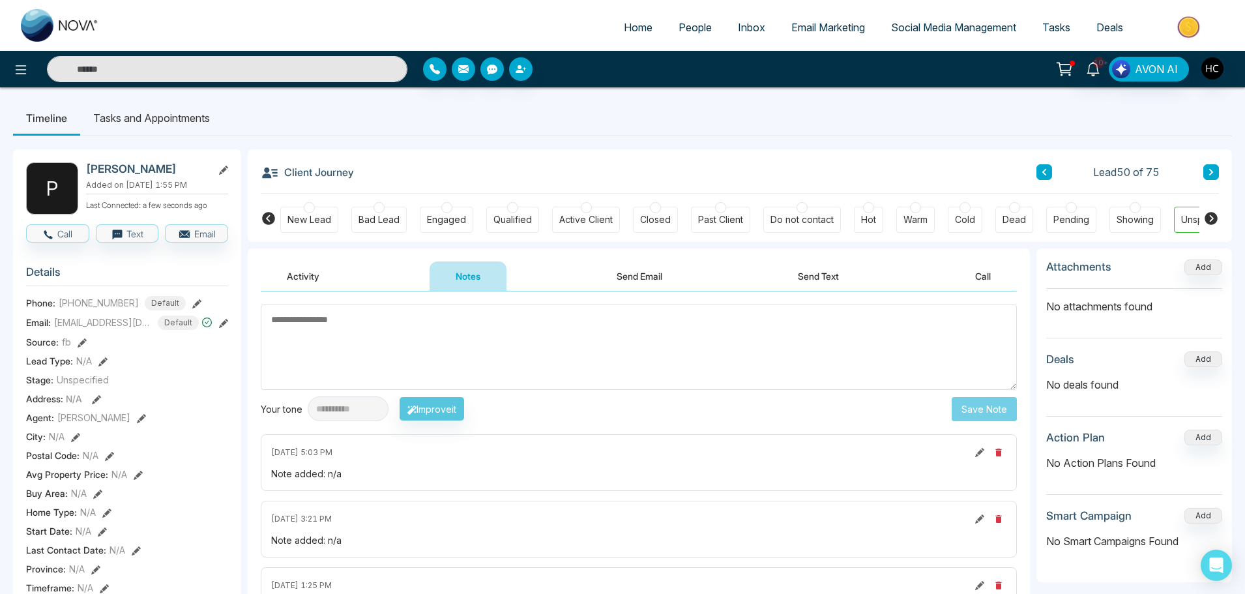
click at [1208, 171] on icon at bounding box center [1211, 172] width 7 height 8
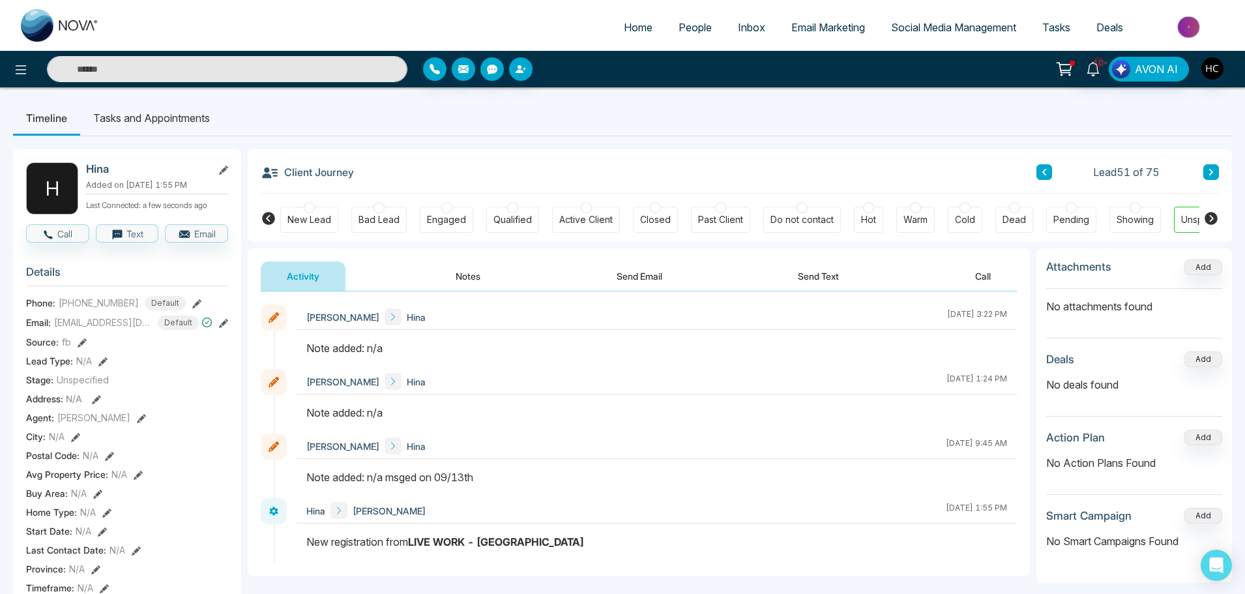
click at [462, 276] on button "Notes" at bounding box center [467, 275] width 77 height 29
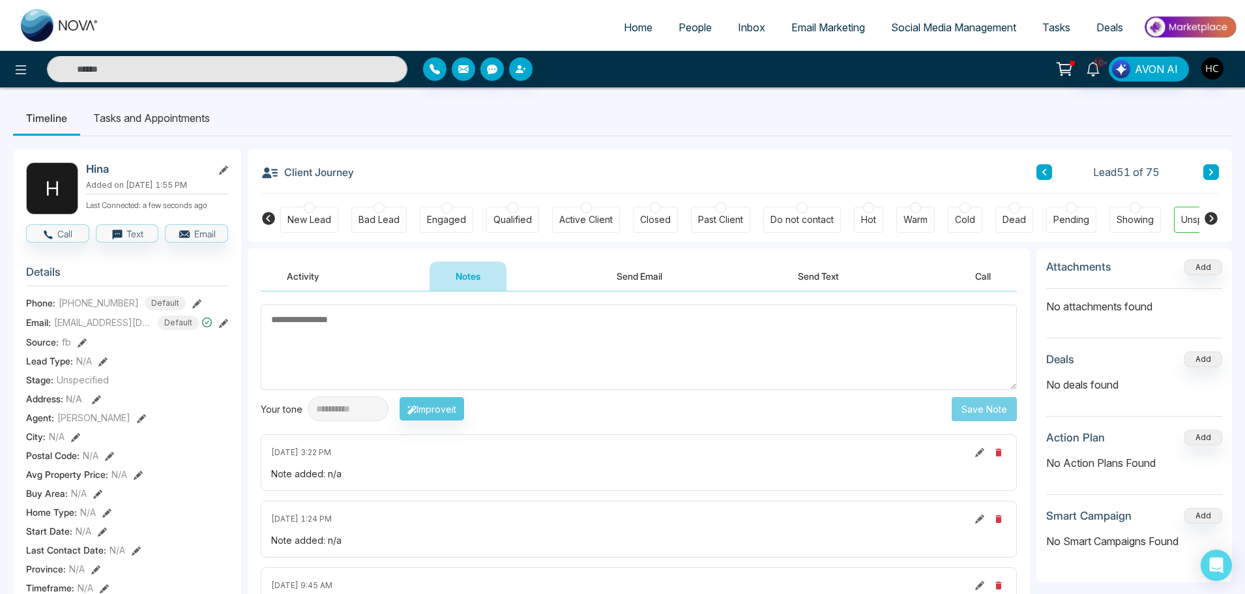
click at [490, 347] on textarea at bounding box center [639, 346] width 756 height 85
type textarea "***"
click at [989, 404] on button "Save Note" at bounding box center [983, 409] width 65 height 24
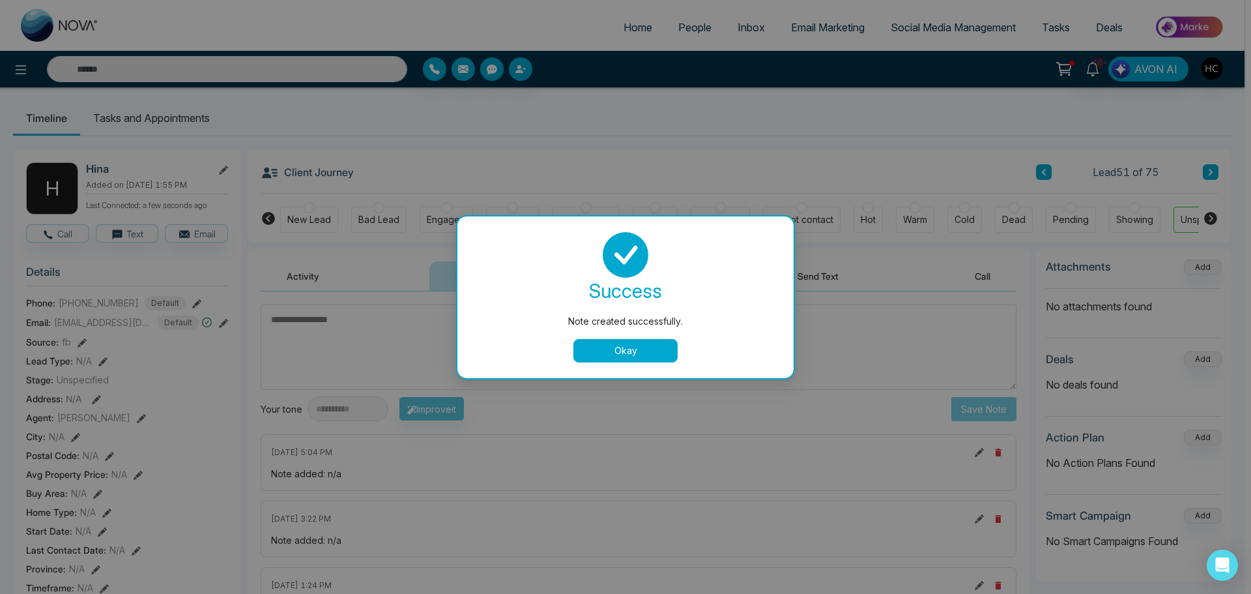
click at [662, 345] on button "Okay" at bounding box center [625, 350] width 104 height 23
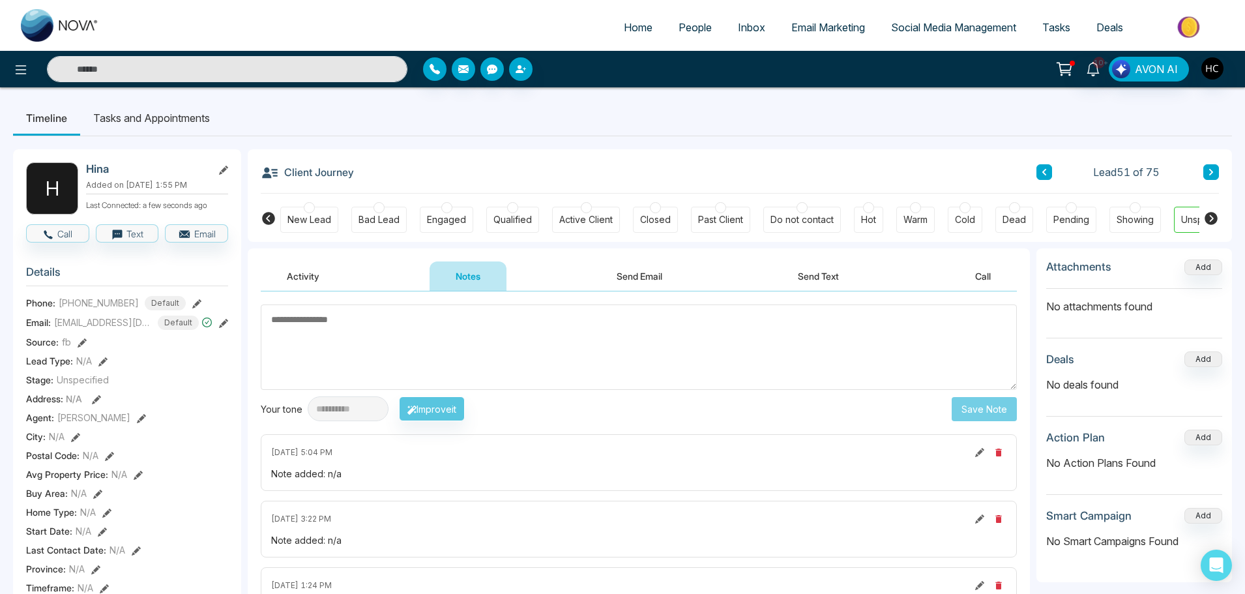
click at [1211, 169] on icon at bounding box center [1211, 172] width 7 height 8
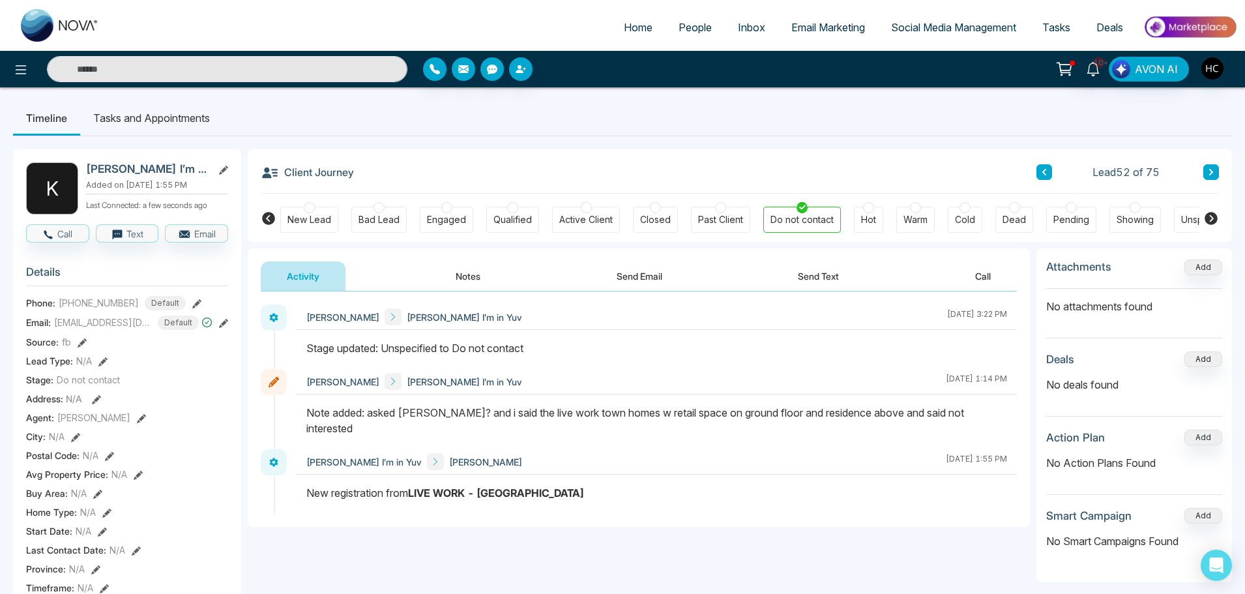
click at [1215, 167] on button at bounding box center [1211, 172] width 16 height 16
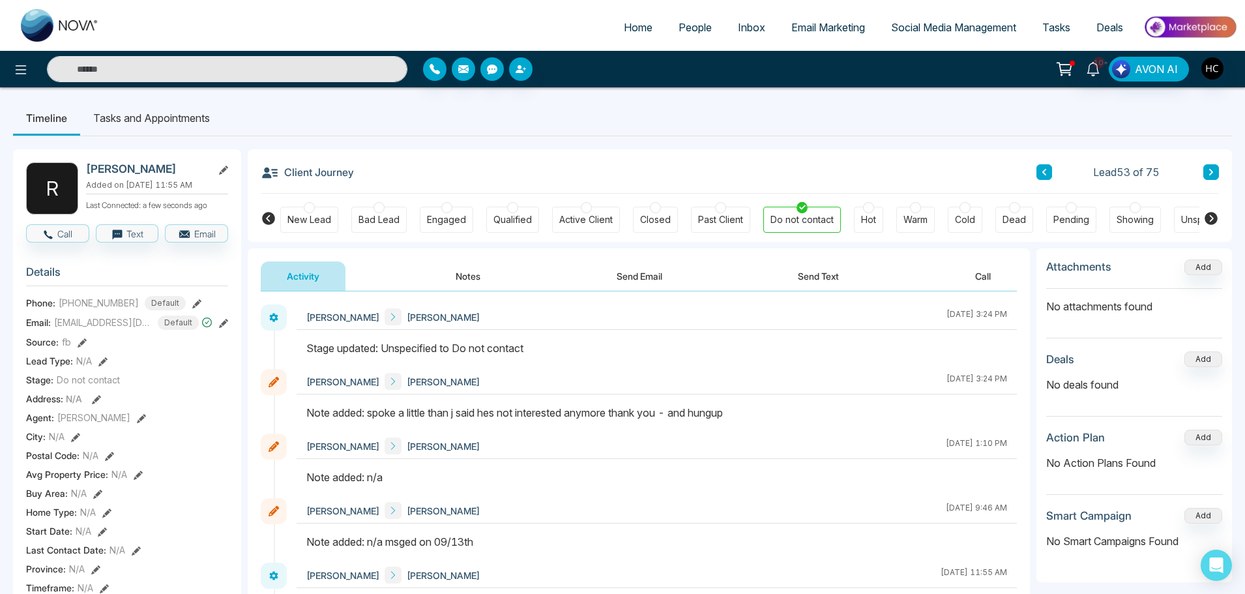
click at [1206, 167] on button at bounding box center [1211, 172] width 16 height 16
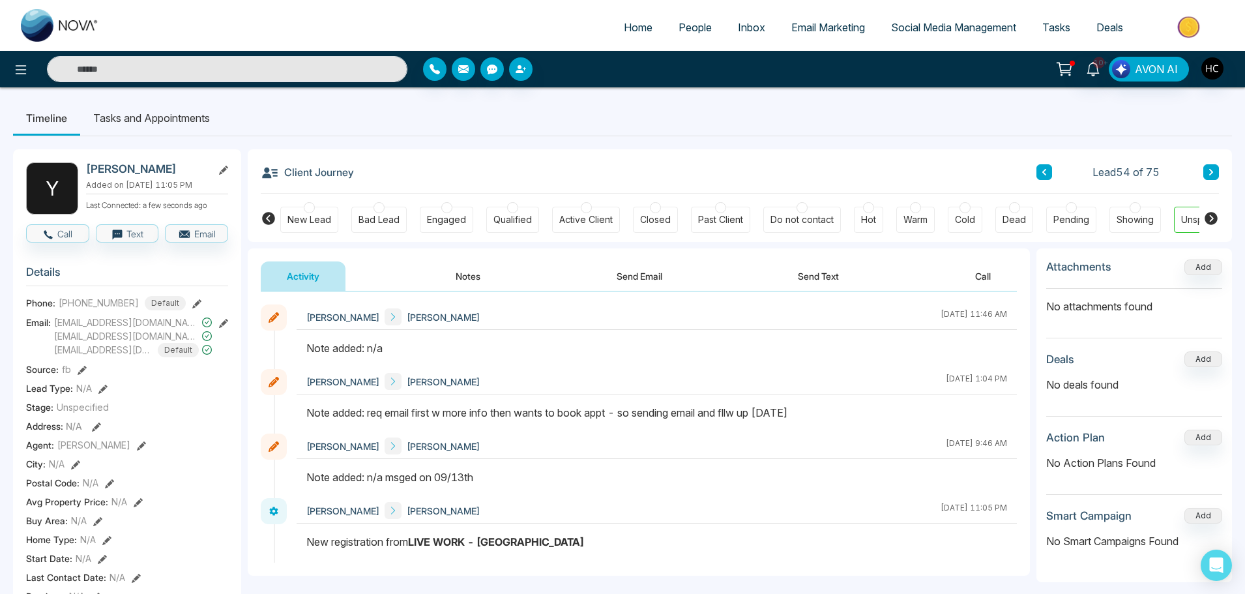
click at [470, 268] on button "Notes" at bounding box center [467, 275] width 77 height 29
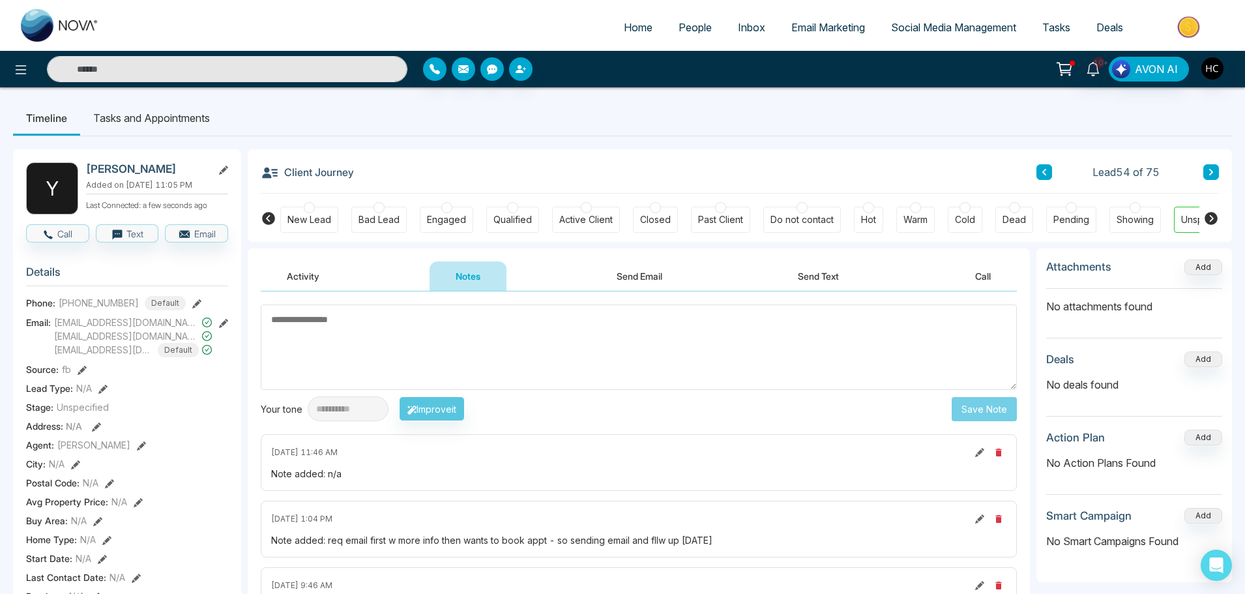
click at [418, 347] on textarea at bounding box center [639, 346] width 756 height 85
click at [308, 343] on textarea at bounding box center [639, 346] width 756 height 85
click at [354, 332] on textarea at bounding box center [639, 346] width 756 height 85
paste textarea "***"
type textarea "***"
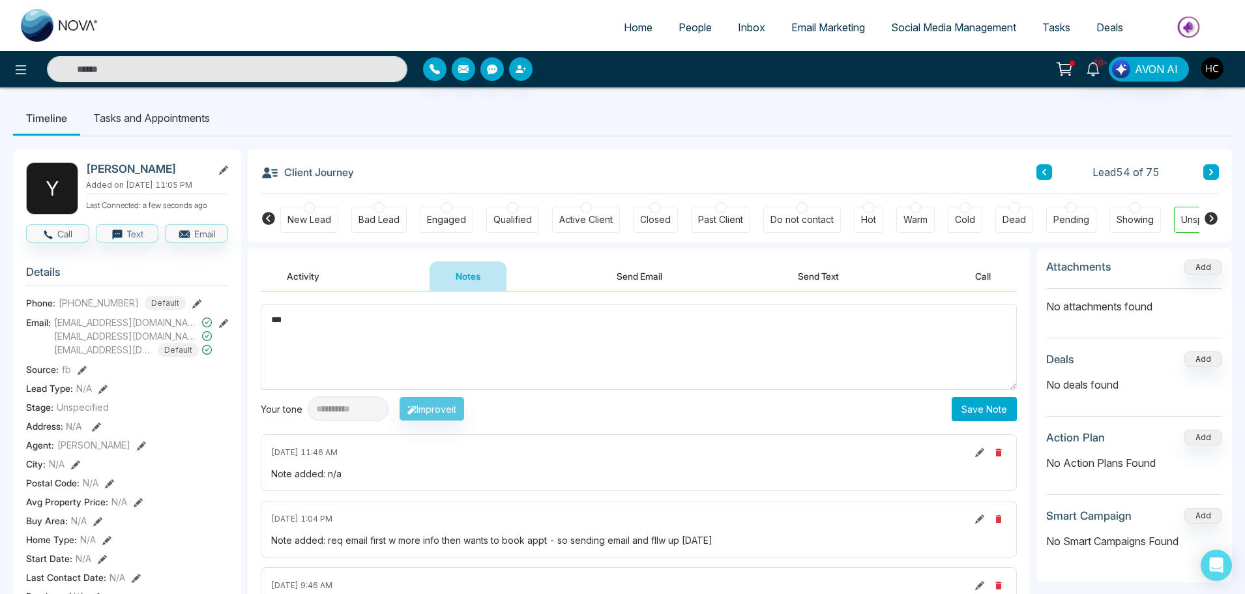
click at [985, 407] on button "Save Note" at bounding box center [983, 409] width 65 height 24
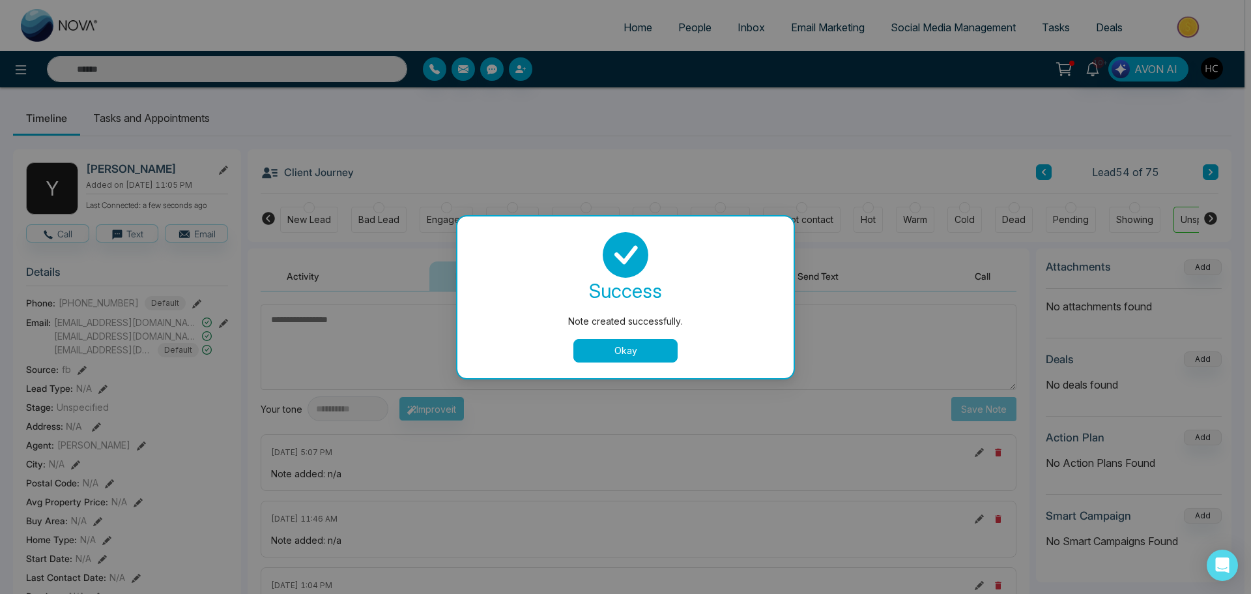
click at [629, 350] on button "Okay" at bounding box center [625, 350] width 104 height 23
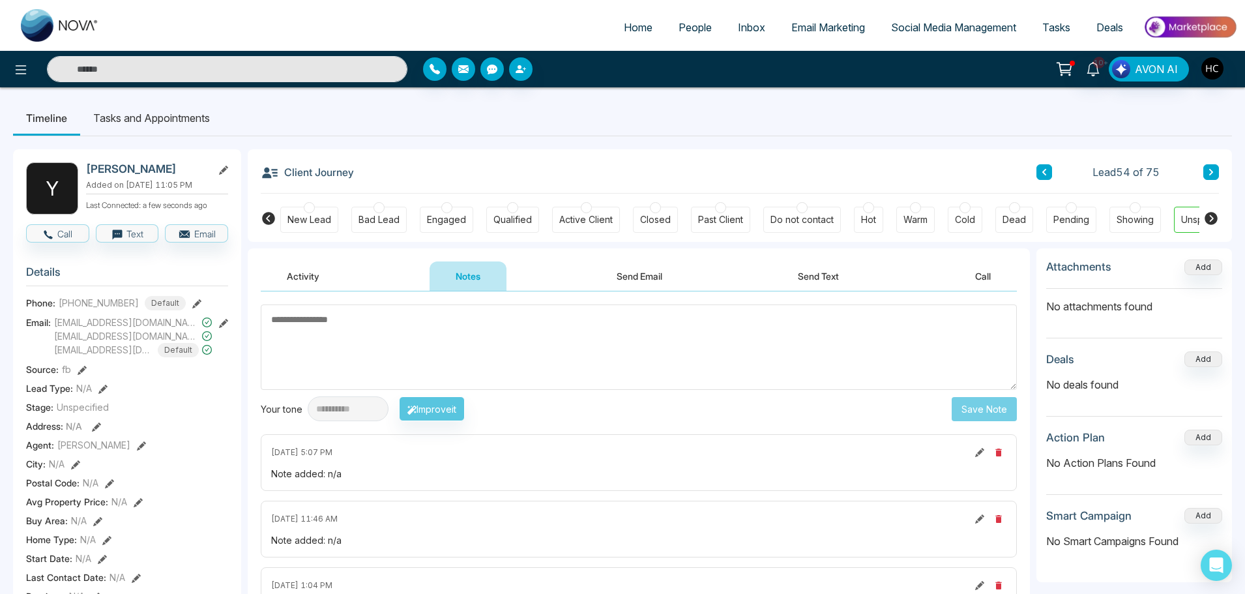
click at [538, 356] on textarea at bounding box center [639, 346] width 756 height 85
click at [1211, 171] on icon at bounding box center [1211, 172] width 4 height 7
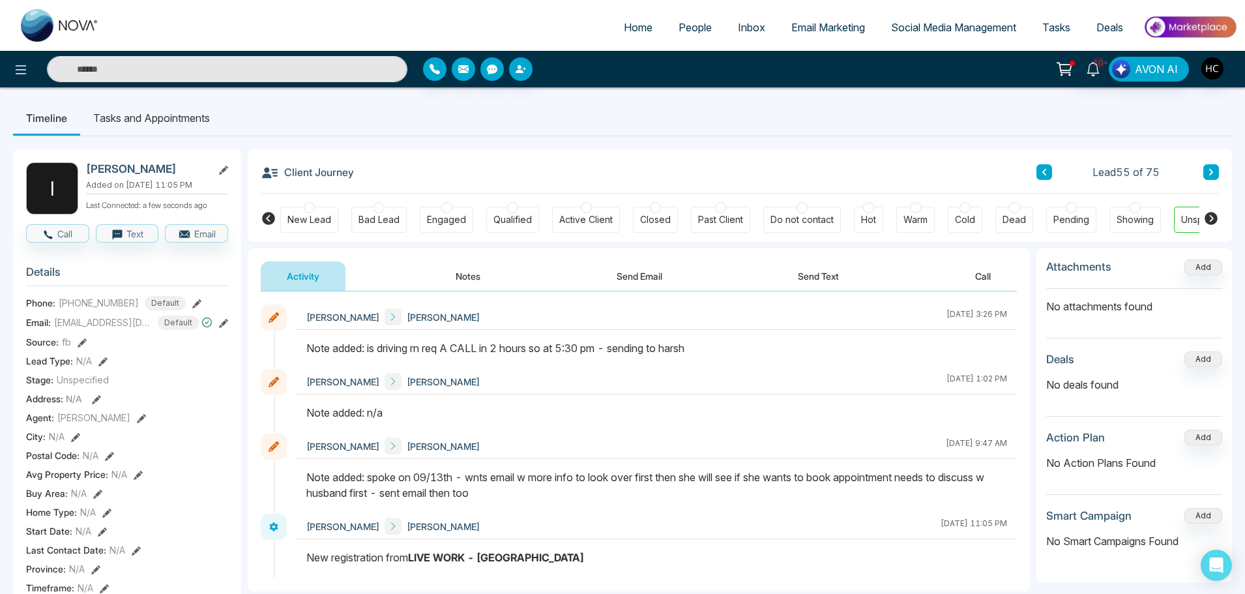
click at [465, 283] on button "Notes" at bounding box center [467, 275] width 77 height 29
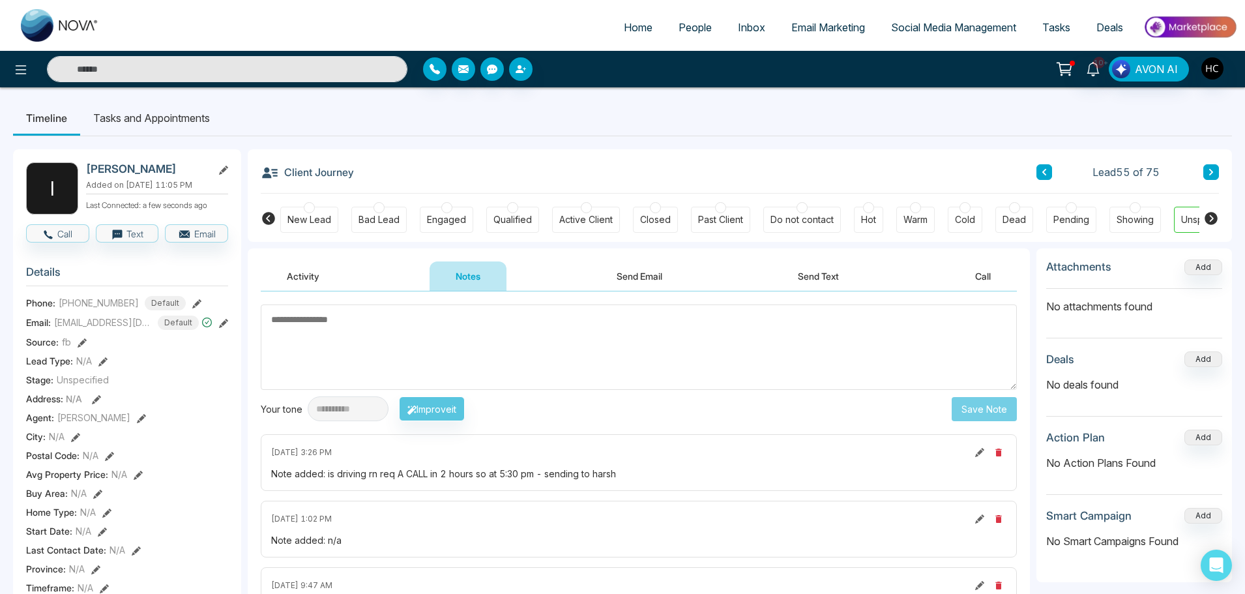
click at [465, 332] on textarea at bounding box center [639, 346] width 756 height 85
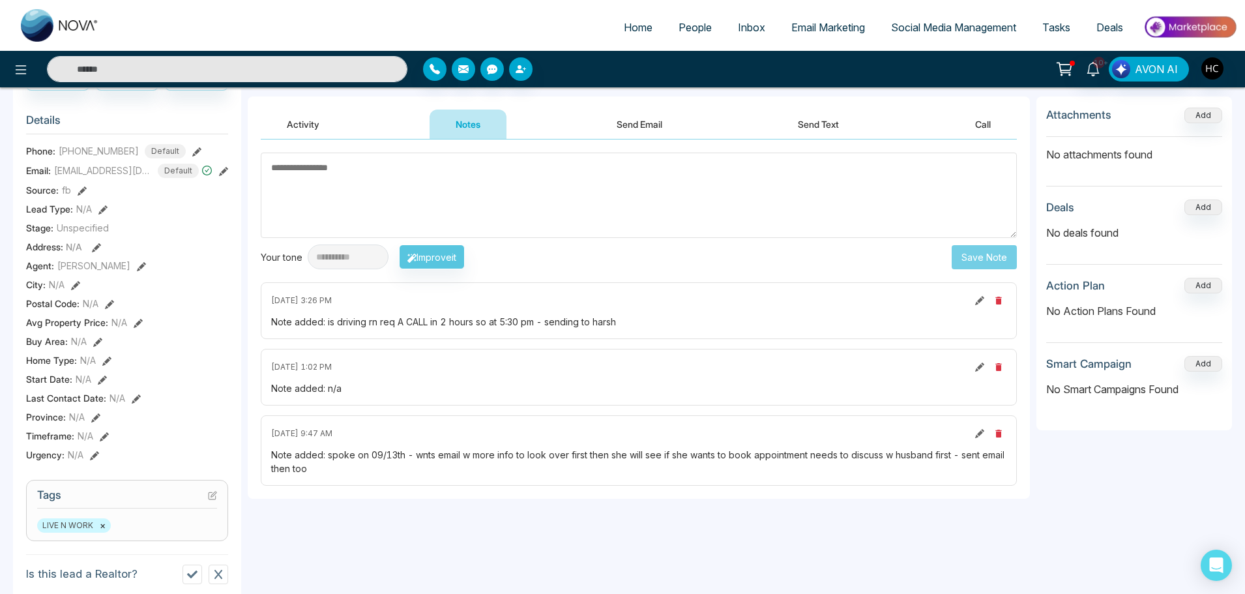
scroll to position [65, 0]
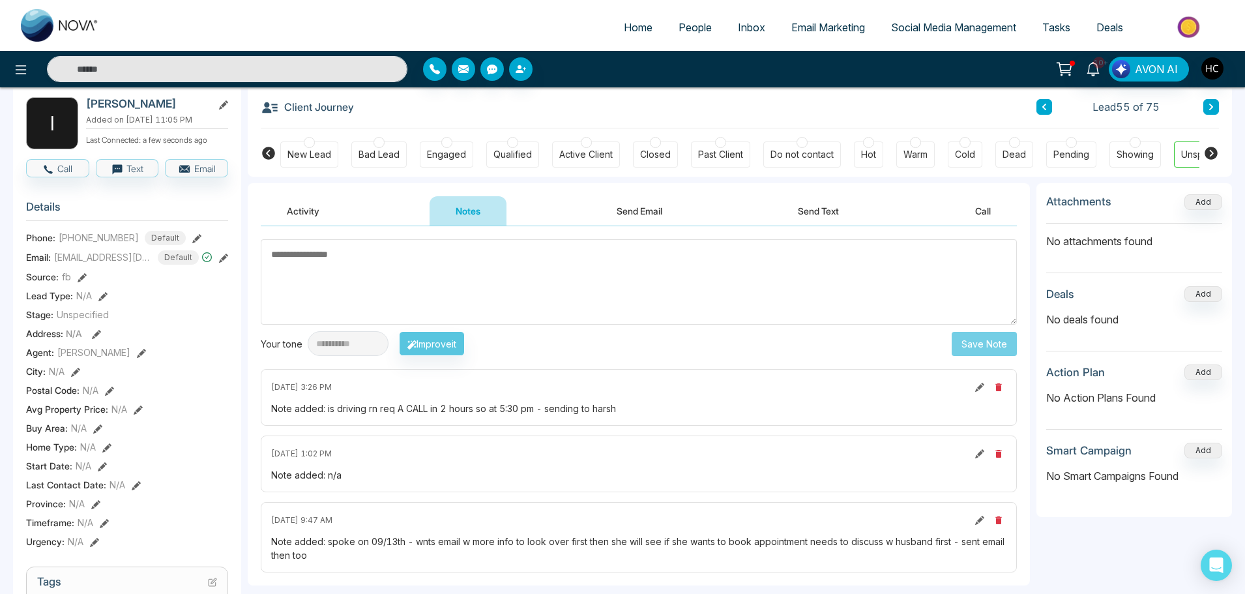
click at [359, 265] on textarea at bounding box center [639, 281] width 756 height 85
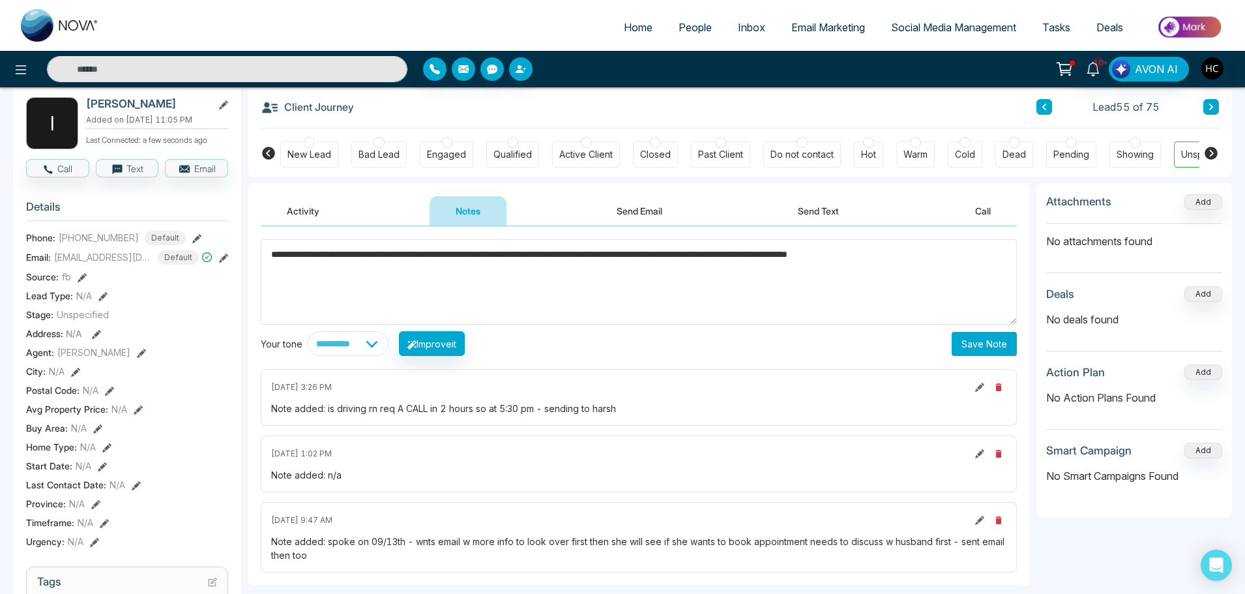
type textarea "**********"
click at [1000, 347] on button "Save Note" at bounding box center [983, 344] width 65 height 24
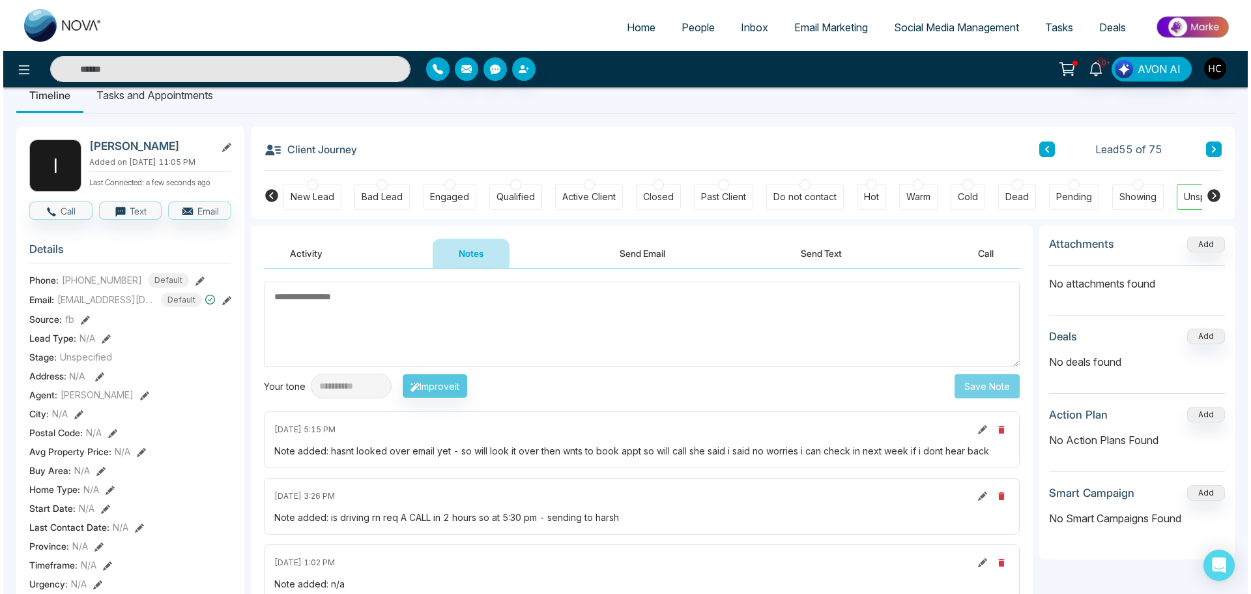
scroll to position [0, 0]
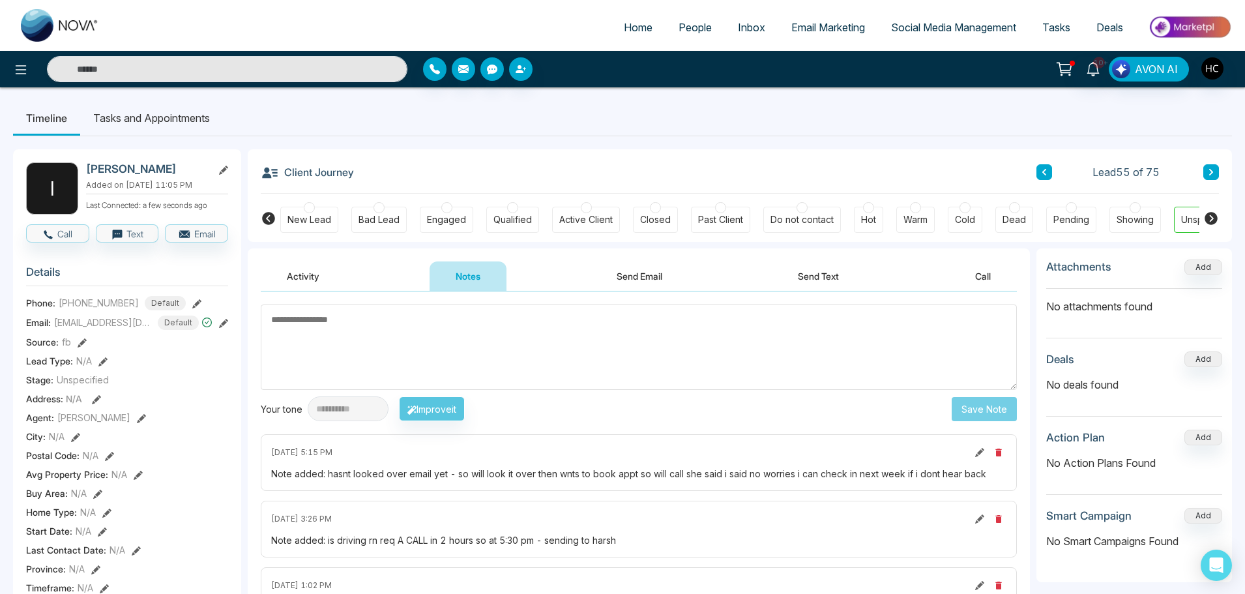
click at [1209, 166] on button at bounding box center [1211, 172] width 16 height 16
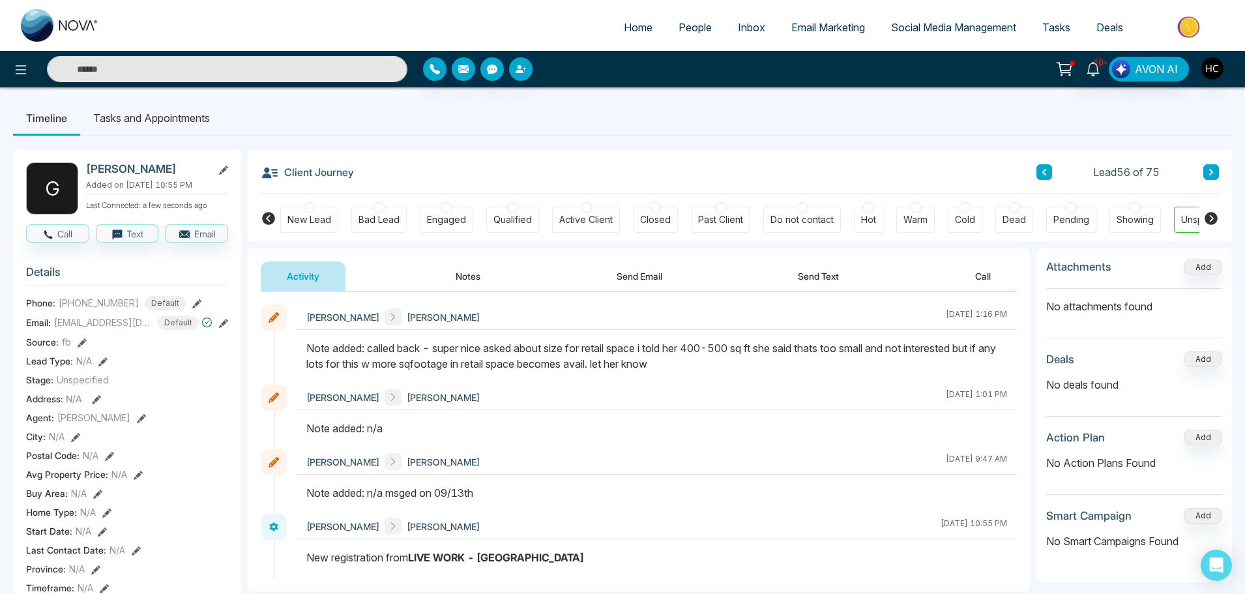
click at [1214, 173] on button at bounding box center [1211, 172] width 16 height 16
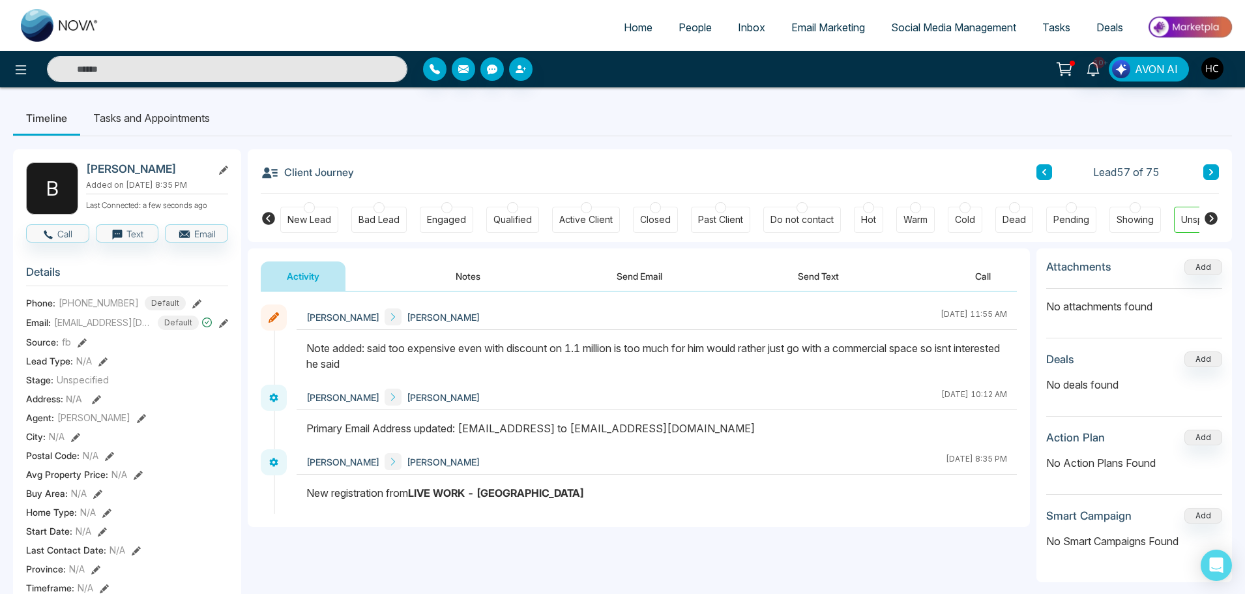
click at [1208, 174] on icon at bounding box center [1211, 172] width 7 height 8
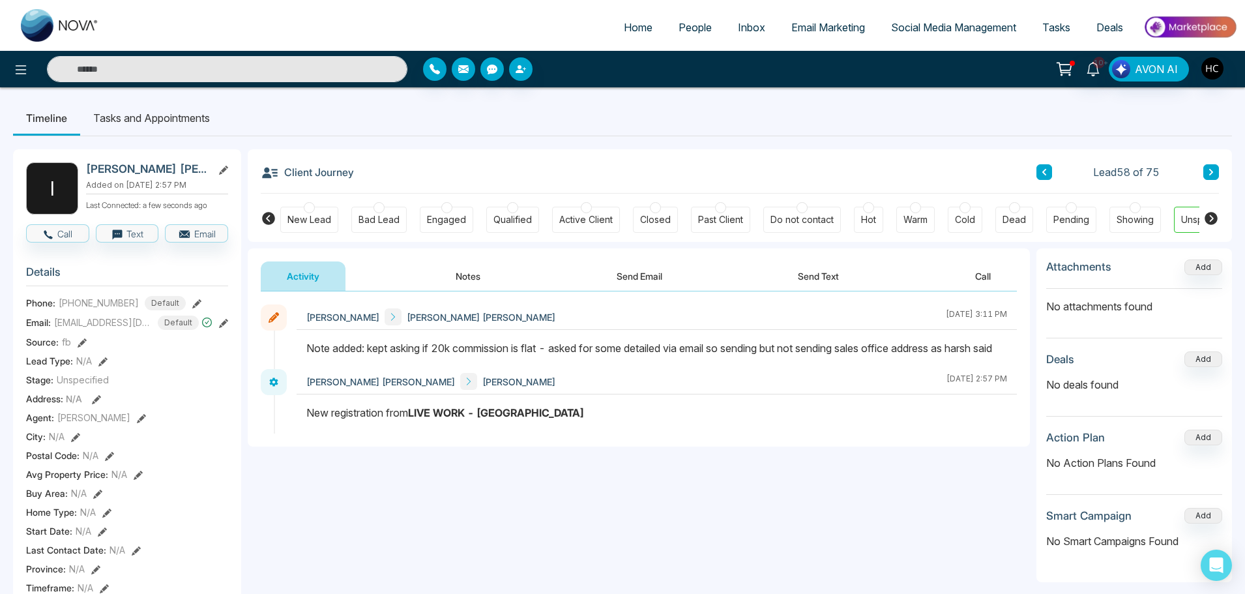
click at [1209, 169] on icon at bounding box center [1211, 172] width 7 height 8
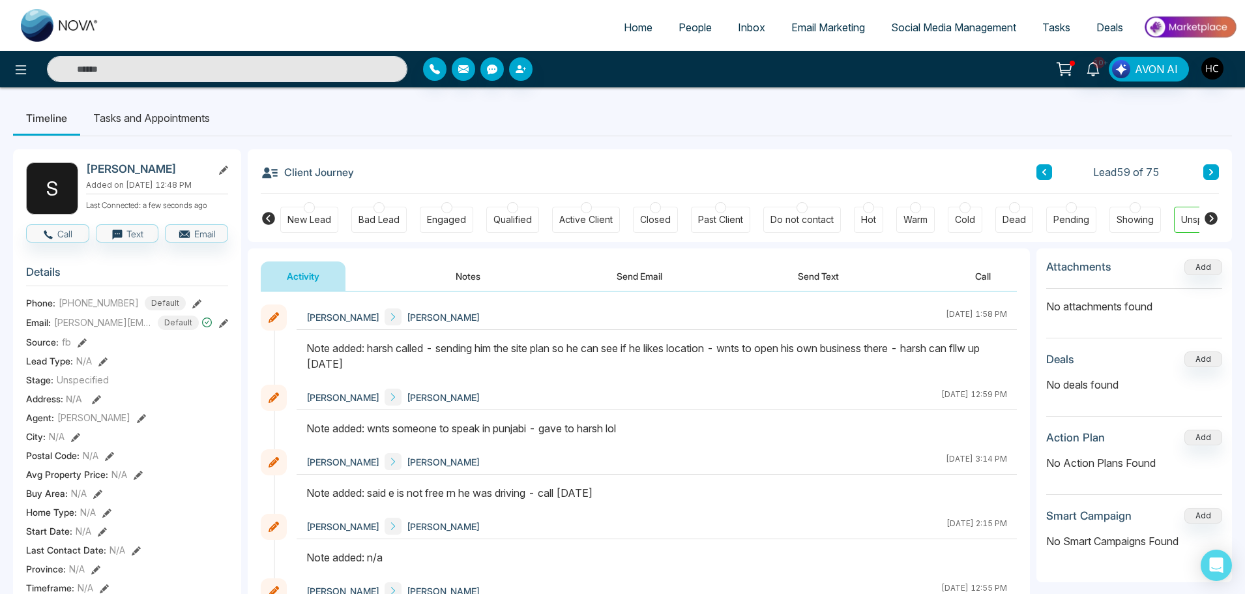
click at [480, 277] on button "Notes" at bounding box center [467, 275] width 77 height 29
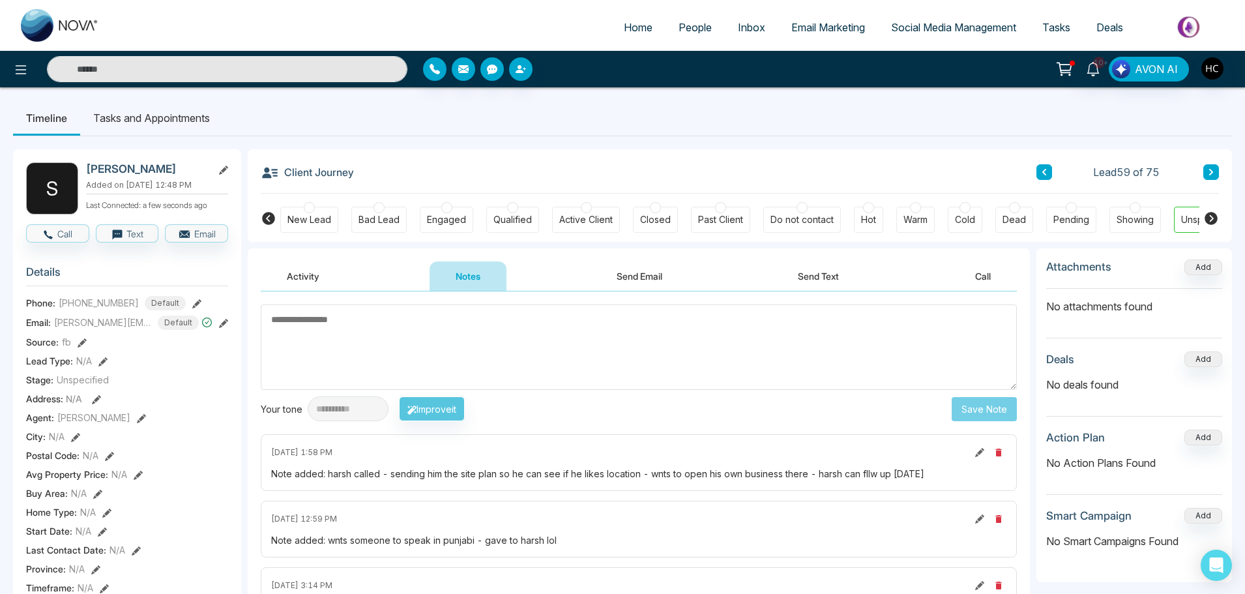
click at [462, 336] on textarea at bounding box center [639, 346] width 756 height 85
click at [560, 353] on textarea at bounding box center [639, 346] width 756 height 85
click at [503, 343] on textarea at bounding box center [639, 346] width 756 height 85
click at [338, 322] on textarea at bounding box center [639, 346] width 756 height 85
click at [379, 328] on textarea at bounding box center [639, 346] width 756 height 85
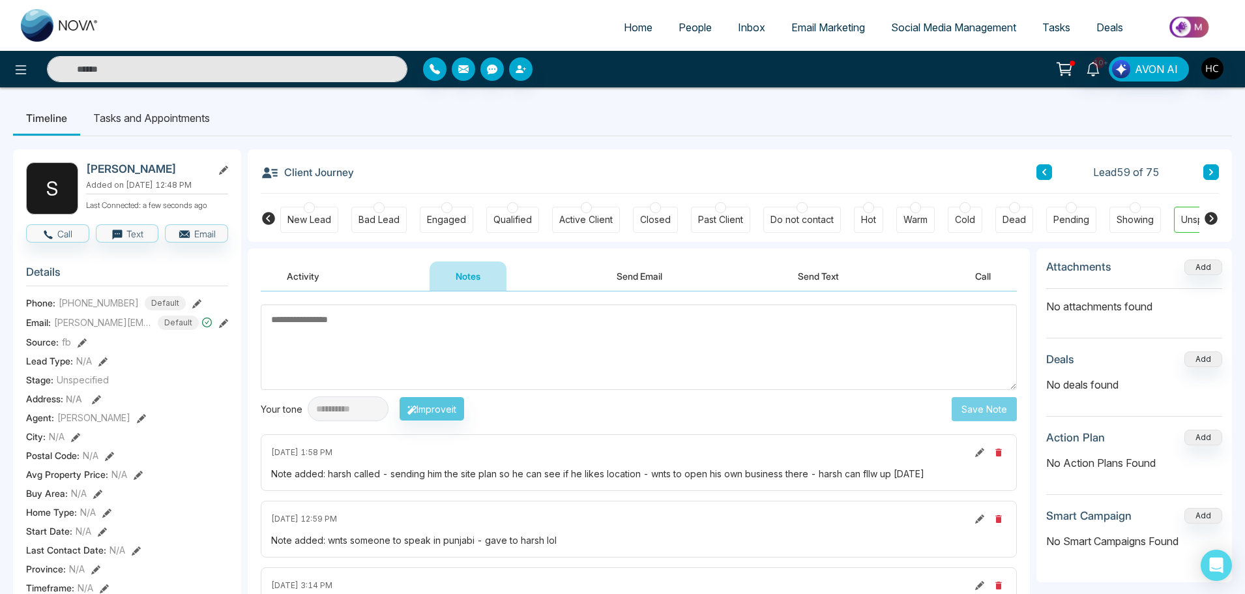
click at [427, 339] on textarea at bounding box center [639, 346] width 756 height 85
click at [407, 339] on textarea at bounding box center [639, 346] width 756 height 85
click at [398, 345] on textarea at bounding box center [639, 346] width 756 height 85
click at [362, 318] on textarea at bounding box center [639, 346] width 756 height 85
click at [613, 349] on textarea at bounding box center [639, 346] width 756 height 85
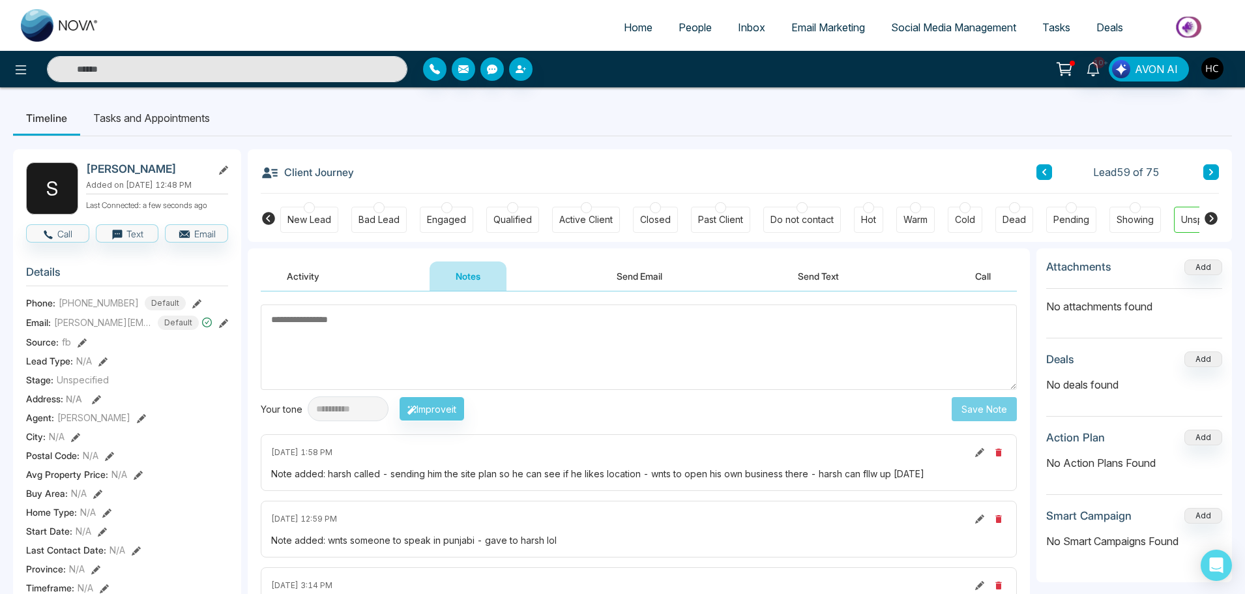
click at [584, 346] on textarea at bounding box center [639, 346] width 756 height 85
click at [450, 343] on textarea at bounding box center [639, 346] width 756 height 85
type textarea "**********"
click at [976, 410] on button "Save Note" at bounding box center [983, 409] width 65 height 24
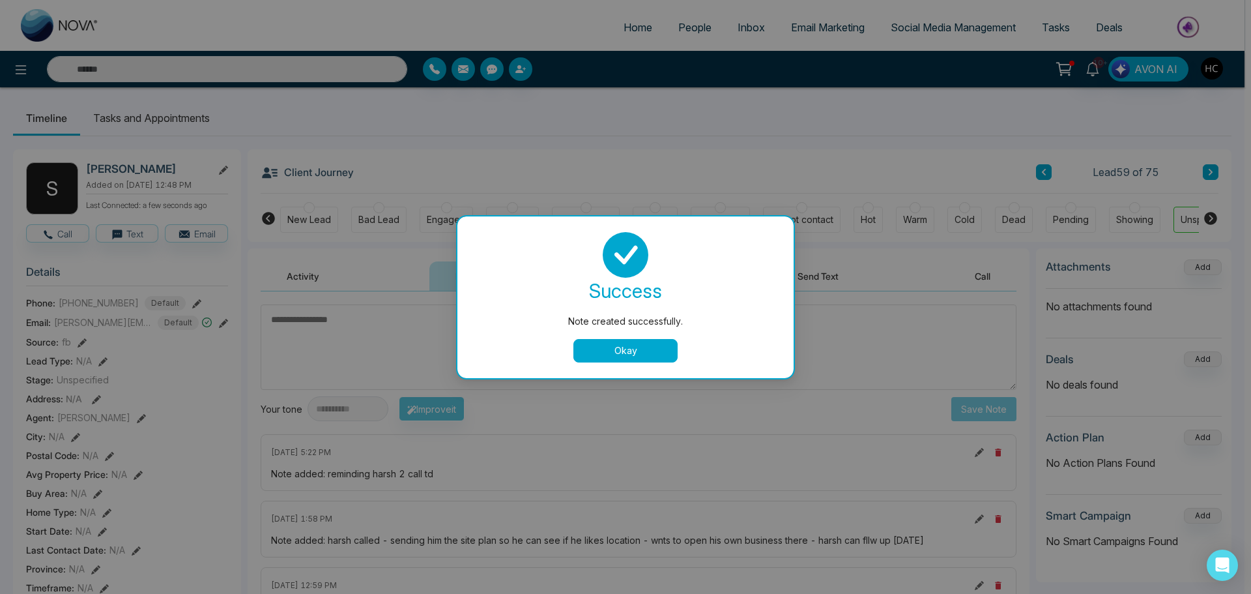
click at [612, 346] on button "Okay" at bounding box center [625, 350] width 104 height 23
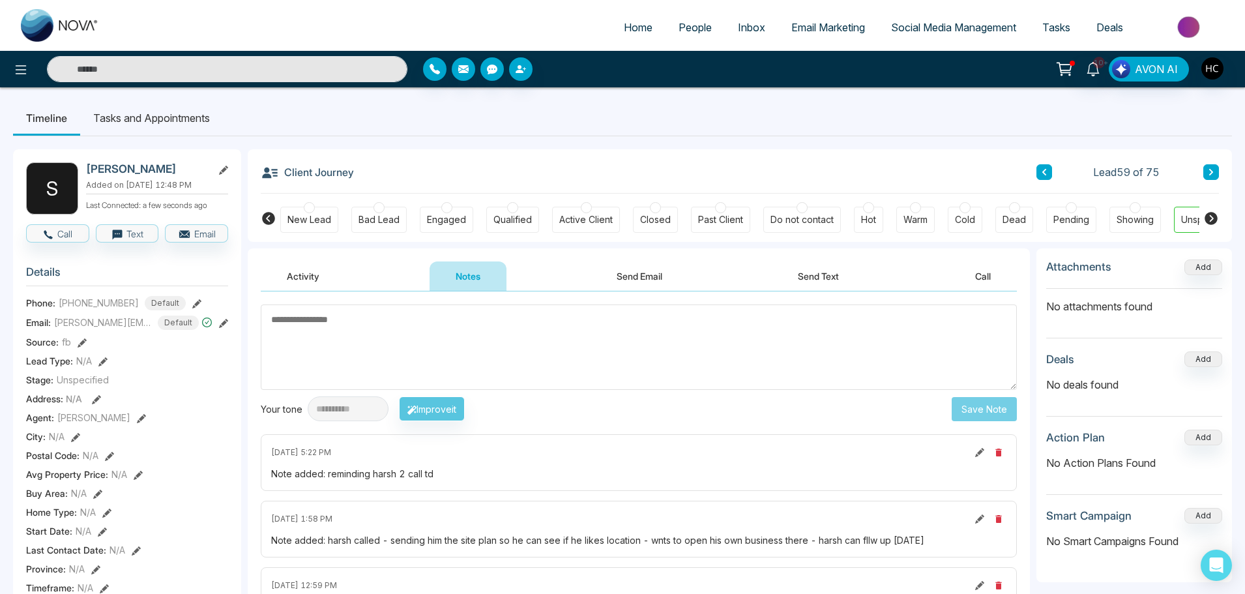
click at [506, 342] on textarea at bounding box center [639, 346] width 756 height 85
click at [1215, 166] on button at bounding box center [1211, 172] width 16 height 16
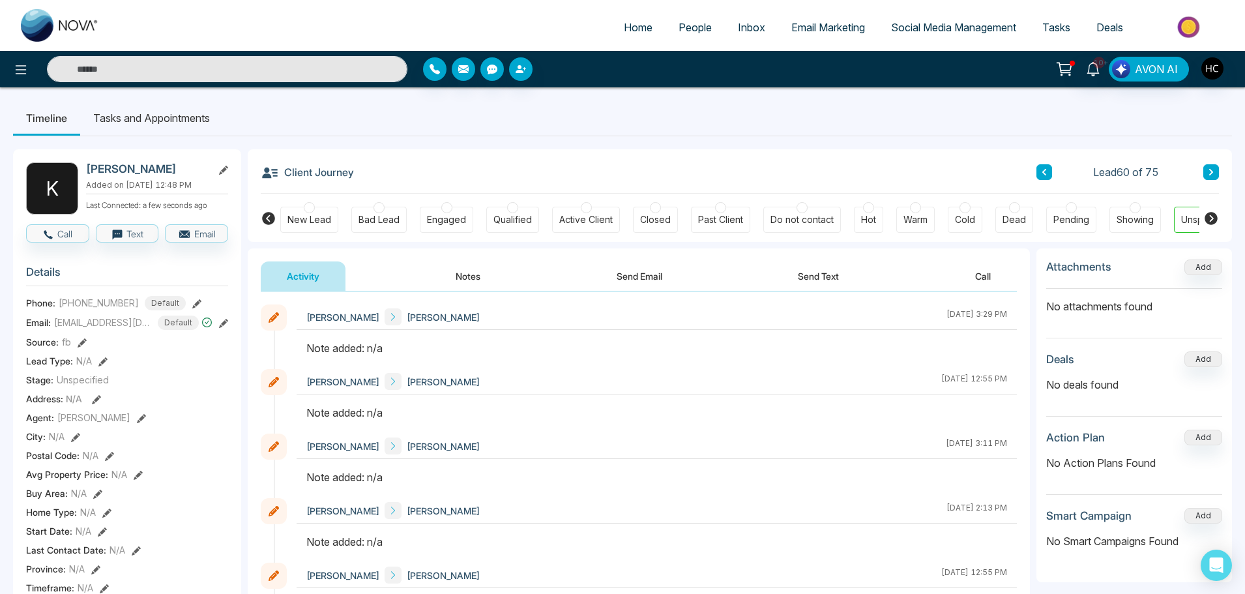
click at [463, 272] on button "Notes" at bounding box center [467, 275] width 77 height 29
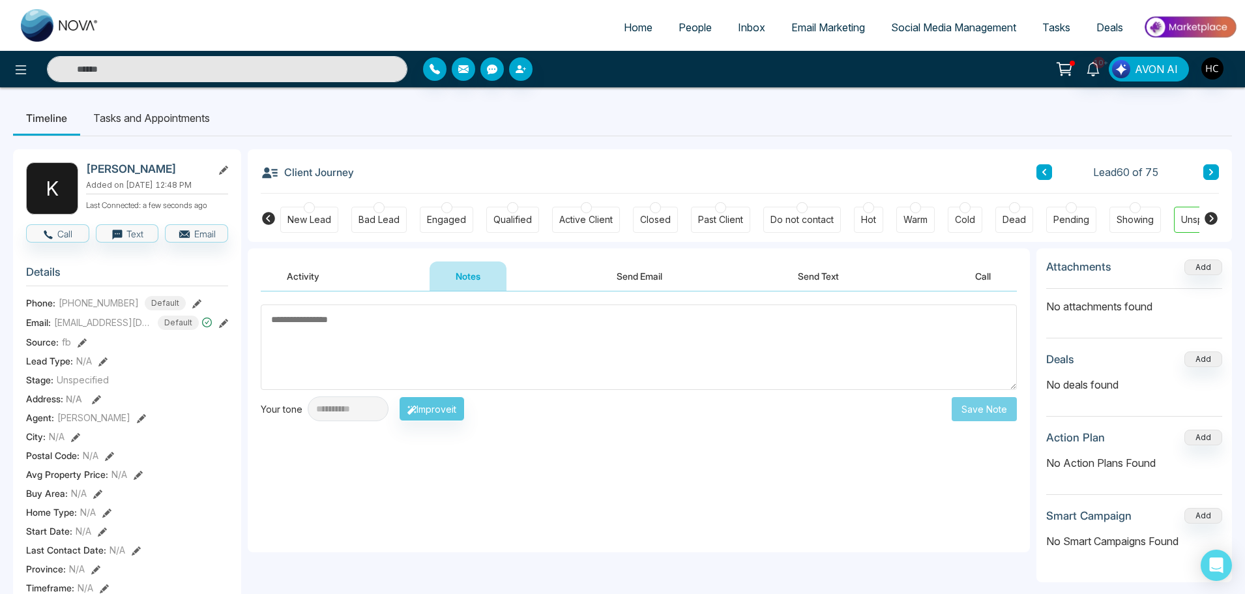
click at [509, 323] on textarea at bounding box center [639, 346] width 756 height 85
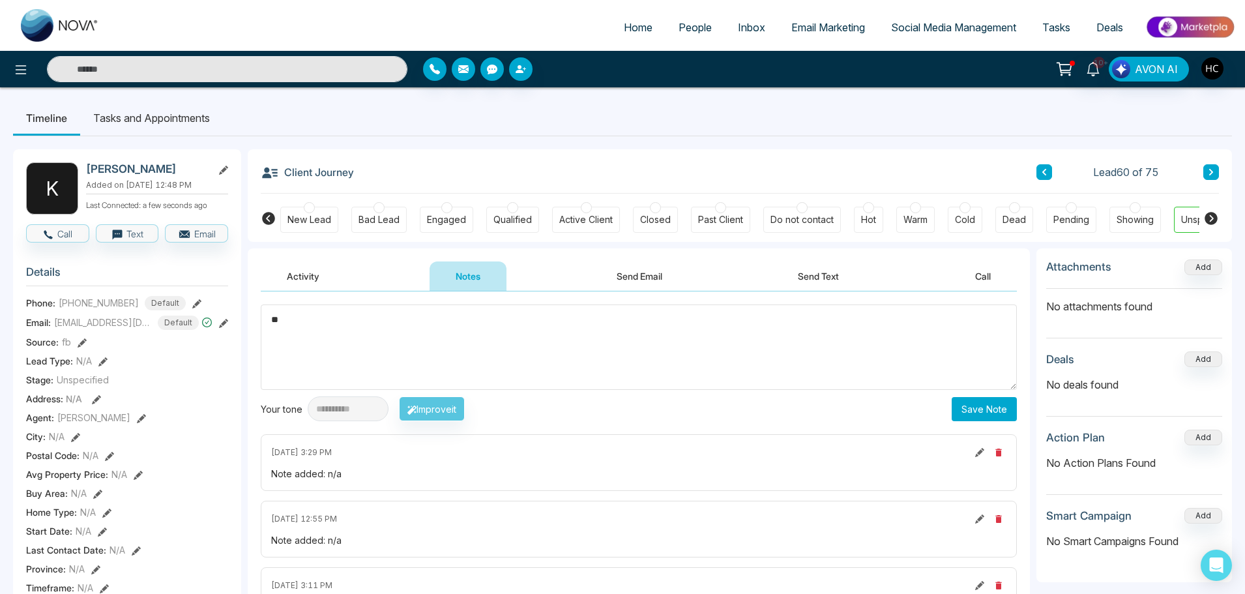
type textarea "*"
type textarea "***"
click at [996, 410] on button "Save Note" at bounding box center [983, 409] width 65 height 24
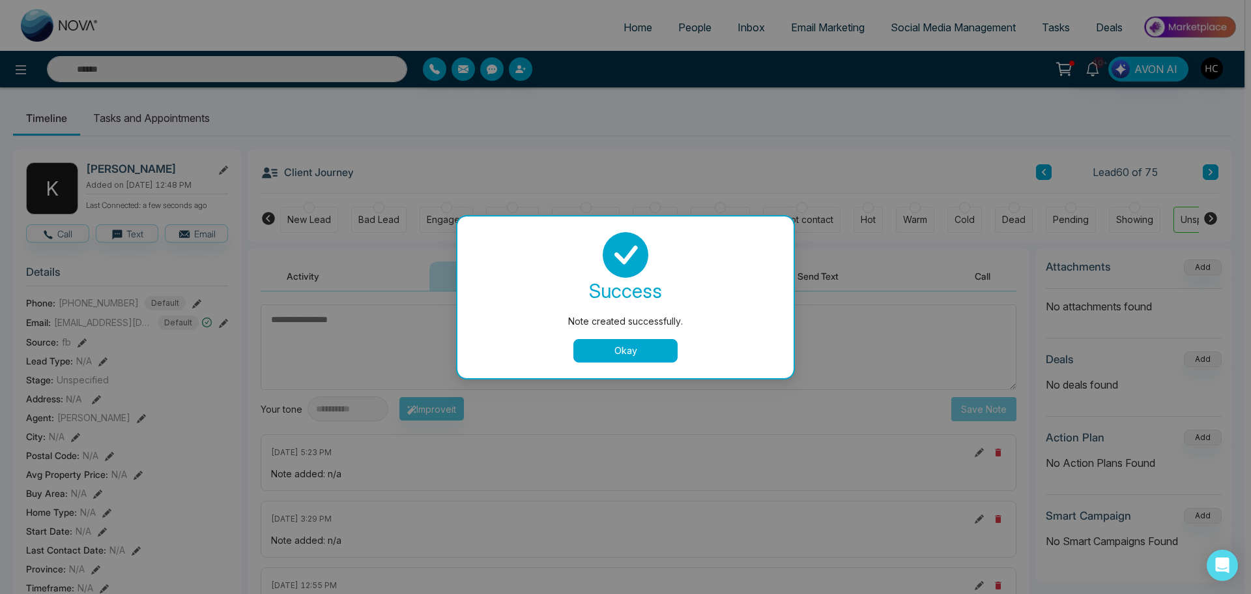
click at [628, 340] on button "Okay" at bounding box center [625, 350] width 104 height 23
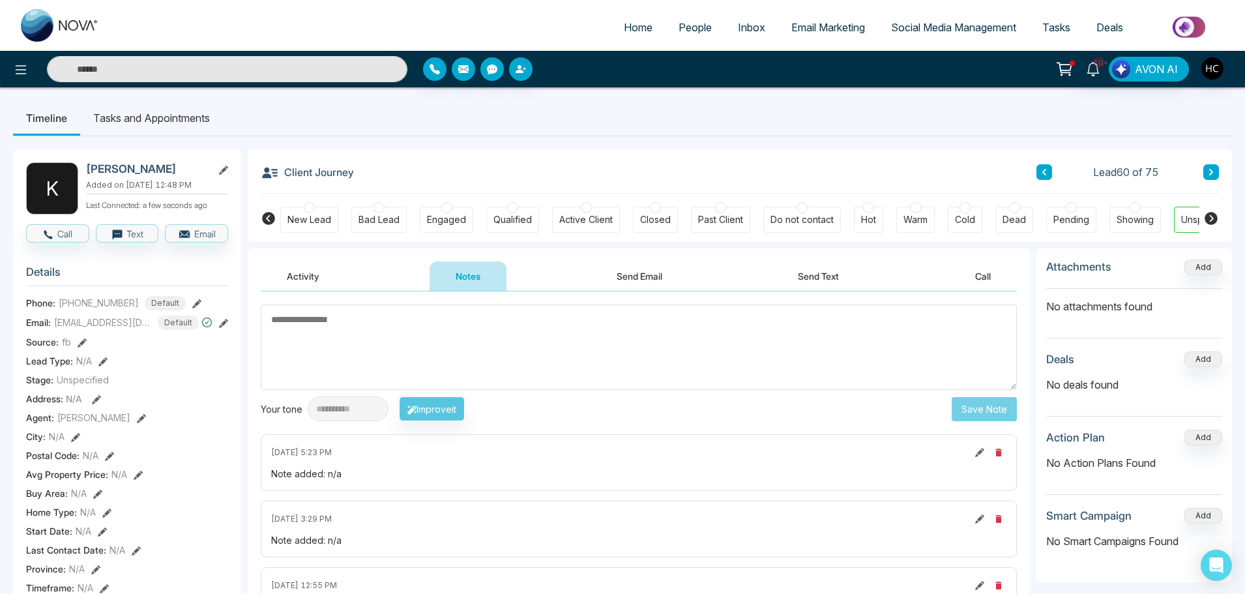
click at [1208, 165] on button at bounding box center [1211, 172] width 16 height 16
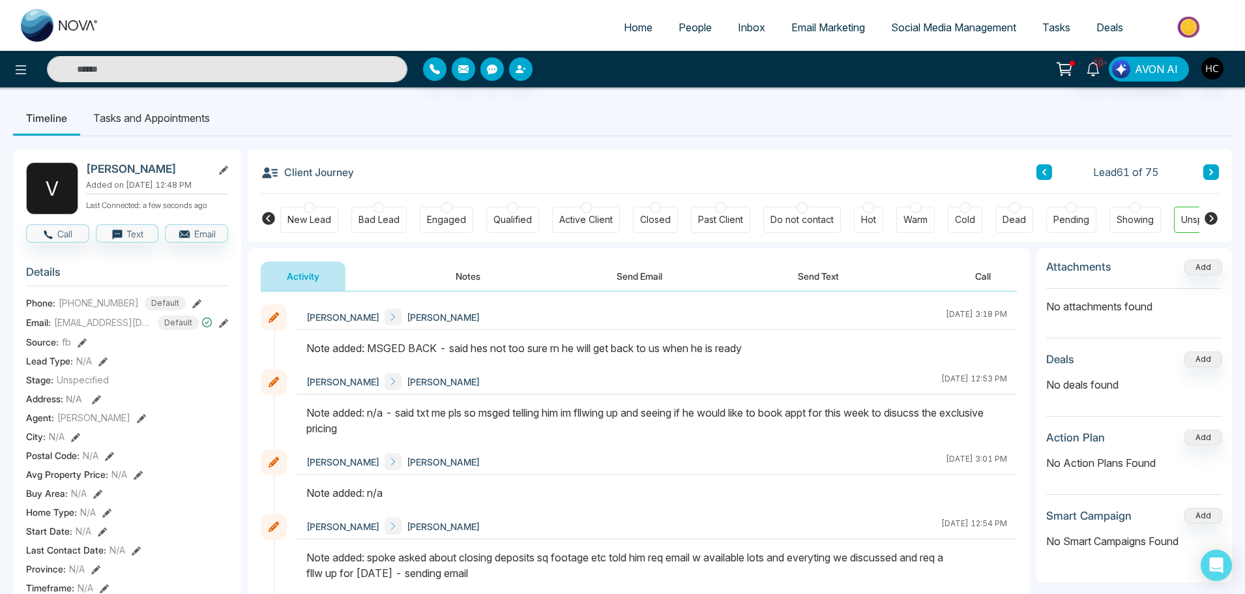
drag, startPoint x: 1215, startPoint y: 166, endPoint x: 1181, endPoint y: 176, distance: 36.1
click at [1215, 166] on button at bounding box center [1211, 172] width 16 height 16
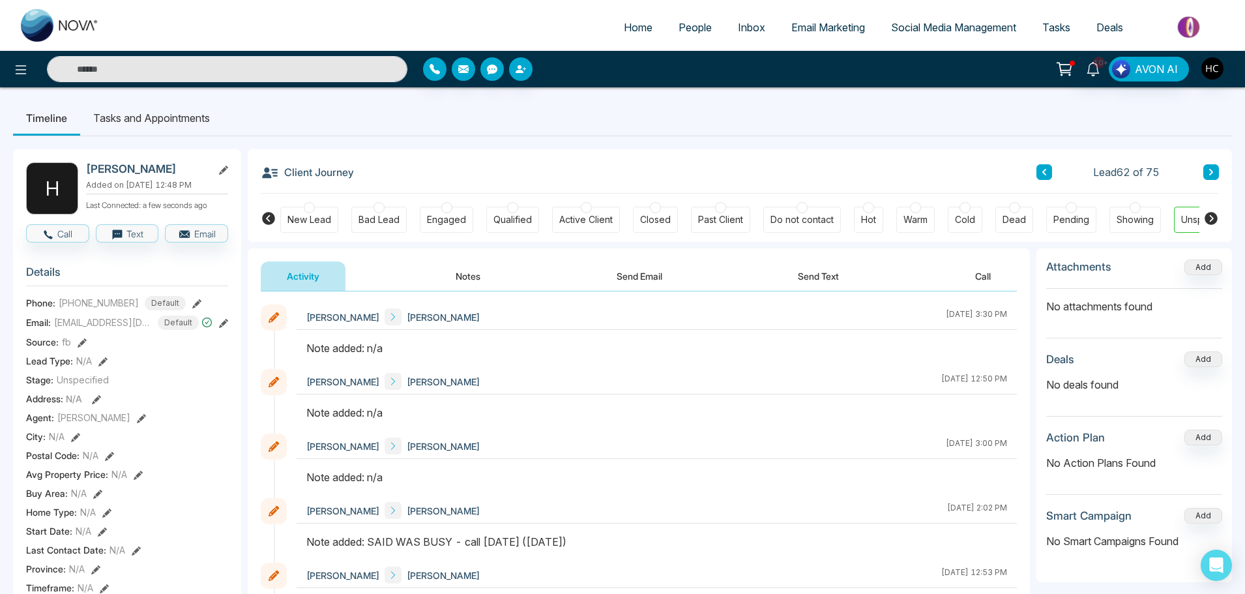
click at [467, 278] on button "Notes" at bounding box center [467, 275] width 77 height 29
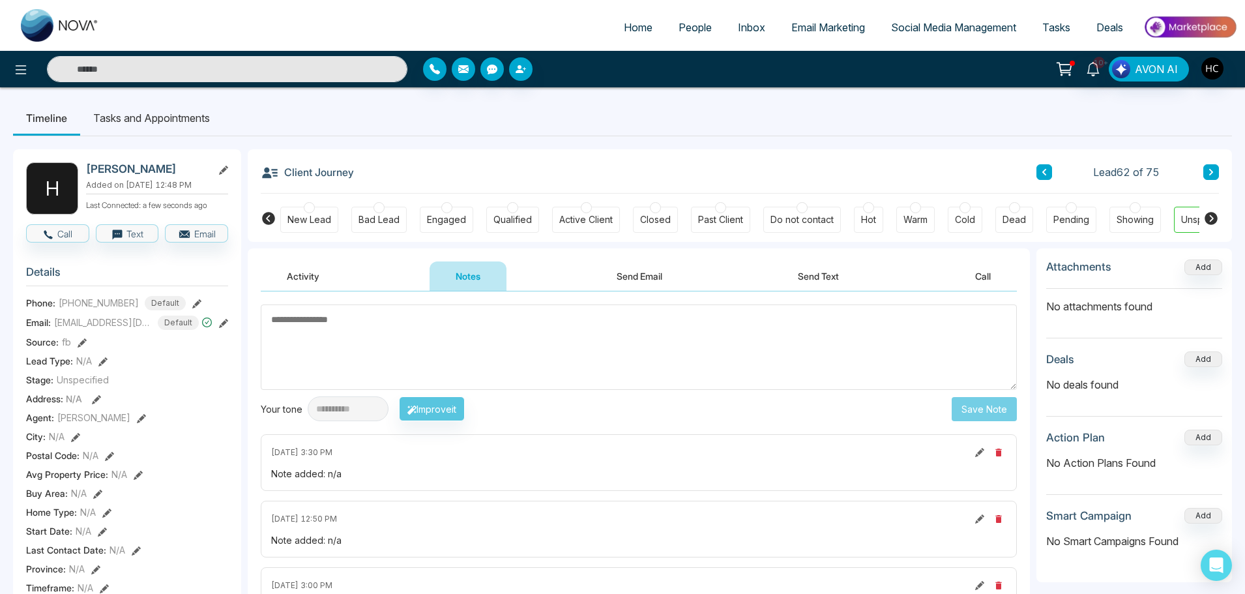
click at [504, 334] on textarea at bounding box center [639, 346] width 756 height 85
paste textarea "***"
type textarea "*"
type textarea "***"
click at [969, 405] on button "Save Note" at bounding box center [983, 409] width 65 height 24
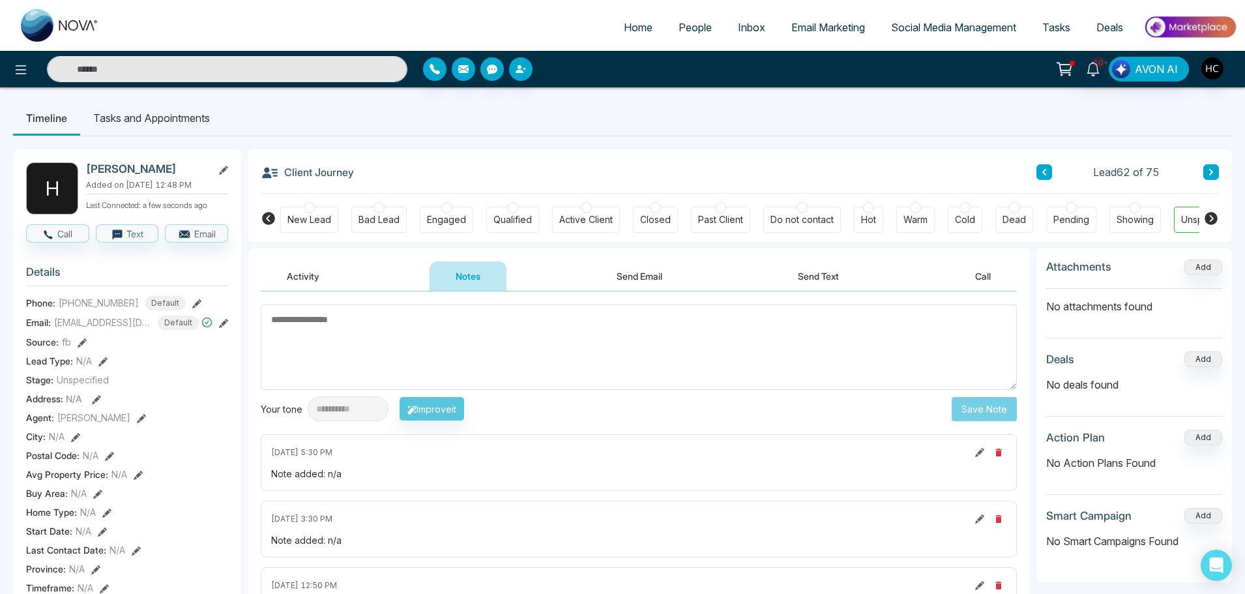
click at [1206, 167] on button at bounding box center [1211, 172] width 16 height 16
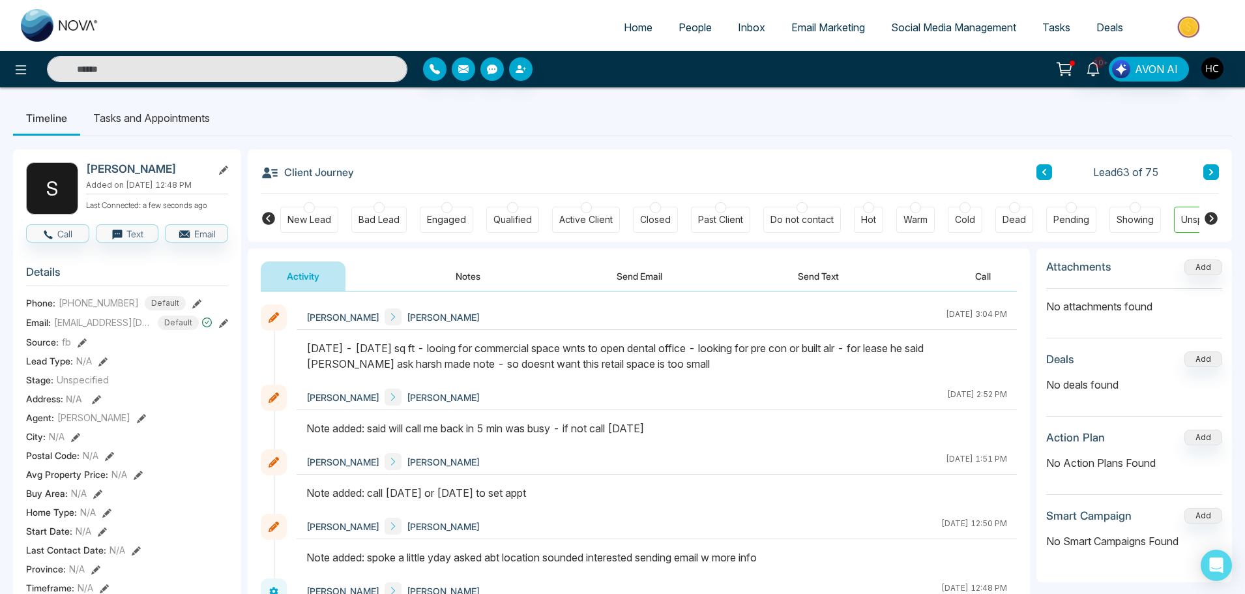
click at [1213, 170] on icon at bounding box center [1211, 172] width 7 height 8
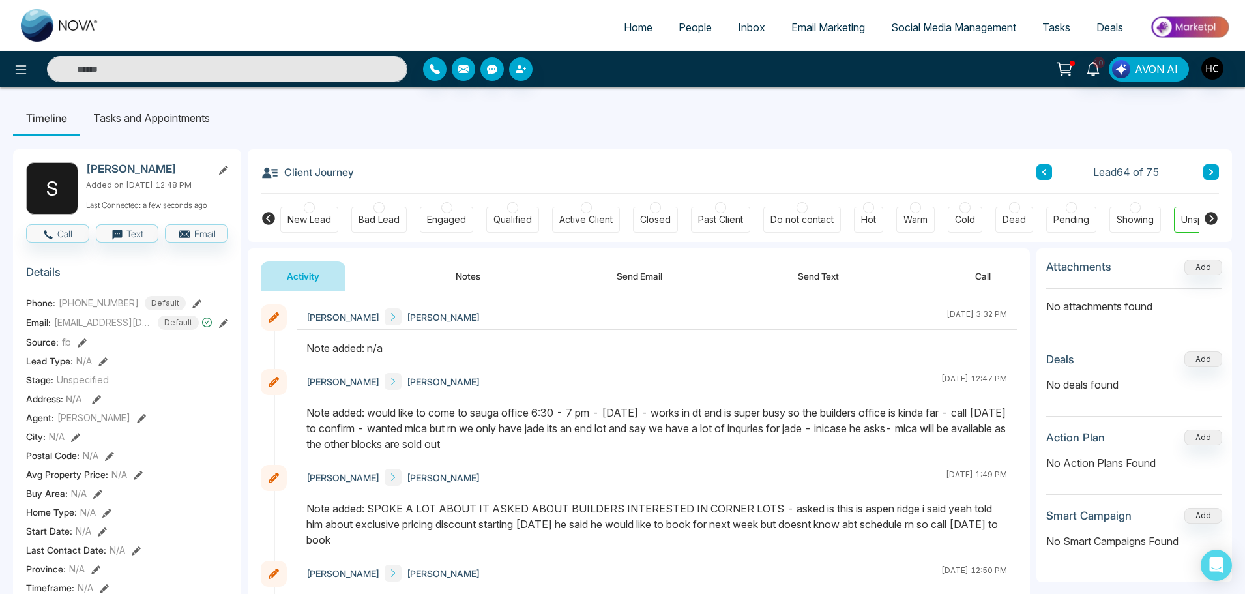
click at [1206, 169] on button at bounding box center [1211, 172] width 16 height 16
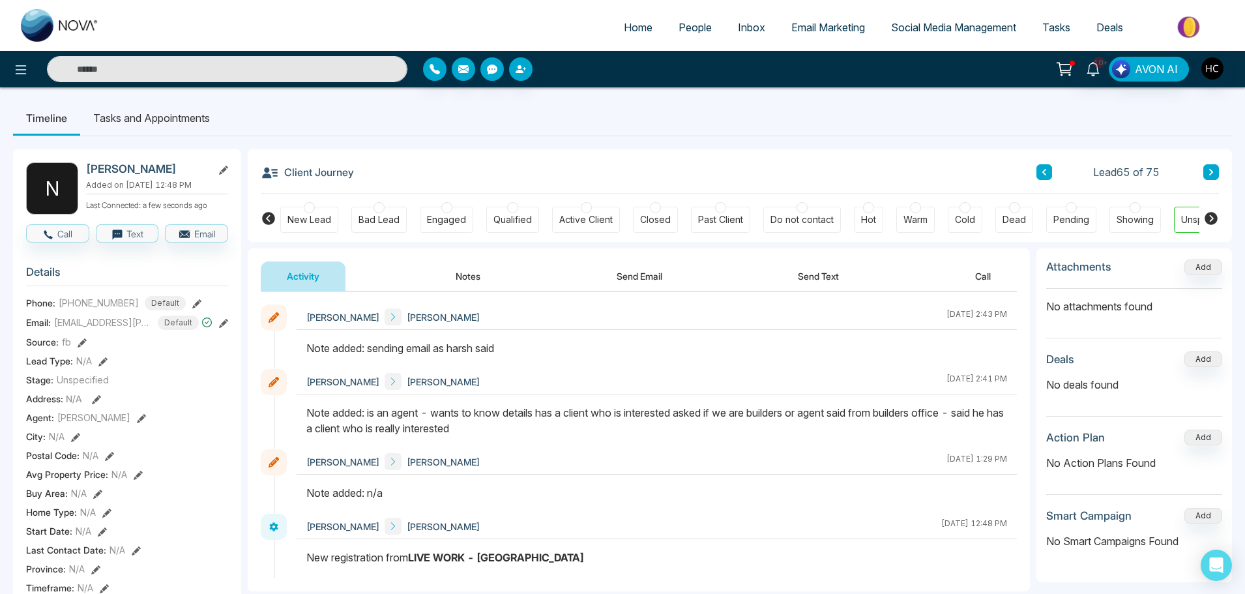
click at [1215, 167] on button at bounding box center [1211, 172] width 16 height 16
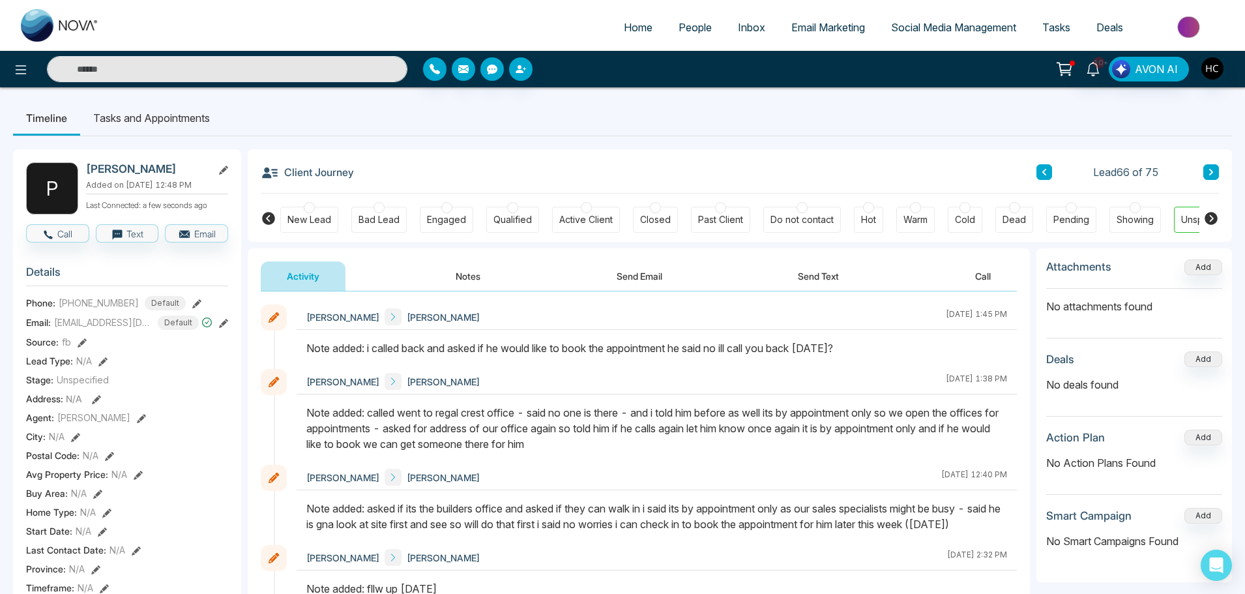
click at [1211, 169] on icon at bounding box center [1211, 172] width 7 height 8
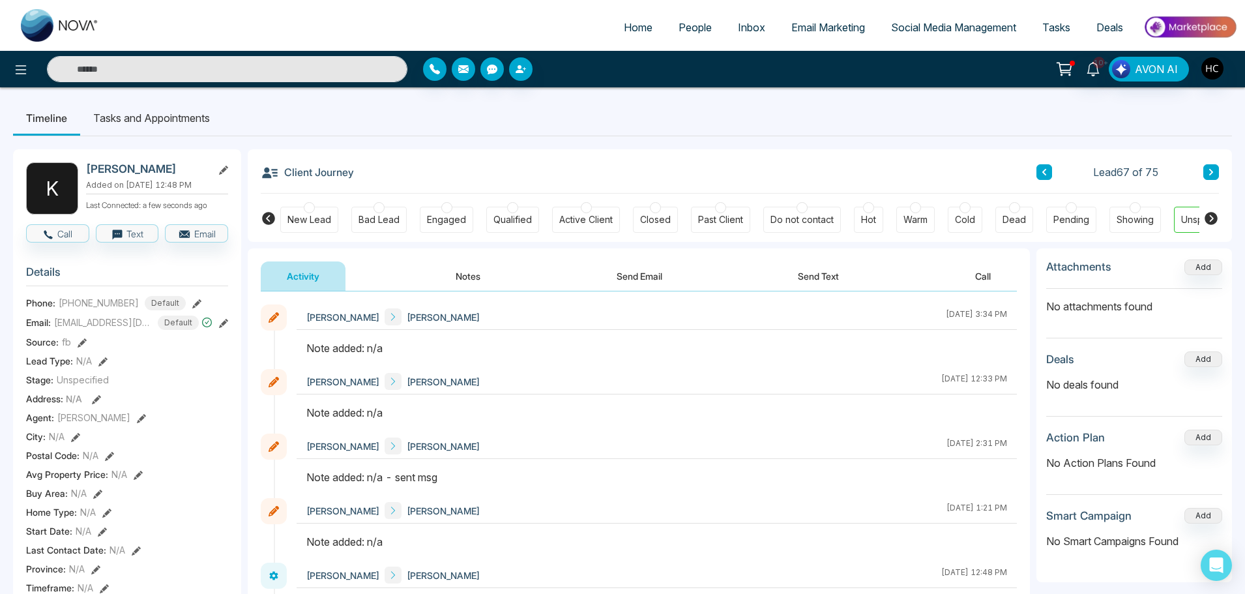
click at [486, 276] on button "Notes" at bounding box center [467, 275] width 77 height 29
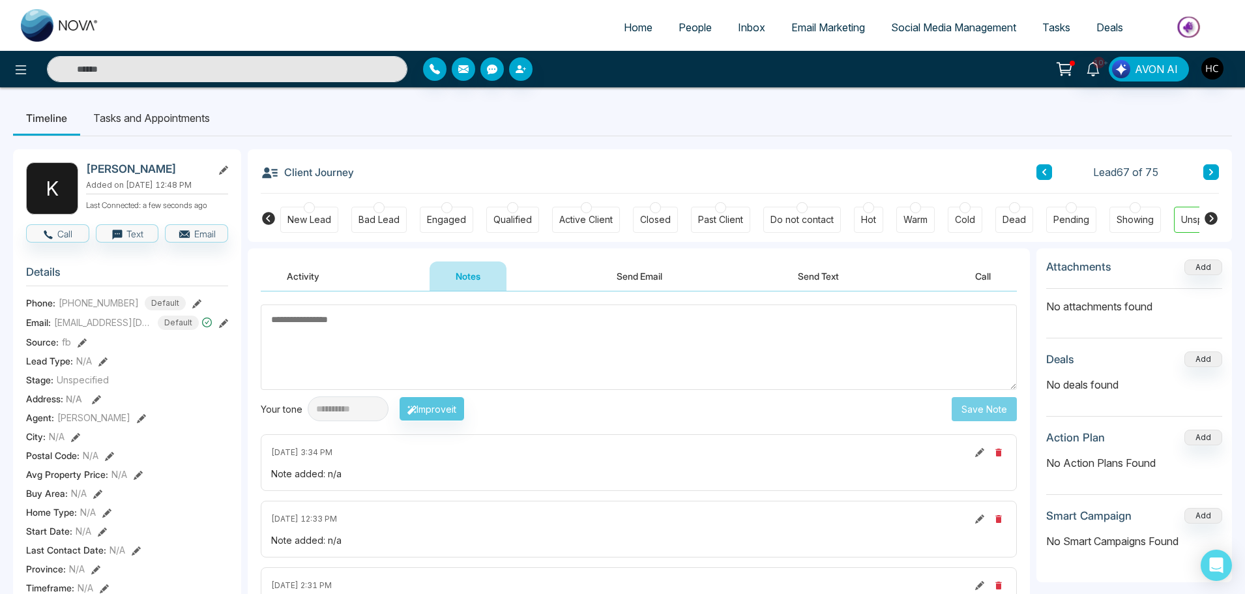
click at [516, 334] on textarea at bounding box center [639, 346] width 756 height 85
click at [527, 369] on textarea at bounding box center [639, 346] width 756 height 85
click at [450, 343] on textarea at bounding box center [639, 346] width 756 height 85
paste textarea "***"
type textarea "***"
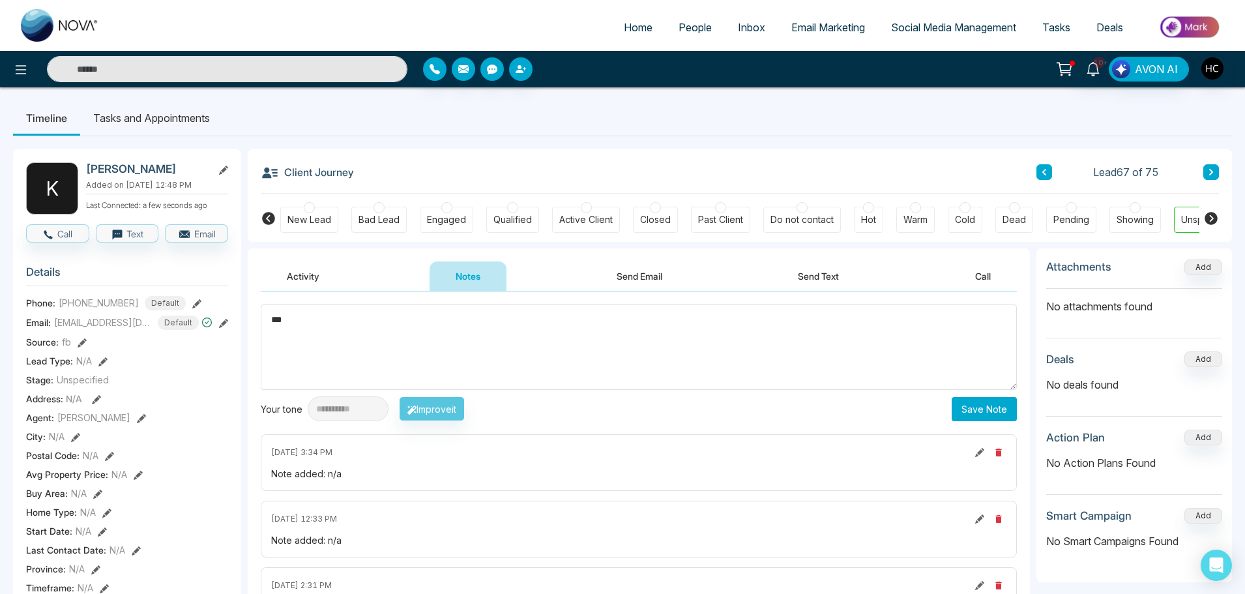
drag, startPoint x: 500, startPoint y: 343, endPoint x: 258, endPoint y: 334, distance: 242.6
click at [258, 334] on div "**********" at bounding box center [639, 497] width 782 height 412
drag, startPoint x: 340, startPoint y: 476, endPoint x: 328, endPoint y: 479, distance: 12.8
click at [328, 479] on div "Note added: n/a" at bounding box center [638, 474] width 735 height 14
copy div "n/a"
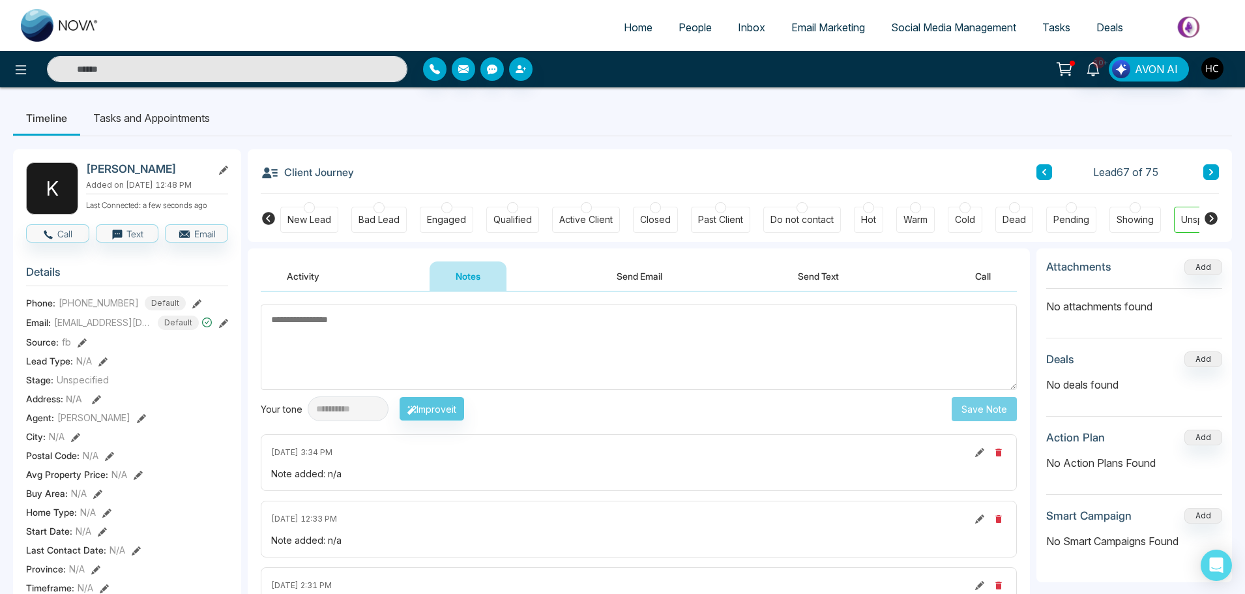
click at [339, 336] on textarea at bounding box center [639, 346] width 756 height 85
paste textarea "***"
type textarea "***"
click at [986, 402] on button "Save Note" at bounding box center [983, 409] width 65 height 24
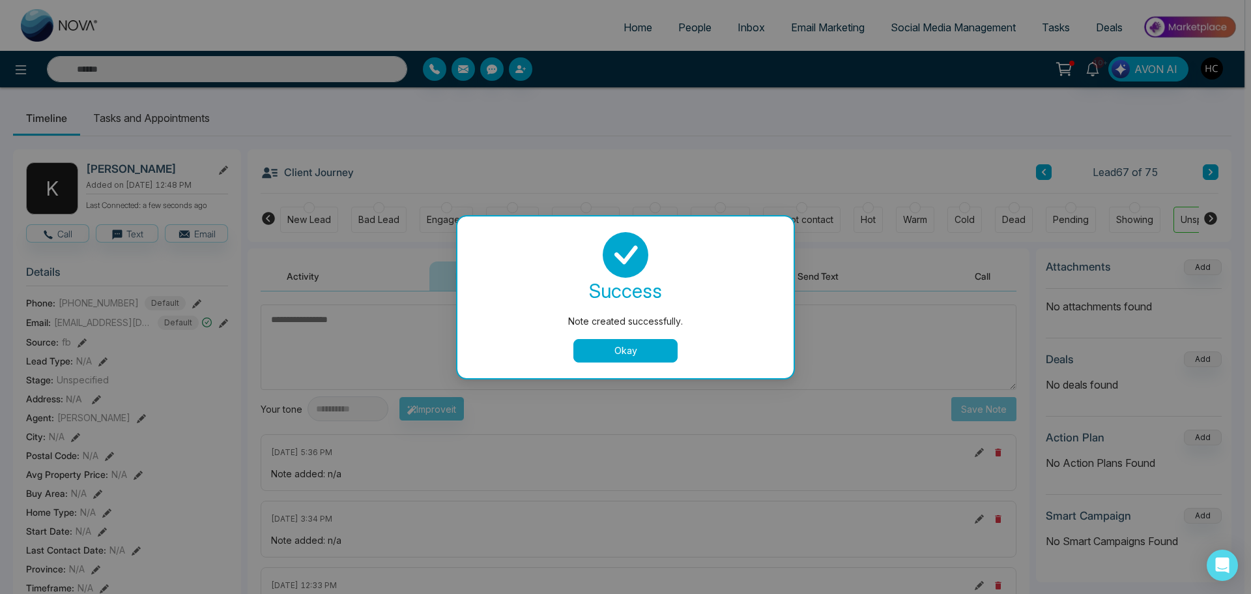
click at [653, 353] on button "Okay" at bounding box center [625, 350] width 104 height 23
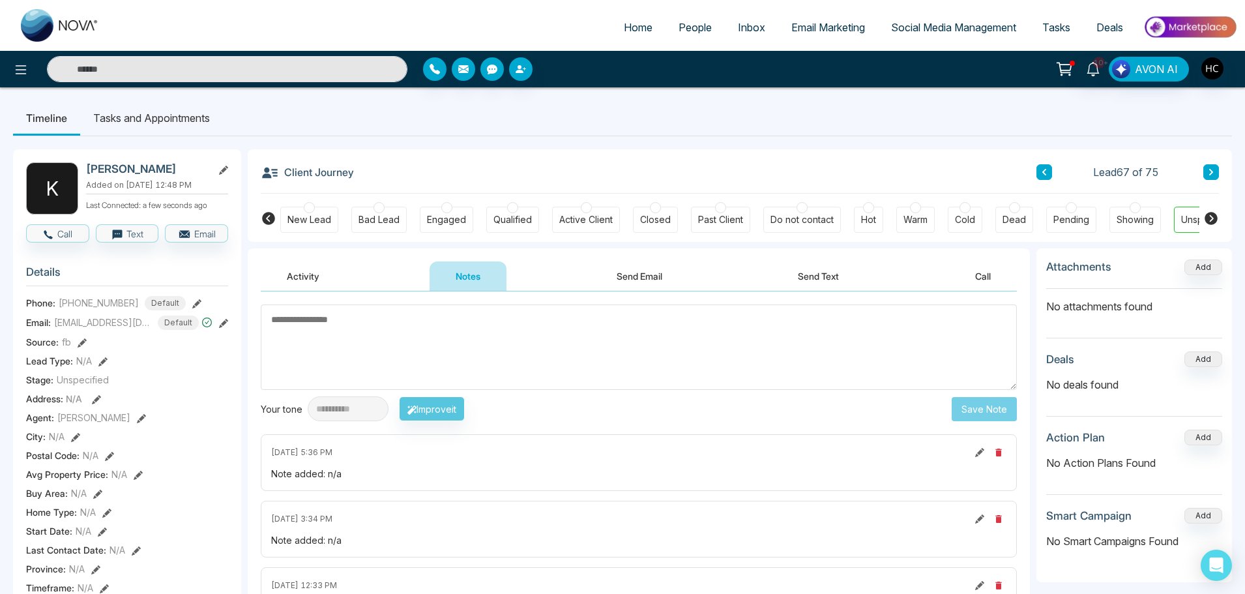
click at [1209, 166] on button at bounding box center [1211, 172] width 16 height 16
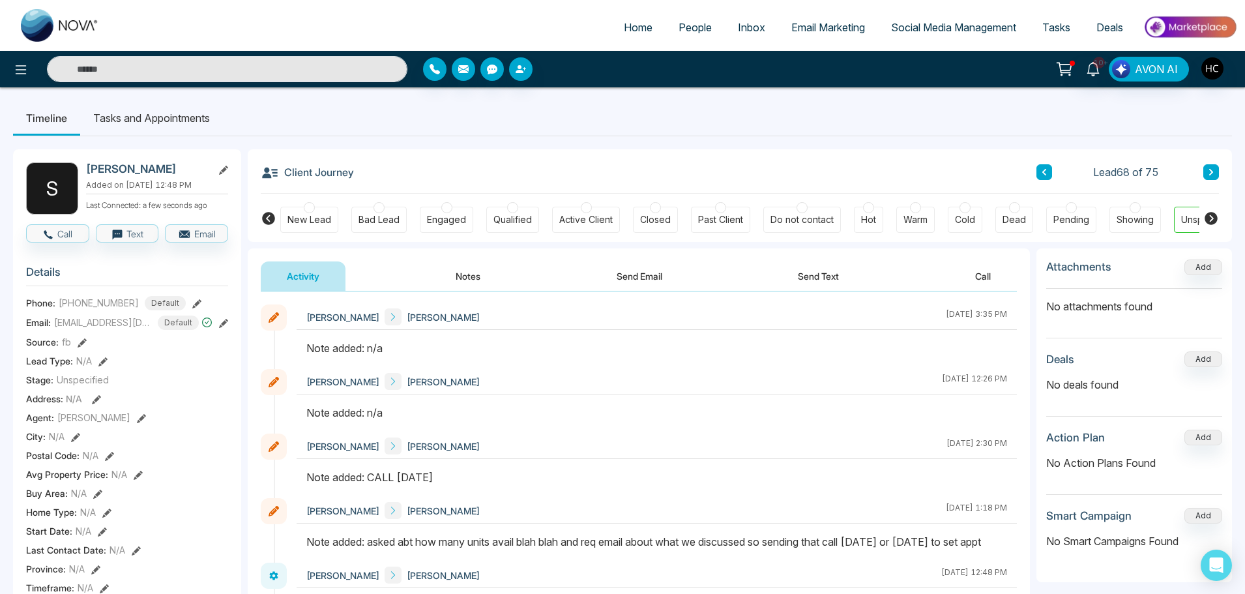
click at [474, 270] on button "Notes" at bounding box center [467, 275] width 77 height 29
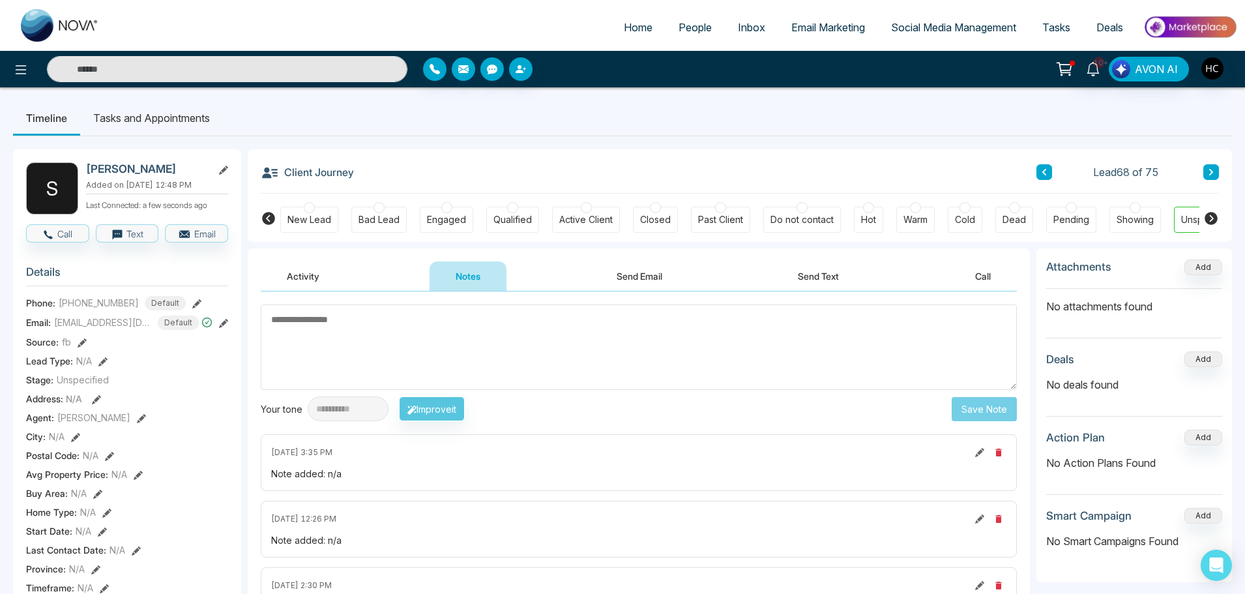
click at [472, 345] on textarea at bounding box center [639, 346] width 756 height 85
click at [399, 343] on textarea at bounding box center [639, 346] width 756 height 85
click at [390, 363] on textarea at bounding box center [639, 346] width 756 height 85
paste textarea "***"
type textarea "***"
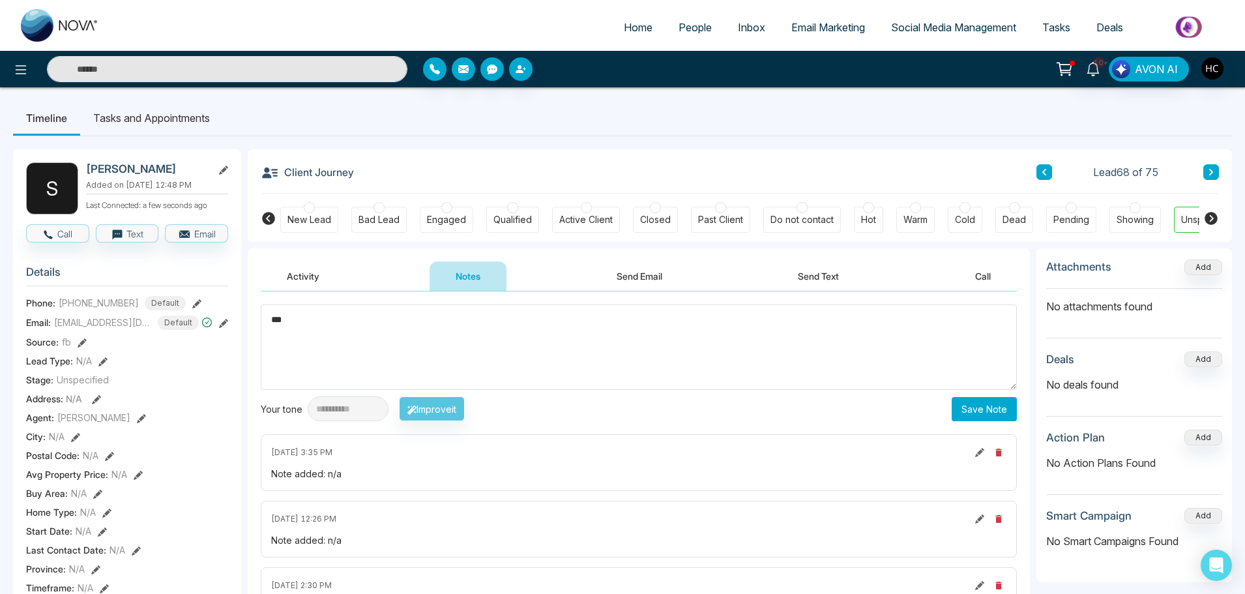
click at [964, 402] on button "Save Note" at bounding box center [983, 409] width 65 height 24
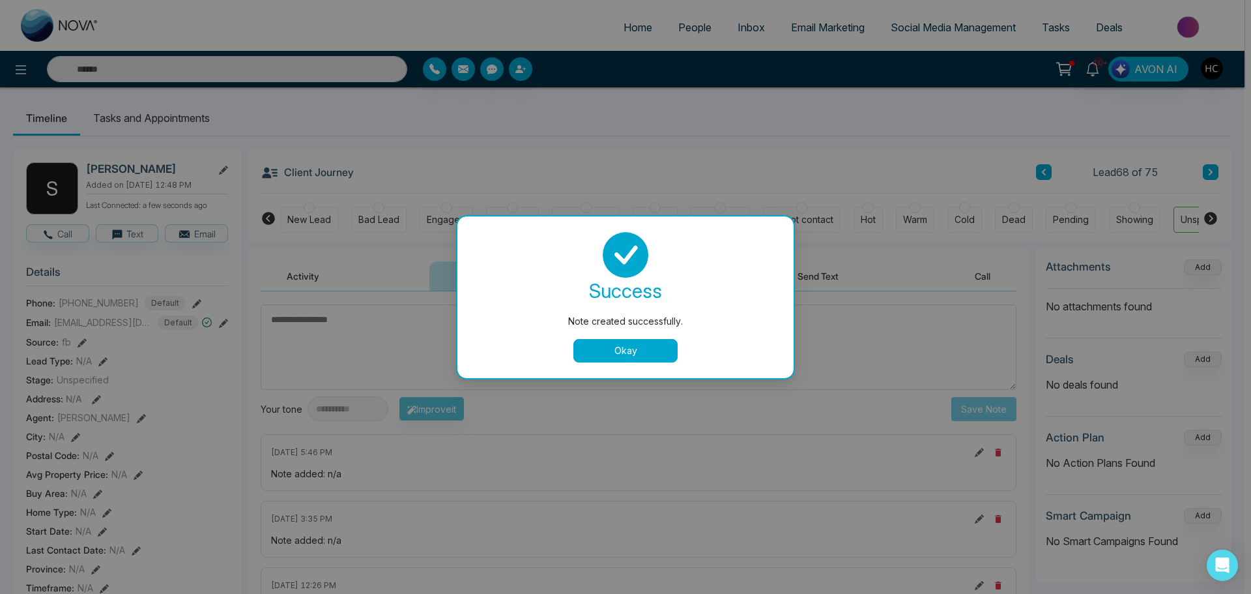
click at [630, 358] on button "Okay" at bounding box center [625, 350] width 104 height 23
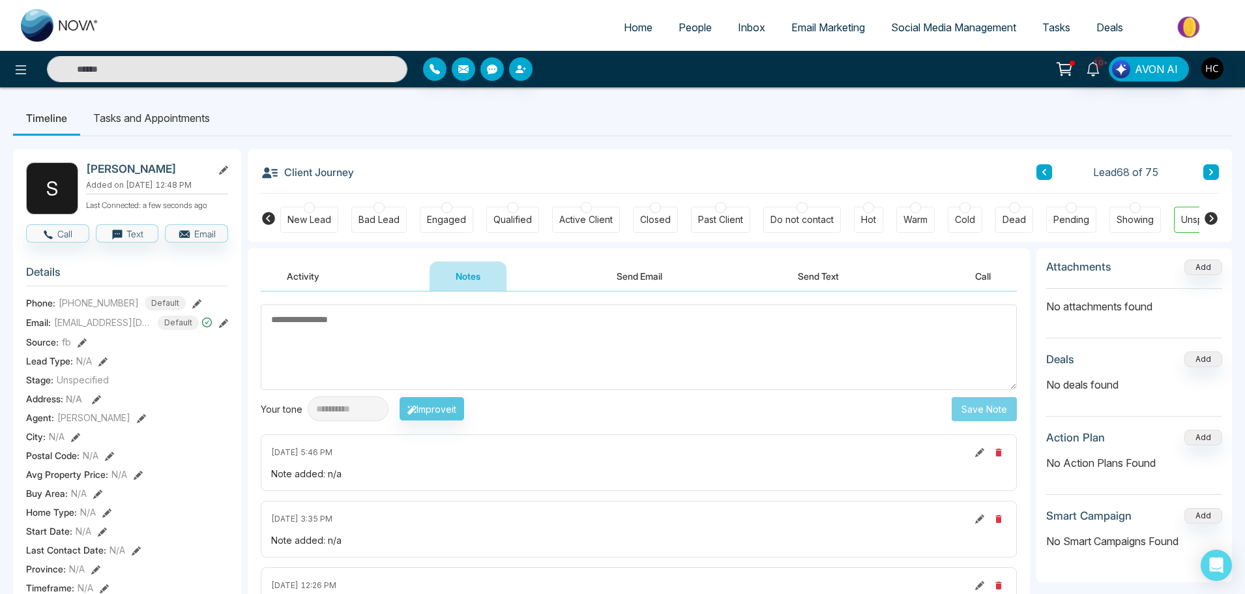
click at [1206, 167] on button at bounding box center [1211, 172] width 16 height 16
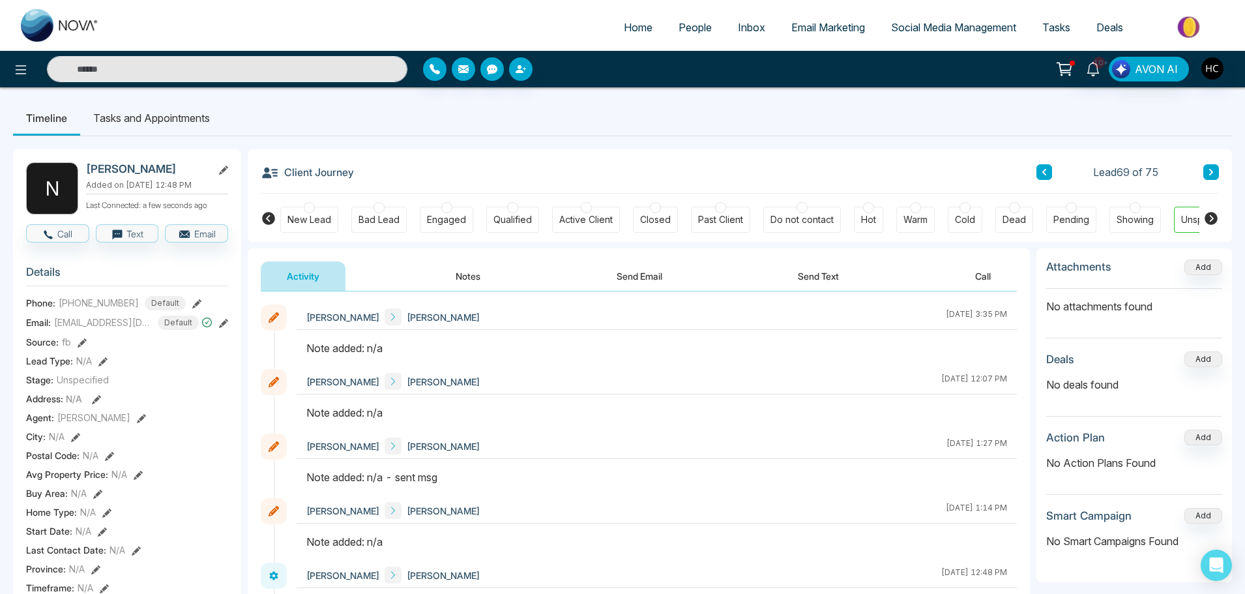
click at [455, 268] on button "Notes" at bounding box center [467, 275] width 77 height 29
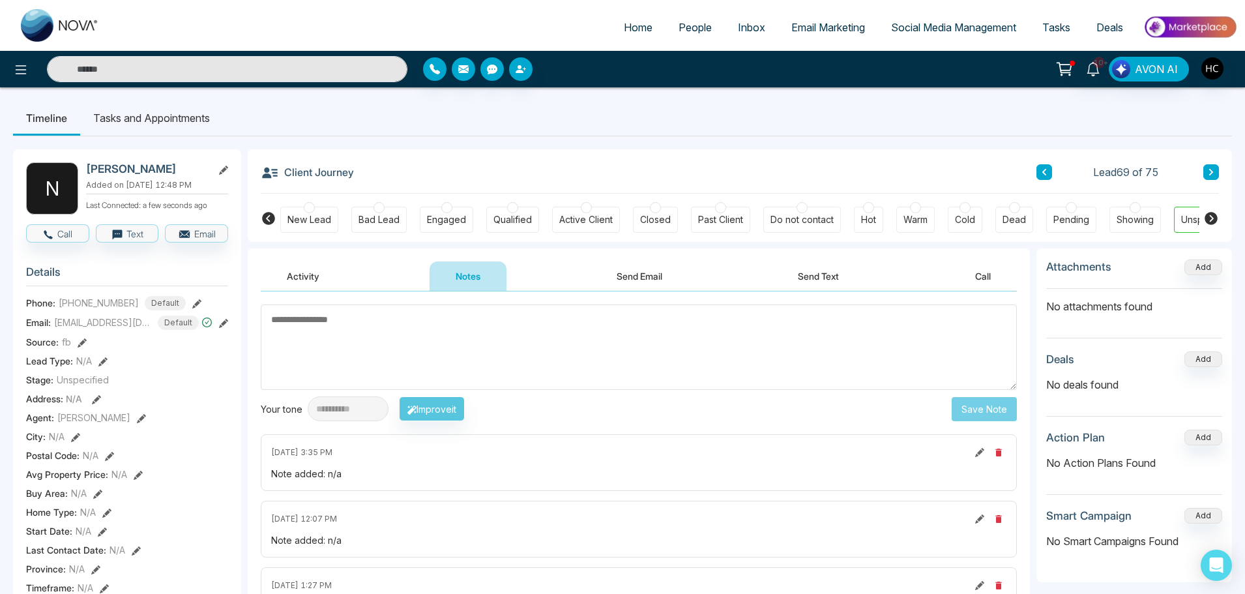
click at [507, 338] on textarea at bounding box center [639, 346] width 756 height 85
click at [335, 323] on textarea at bounding box center [639, 346] width 756 height 85
click at [384, 321] on textarea at bounding box center [639, 346] width 756 height 85
click at [1047, 175] on button at bounding box center [1044, 172] width 16 height 16
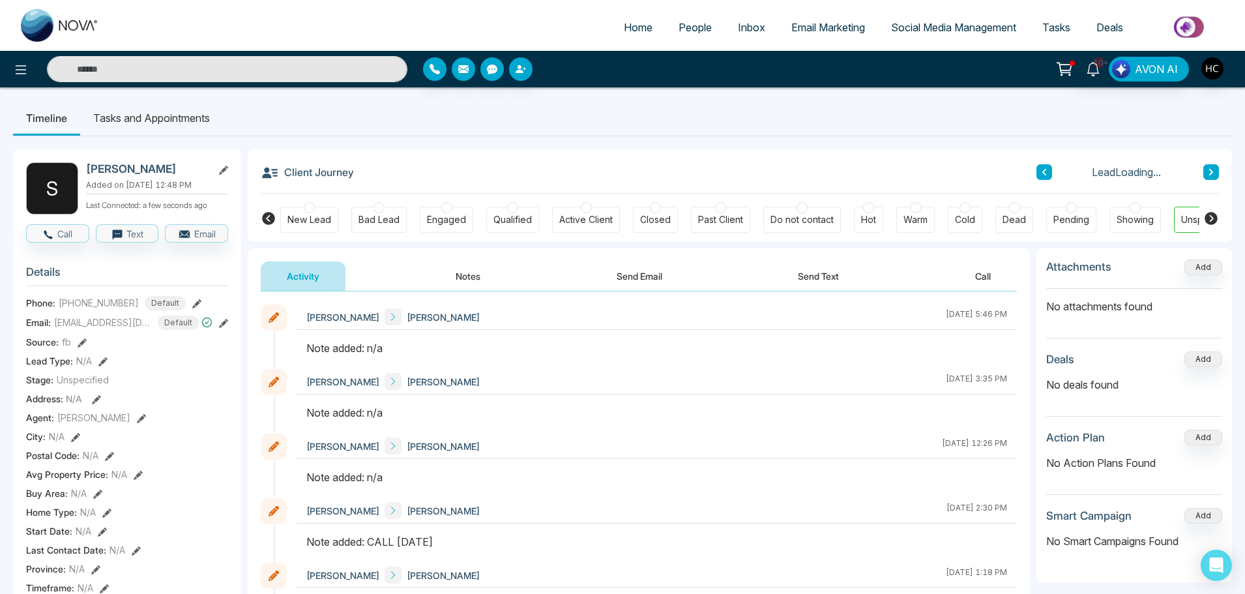
click at [1047, 175] on button at bounding box center [1044, 172] width 16 height 16
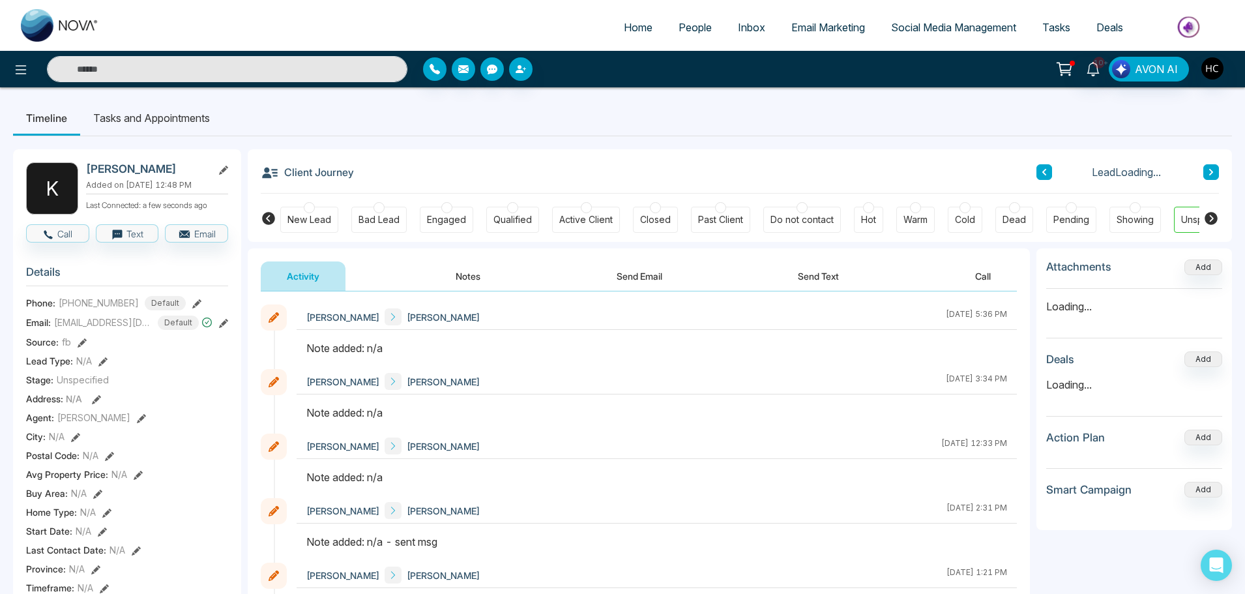
click at [1047, 175] on button at bounding box center [1044, 172] width 16 height 16
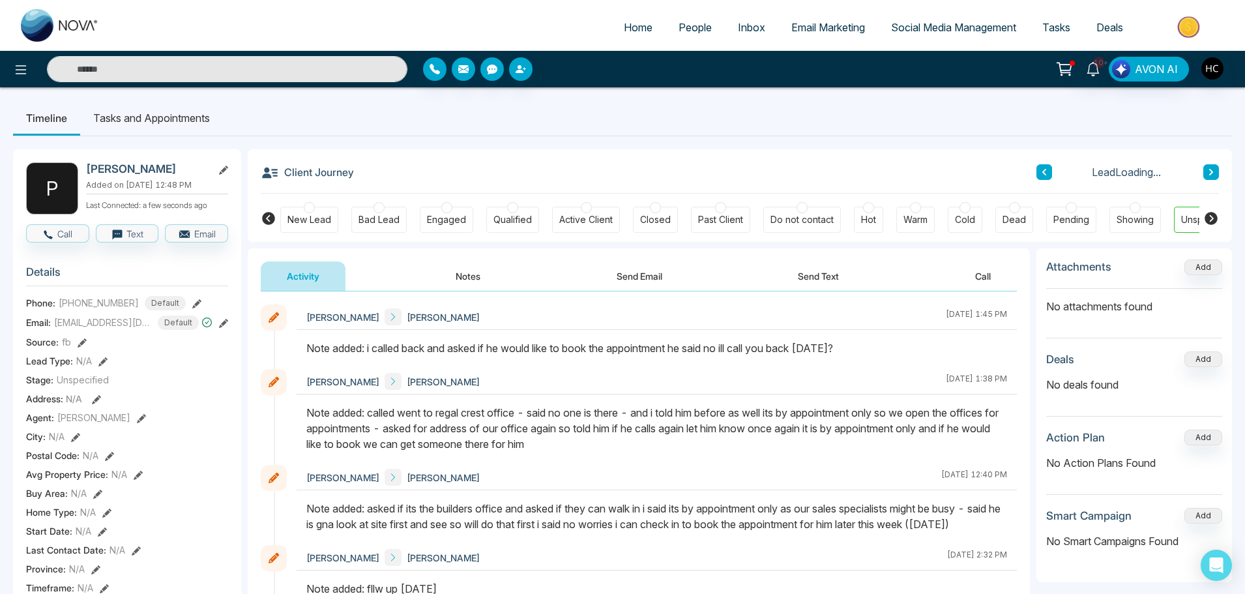
click at [1047, 175] on button at bounding box center [1044, 172] width 16 height 16
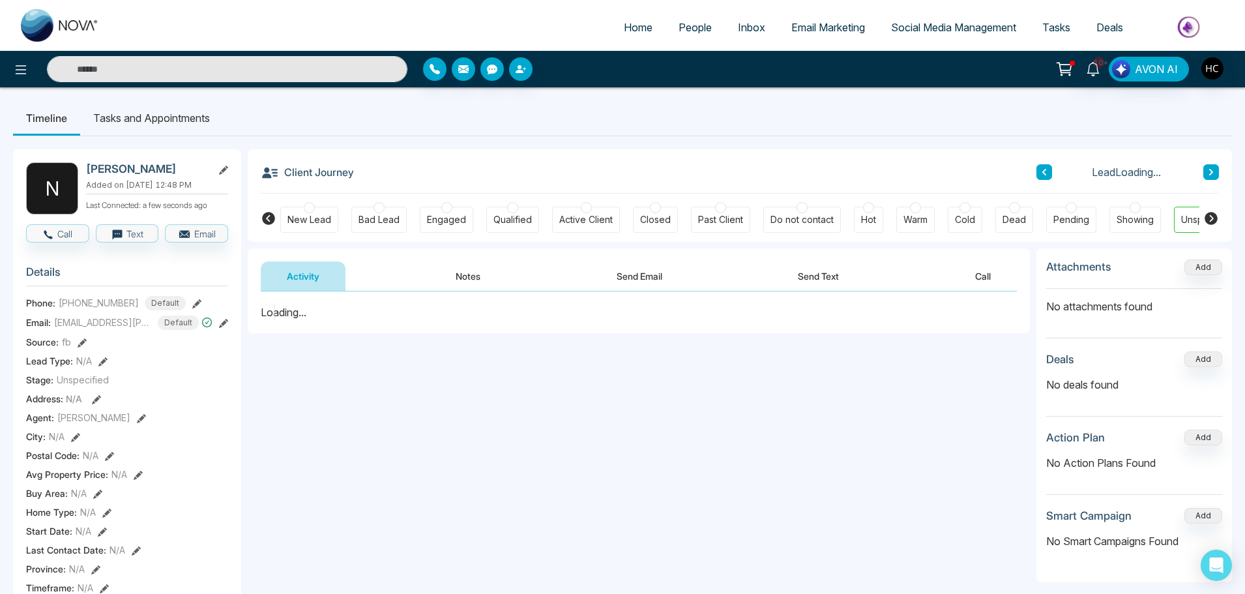
click at [1047, 175] on button at bounding box center [1044, 172] width 16 height 16
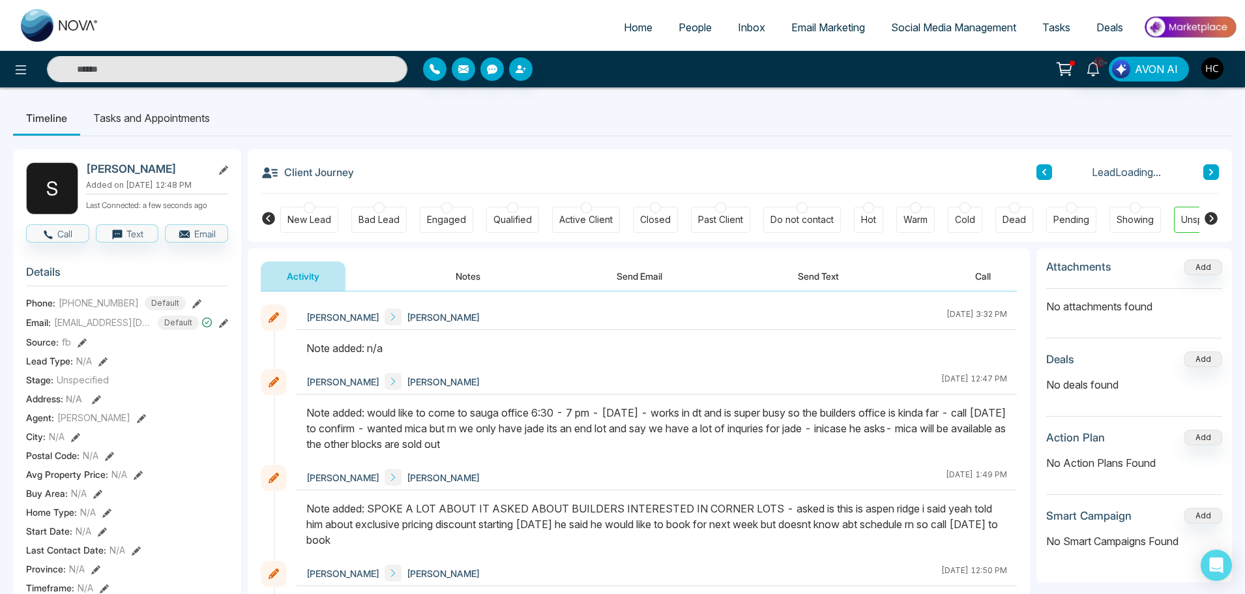
click at [1047, 175] on button at bounding box center [1044, 172] width 16 height 16
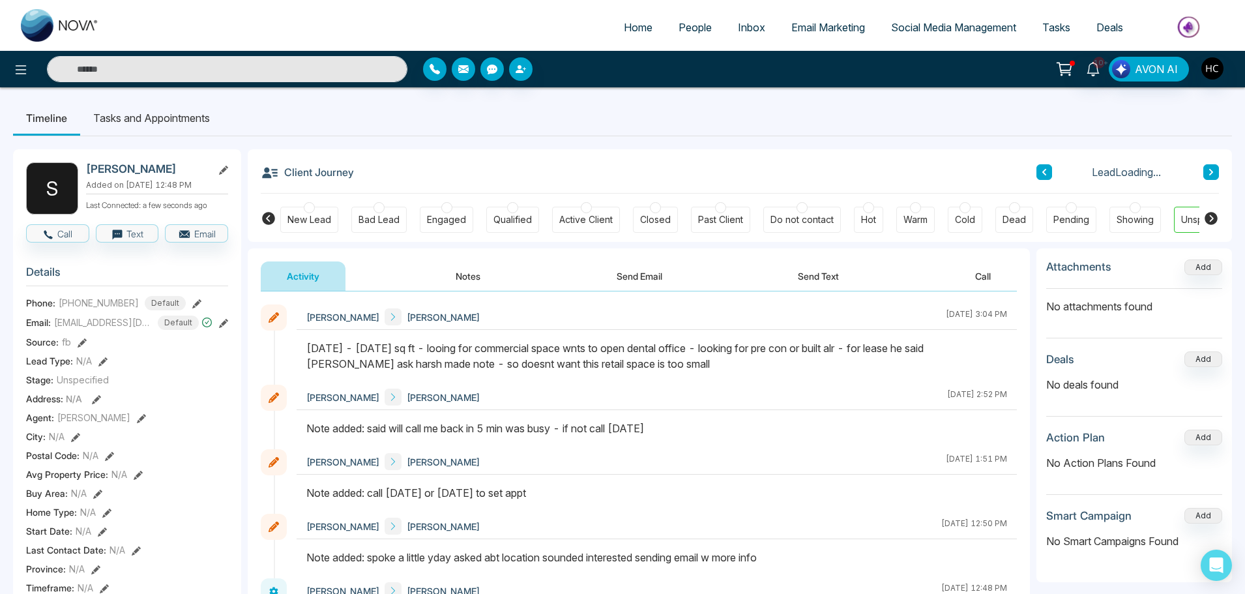
click at [1047, 175] on button at bounding box center [1044, 172] width 16 height 16
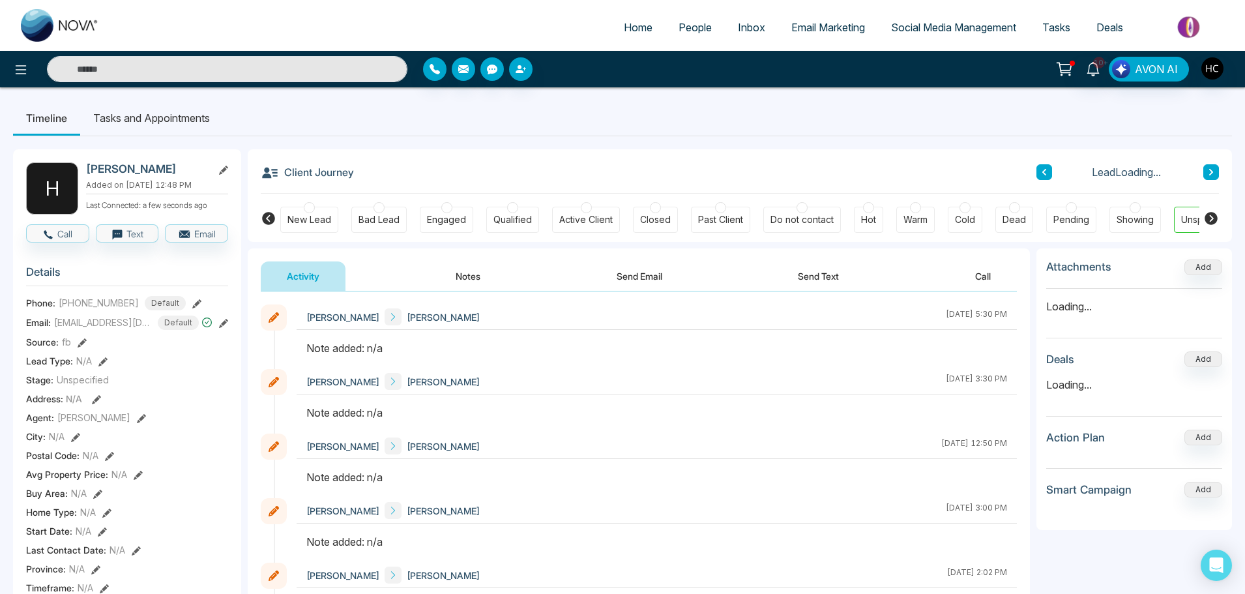
click at [1047, 175] on button at bounding box center [1044, 172] width 16 height 16
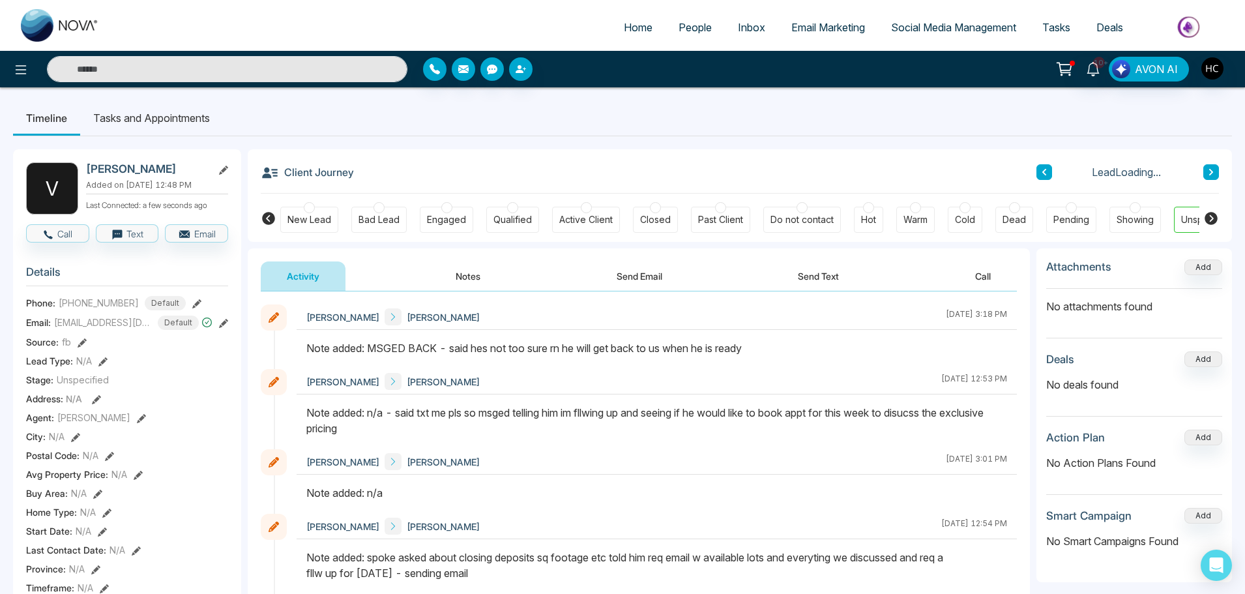
click at [1047, 175] on button at bounding box center [1044, 172] width 16 height 16
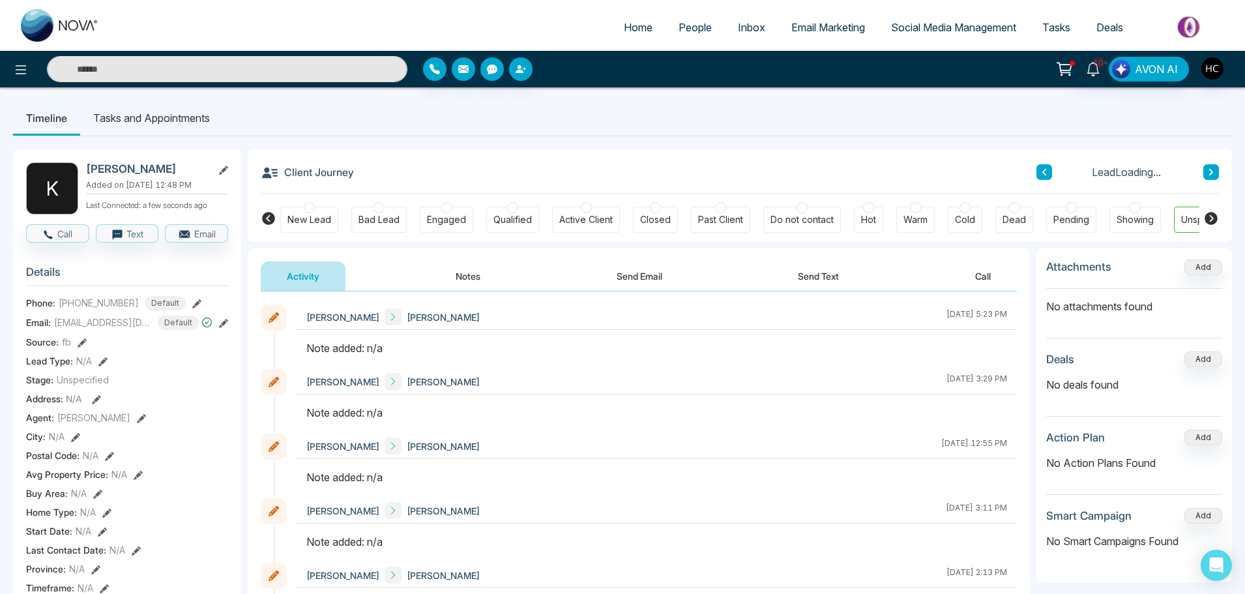
click at [1047, 175] on button at bounding box center [1044, 172] width 16 height 16
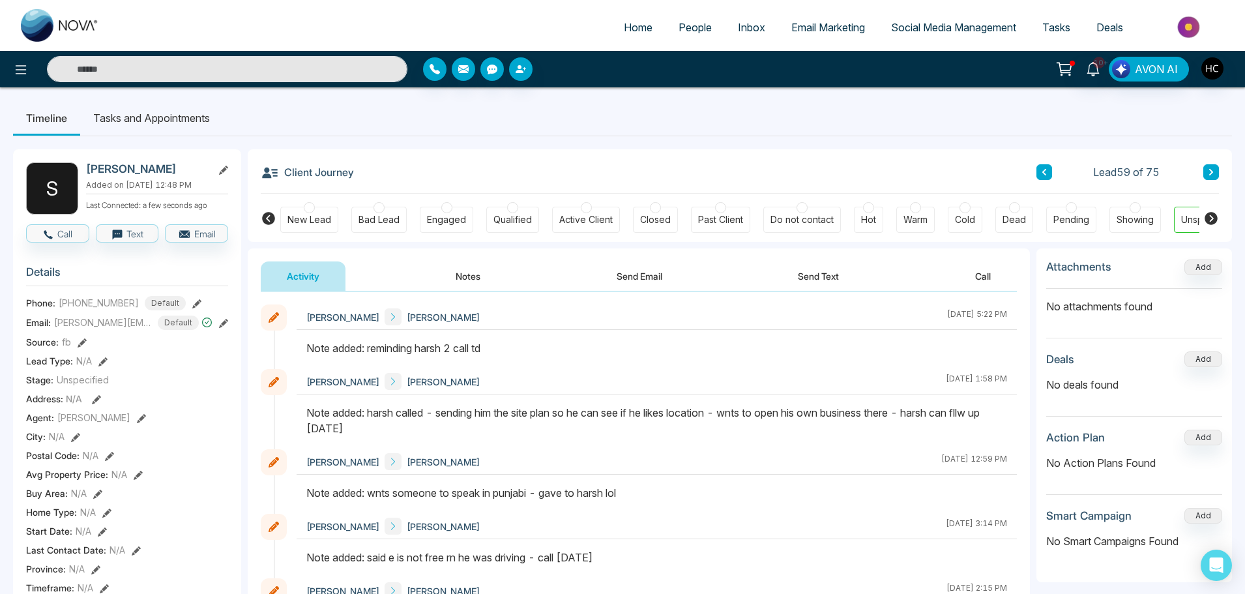
click at [471, 267] on button "Notes" at bounding box center [467, 275] width 77 height 29
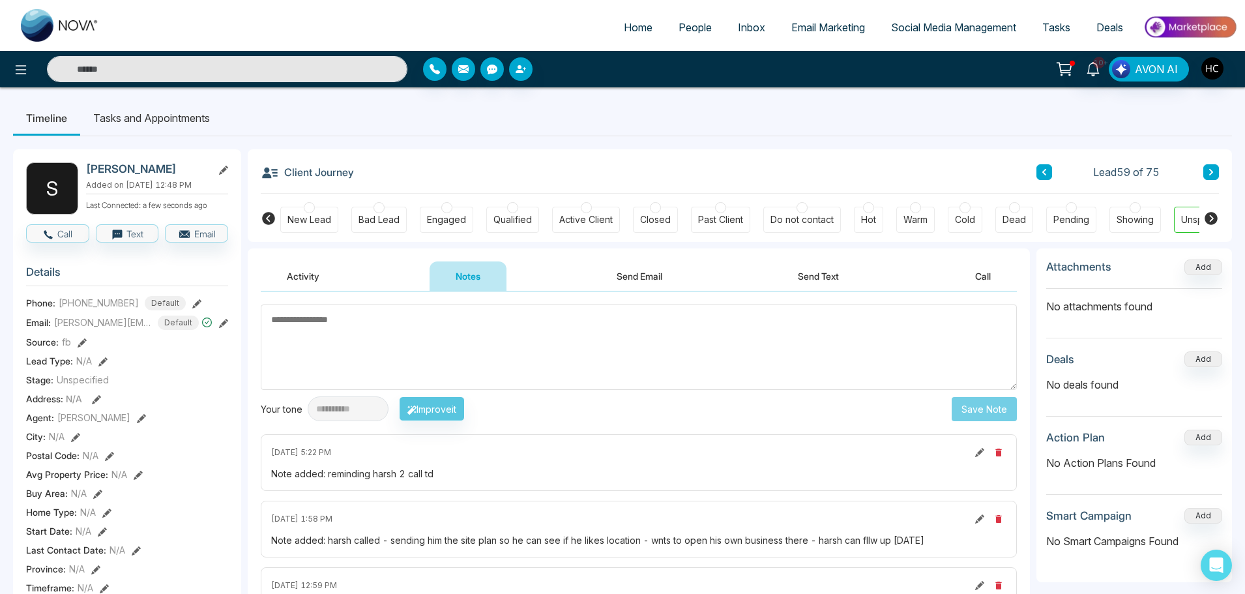
click at [490, 317] on textarea at bounding box center [639, 346] width 756 height 85
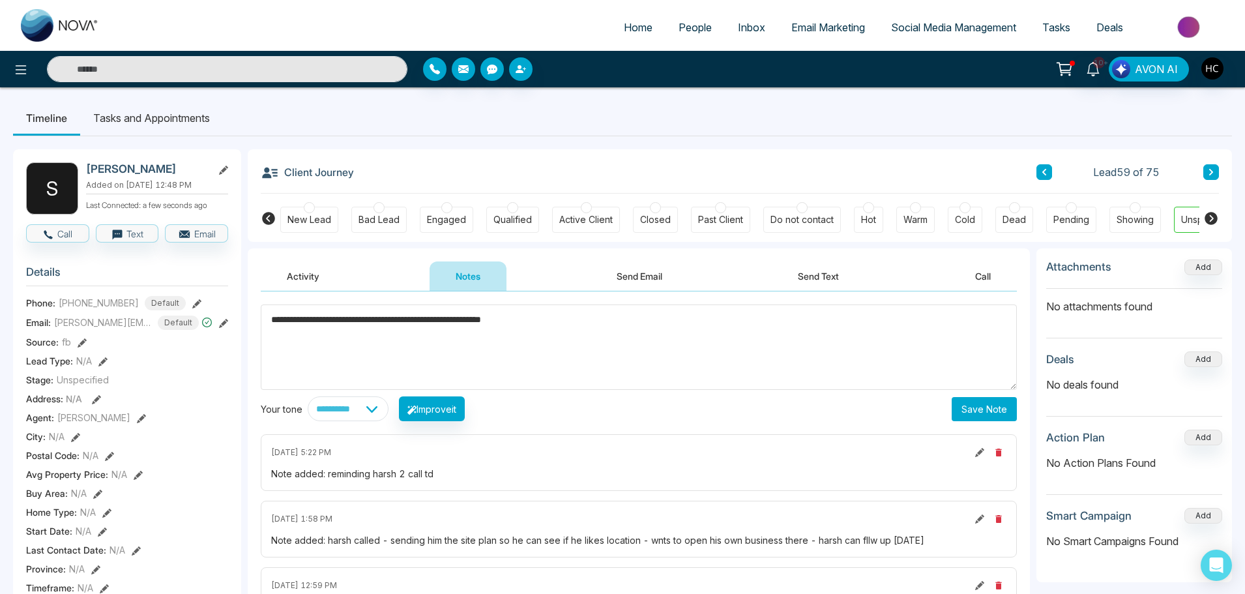
type textarea "**********"
click at [994, 403] on button "Save Note" at bounding box center [983, 409] width 65 height 24
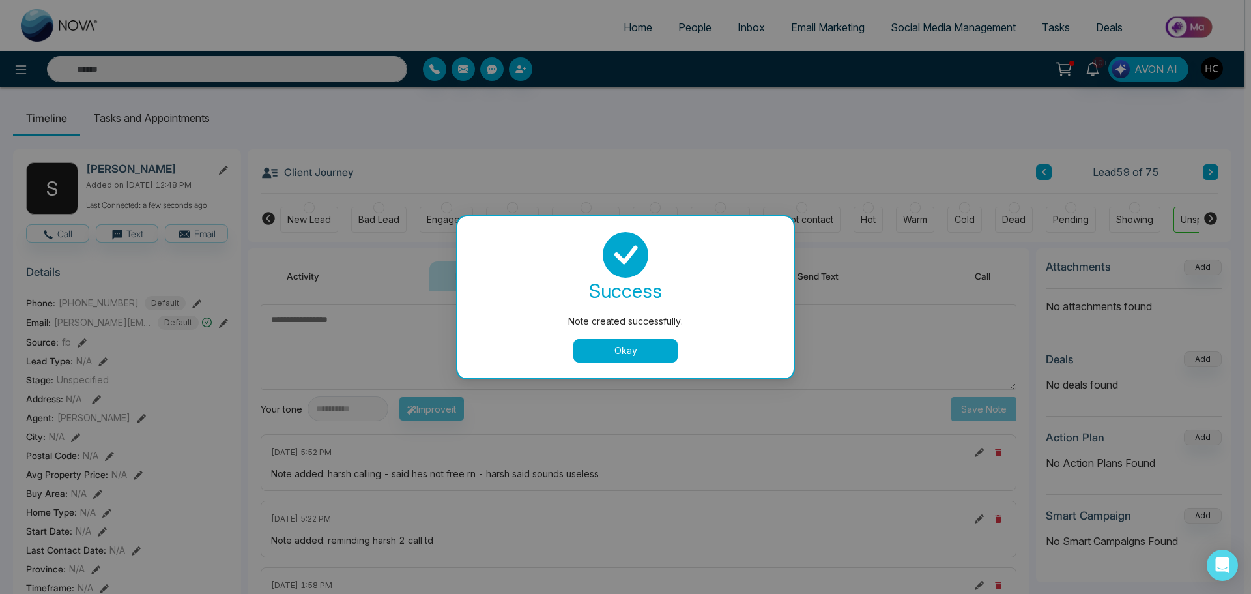
click at [603, 346] on button "Okay" at bounding box center [625, 350] width 104 height 23
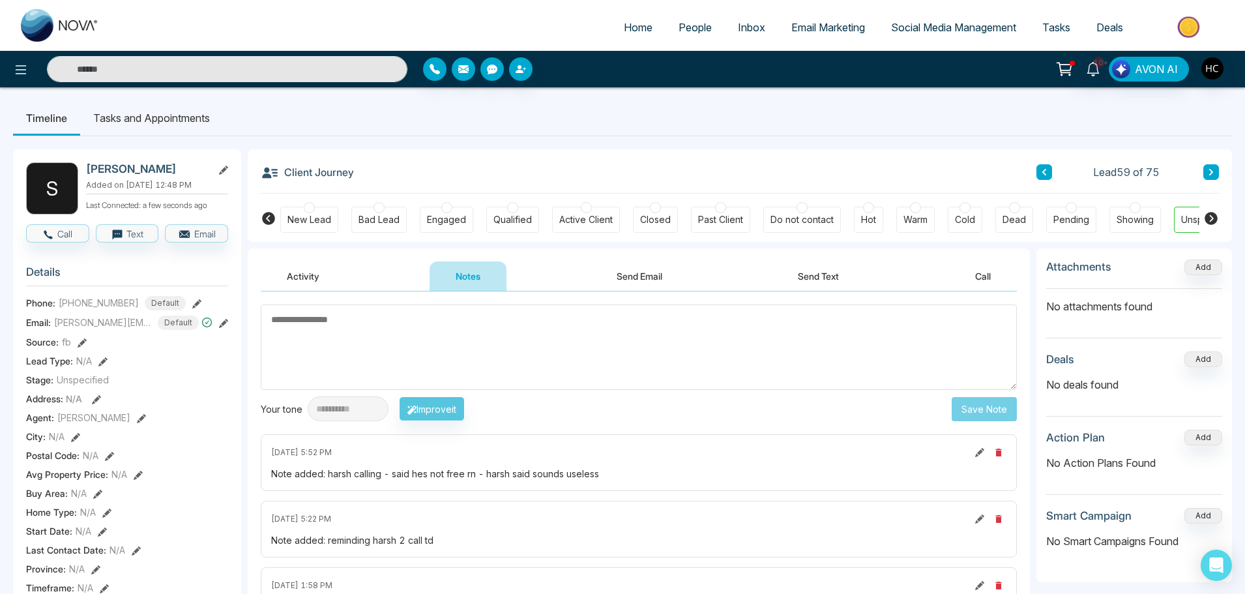
click at [1210, 168] on icon at bounding box center [1211, 172] width 7 height 8
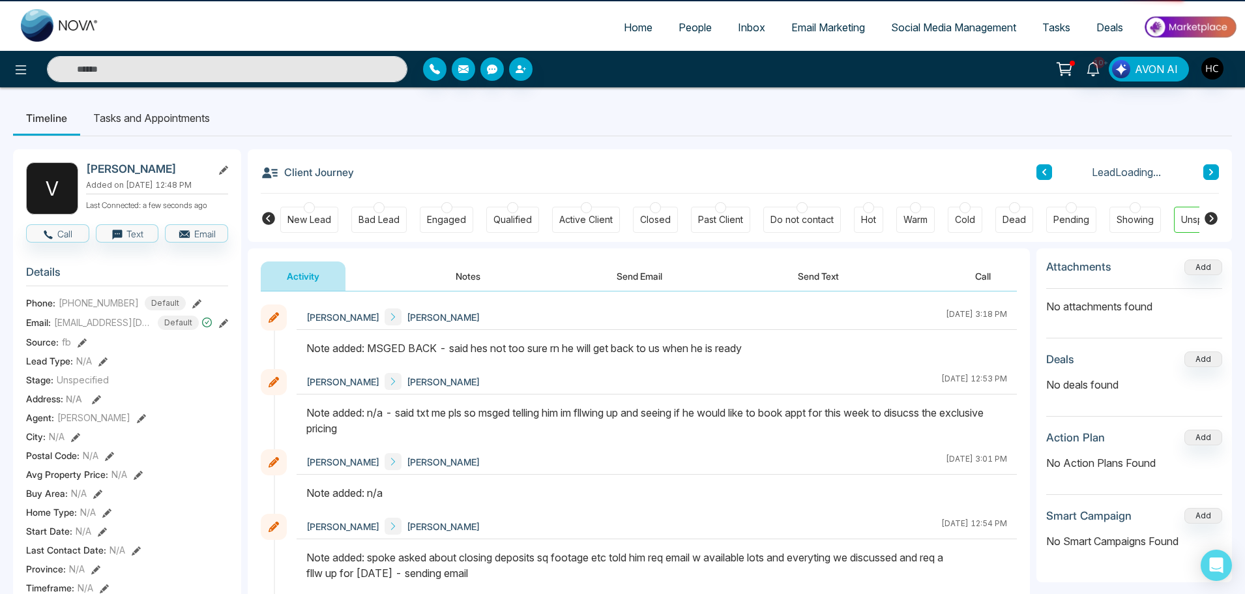
click at [1210, 168] on icon at bounding box center [1211, 172] width 7 height 8
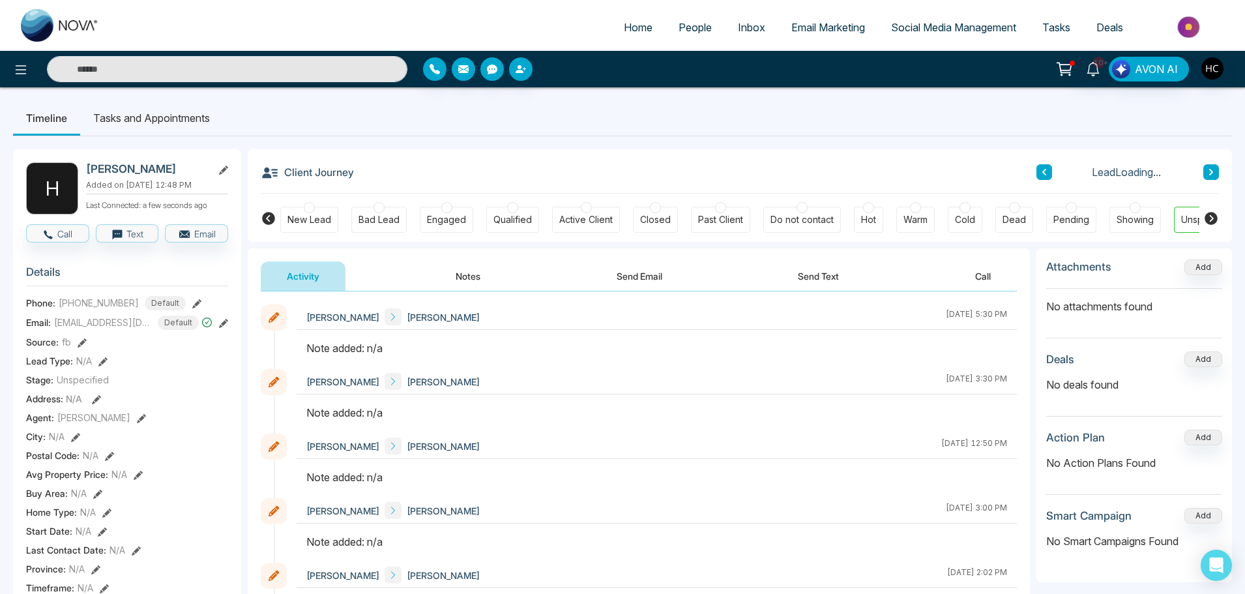
click at [1210, 168] on icon at bounding box center [1211, 172] width 7 height 8
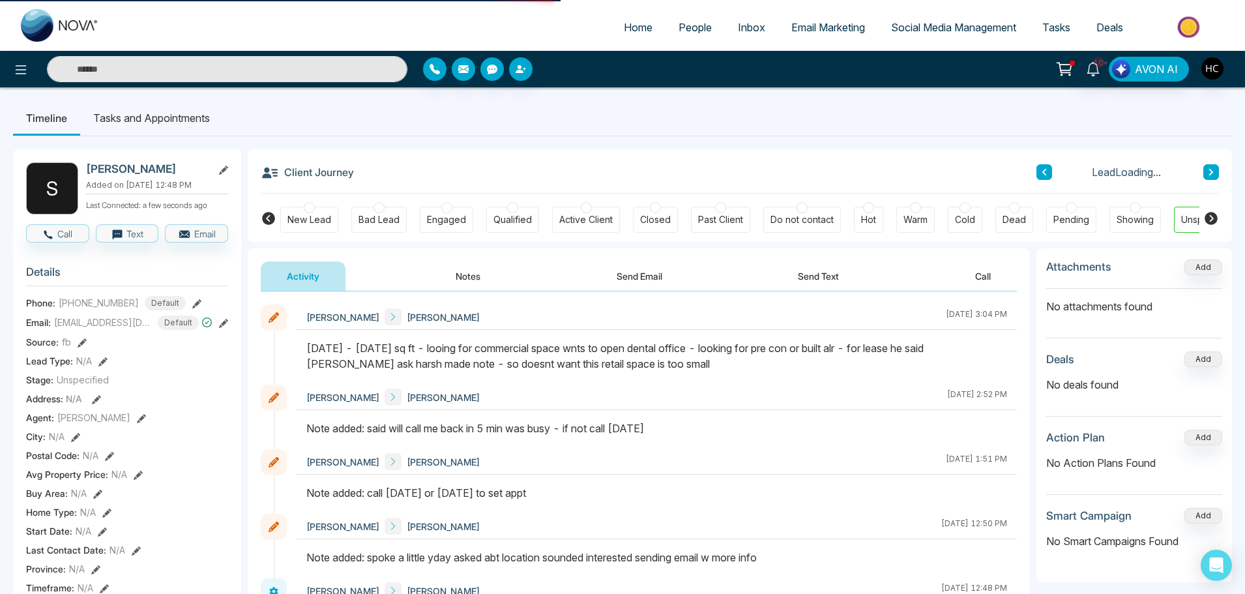
click at [1210, 168] on icon at bounding box center [1211, 172] width 7 height 8
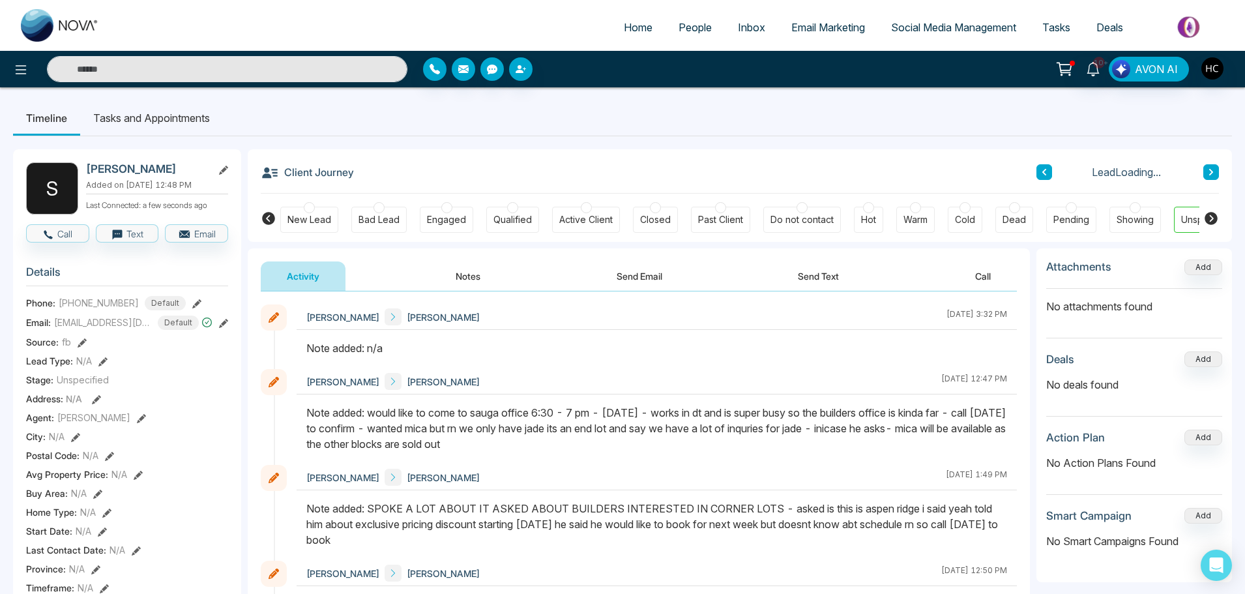
click at [1210, 168] on icon at bounding box center [1211, 172] width 7 height 8
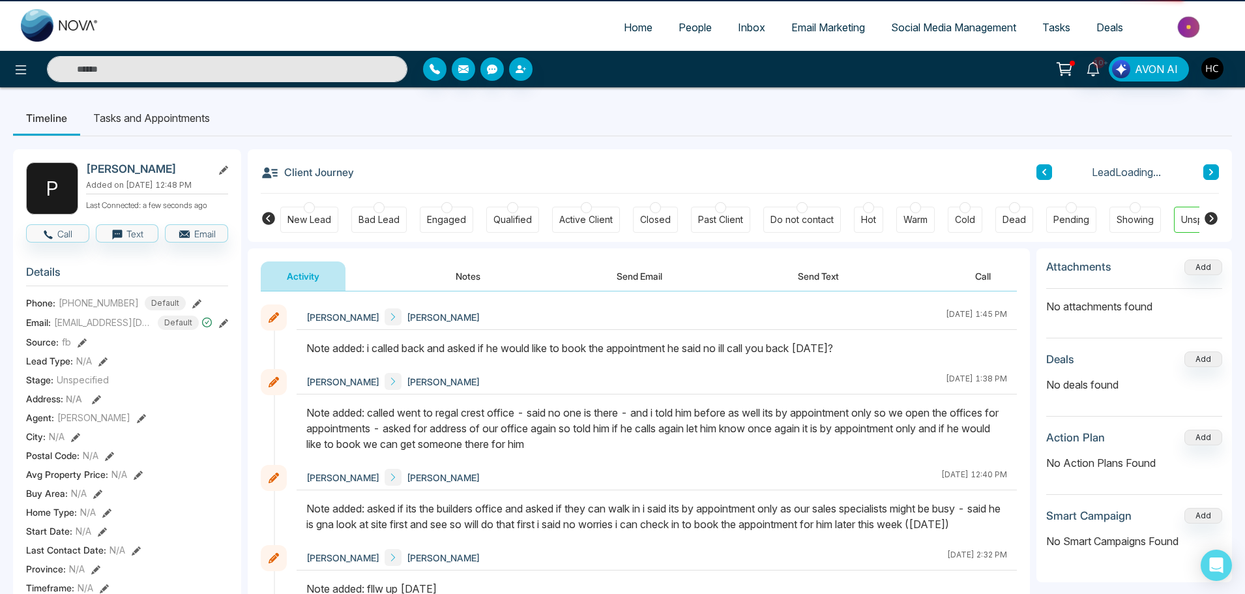
click at [1210, 168] on icon at bounding box center [1211, 172] width 7 height 8
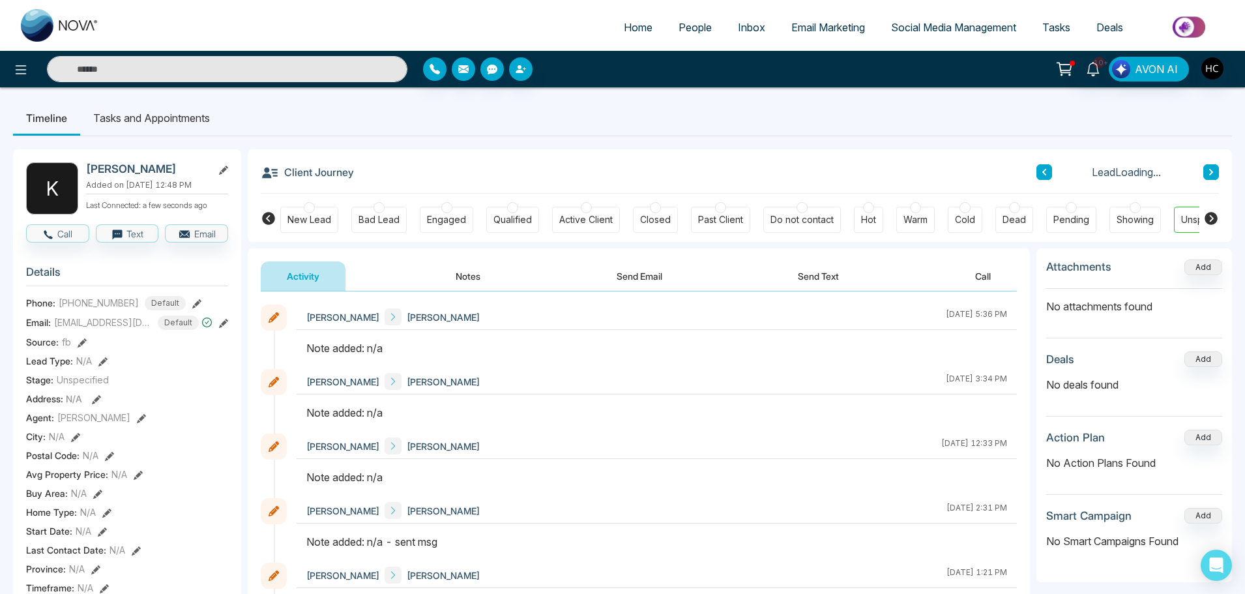
click at [1210, 168] on icon at bounding box center [1211, 172] width 7 height 8
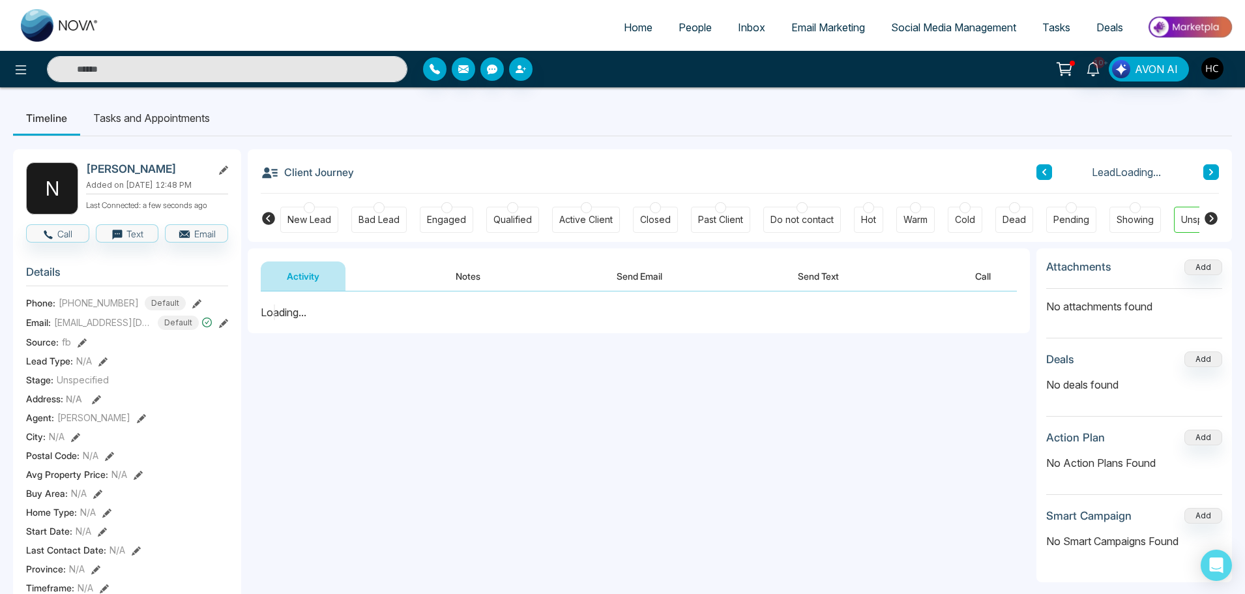
click at [1210, 168] on icon at bounding box center [1211, 172] width 7 height 8
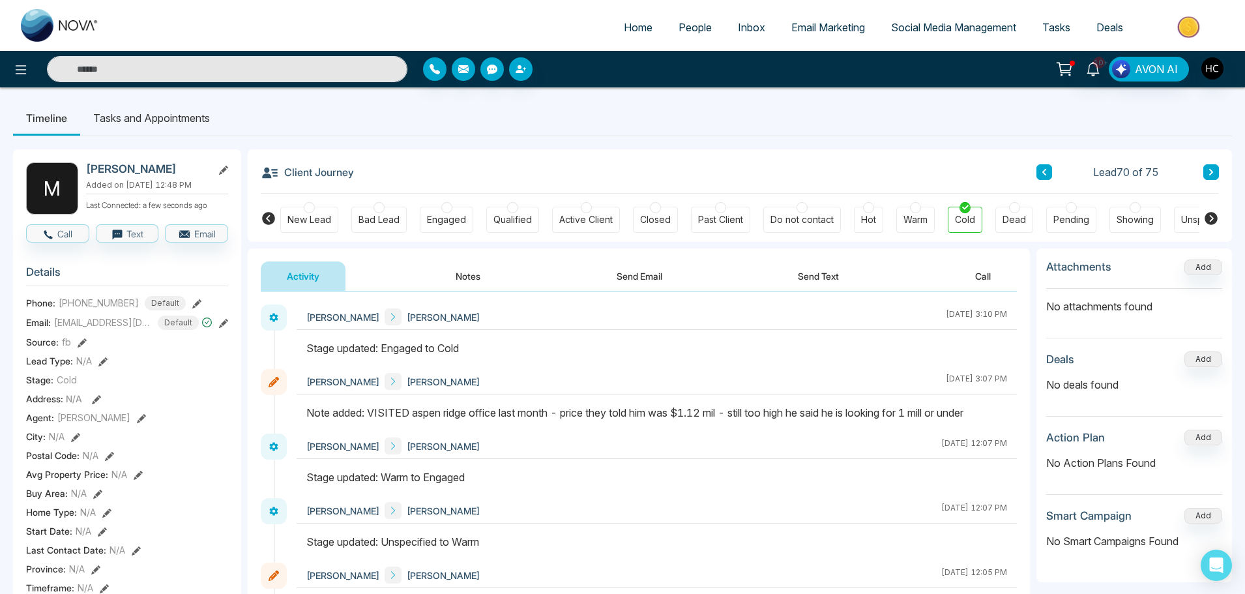
click at [1041, 172] on icon at bounding box center [1044, 172] width 7 height 8
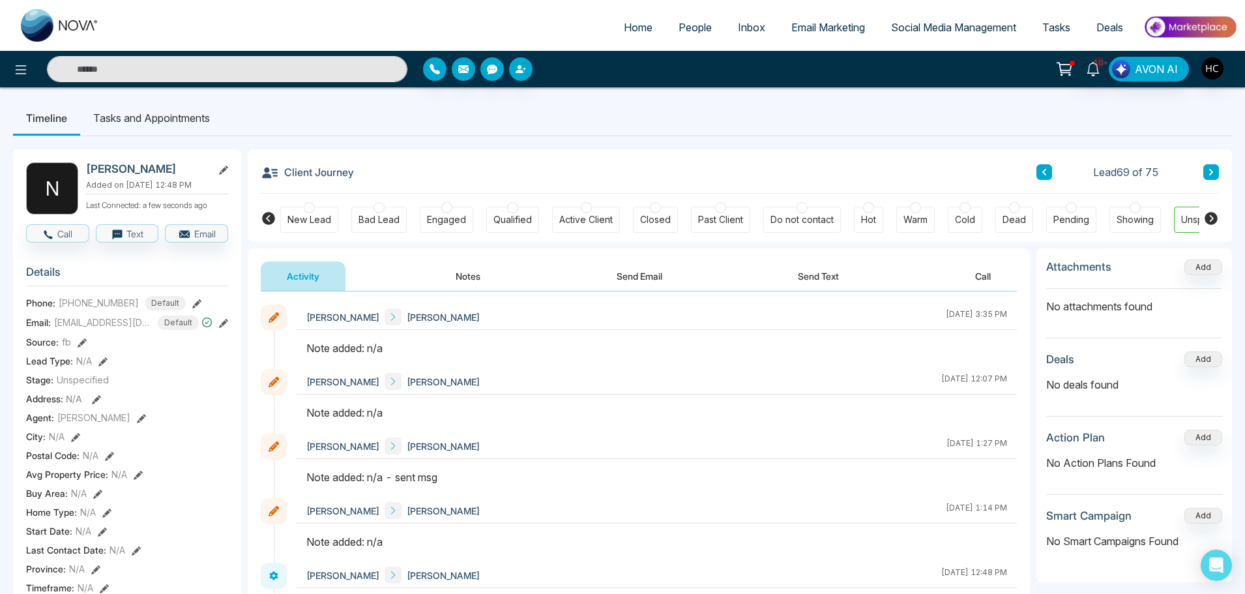
click at [1041, 172] on icon at bounding box center [1044, 172] width 7 height 8
click at [1215, 171] on button at bounding box center [1211, 172] width 16 height 16
click at [477, 274] on button "Notes" at bounding box center [467, 275] width 77 height 29
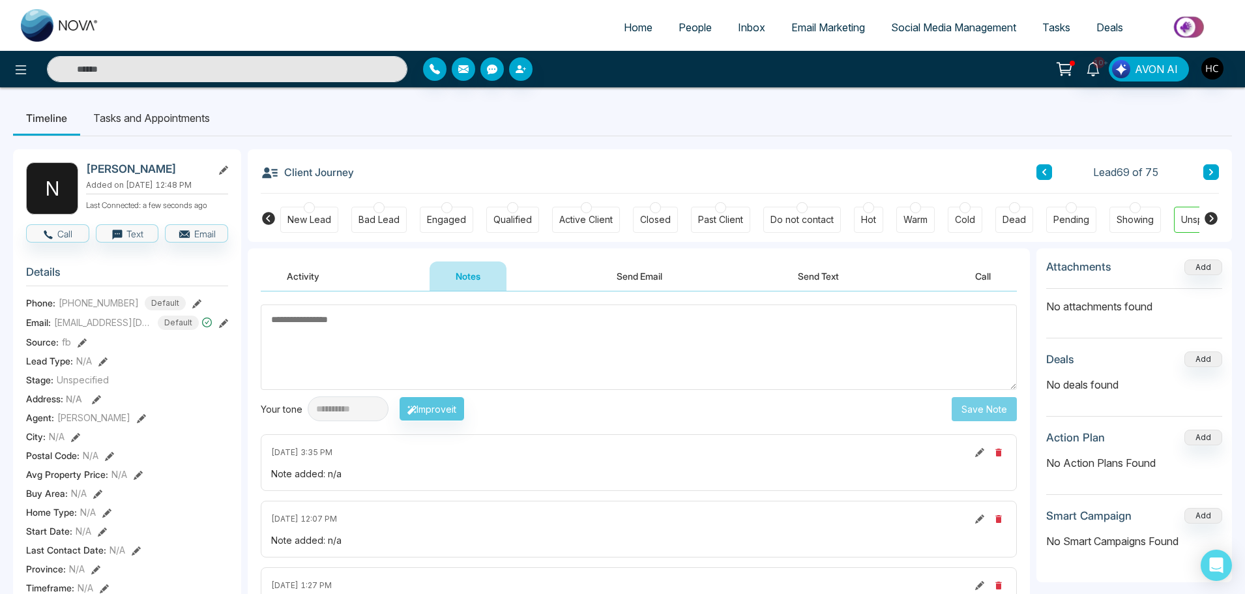
click at [691, 38] on link "People" at bounding box center [694, 27] width 59 height 25
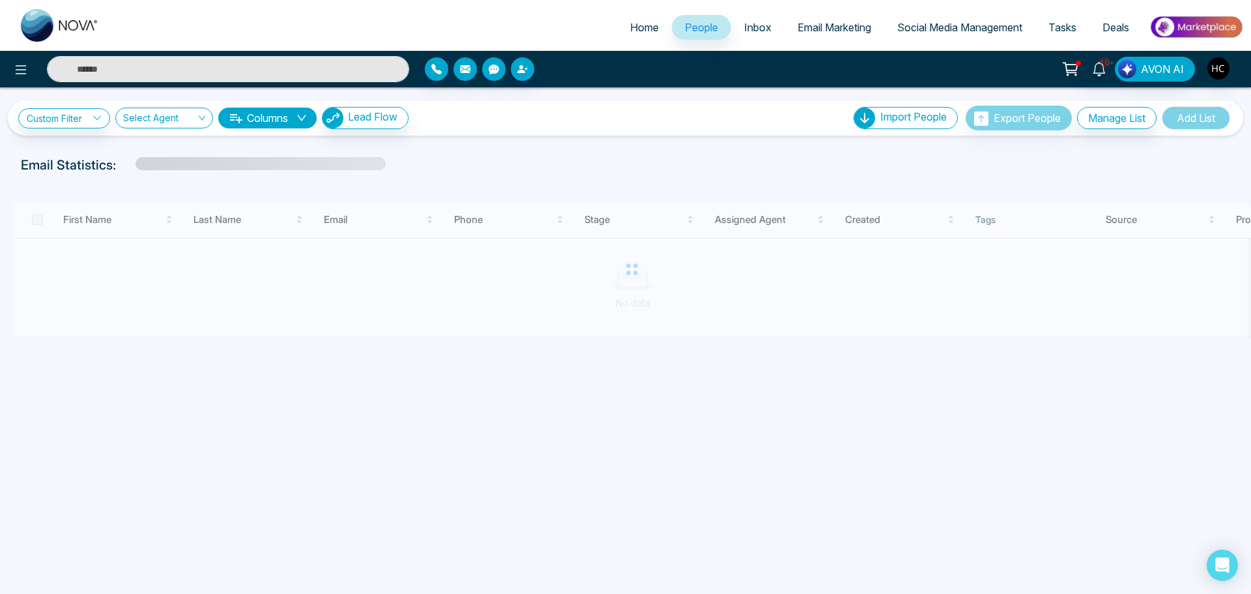
click at [636, 25] on span "Home" at bounding box center [644, 27] width 29 height 13
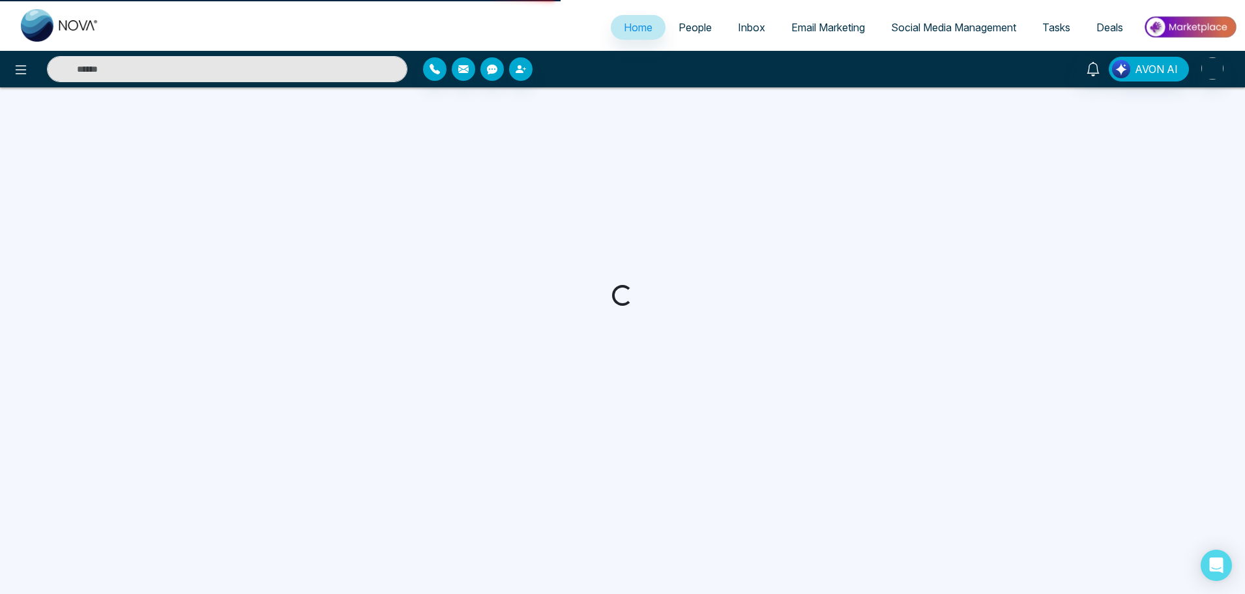
select select "*"
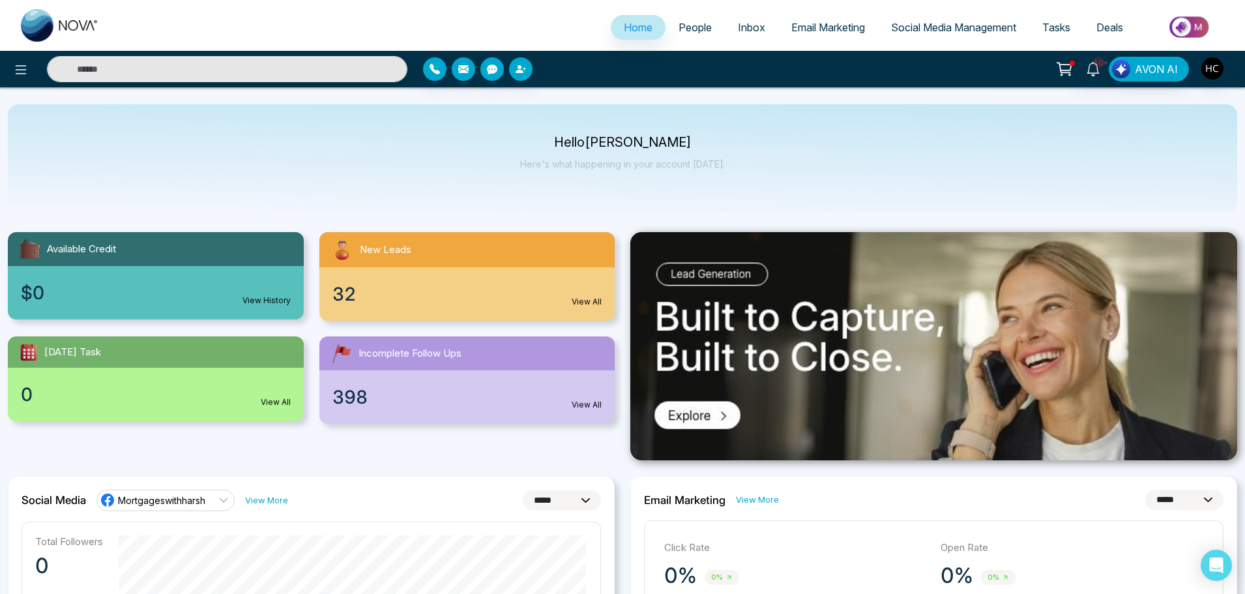
click at [685, 28] on span "People" at bounding box center [694, 27] width 33 height 13
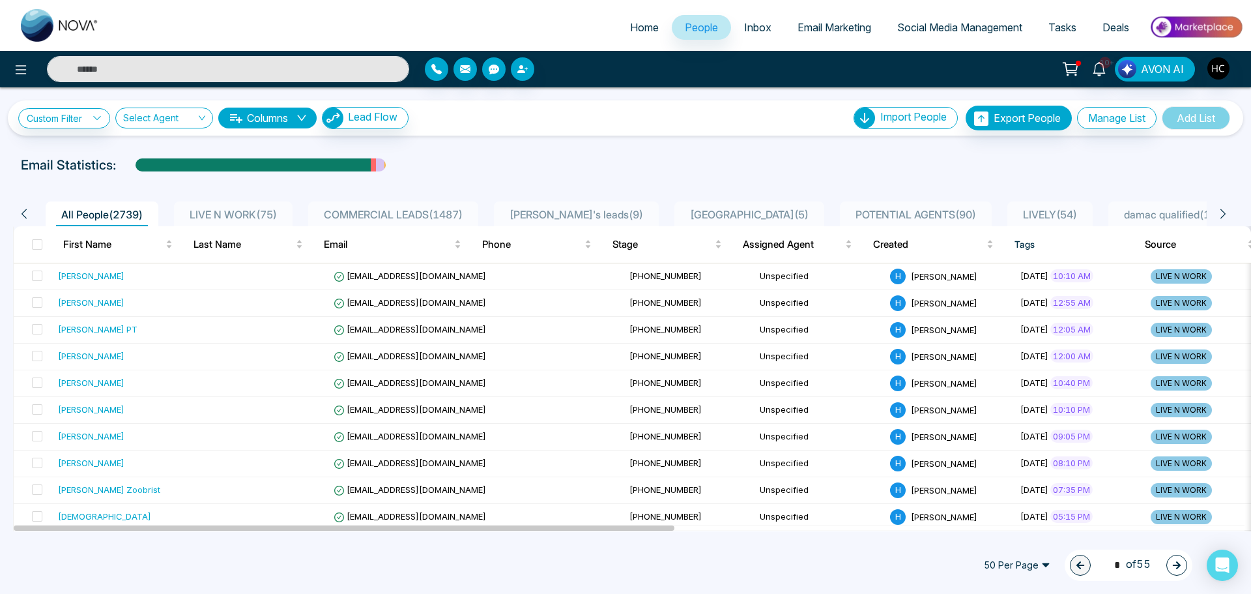
click at [267, 212] on span "LIVE N WORK ( 75 )" at bounding box center [233, 214] width 98 height 13
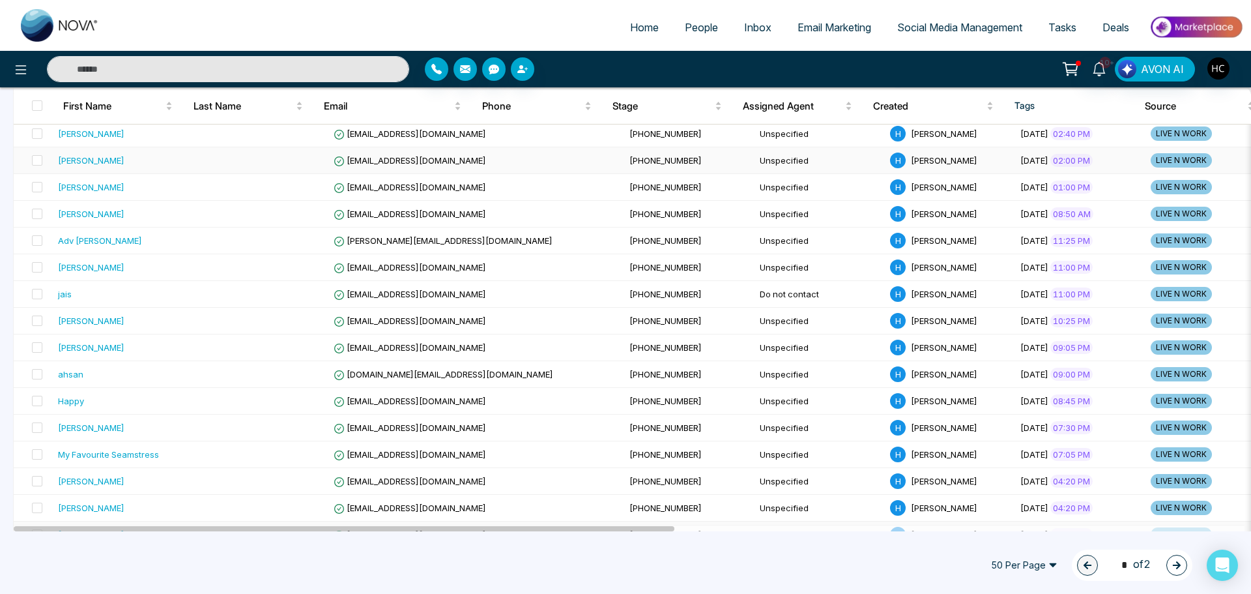
scroll to position [912, 0]
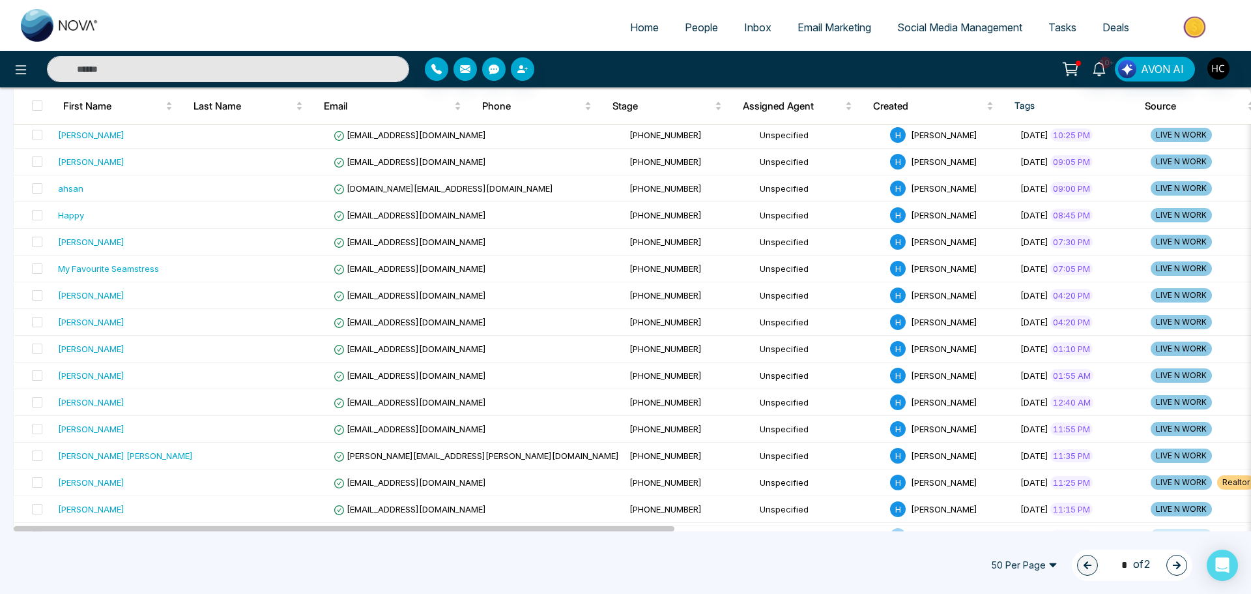
click at [1179, 560] on button "button" at bounding box center [1176, 565] width 21 height 21
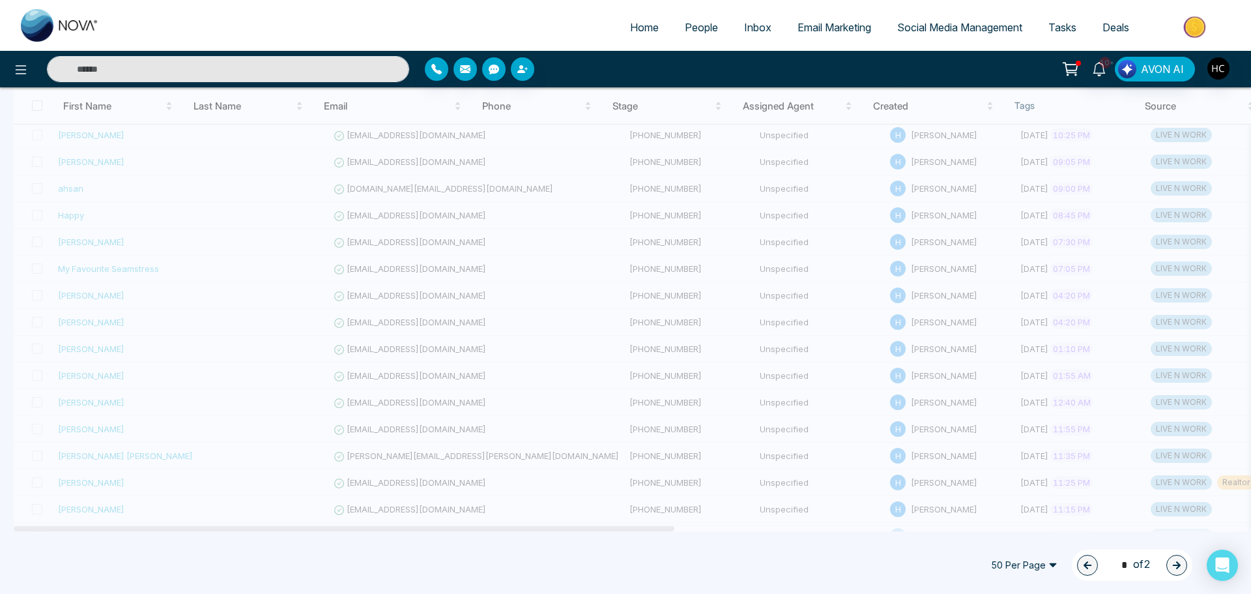
type input "*"
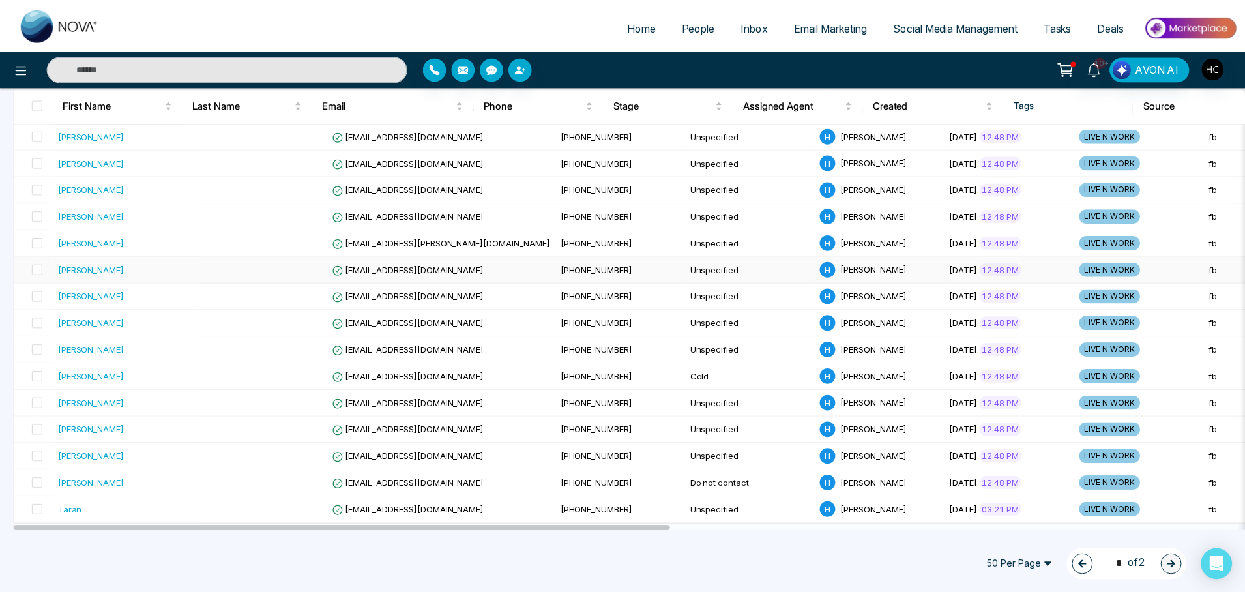
scroll to position [430, 0]
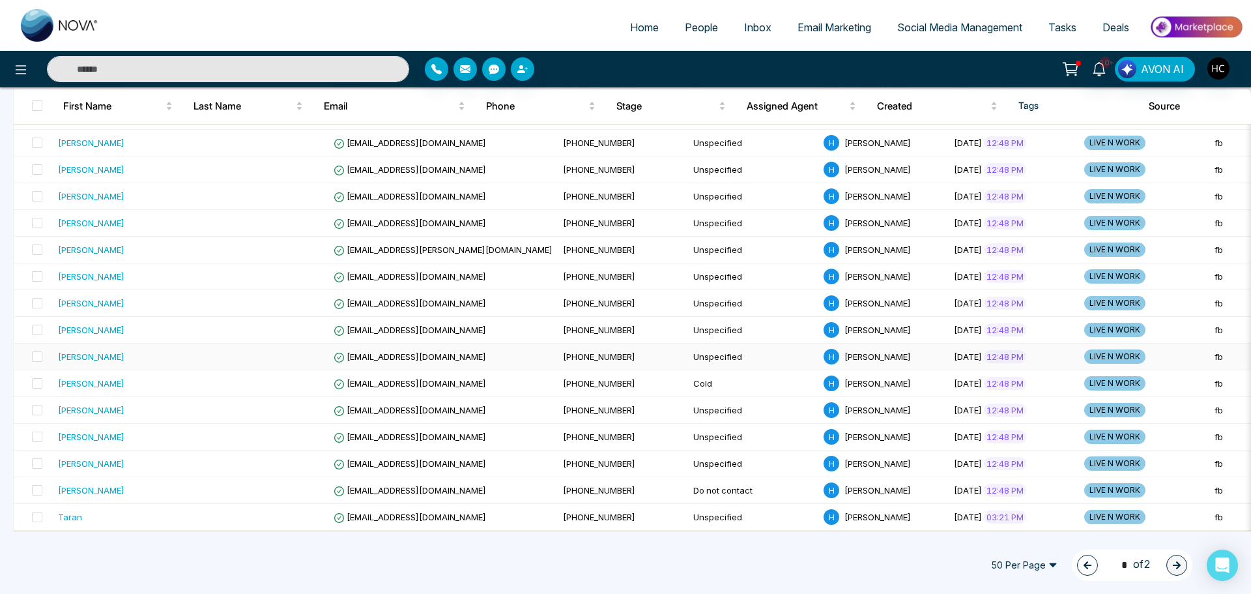
click at [140, 343] on td "Namarta Sharma" at bounding box center [125, 356] width 145 height 27
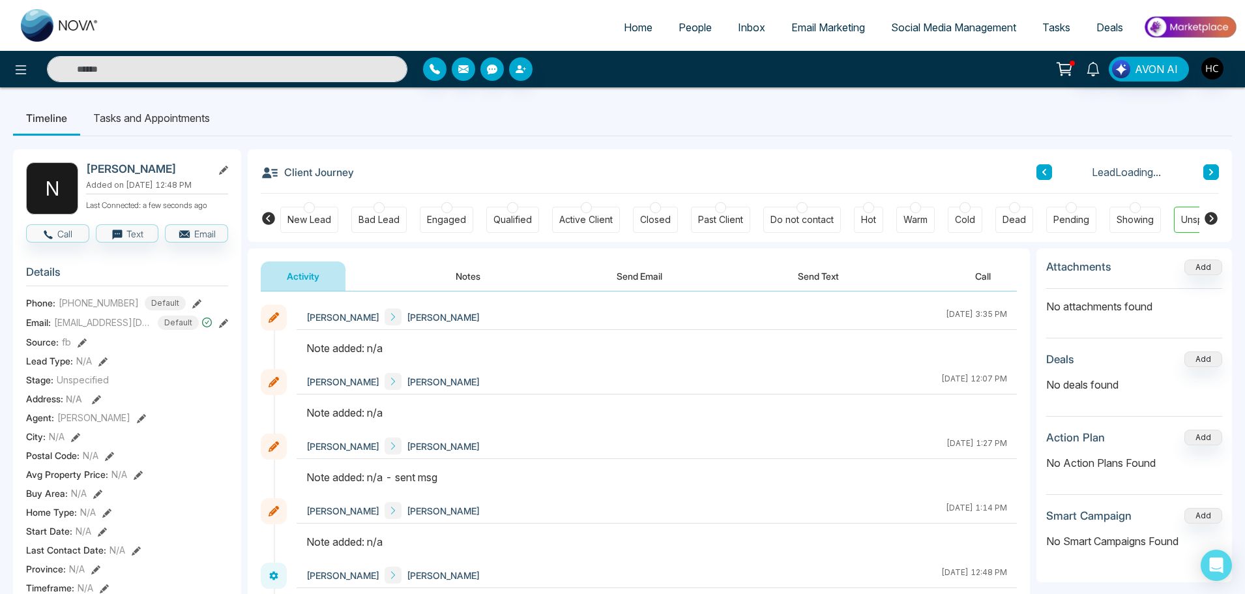
click at [469, 281] on button "Notes" at bounding box center [467, 275] width 77 height 29
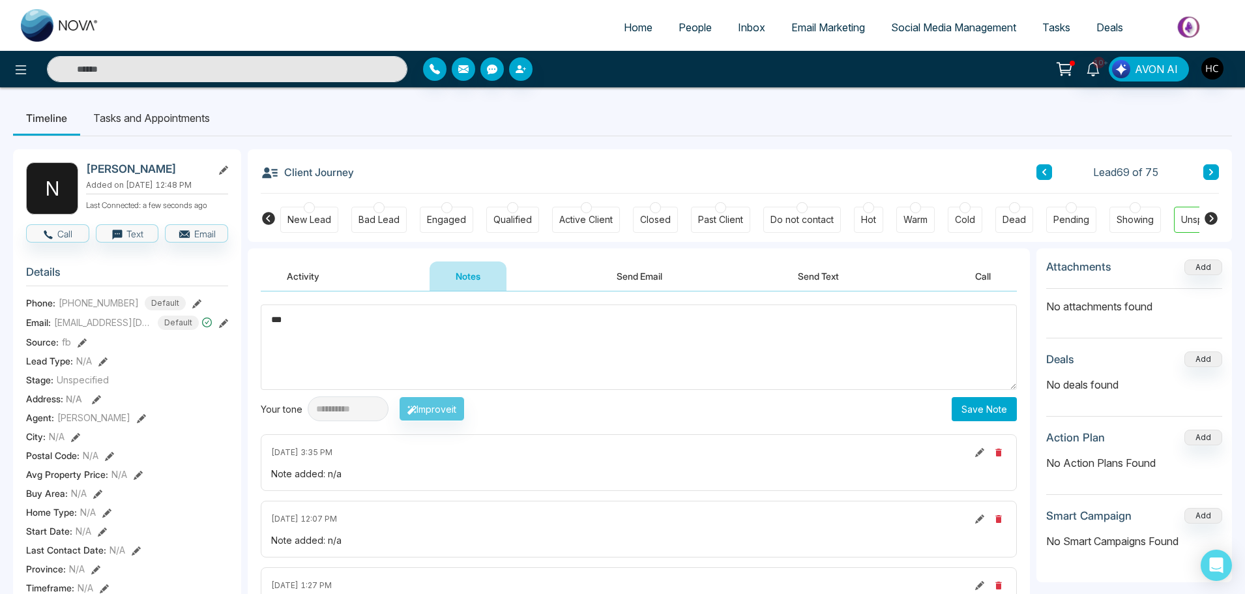
type textarea "***"
click at [974, 402] on button "Save Note" at bounding box center [983, 409] width 65 height 24
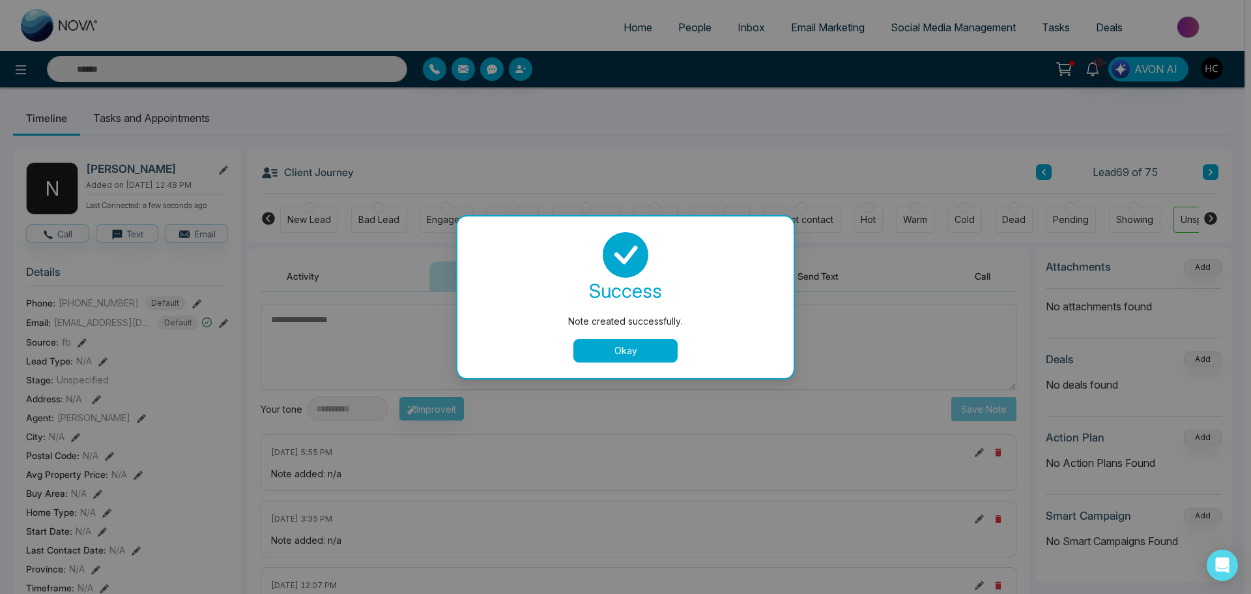
click at [653, 351] on button "Okay" at bounding box center [625, 350] width 104 height 23
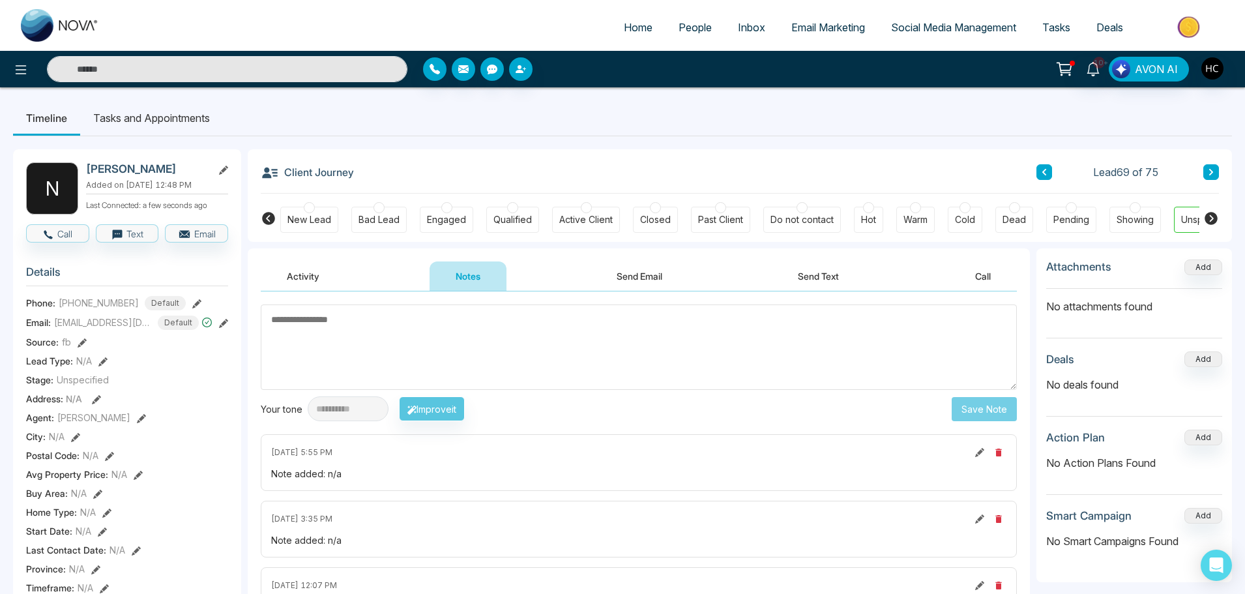
click at [1213, 169] on icon at bounding box center [1211, 172] width 7 height 8
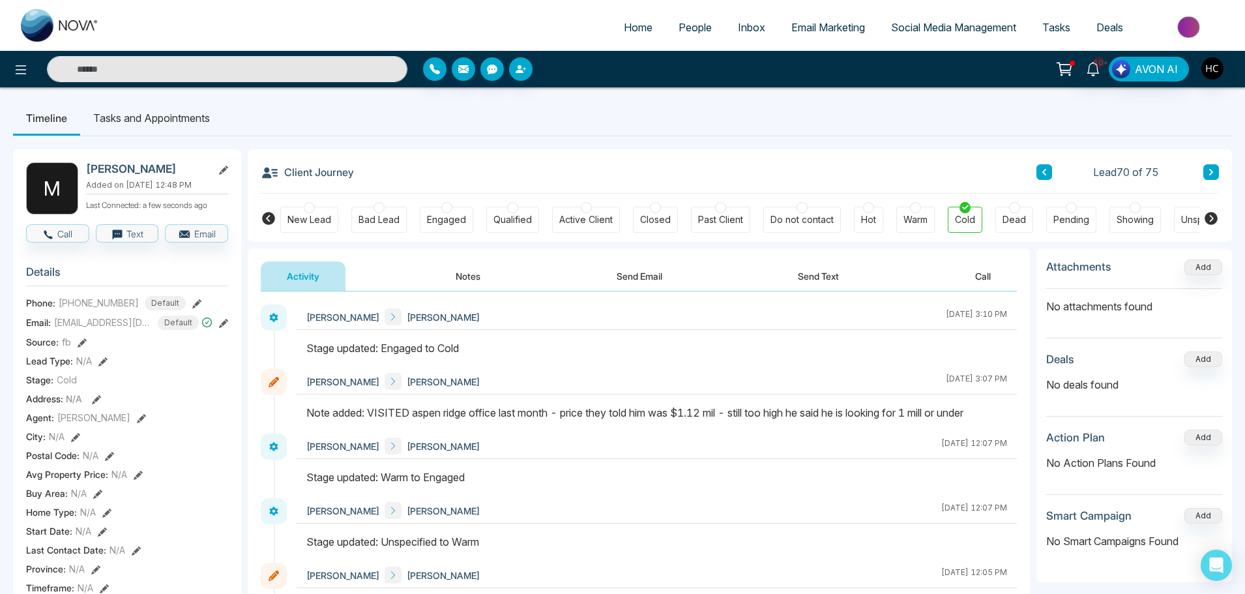
click at [1215, 171] on button at bounding box center [1211, 172] width 16 height 16
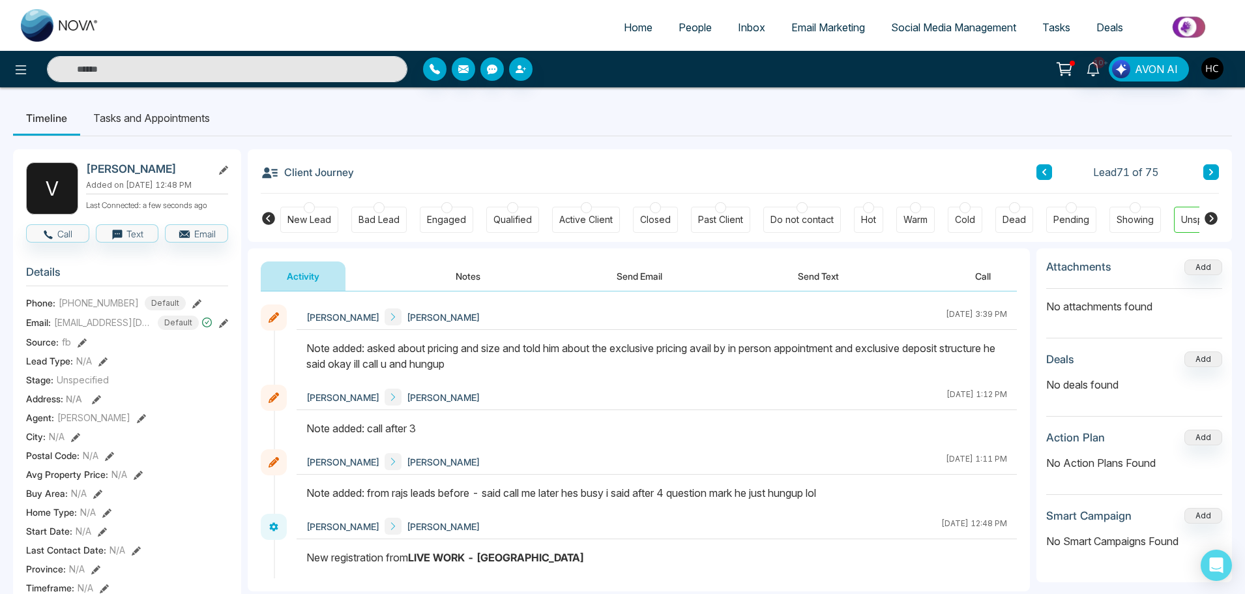
click at [482, 268] on button "Notes" at bounding box center [467, 275] width 77 height 29
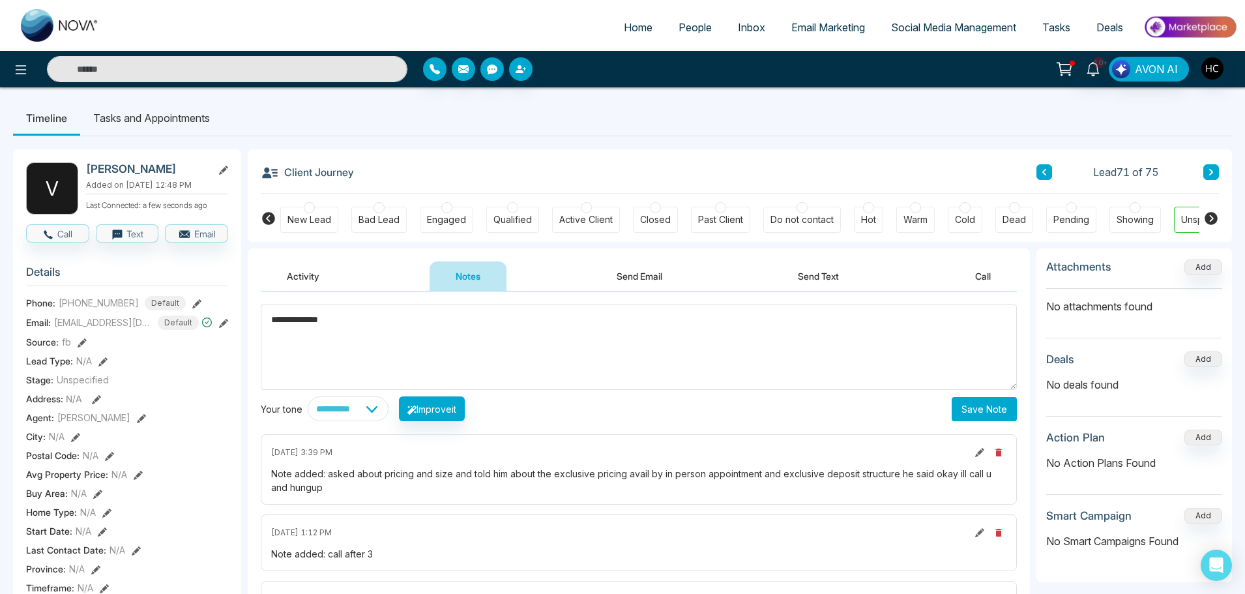
type textarea "**********"
click at [974, 405] on button "Save Note" at bounding box center [983, 409] width 65 height 24
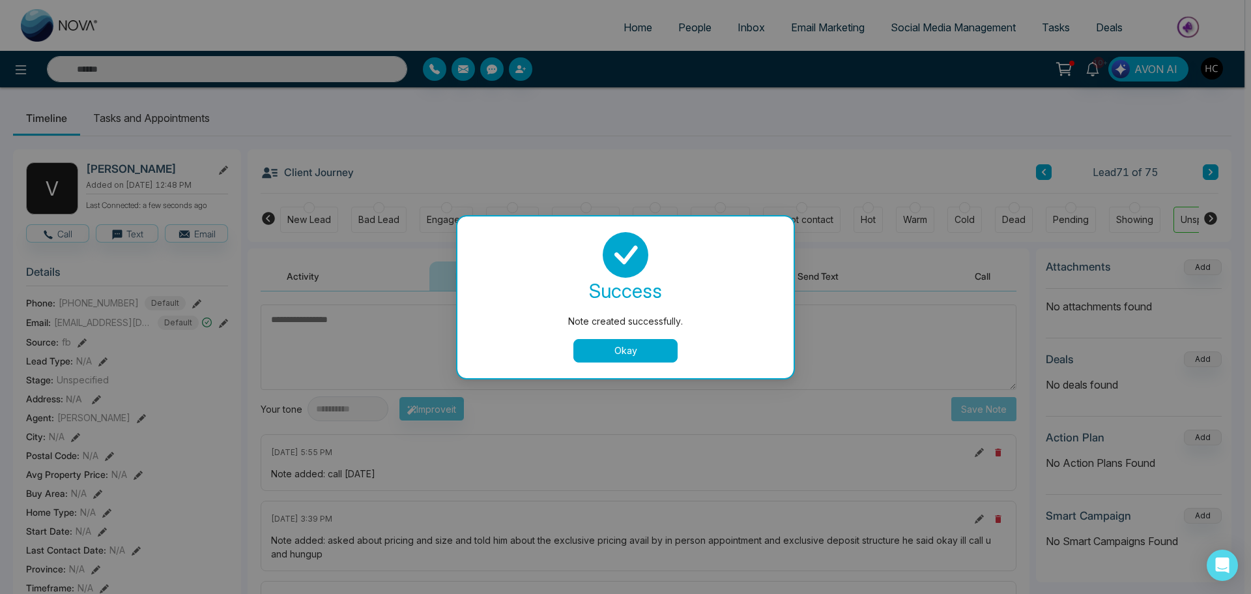
click at [656, 353] on button "Okay" at bounding box center [625, 350] width 104 height 23
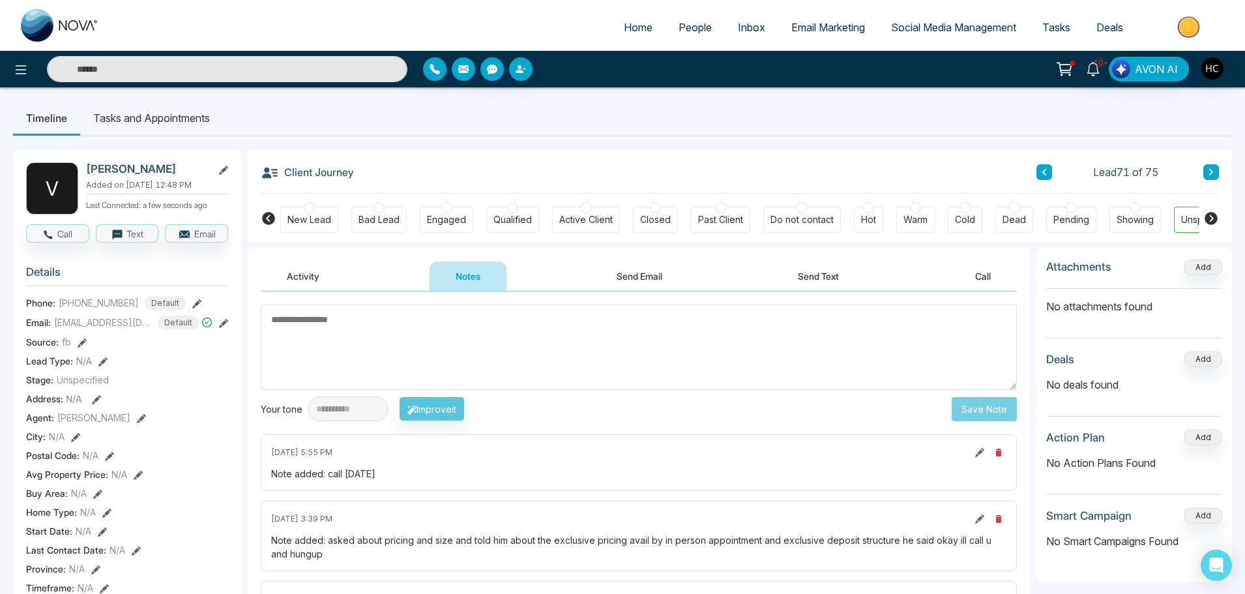
click at [1208, 170] on icon at bounding box center [1211, 172] width 7 height 8
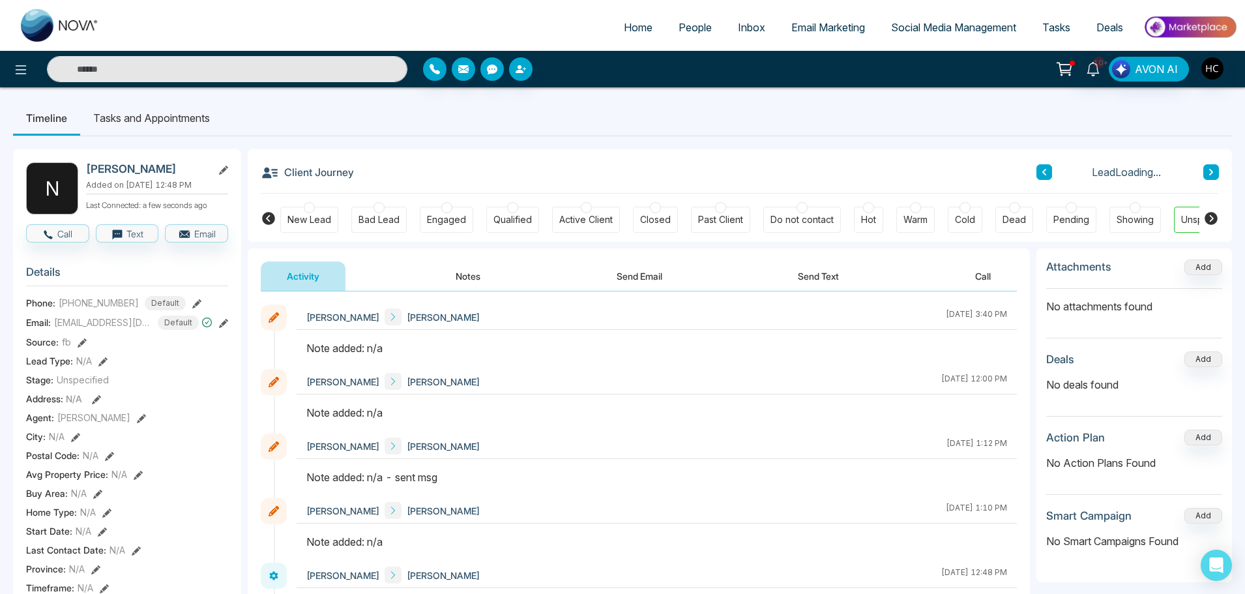
click at [468, 270] on button "Notes" at bounding box center [467, 275] width 77 height 29
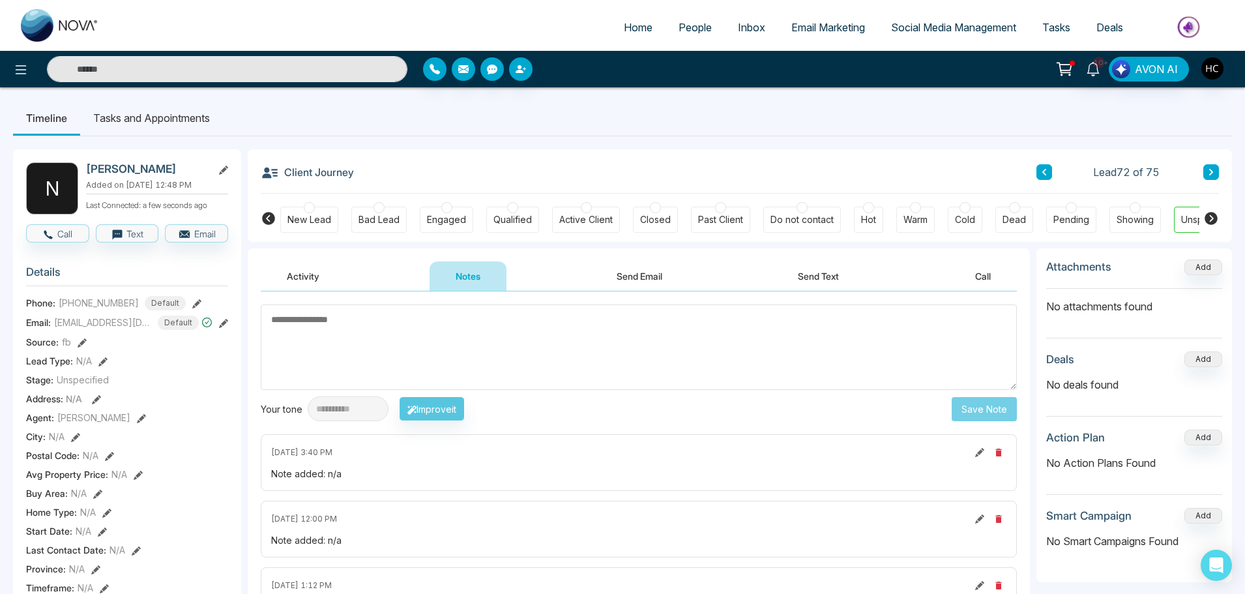
click at [479, 338] on textarea at bounding box center [639, 346] width 756 height 85
type textarea "***"
click at [968, 409] on button "Save Note" at bounding box center [983, 409] width 65 height 24
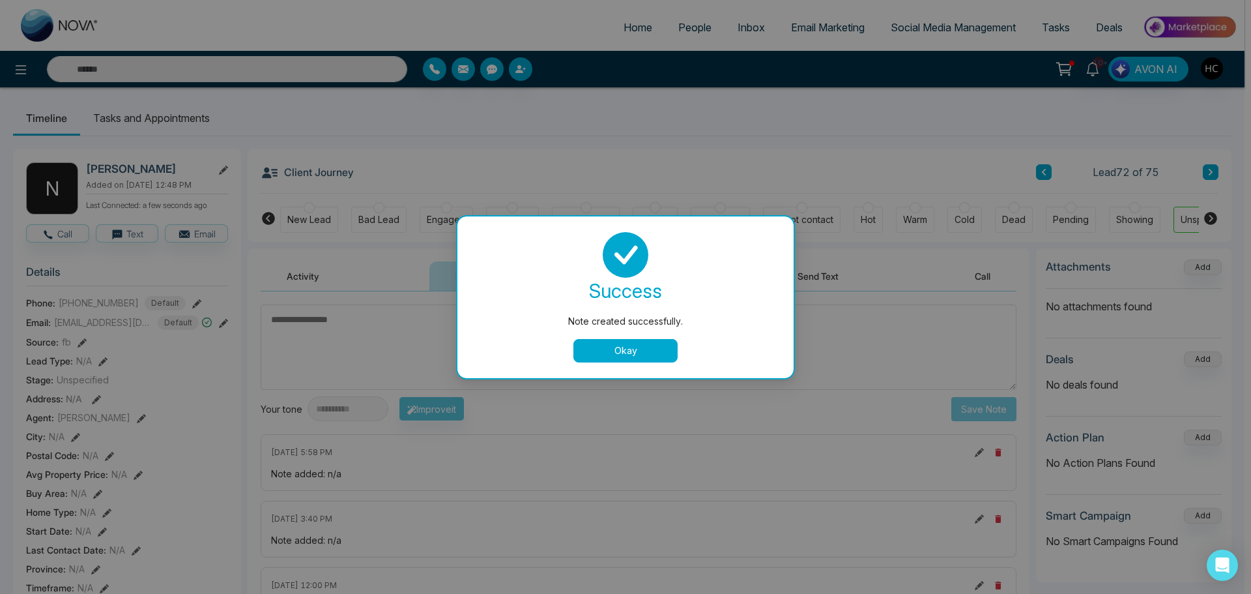
click at [626, 348] on button "Okay" at bounding box center [625, 350] width 104 height 23
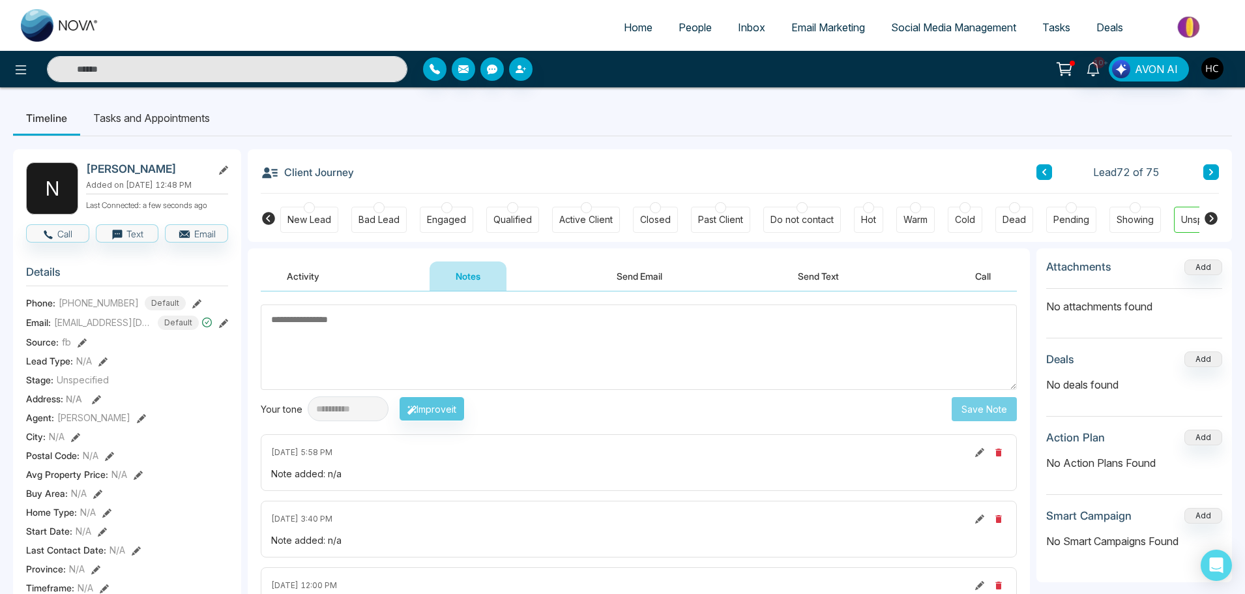
click at [1214, 168] on button at bounding box center [1211, 172] width 16 height 16
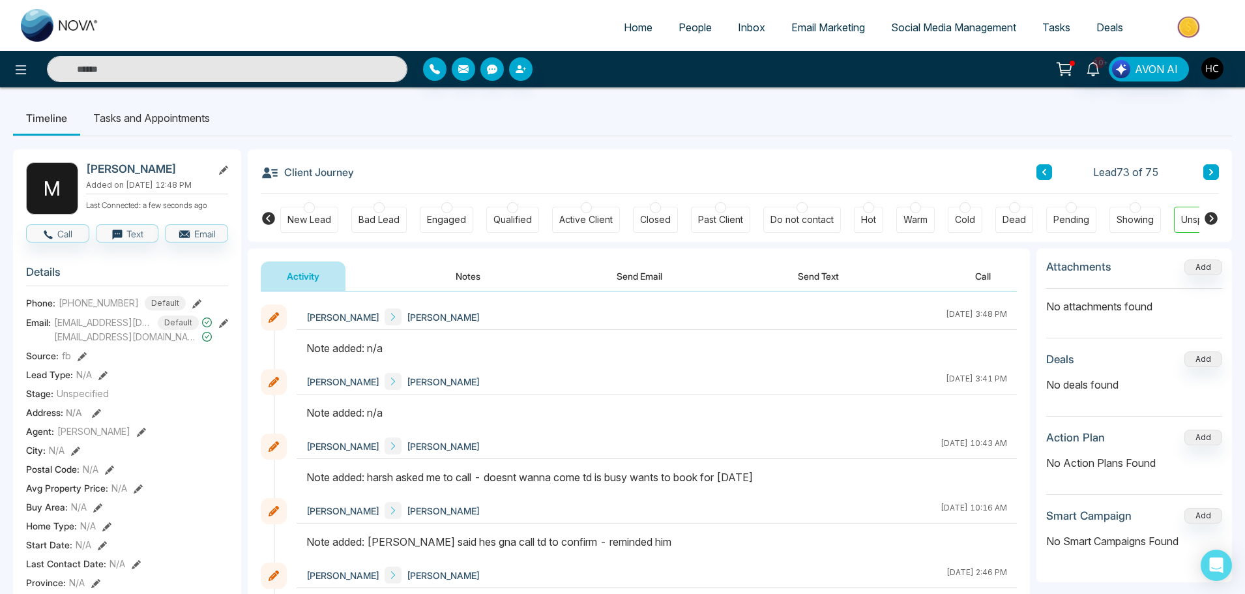
click at [461, 275] on button "Notes" at bounding box center [467, 275] width 77 height 29
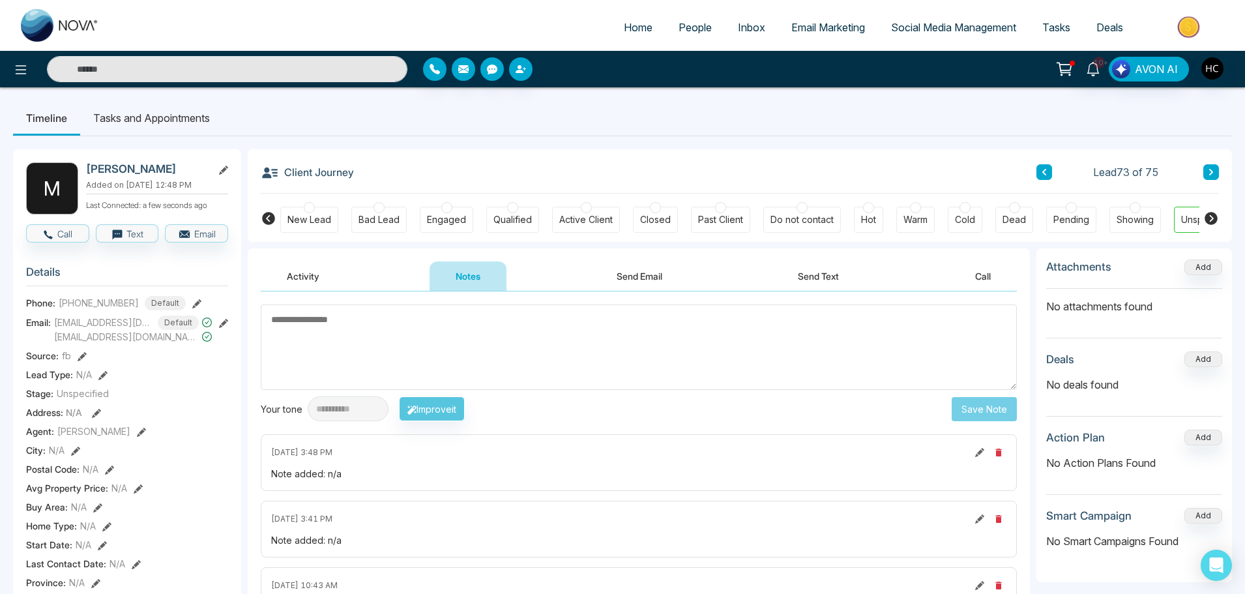
click at [1209, 168] on icon at bounding box center [1211, 172] width 7 height 8
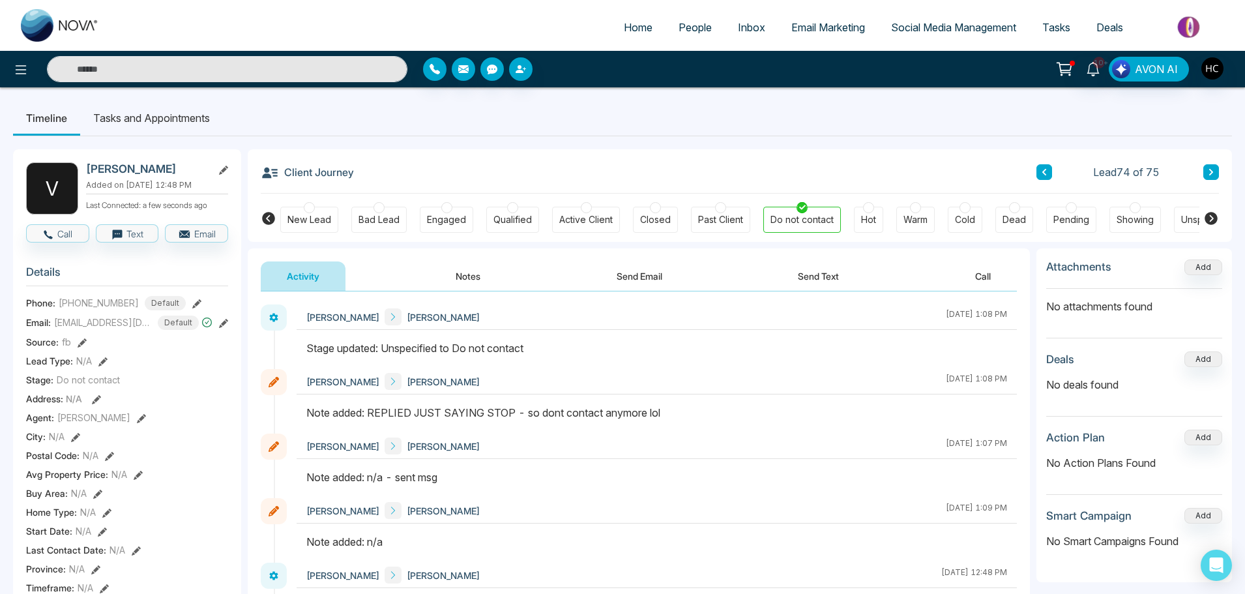
click at [1209, 172] on icon at bounding box center [1211, 172] width 7 height 8
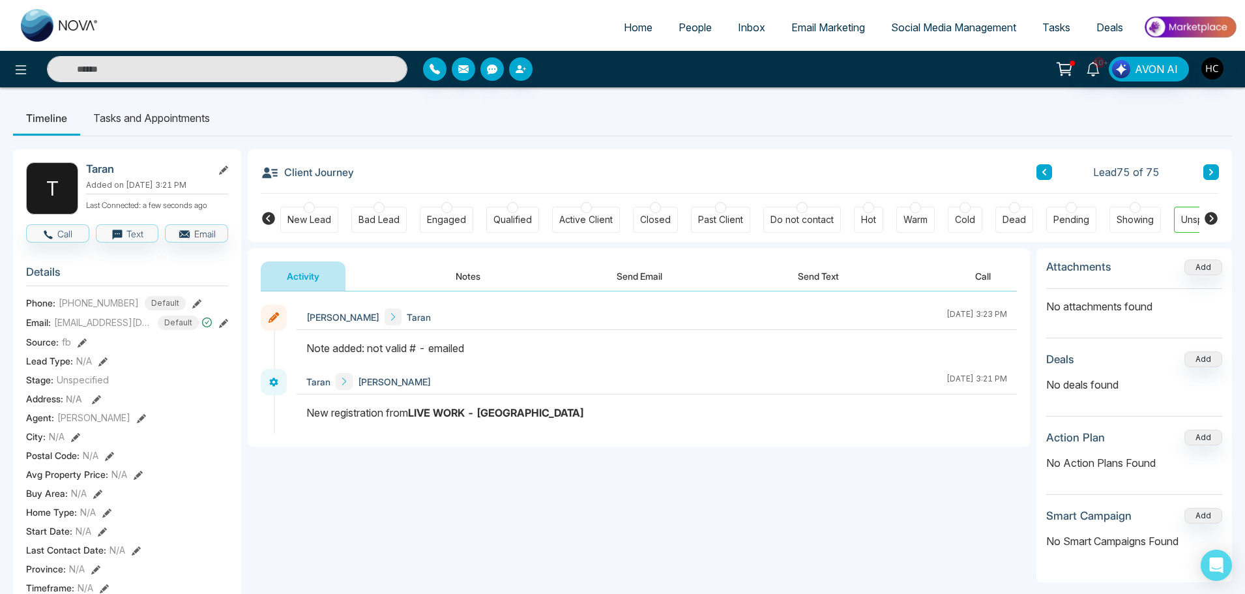
click at [691, 28] on span "People" at bounding box center [694, 27] width 33 height 13
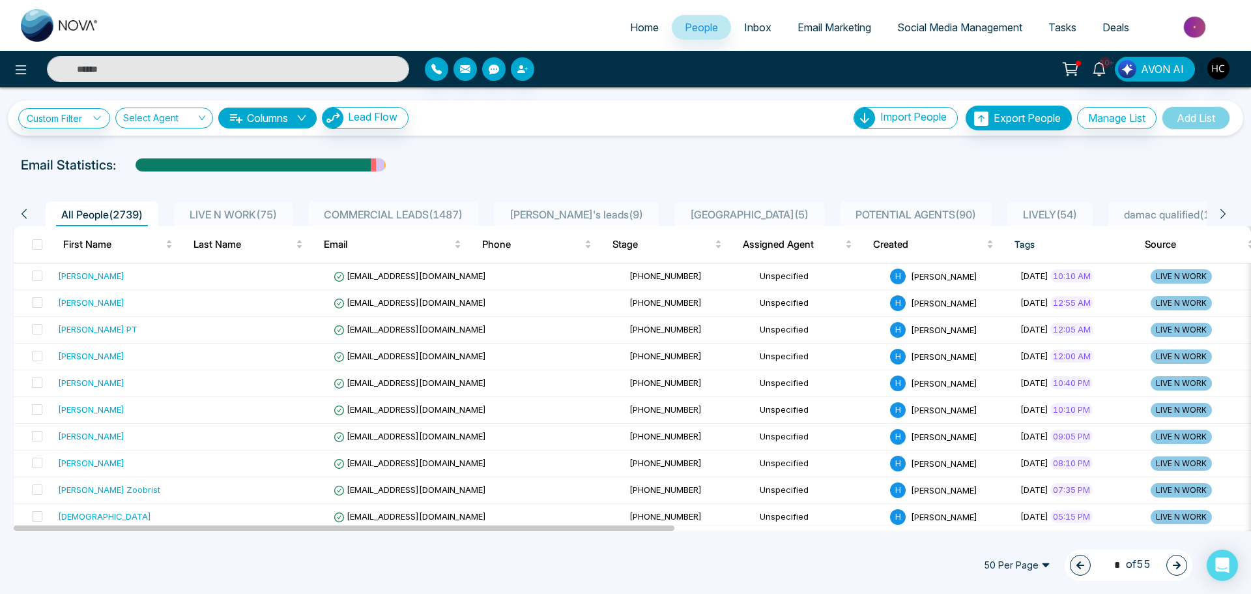
click at [246, 210] on span "LIVE N WORK ( 75 )" at bounding box center [233, 214] width 98 height 13
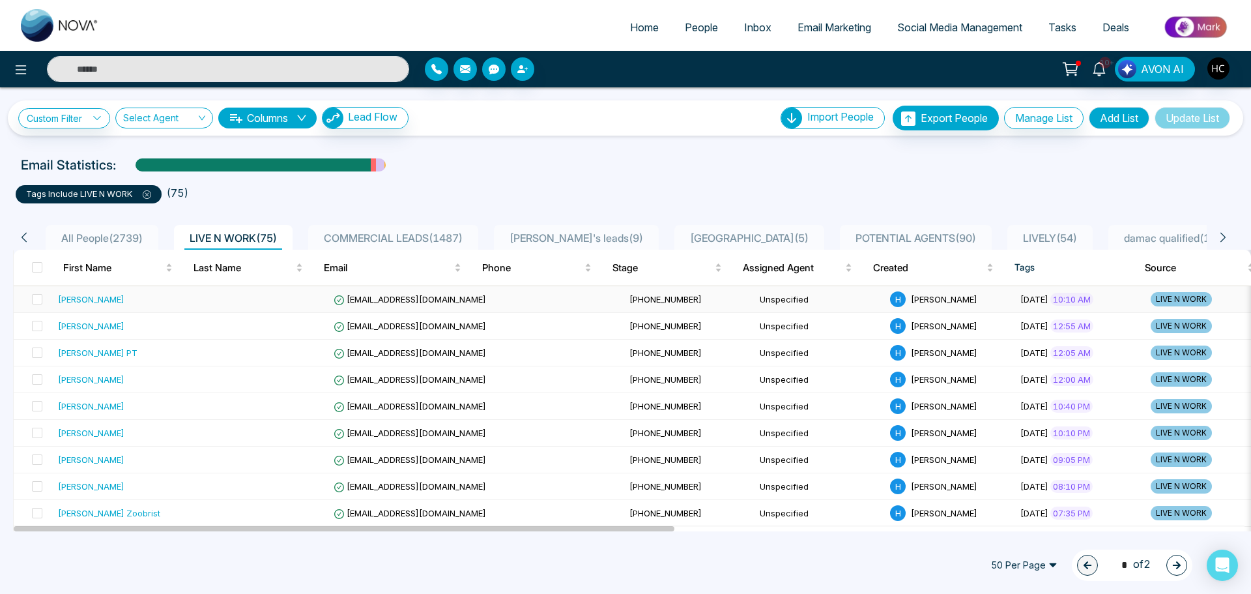
click at [233, 287] on td at bounding box center [263, 299] width 130 height 27
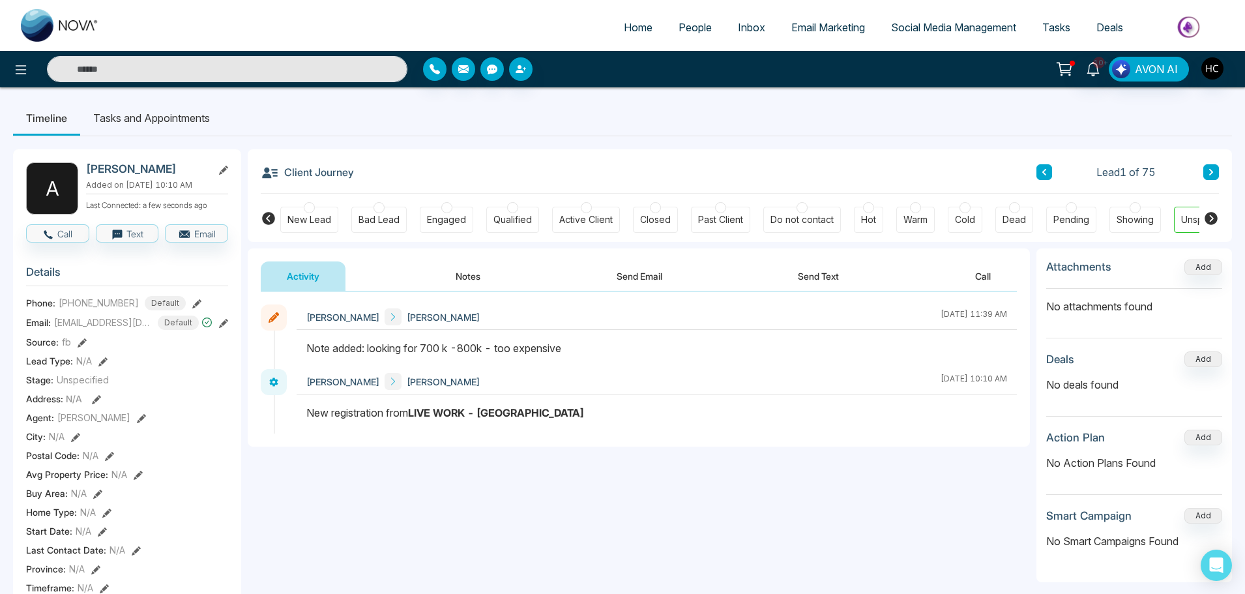
click at [1213, 169] on icon at bounding box center [1211, 172] width 7 height 8
click at [469, 263] on button "Notes" at bounding box center [467, 275] width 77 height 29
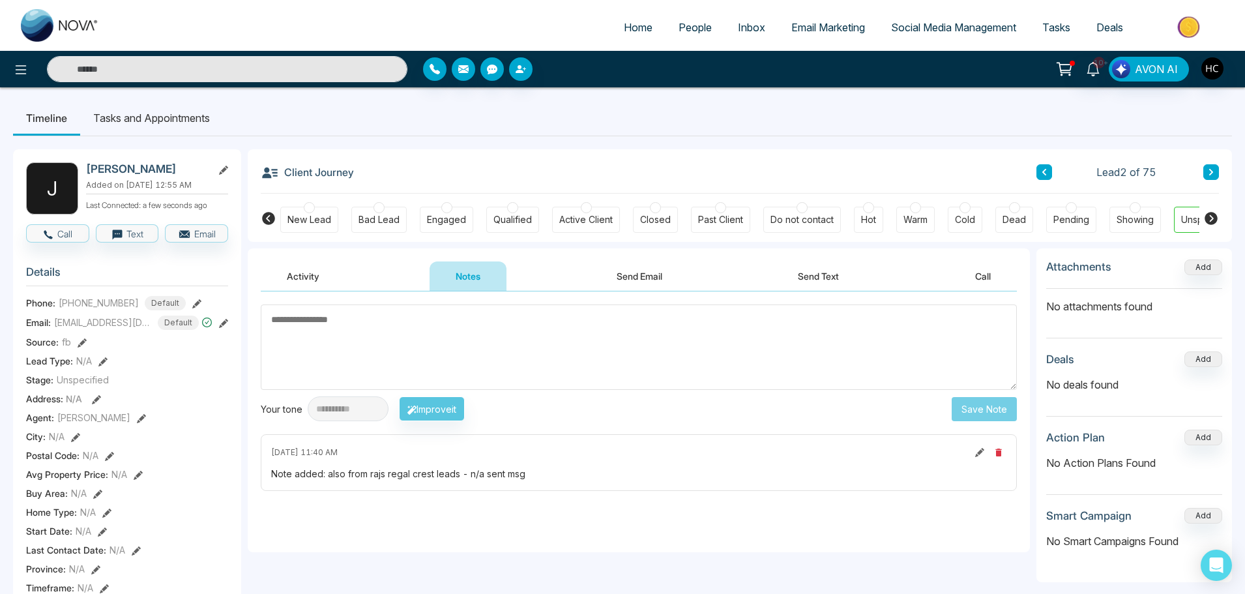
click at [397, 339] on textarea at bounding box center [639, 346] width 756 height 85
click at [360, 329] on textarea at bounding box center [639, 346] width 756 height 85
click at [361, 332] on textarea at bounding box center [639, 346] width 756 height 85
click at [692, 24] on span "People" at bounding box center [694, 27] width 33 height 13
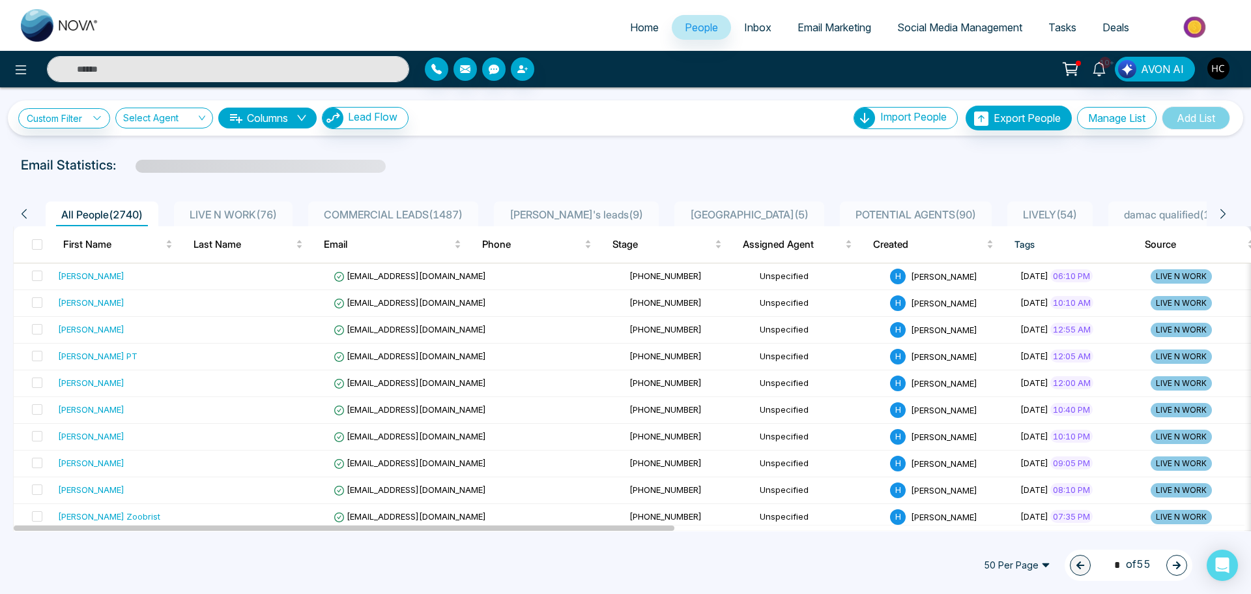
click at [263, 209] on span "LIVE N WORK ( 76 )" at bounding box center [233, 214] width 98 height 13
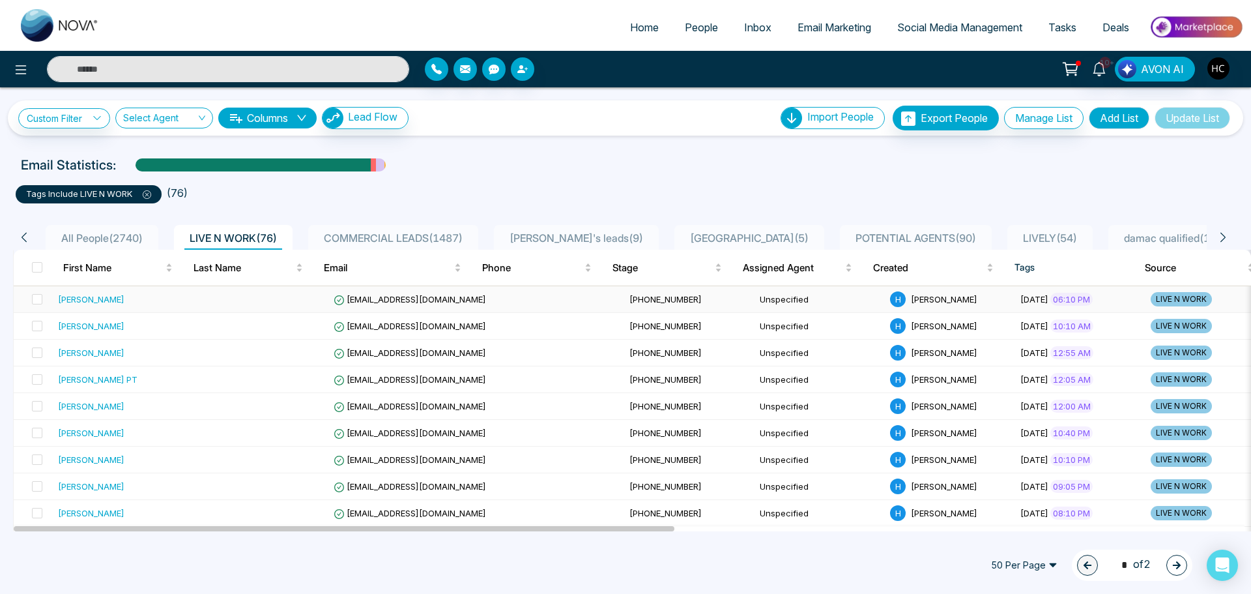
click at [295, 298] on td at bounding box center [263, 299] width 130 height 27
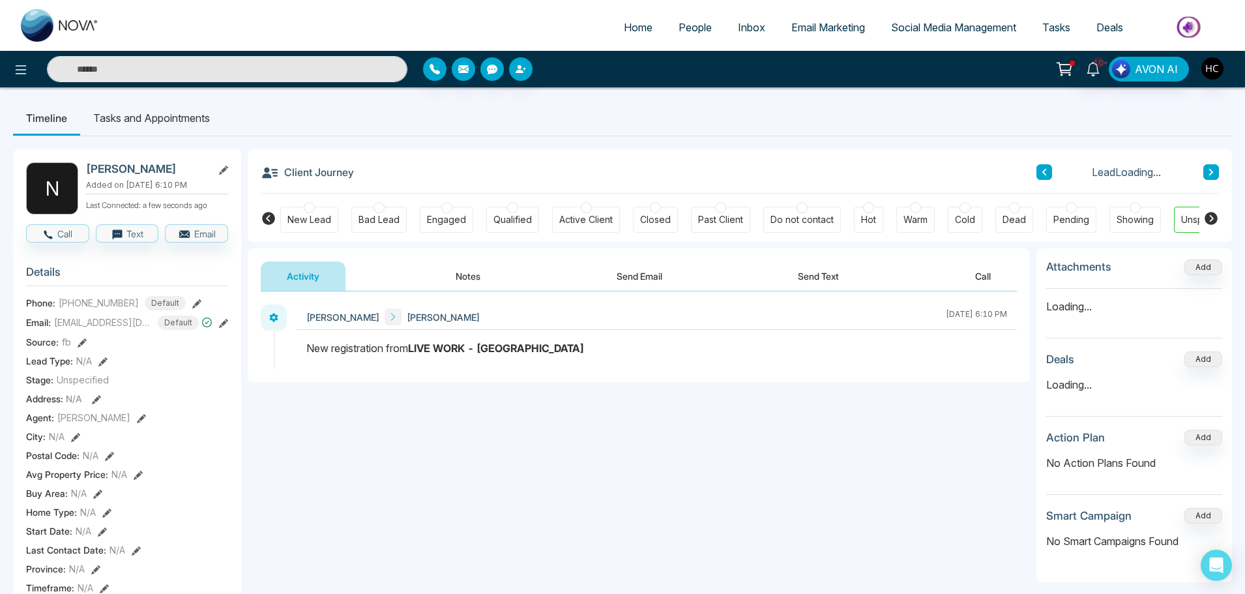
click at [469, 274] on button "Notes" at bounding box center [467, 275] width 77 height 29
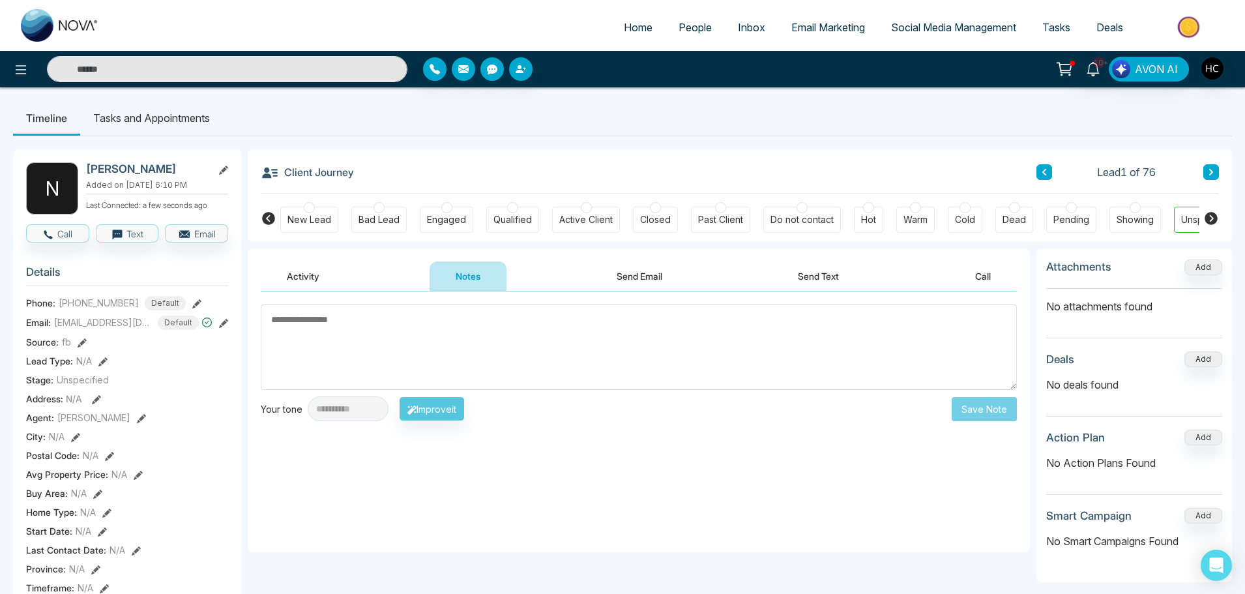
click at [466, 368] on textarea at bounding box center [639, 346] width 756 height 85
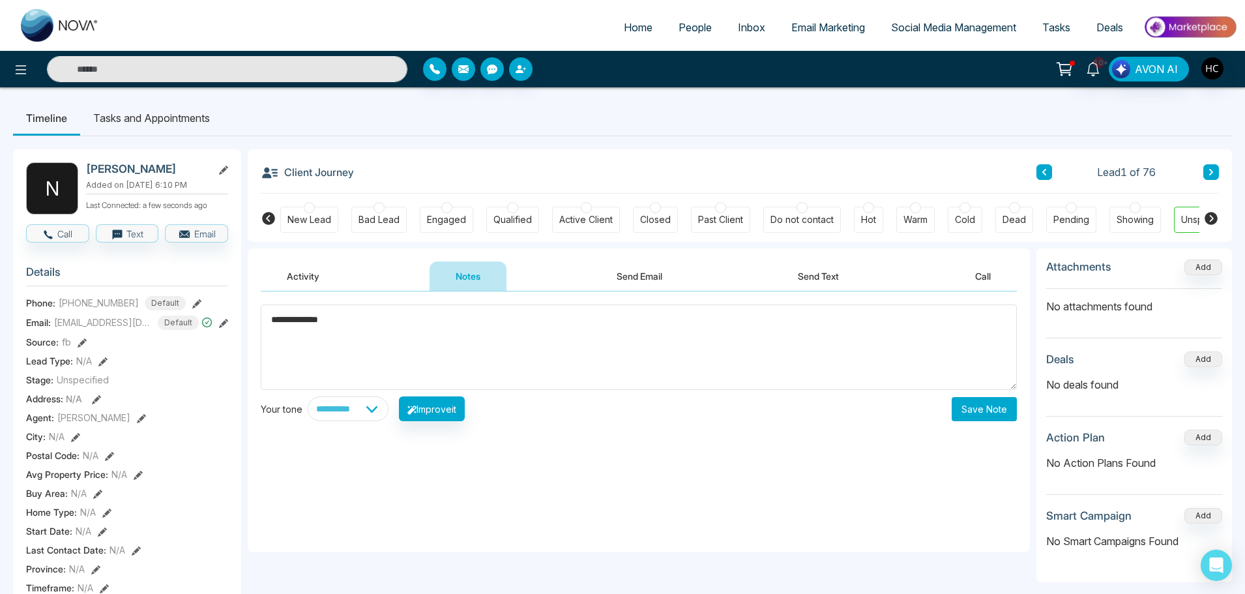
type textarea "**********"
click at [988, 403] on button "Save Note" at bounding box center [983, 409] width 65 height 24
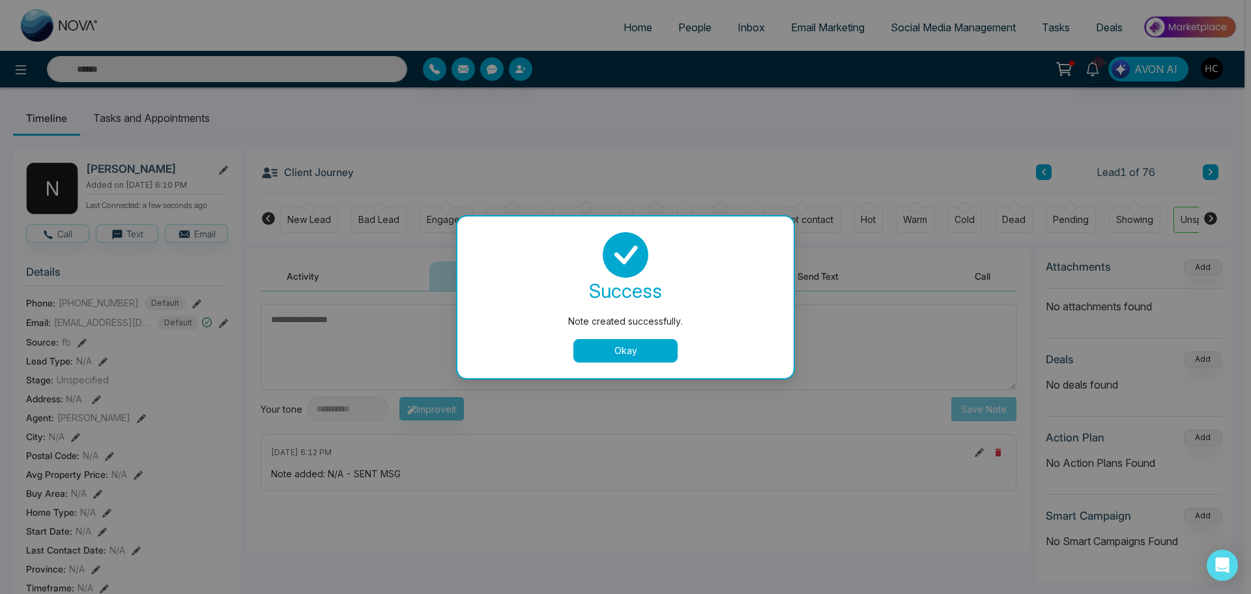
click at [644, 348] on button "Okay" at bounding box center [625, 350] width 104 height 23
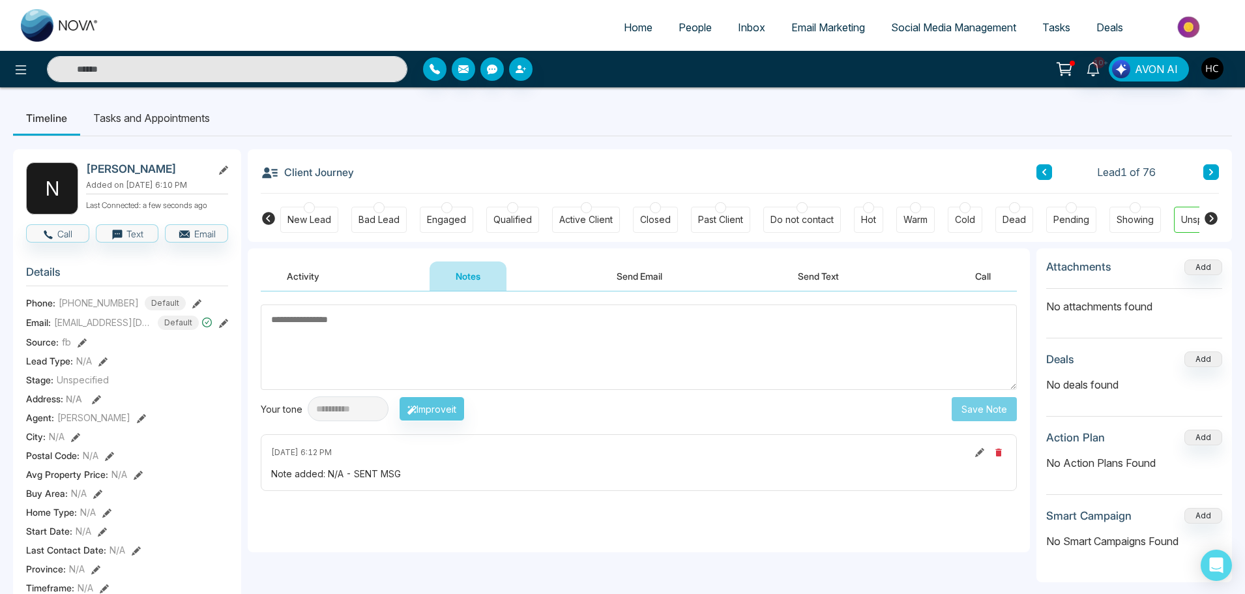
click at [456, 325] on textarea at bounding box center [639, 346] width 756 height 85
click at [682, 22] on span "People" at bounding box center [694, 27] width 33 height 13
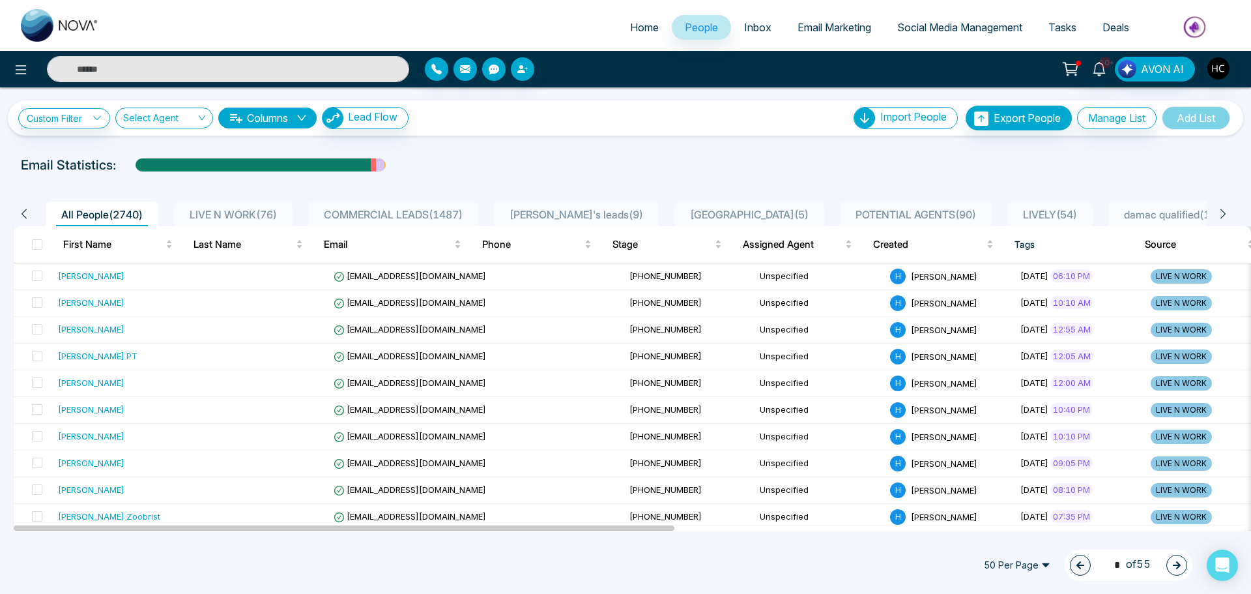
click at [250, 208] on span "LIVE N WORK ( 76 )" at bounding box center [233, 214] width 98 height 13
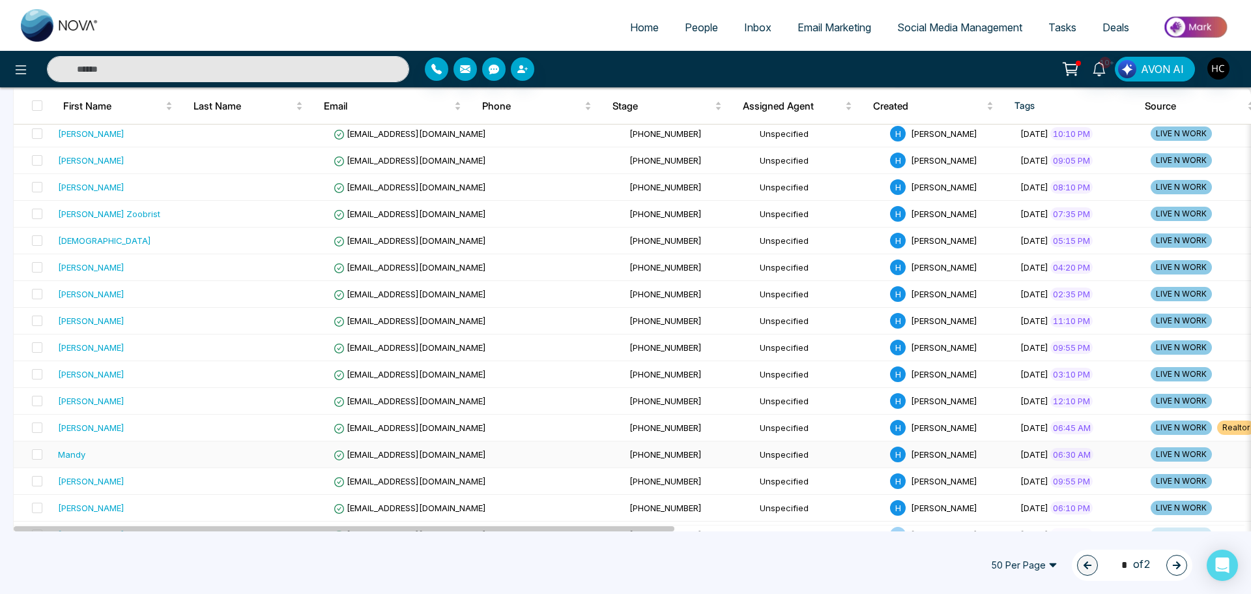
scroll to position [652, 0]
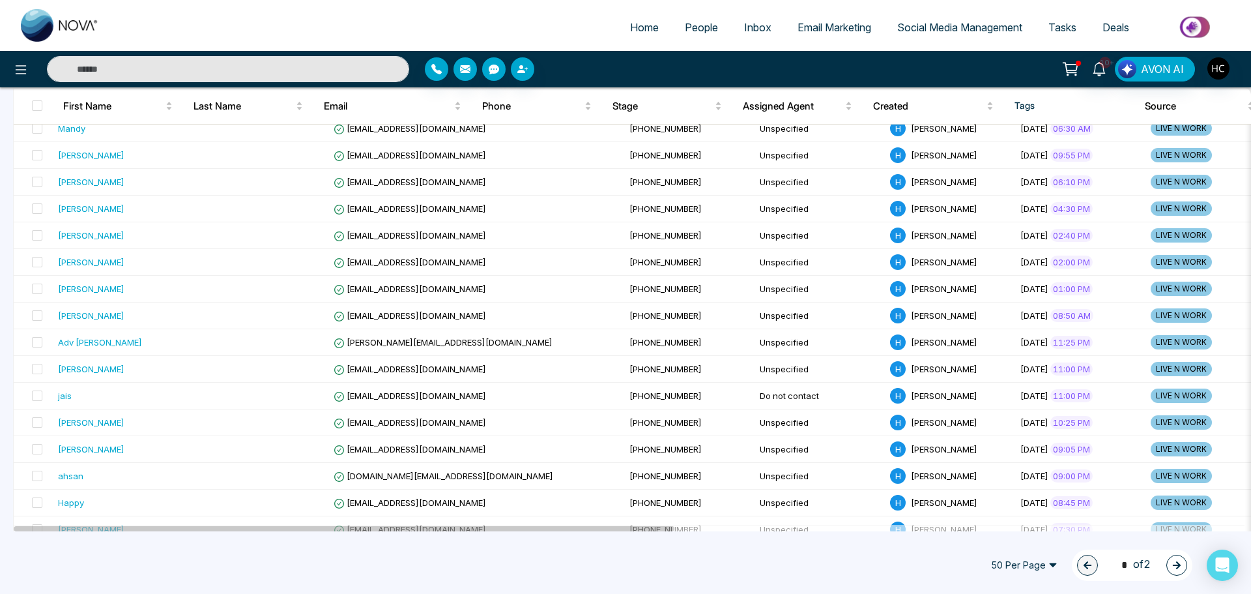
click at [1175, 562] on icon "button" at bounding box center [1176, 564] width 9 height 9
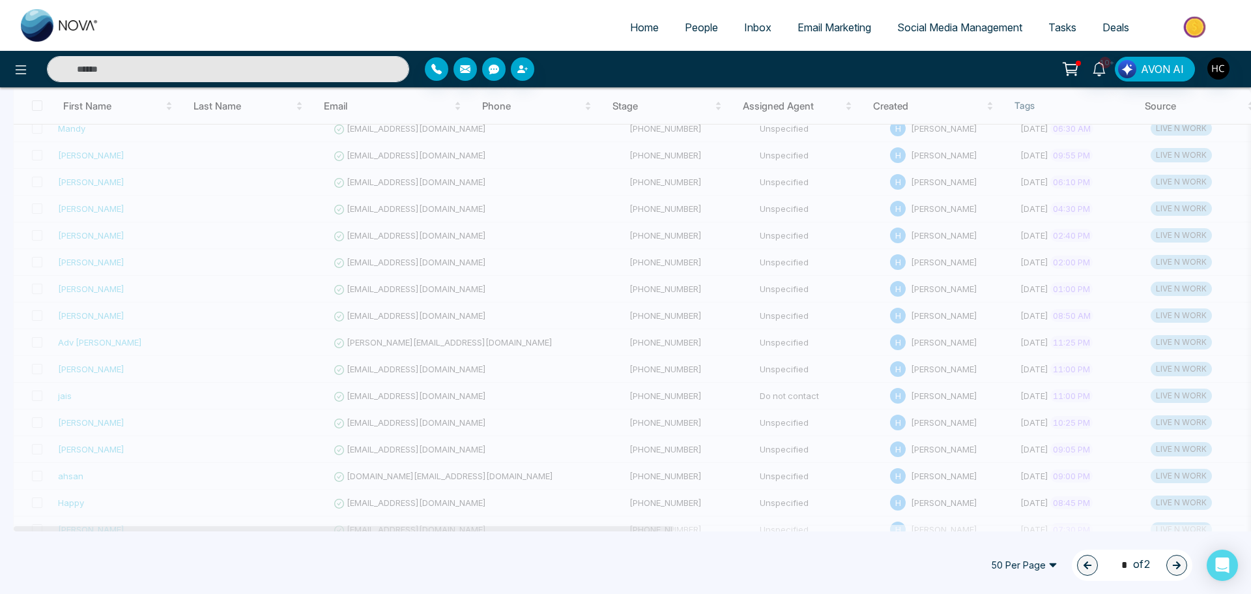
type input "*"
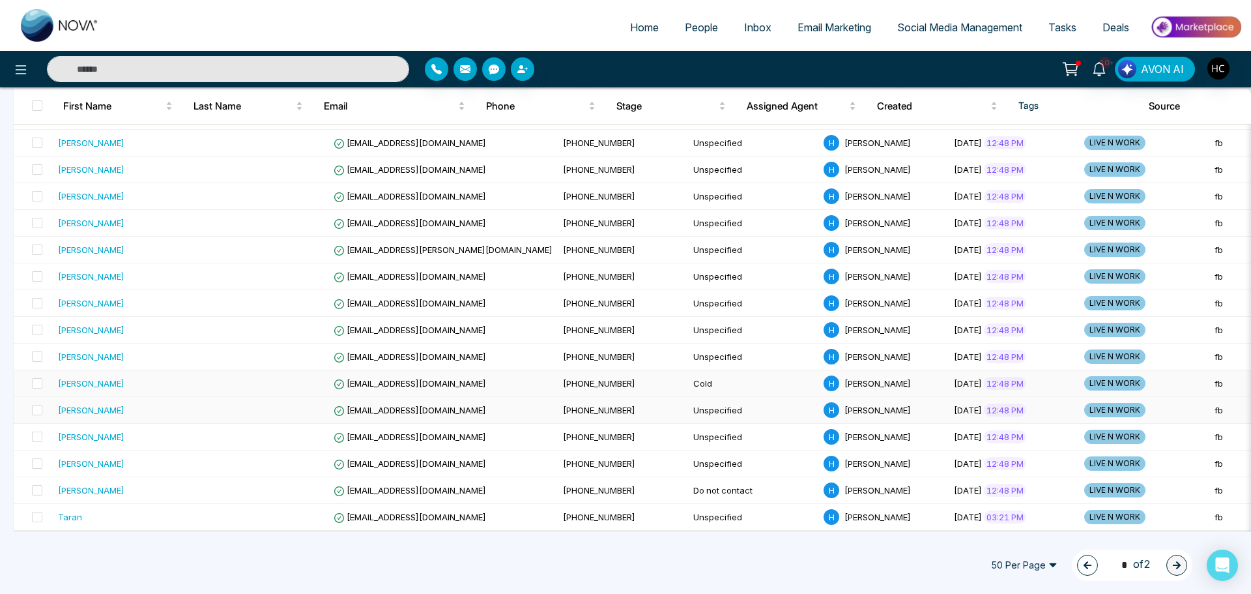
scroll to position [392, 0]
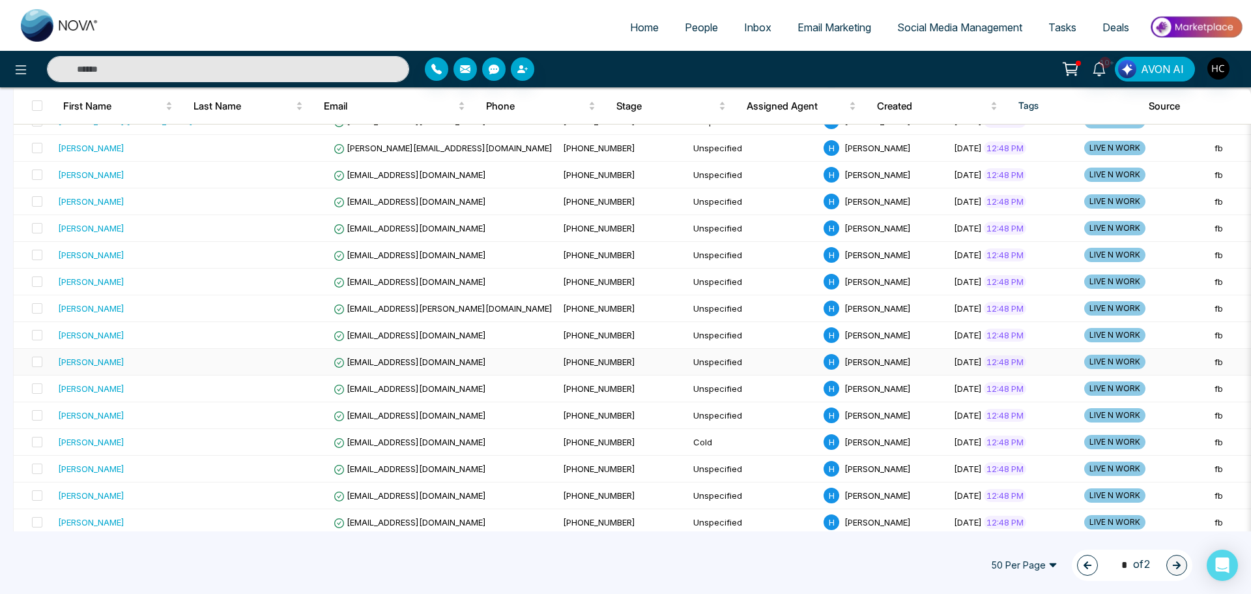
click at [98, 362] on div "Kehkashan" at bounding box center [91, 361] width 66 height 13
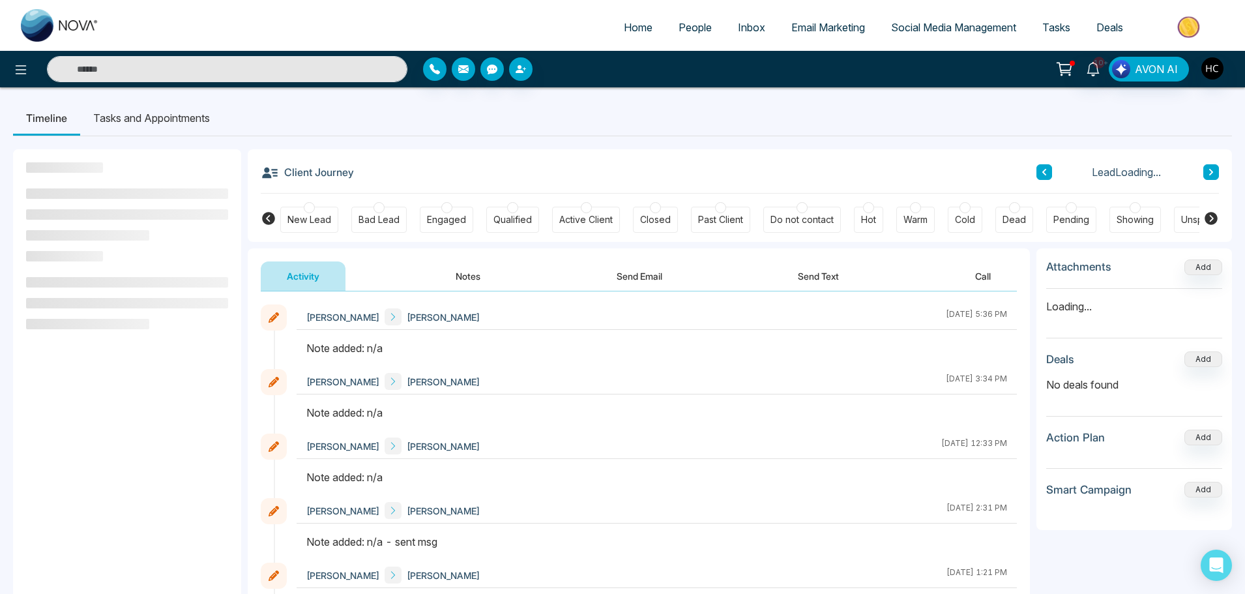
click at [459, 270] on button "Notes" at bounding box center [467, 275] width 77 height 29
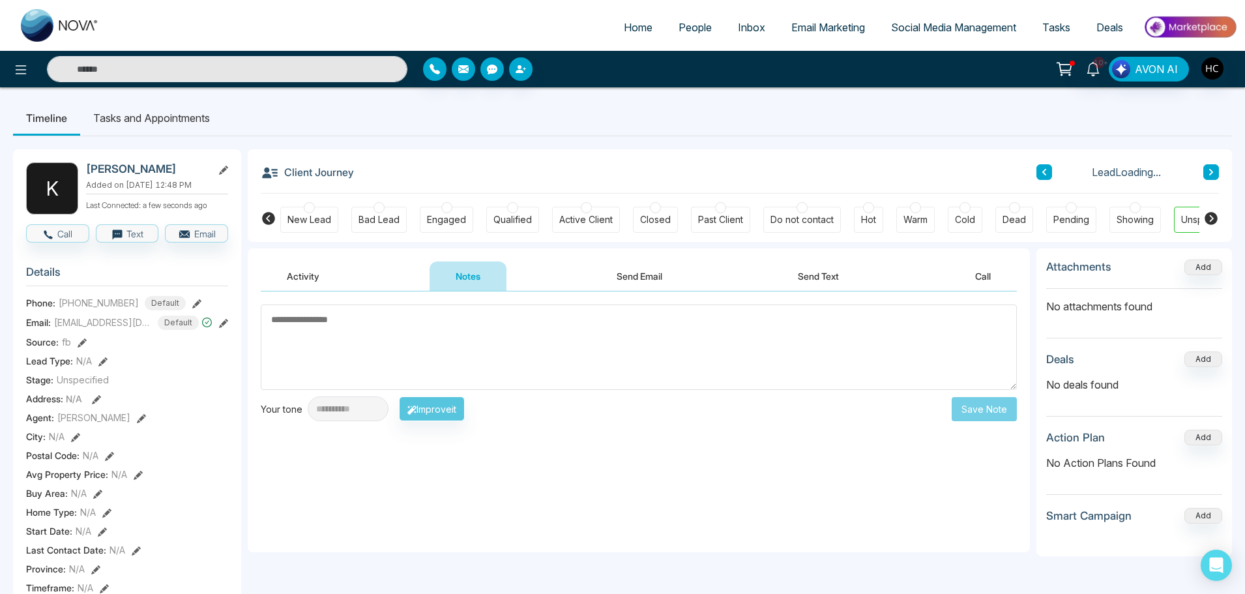
click at [469, 341] on textarea at bounding box center [639, 346] width 756 height 85
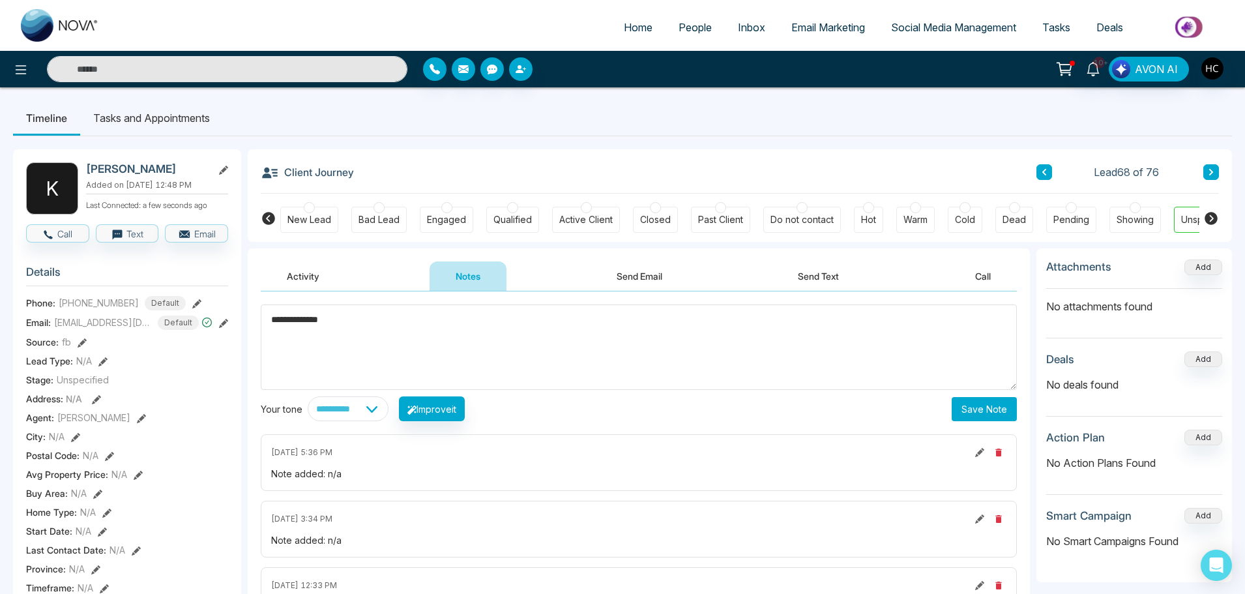
click at [403, 327] on textarea "**********" at bounding box center [639, 346] width 756 height 85
type textarea "**********"
click at [993, 401] on button "Save Note" at bounding box center [983, 409] width 65 height 24
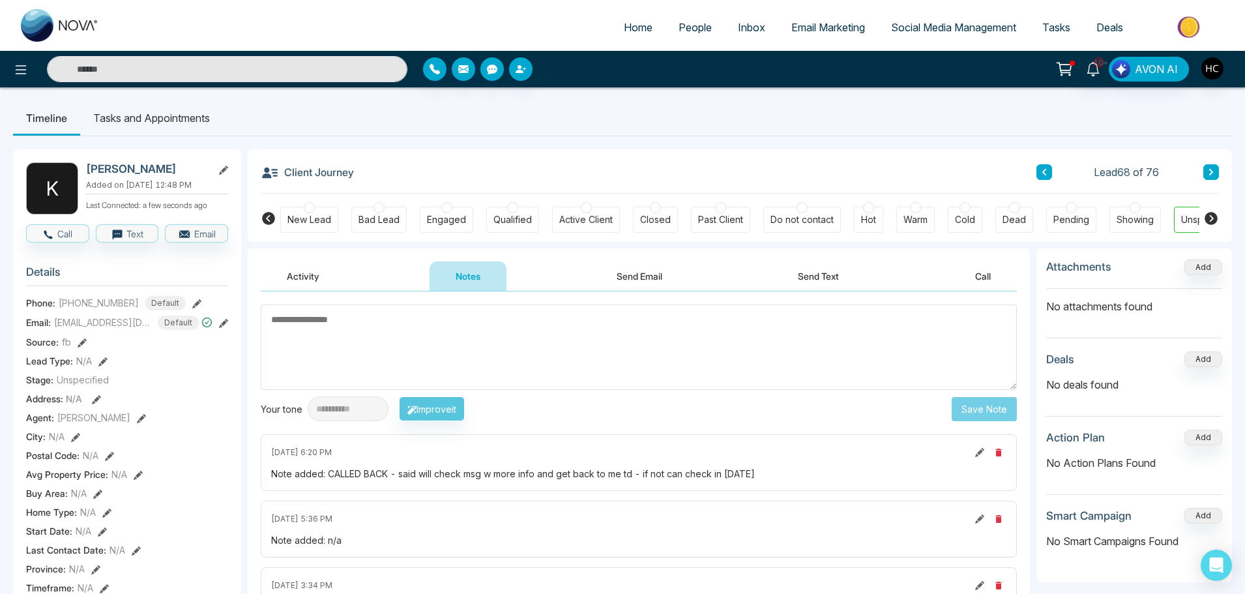
drag, startPoint x: 538, startPoint y: 347, endPoint x: 551, endPoint y: 341, distance: 14.9
click at [538, 345] on textarea at bounding box center [639, 346] width 756 height 85
click at [338, 354] on textarea at bounding box center [639, 346] width 756 height 85
click at [331, 358] on textarea at bounding box center [639, 346] width 756 height 85
click at [685, 22] on span "People" at bounding box center [694, 27] width 33 height 13
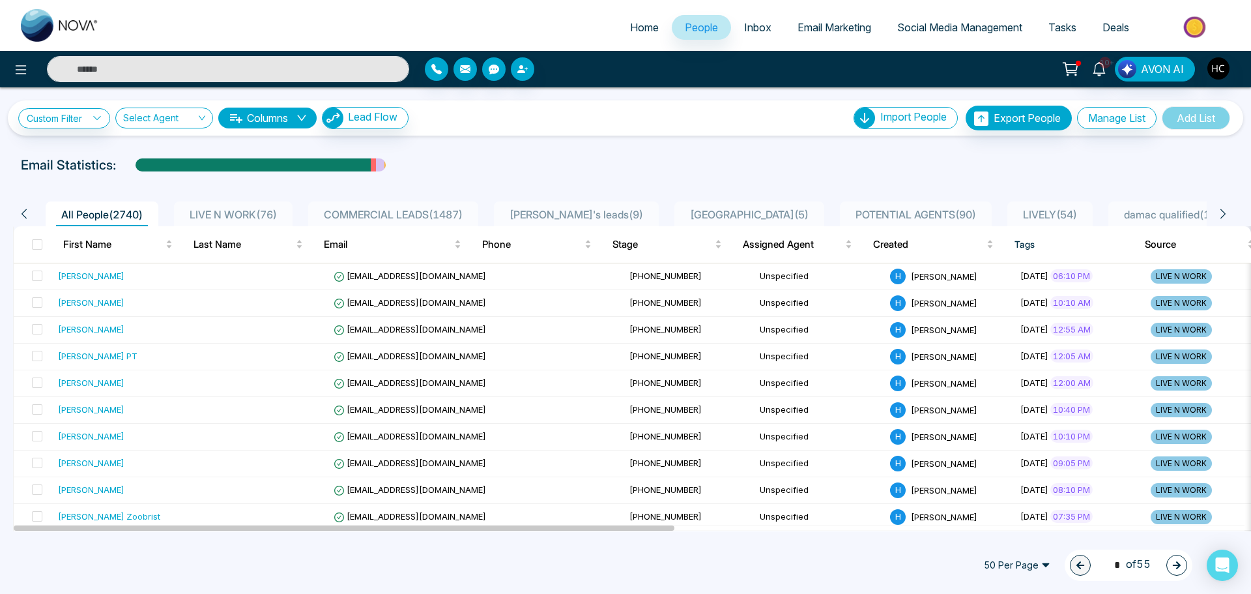
click at [242, 214] on span "LIVE N WORK ( 76 )" at bounding box center [233, 214] width 98 height 13
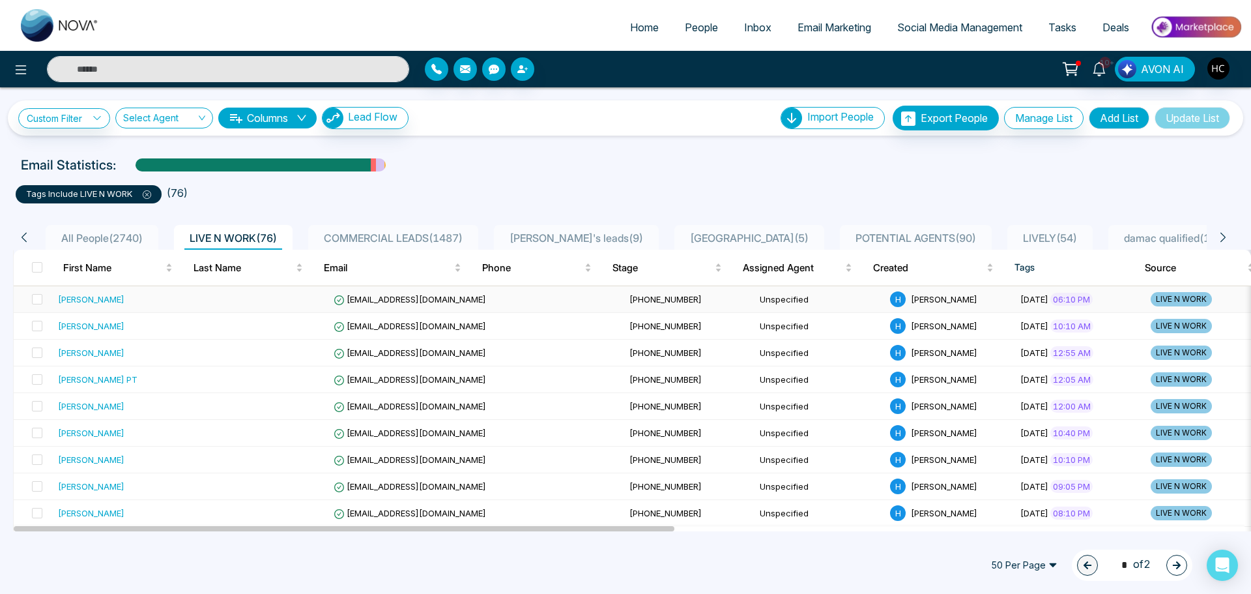
click at [124, 303] on div "Naresh kumar mahna" at bounding box center [91, 299] width 66 height 13
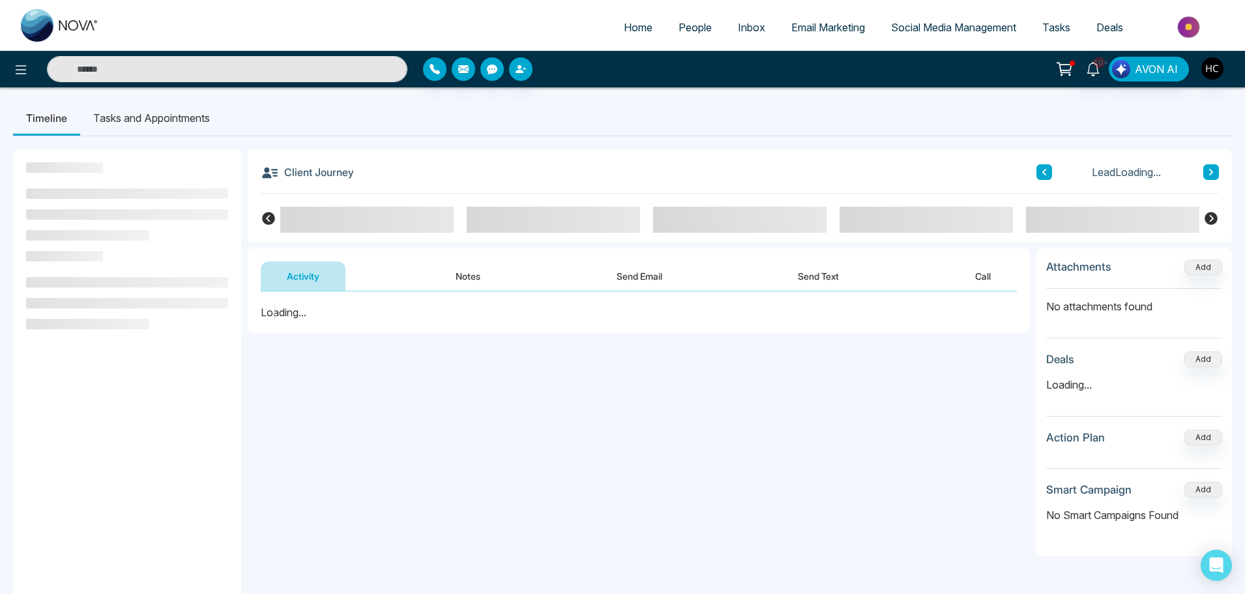
click at [468, 280] on button "Notes" at bounding box center [467, 275] width 77 height 29
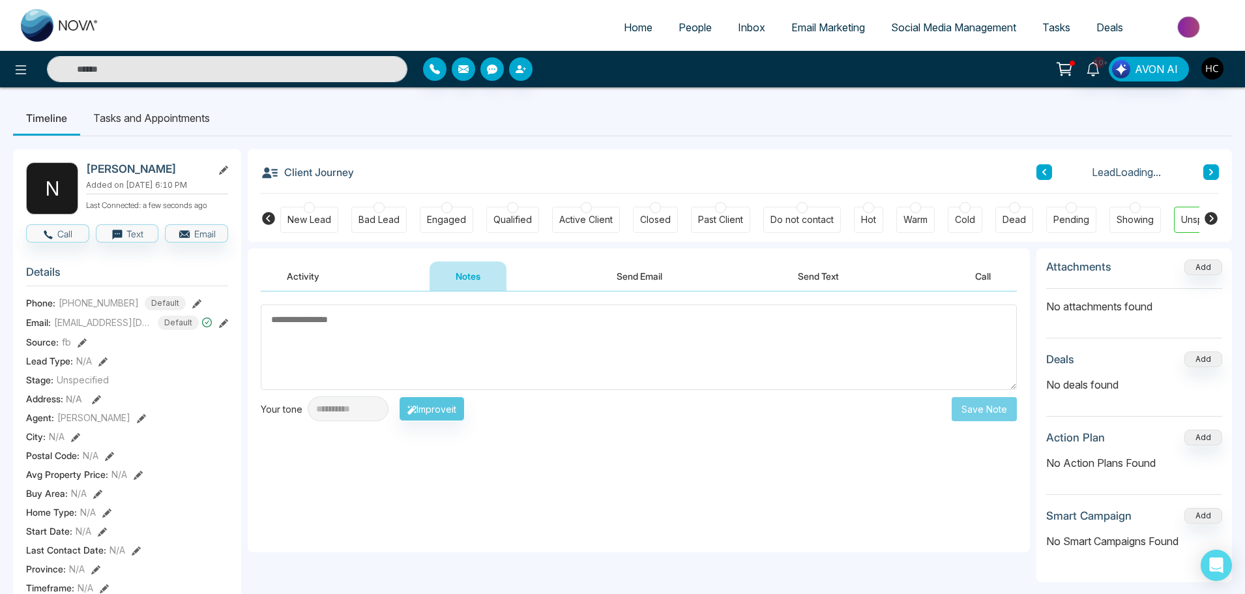
drag, startPoint x: 485, startPoint y: 336, endPoint x: 509, endPoint y: 357, distance: 32.3
click at [495, 347] on textarea at bounding box center [639, 346] width 756 height 85
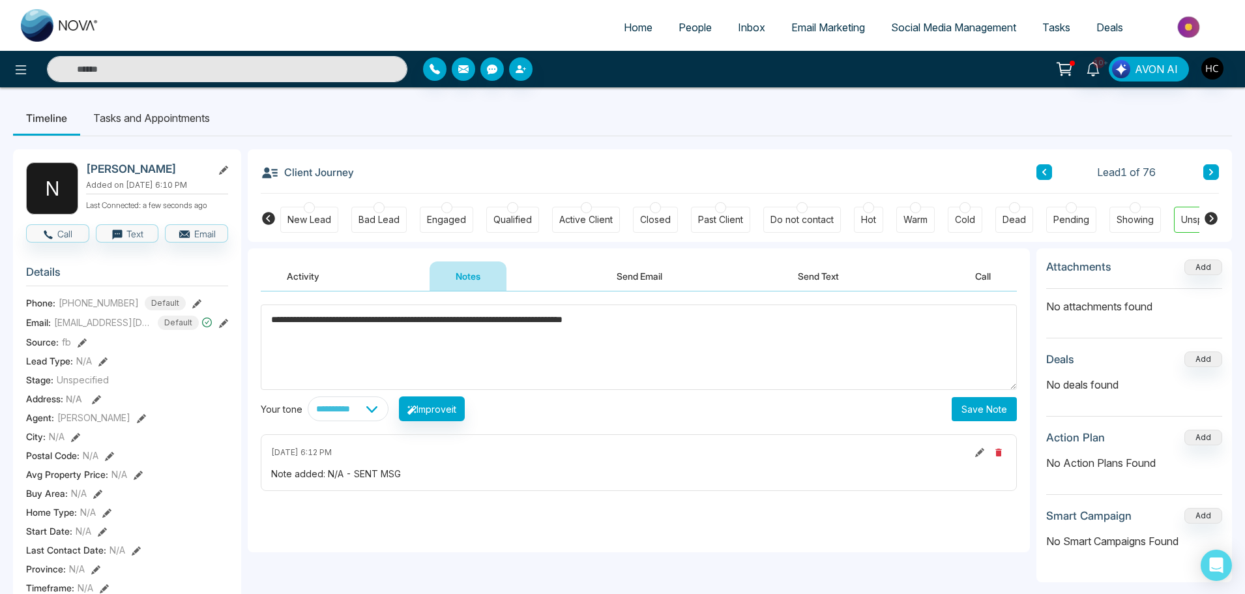
type textarea "**********"
click at [972, 401] on button "Save Note" at bounding box center [983, 409] width 65 height 24
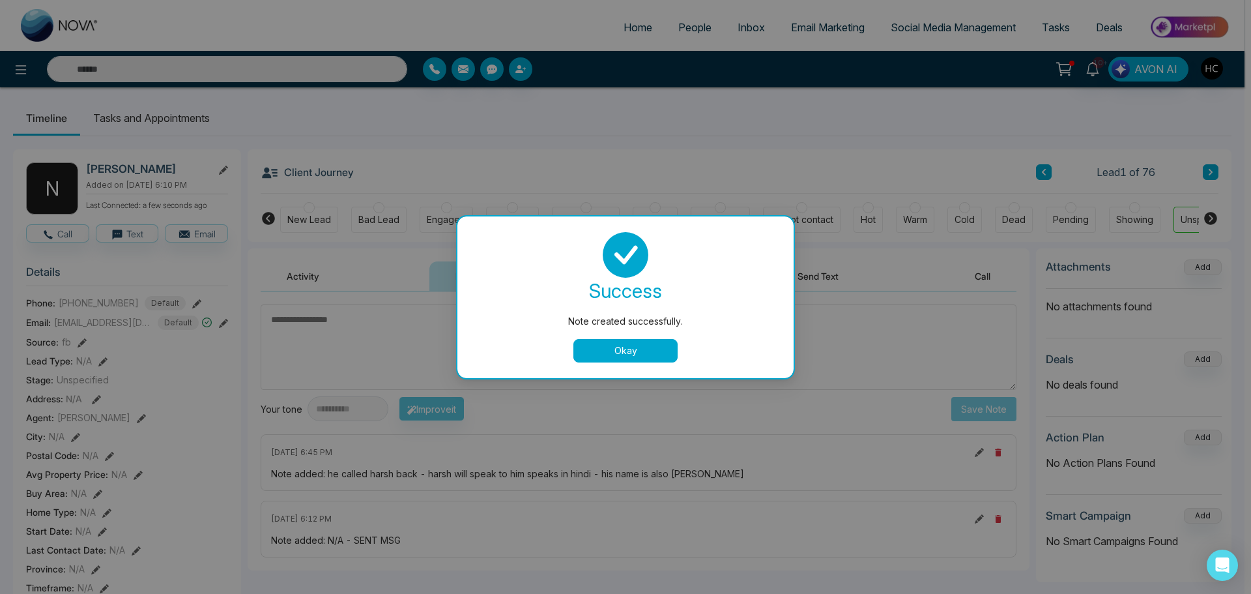
click at [597, 358] on button "Okay" at bounding box center [625, 350] width 104 height 23
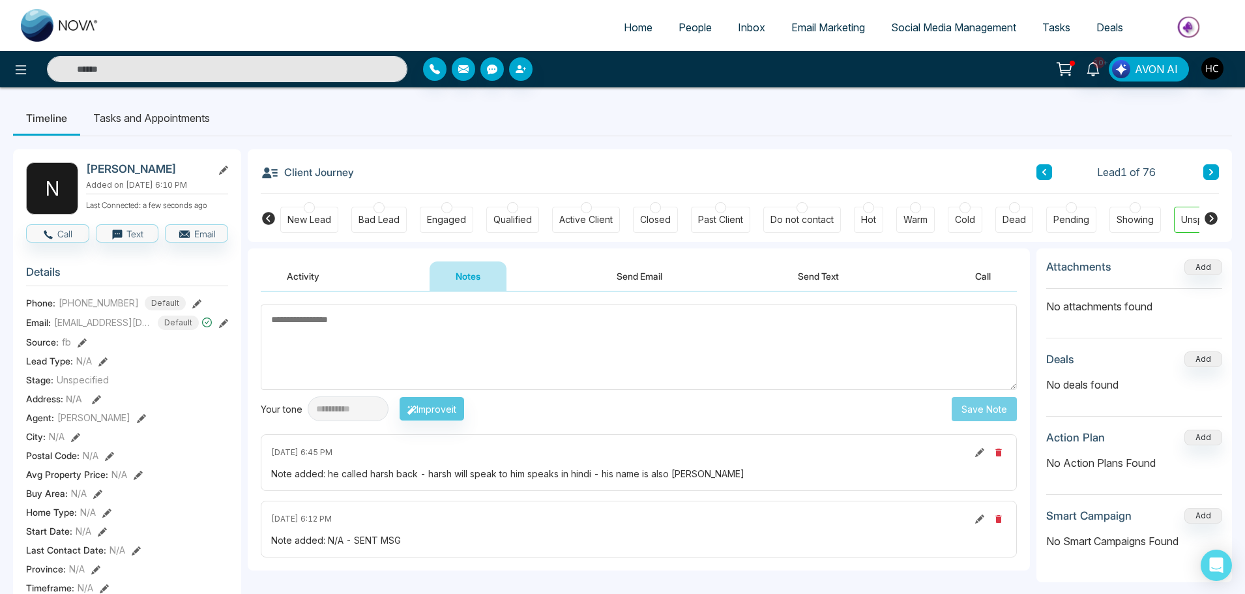
click at [225, 169] on icon at bounding box center [223, 170] width 9 height 9
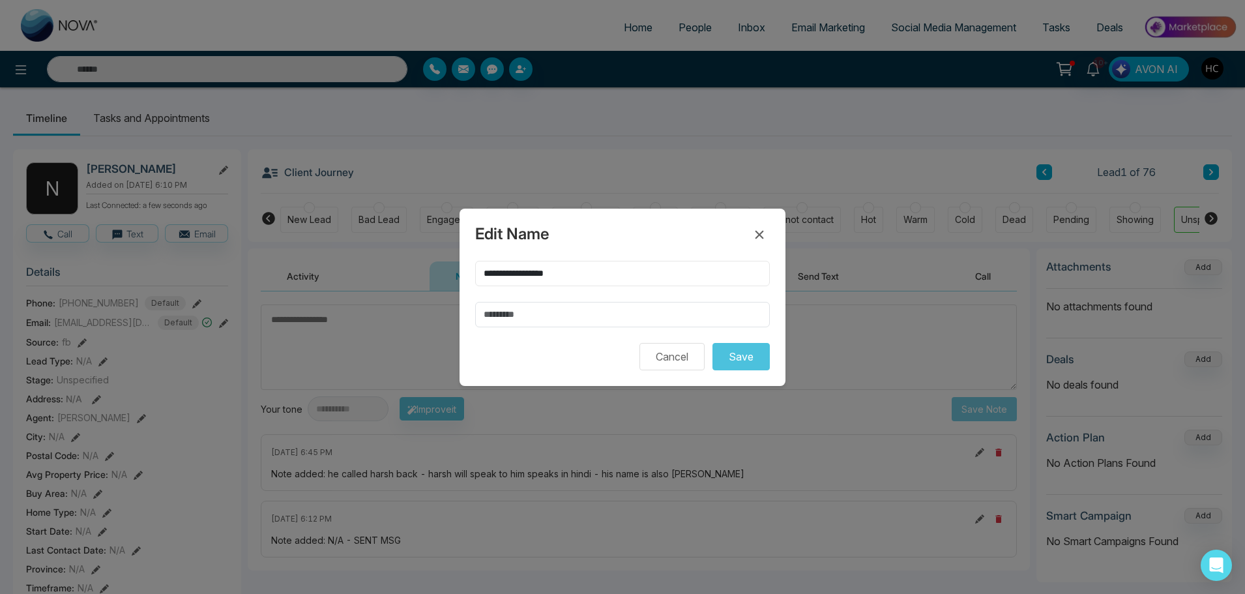
click at [481, 274] on input "**********" at bounding box center [622, 273] width 295 height 25
type input "**********"
click at [726, 350] on button "Save" at bounding box center [740, 356] width 57 height 27
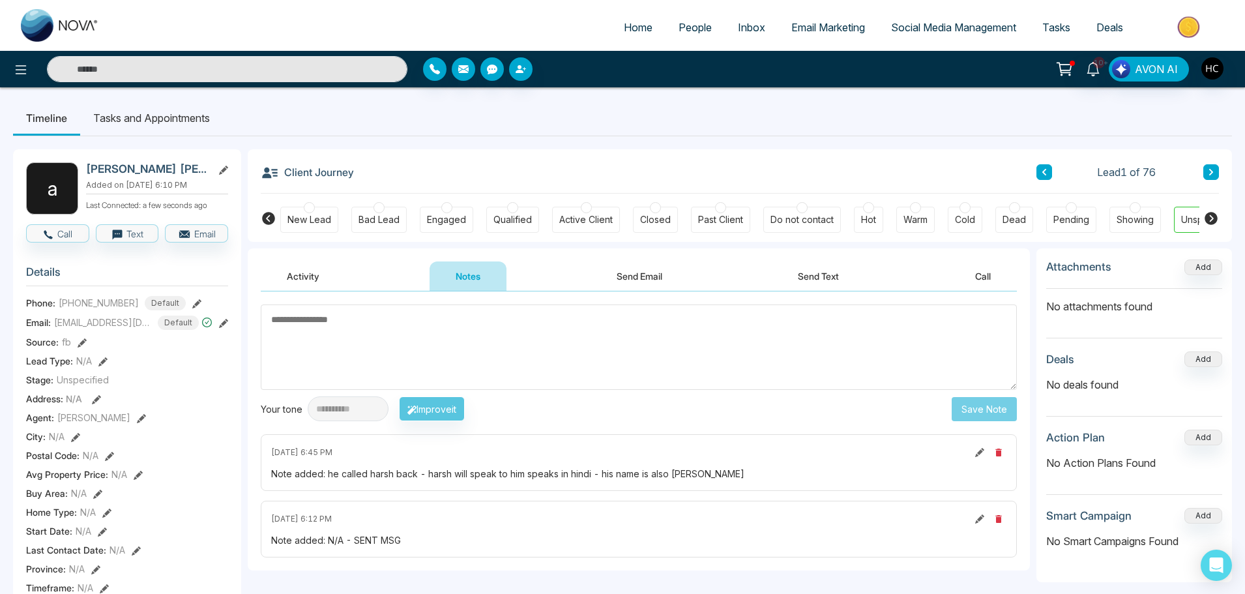
click at [643, 354] on textarea at bounding box center [639, 346] width 756 height 85
click at [689, 25] on span "People" at bounding box center [694, 27] width 33 height 13
